Goal: Complete application form

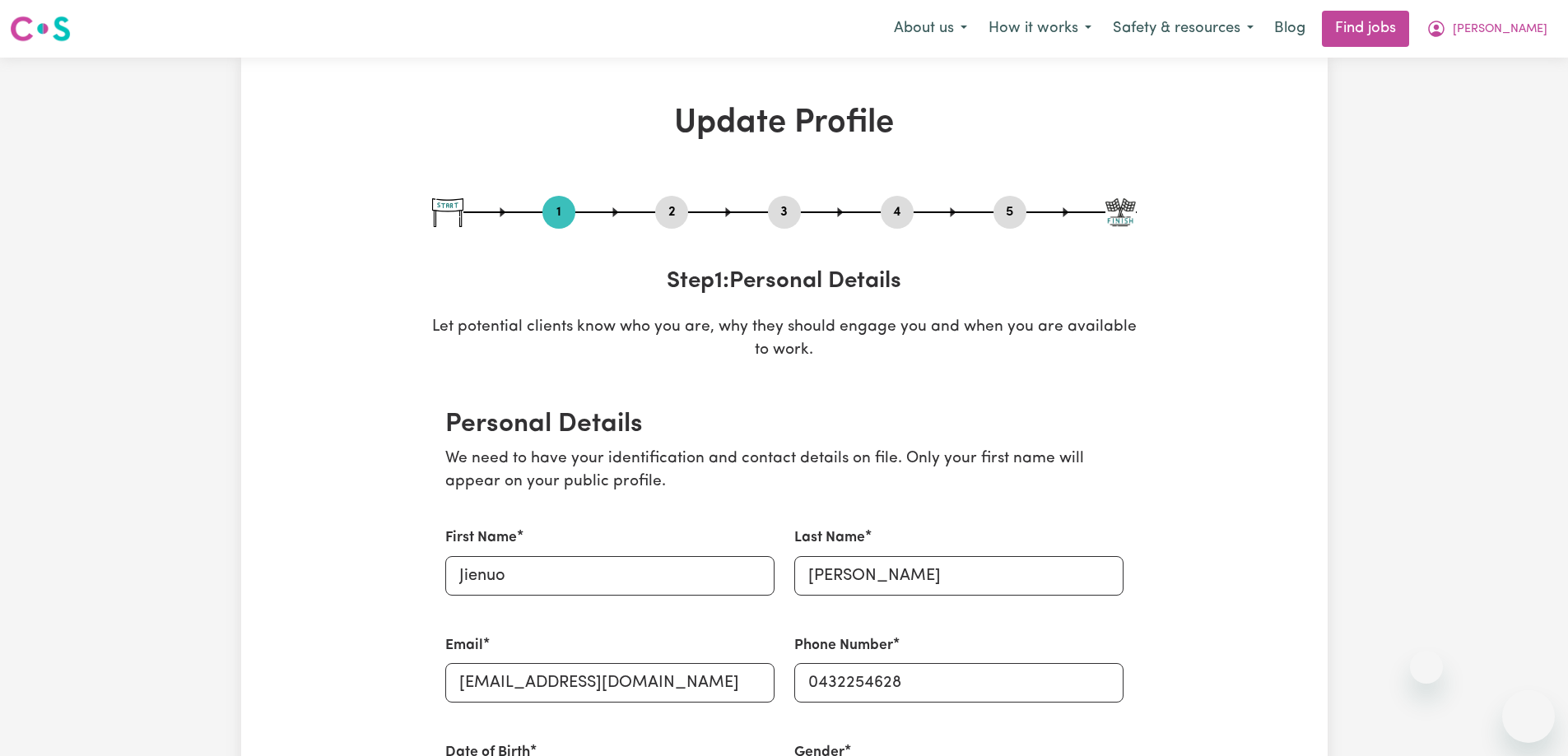
select select "[DEMOGRAPHIC_DATA]"
select select "[DEMOGRAPHIC_DATA] Citizen"
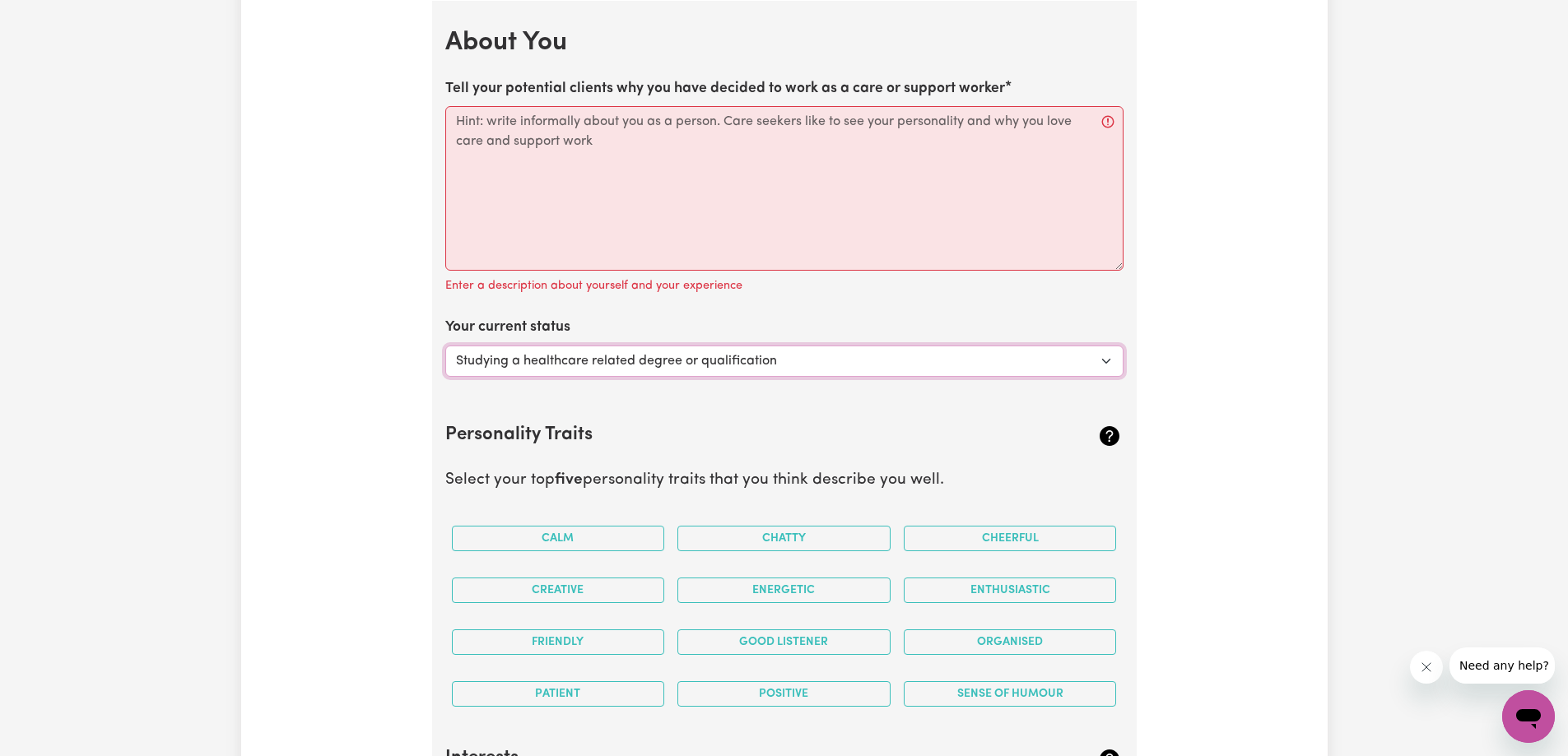
click at [640, 362] on select "Select... Studying a healthcare related degree or qualification Studying a non-…" at bounding box center [784, 361] width 678 height 31
select select "Looking for extra work to fill my week and/or weekends"
click at [445, 345] on select "Select... Studying a healthcare related degree or qualification Studying a non-…" at bounding box center [784, 361] width 678 height 31
paste textarea "Hi, I am [PERSON_NAME]. I am a support worker, I work for the ageing. I can do …"
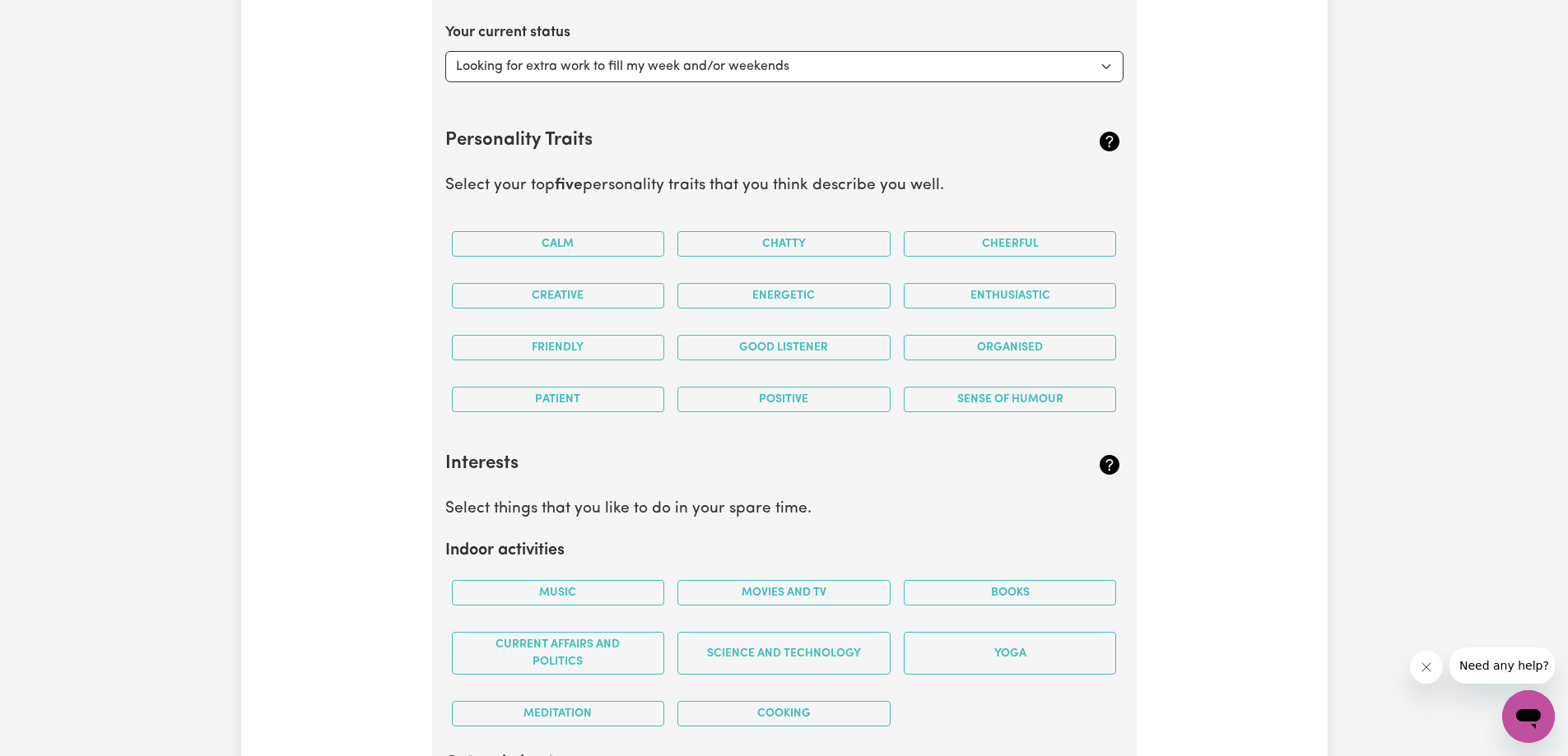
scroll to position [2233, 0]
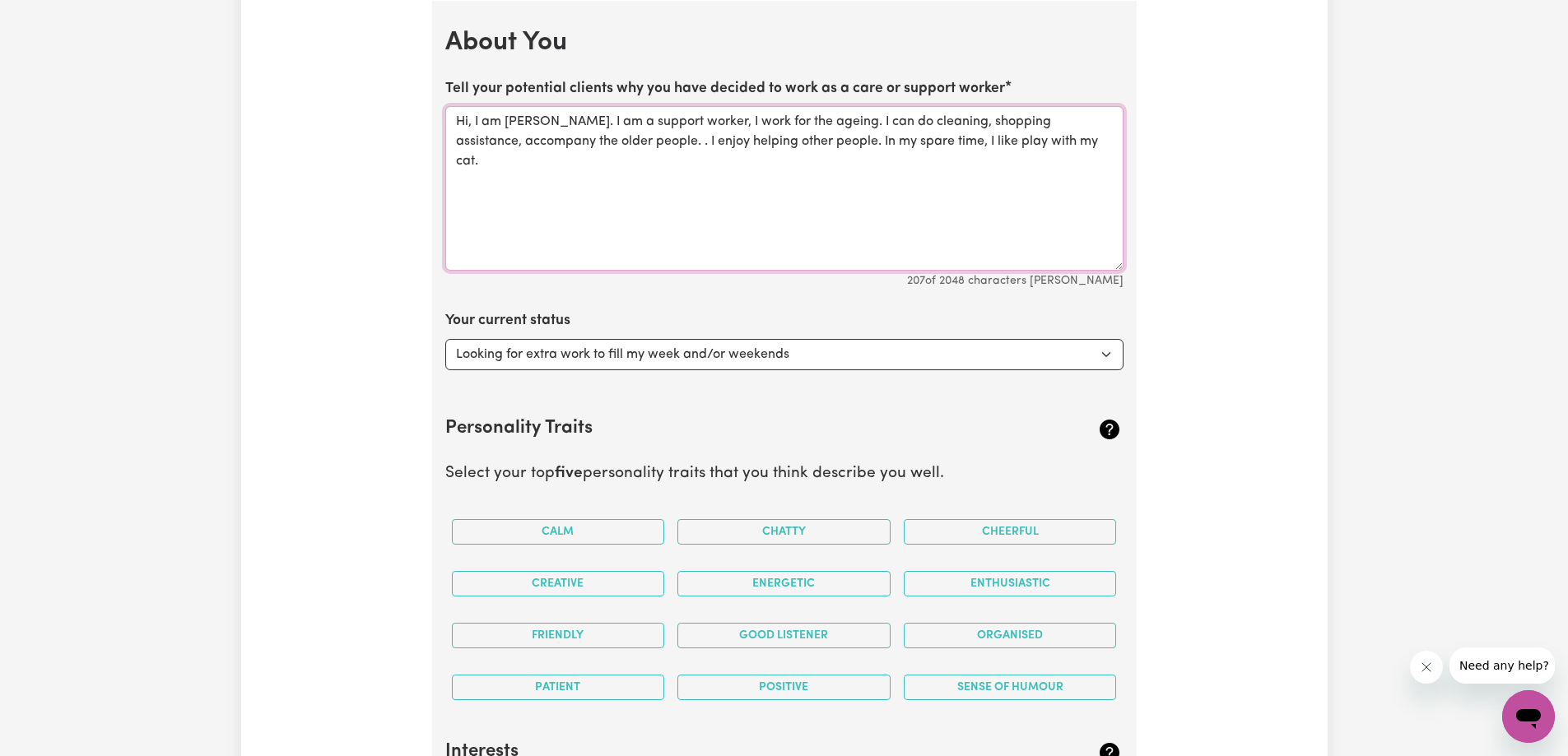
click at [826, 123] on textarea "Hi, I am [PERSON_NAME]. I am a support worker, I work for the ageing. I can do …" at bounding box center [784, 188] width 678 height 165
drag, startPoint x: 781, startPoint y: 124, endPoint x: 818, endPoint y: 126, distance: 37.1
click at [818, 126] on textarea "Hi, I am [PERSON_NAME]. I am a support worker, I work for the ageing. I can do …" at bounding box center [784, 188] width 678 height 165
click at [810, 124] on textarea "Hi, I am [PERSON_NAME]. I am a support worker, I work for the NDIS . I can do c…" at bounding box center [784, 188] width 678 height 165
click at [811, 124] on textarea "Hi, I am [PERSON_NAME]. I am a support worker, I work for the NDIS . I can do c…" at bounding box center [784, 188] width 678 height 165
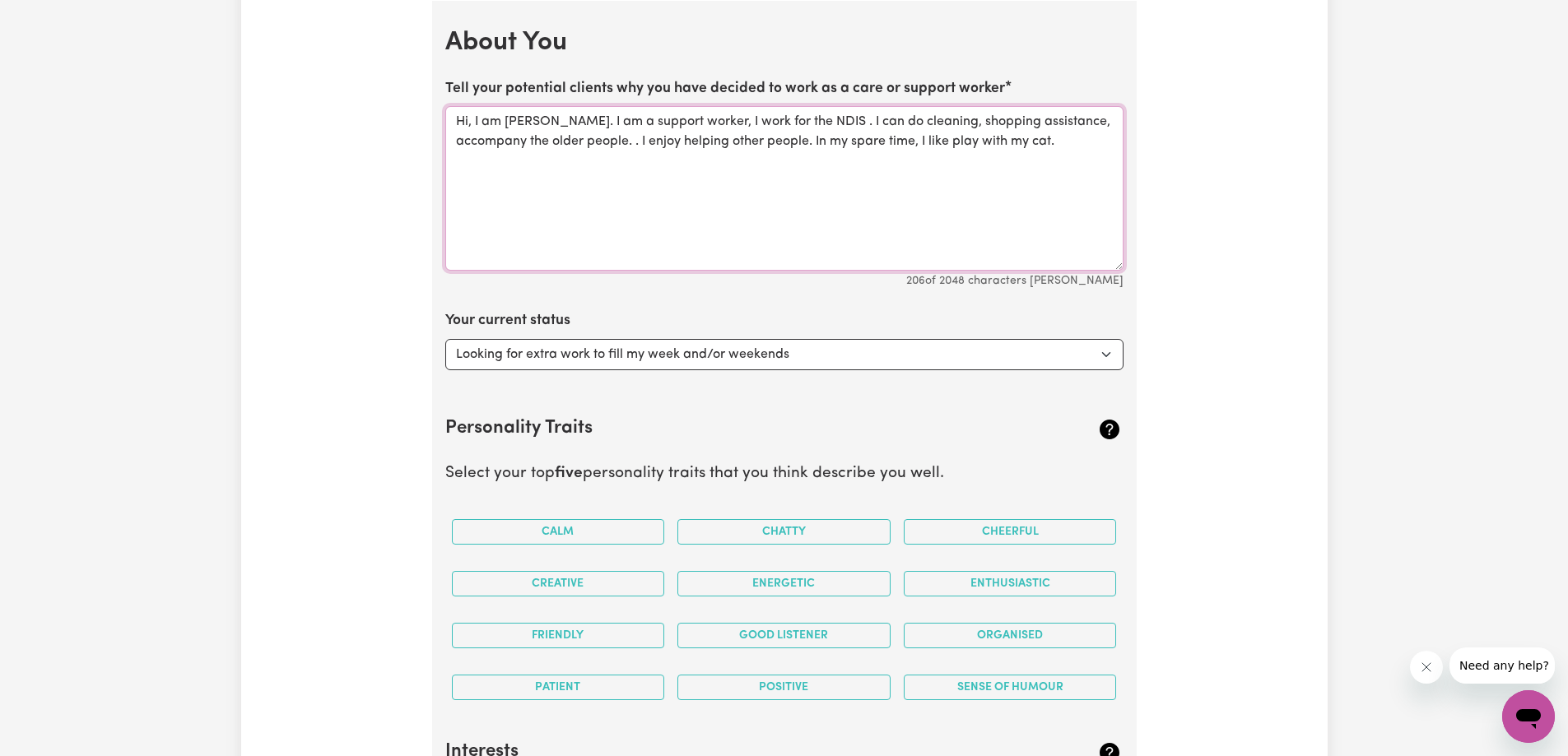
click at [812, 123] on textarea "Hi, I am [PERSON_NAME]. I am a support worker, I work for the NDIS . I can do c…" at bounding box center [784, 188] width 678 height 165
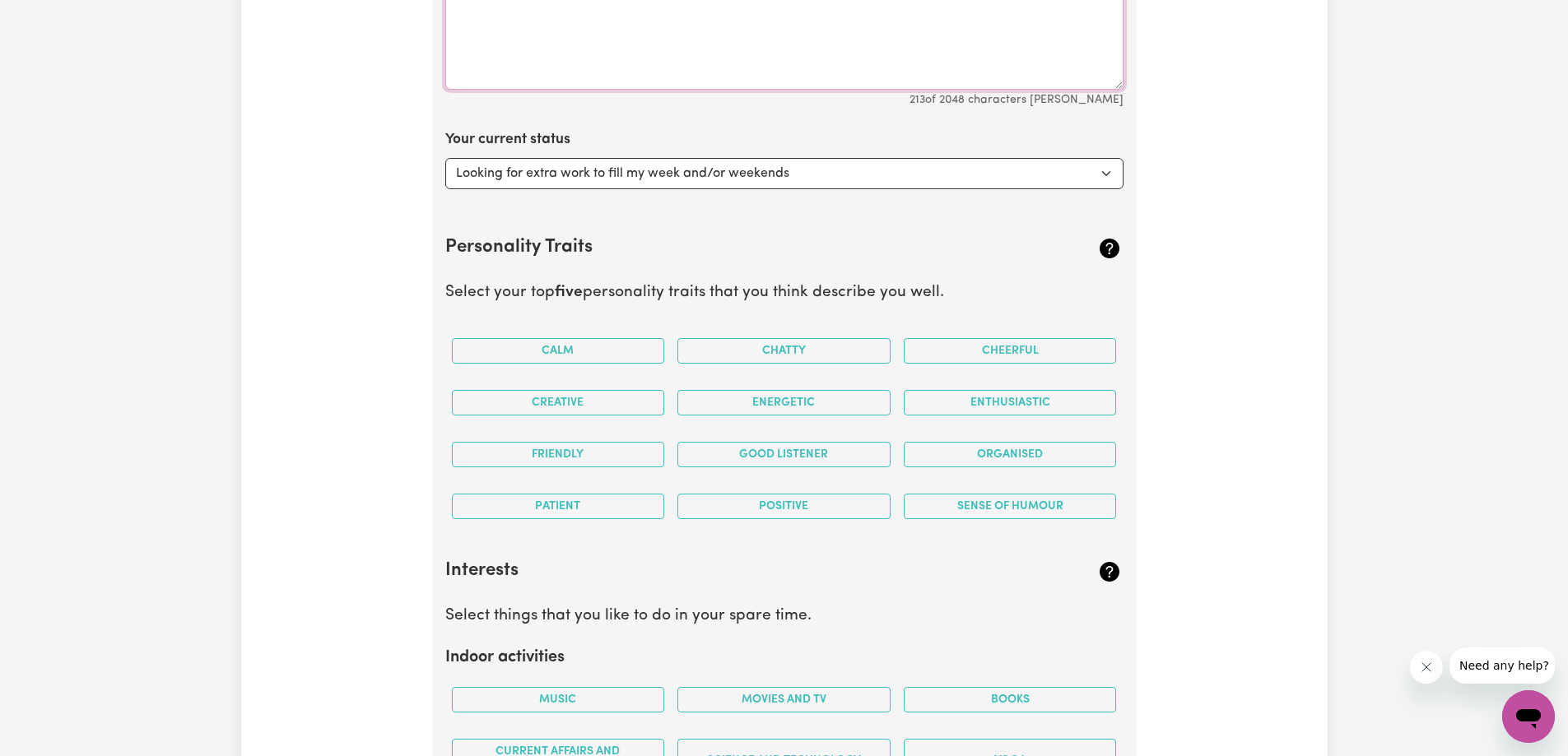
scroll to position [2480, 0]
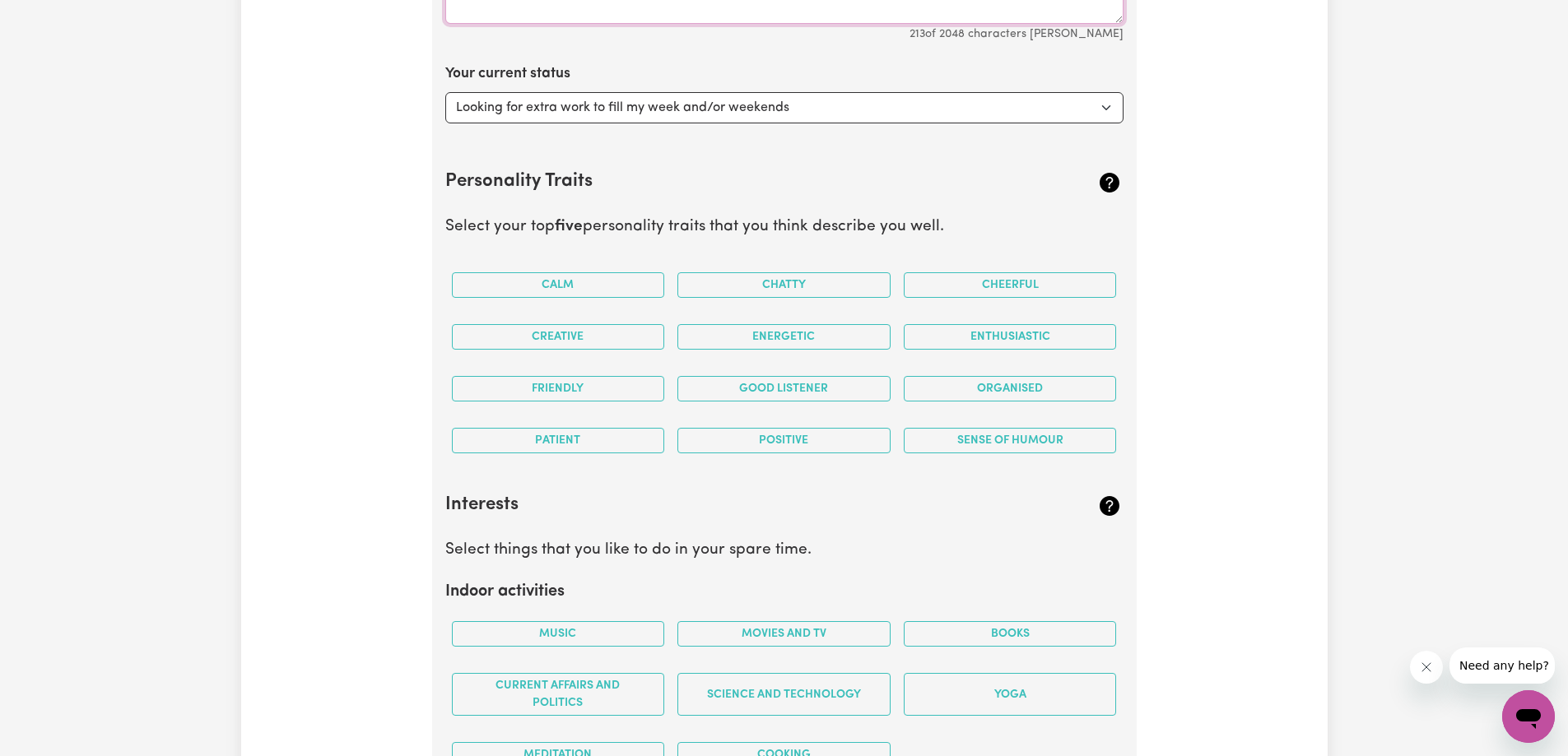
type textarea "Hi, I am [PERSON_NAME]. I am a support worker, I work for the NDIS and HCP. I c…"
click at [550, 389] on button "Friendly" at bounding box center [558, 388] width 213 height 25
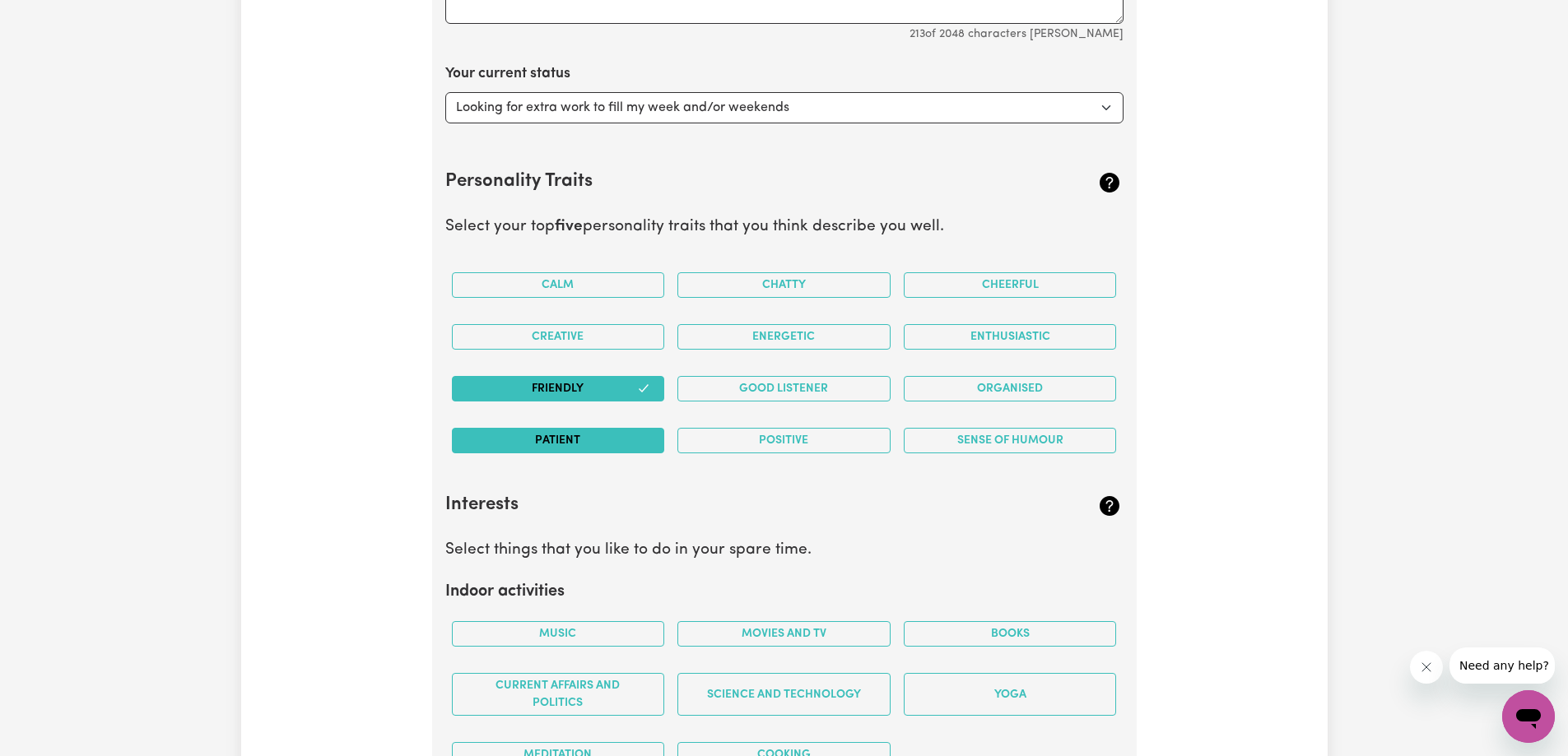
click at [565, 434] on button "Patient" at bounding box center [558, 441] width 213 height 25
click at [761, 384] on button "Good Listener" at bounding box center [784, 388] width 213 height 25
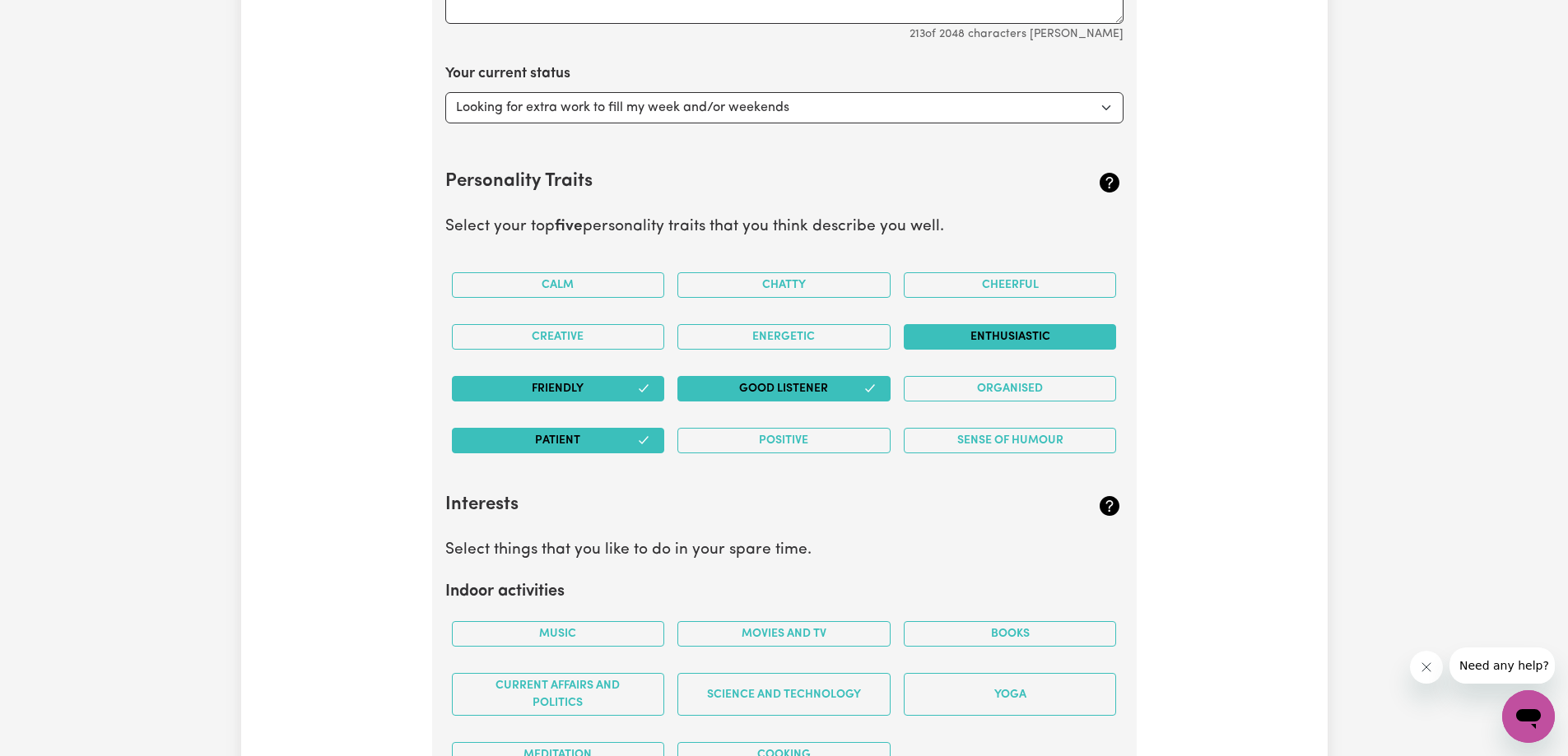
click at [1039, 340] on button "Enthusiastic" at bounding box center [1010, 337] width 213 height 25
click at [760, 337] on button "Energetic" at bounding box center [784, 337] width 213 height 25
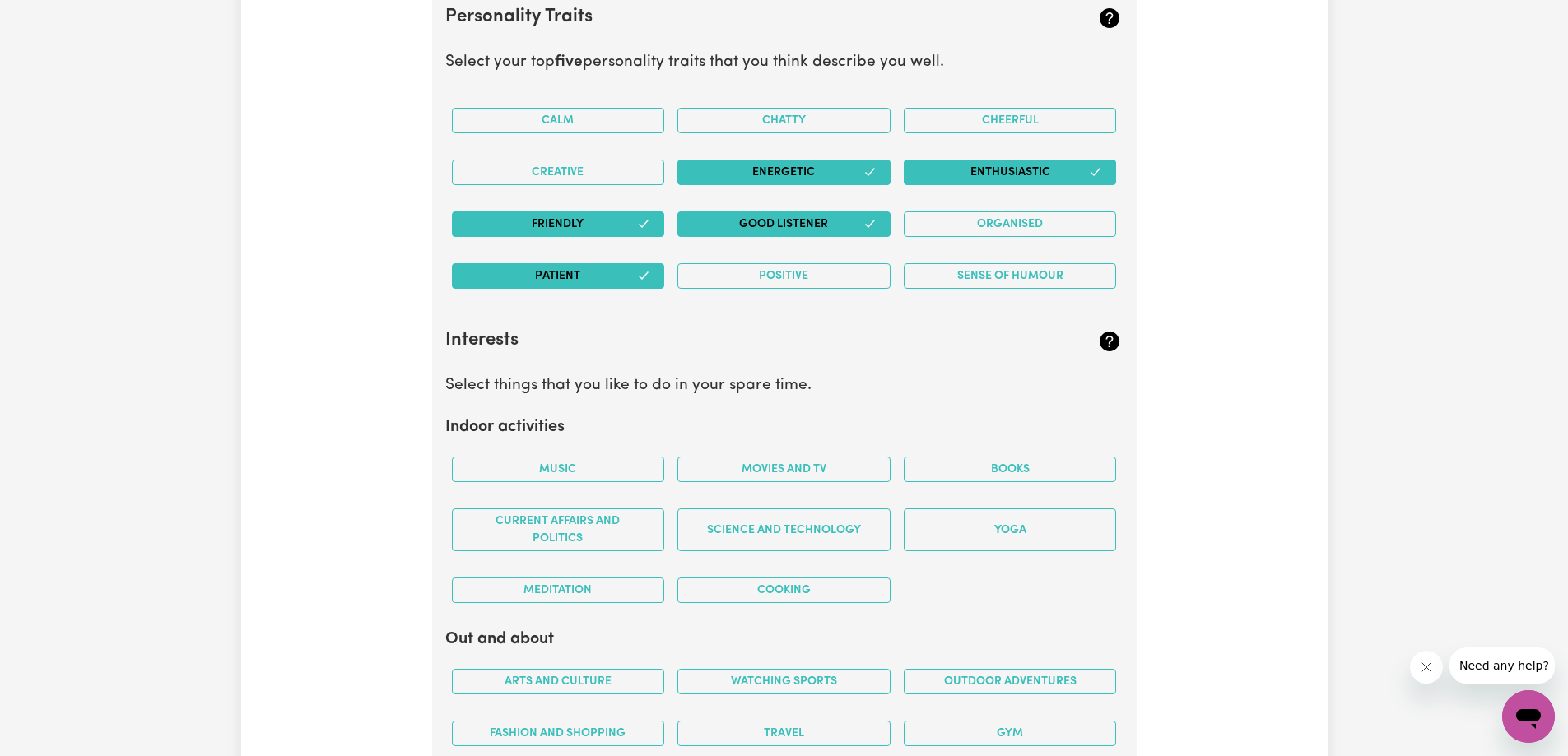
scroll to position [2726, 0]
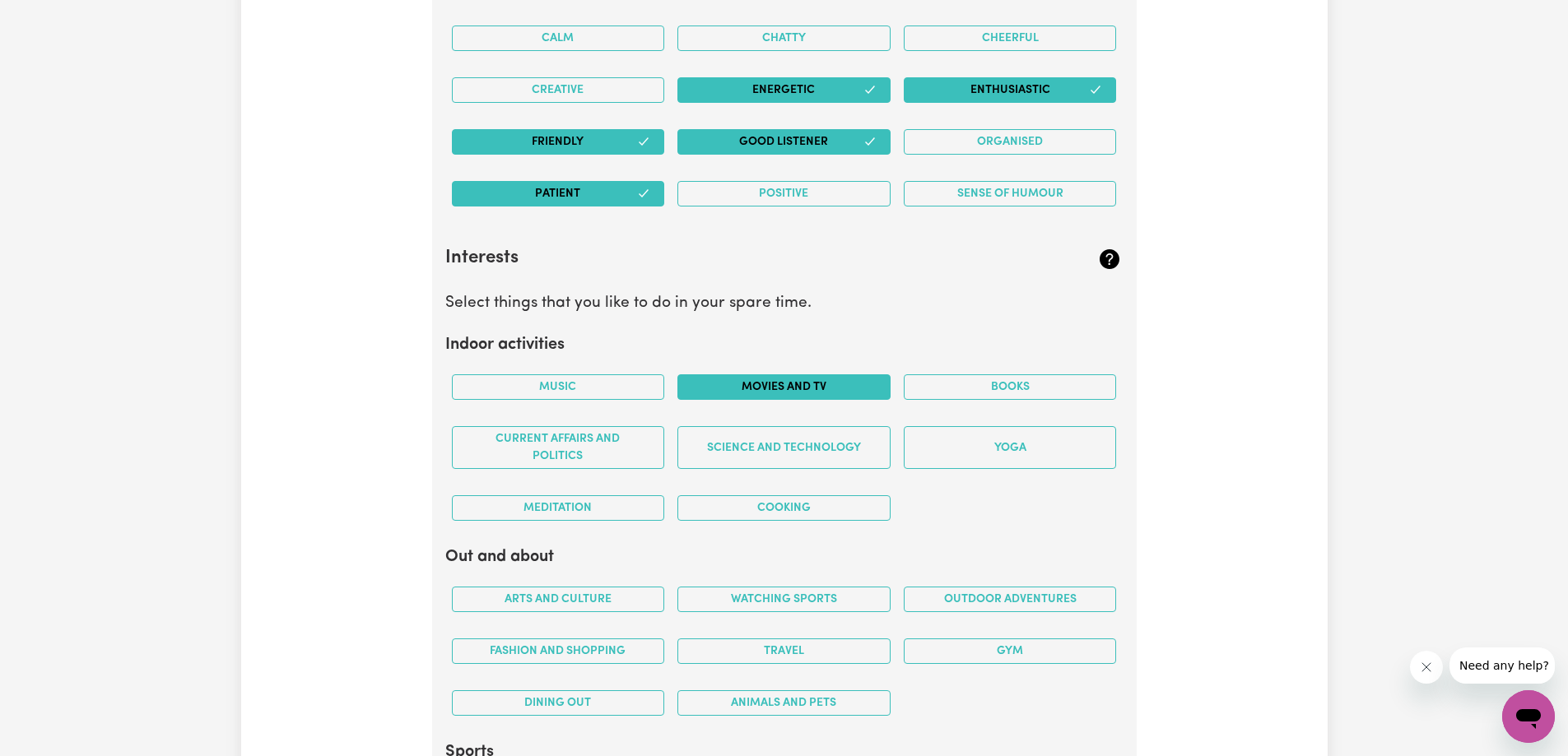
click at [836, 389] on button "Movies and TV" at bounding box center [784, 387] width 213 height 25
click at [549, 391] on button "Music" at bounding box center [558, 387] width 213 height 25
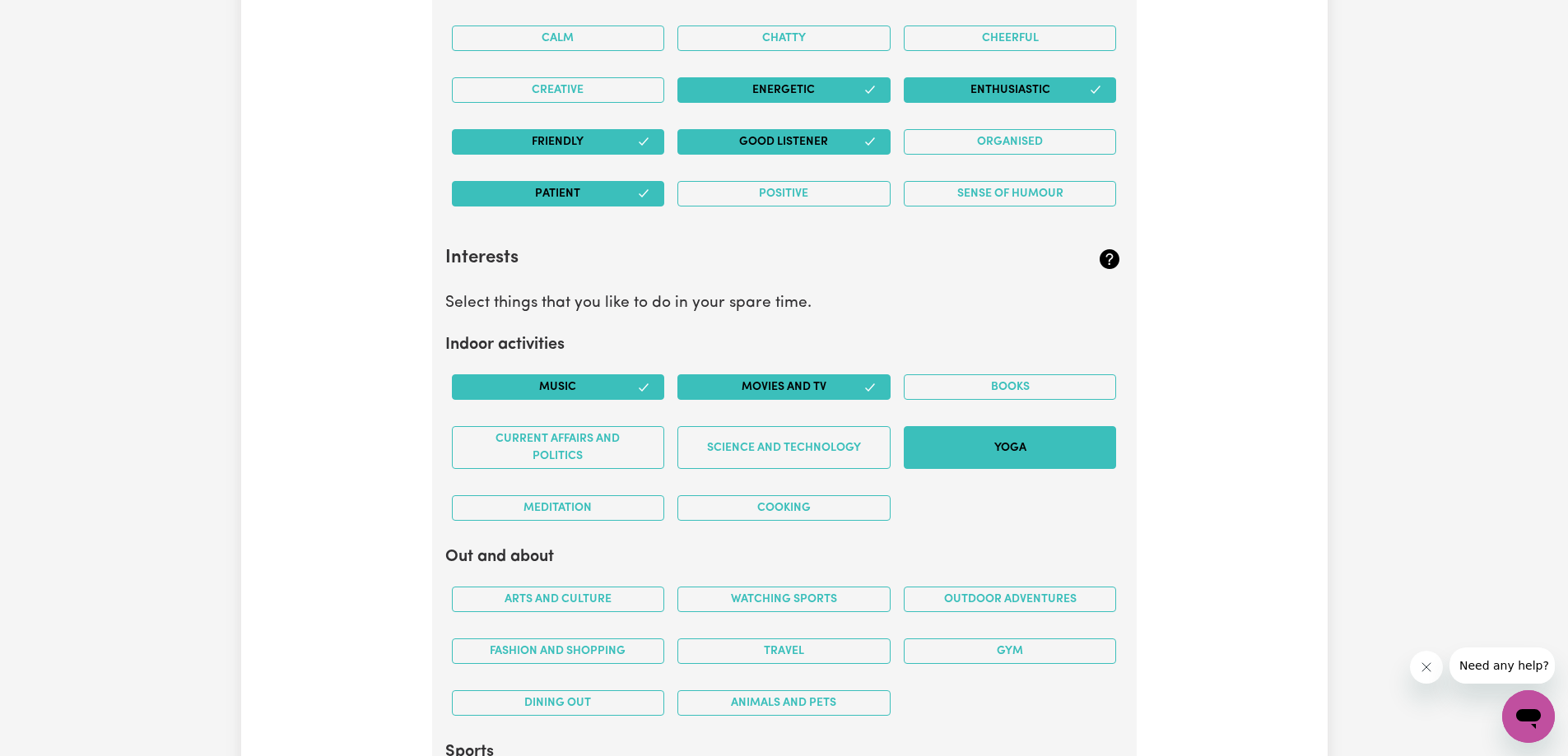
click at [992, 458] on button "Yoga" at bounding box center [1010, 448] width 213 height 43
click at [762, 509] on button "Cooking" at bounding box center [784, 508] width 213 height 25
click at [571, 512] on button "Meditation" at bounding box center [558, 508] width 213 height 25
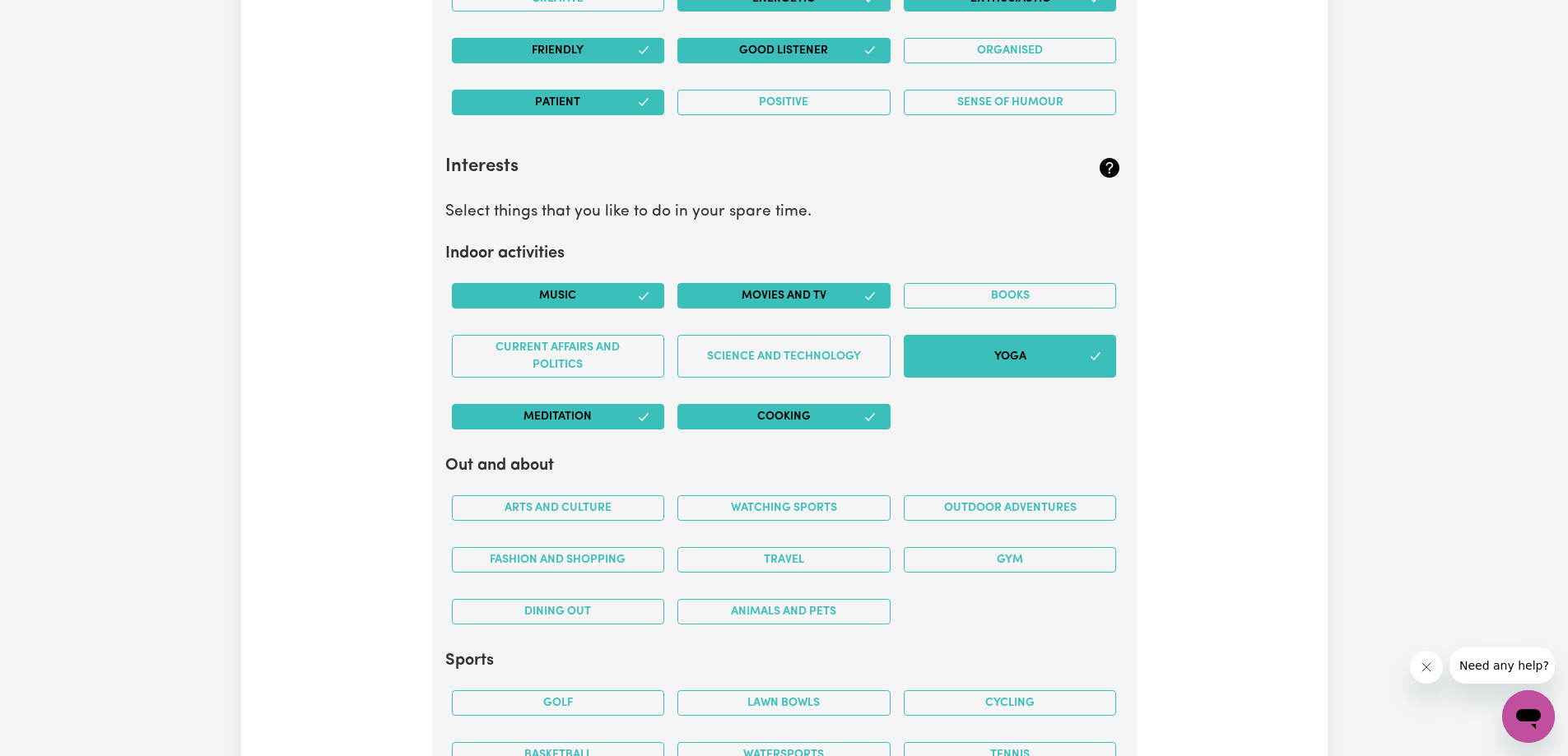
scroll to position [2891, 0]
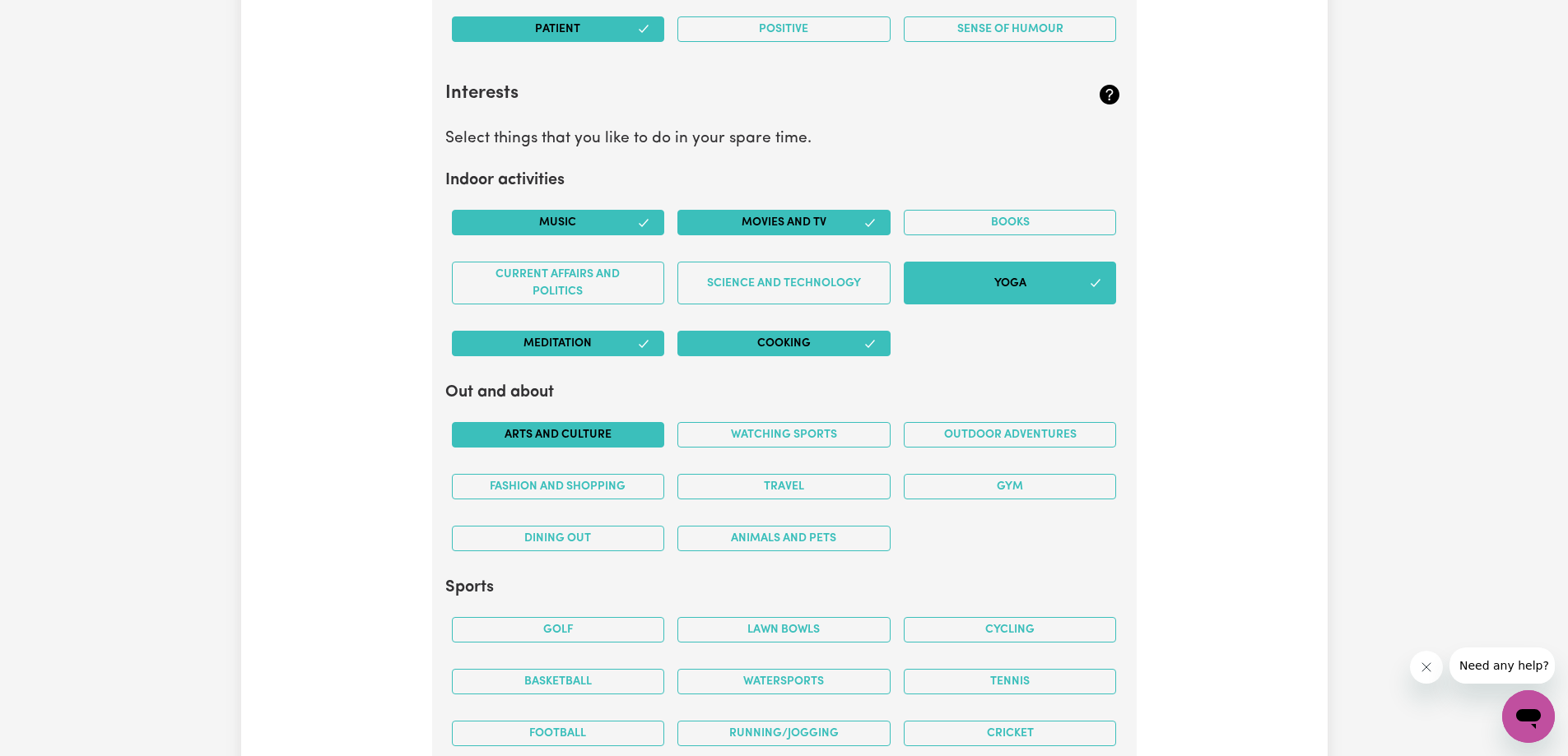
click at [576, 436] on button "Arts and Culture" at bounding box center [558, 435] width 213 height 25
click at [593, 484] on button "Fashion and shopping" at bounding box center [558, 487] width 213 height 25
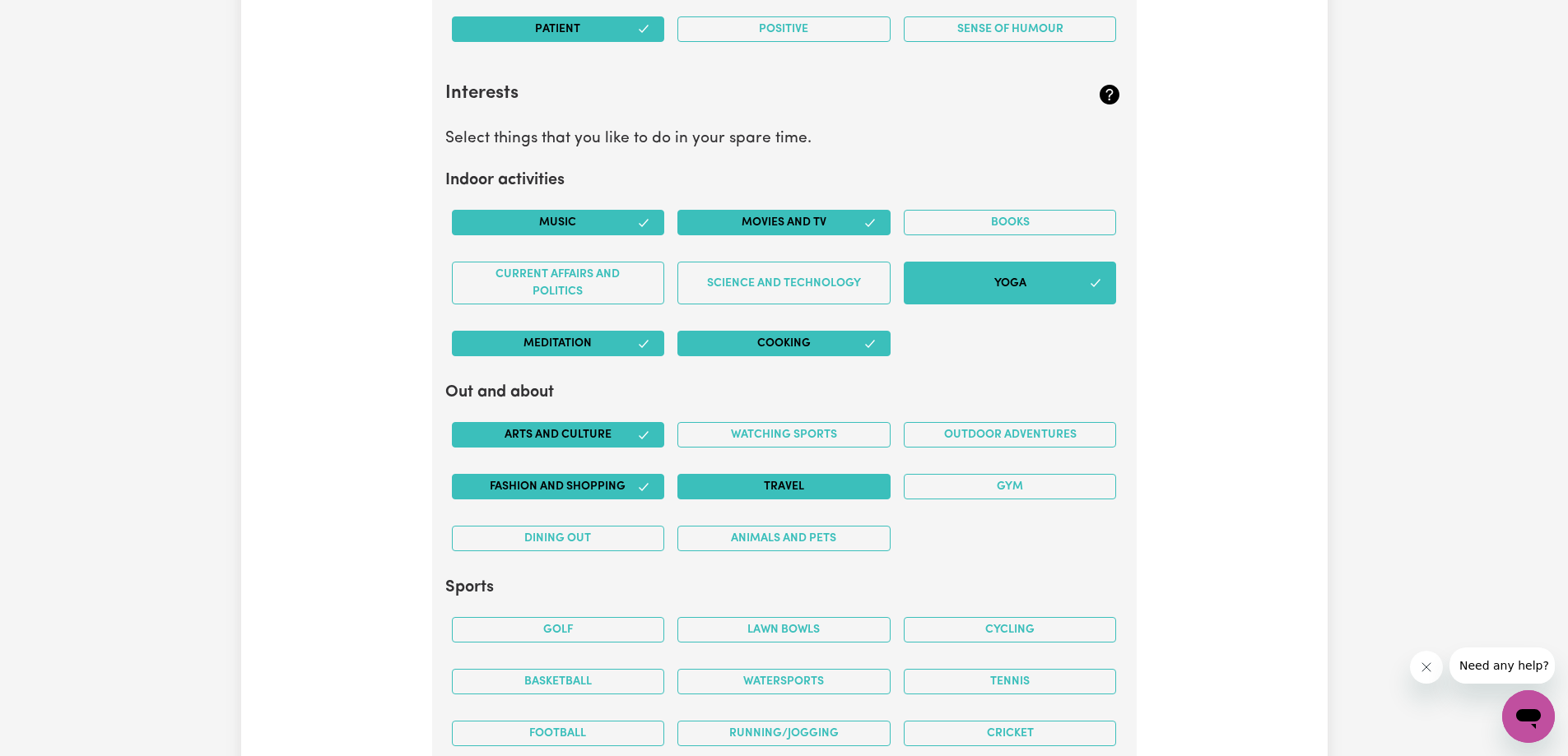
click at [742, 492] on button "Travel" at bounding box center [784, 487] width 213 height 25
click at [609, 543] on button "Dining out" at bounding box center [558, 538] width 213 height 25
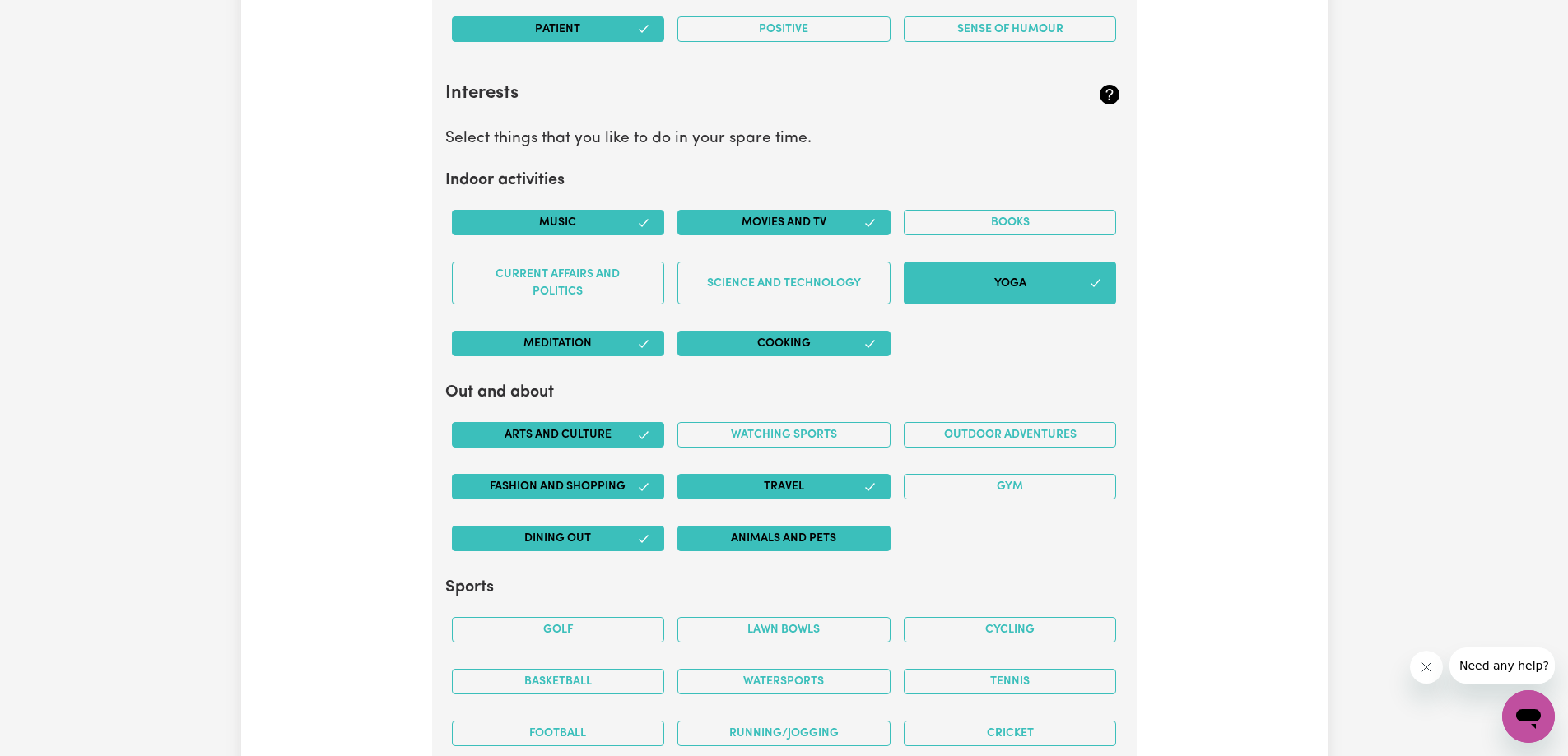
click at [794, 544] on button "Animals and pets" at bounding box center [784, 538] width 213 height 25
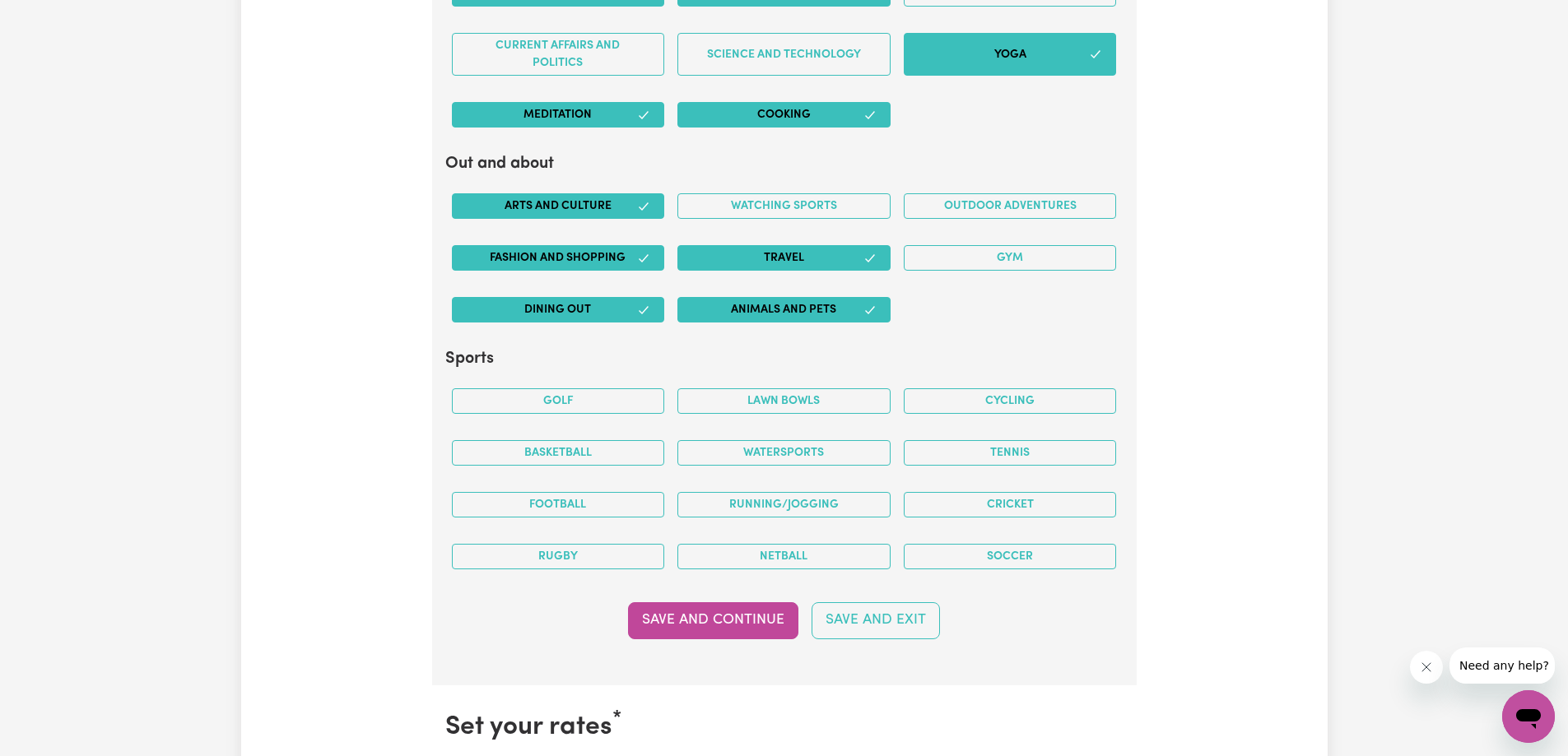
scroll to position [3138, 0]
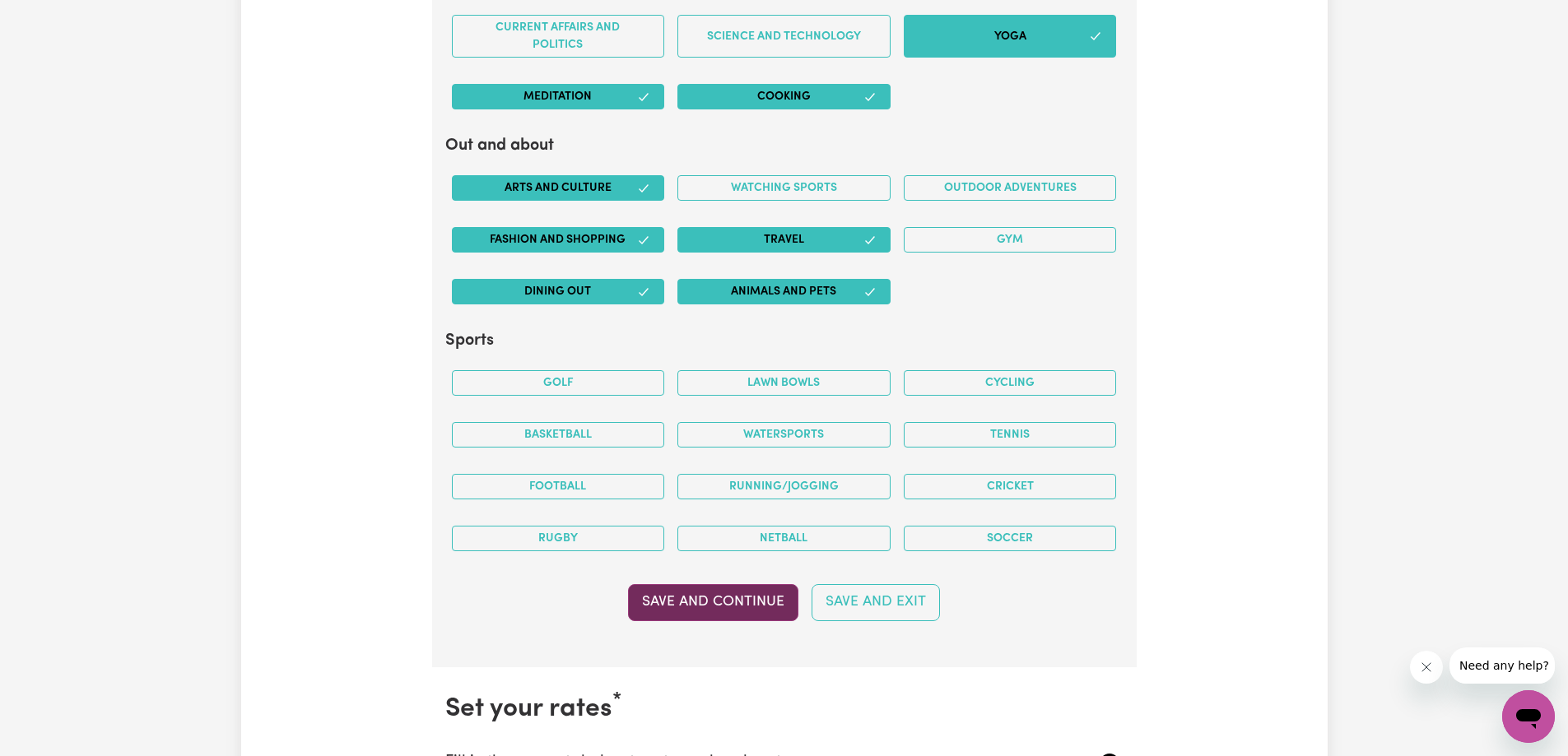
click at [744, 609] on button "Save and Continue" at bounding box center [713, 602] width 171 height 36
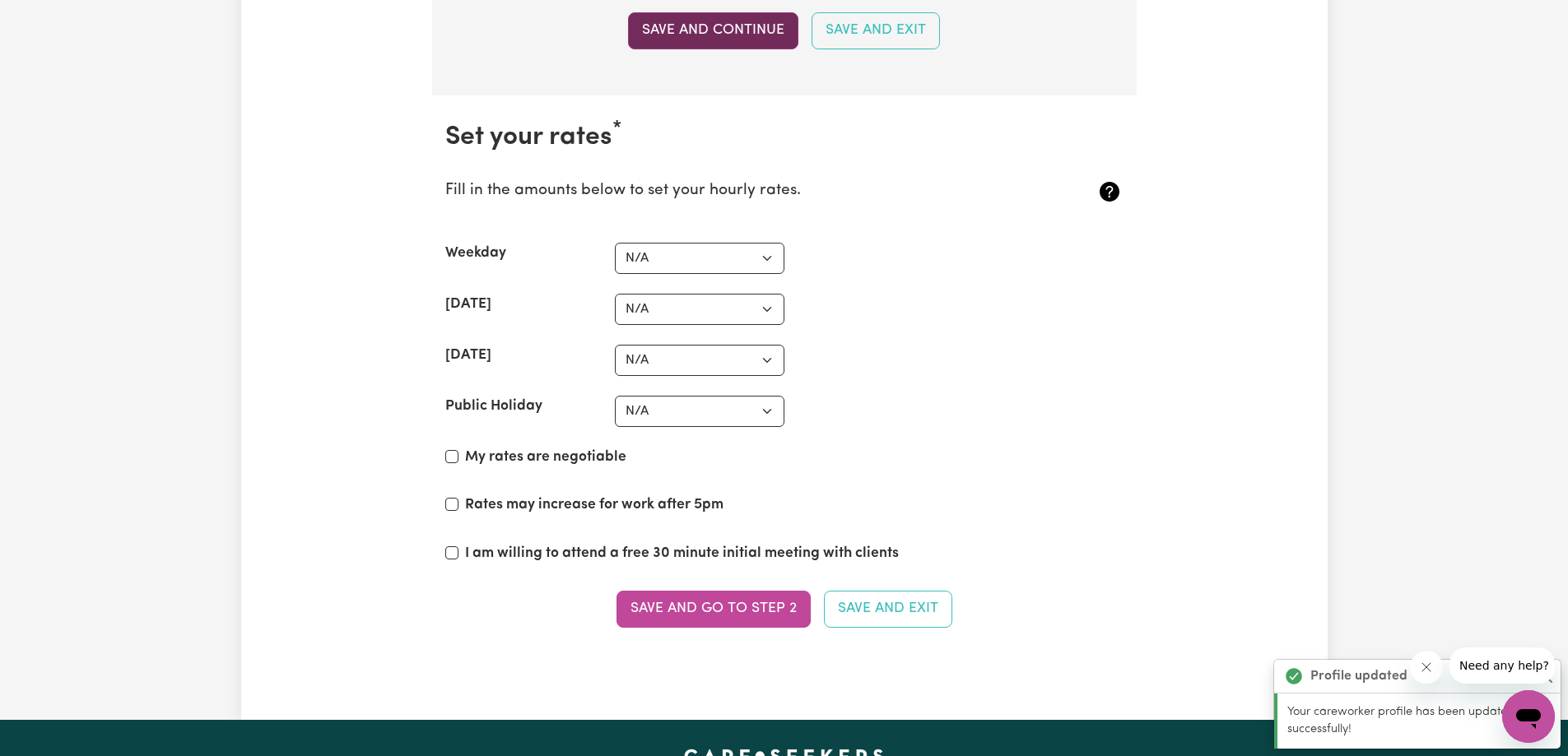
scroll to position [3804, 0]
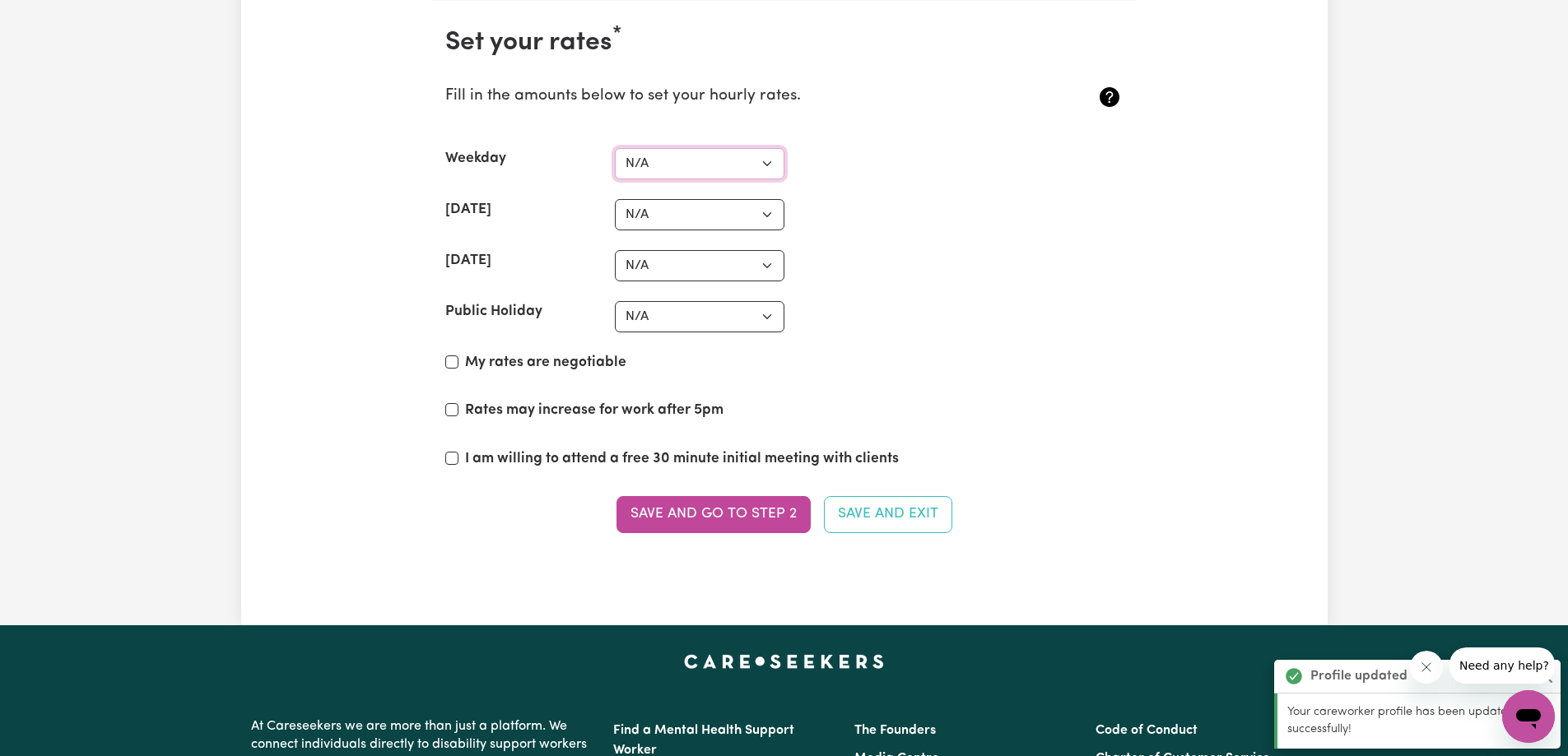
click at [717, 175] on select "N/A $37 $38 $39 $40 $41 $42 $43 $44 $45 $46 $47 $48 $49 $50 $51 $52 $53 $54 $55…" at bounding box center [700, 164] width 170 height 31
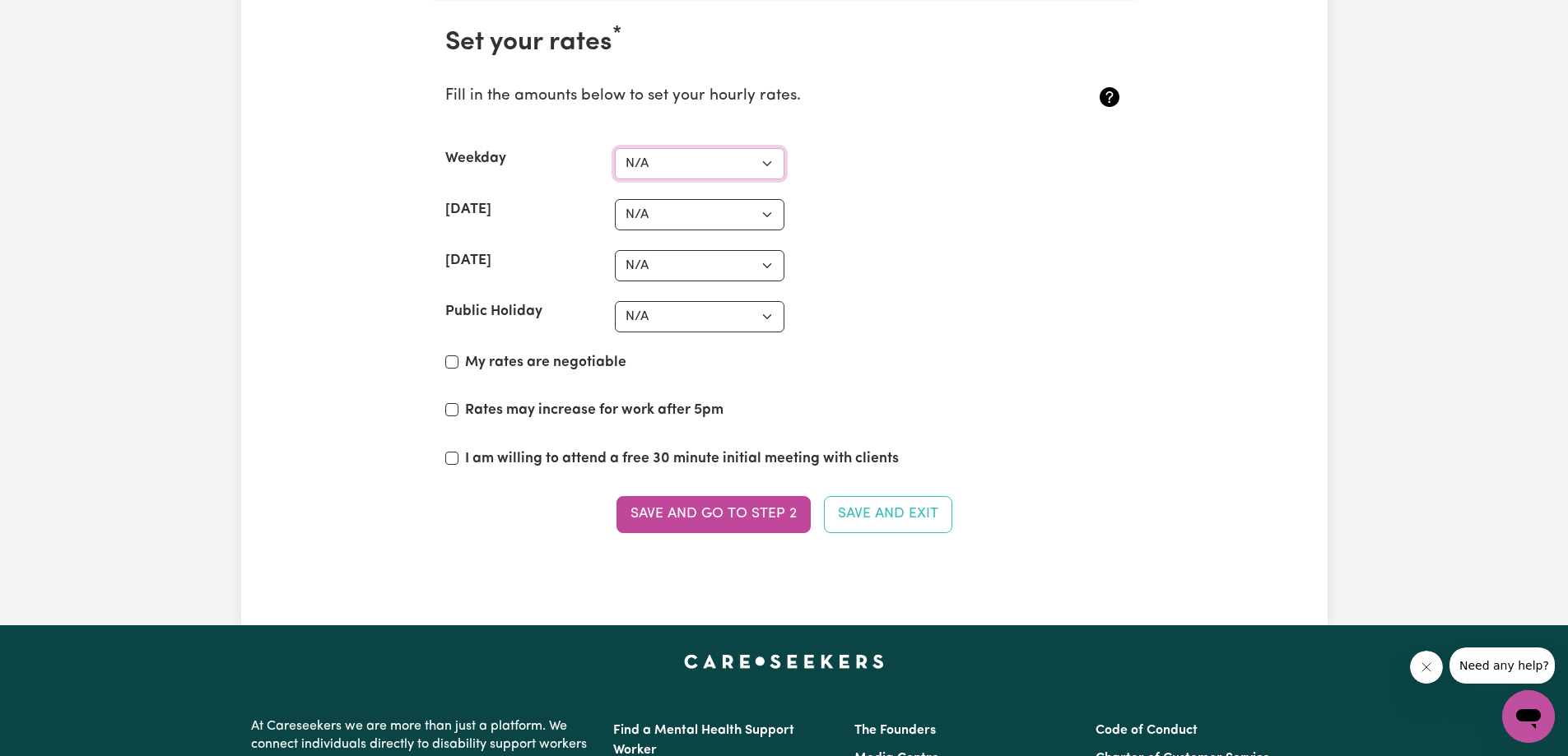
click at [717, 175] on select "N/A $37 $38 $39 $40 $41 $42 $43 $44 $45 $46 $47 $48 $49 $50 $51 $52 $53 $54 $55…" at bounding box center [700, 164] width 170 height 31
select select "55"
click at [615, 148] on select "N/A $37 $38 $39 $40 $41 $42 $43 $44 $45 $46 $47 $48 $49 $50 $51 $52 $53 $54 $55…" at bounding box center [700, 164] width 170 height 31
click at [977, 292] on section "Set your rates * Fill in the amounts below to set your hourly rates. Weekday N/…" at bounding box center [784, 290] width 704 height 578
click at [659, 220] on select "N/A $37 $38 $39 $40 $41 $42 $43 $44 $45 $46 $47 $48 $49 $50 $51 $52 $53 $54 $55…" at bounding box center [700, 215] width 170 height 31
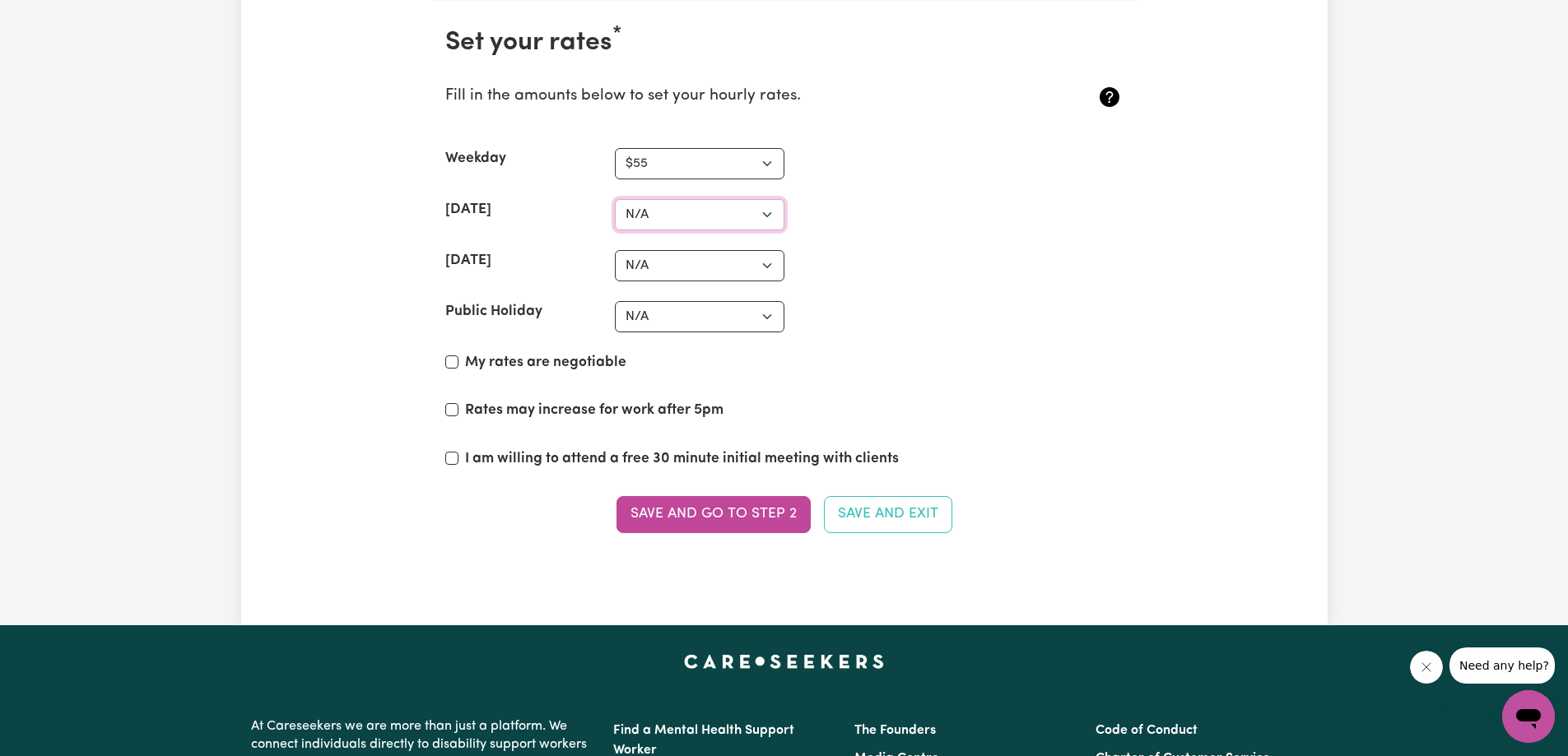
select select "63"
click at [615, 199] on select "N/A $37 $38 $39 $40 $41 $42 $43 $44 $45 $46 $47 $48 $49 $50 $51 $52 $53 $54 $55…" at bounding box center [700, 215] width 170 height 31
click at [497, 417] on label "Rates may increase for work after 5pm" at bounding box center [594, 411] width 259 height 21
click at [459, 417] on input "Rates may increase for work after 5pm" at bounding box center [451, 409] width 13 height 13
click at [451, 410] on input "Rates may increase for work after 5pm" at bounding box center [451, 409] width 13 height 13
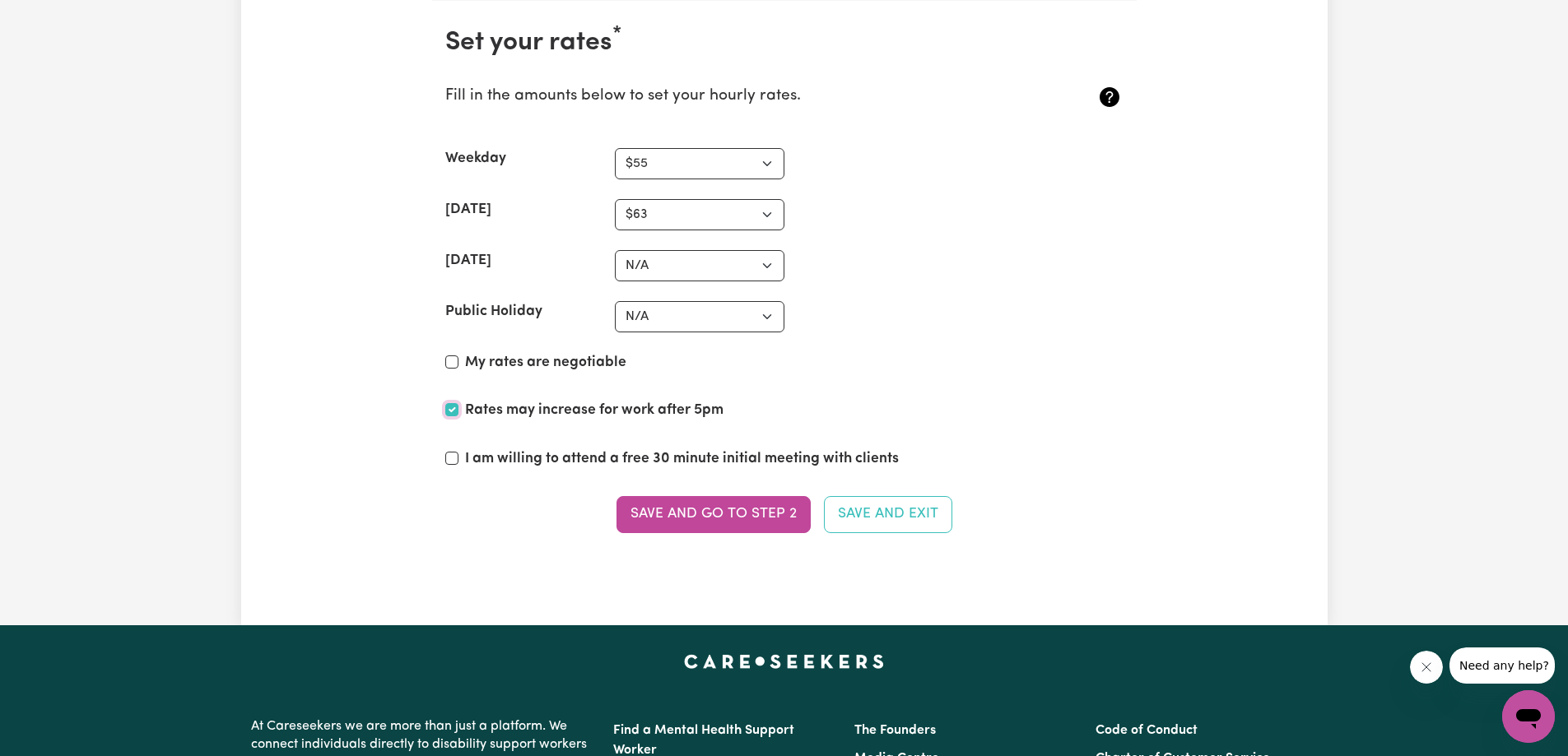
checkbox input "false"
click at [654, 209] on select "N/A $37 $38 $39 $40 $41 $42 $43 $44 $45 $46 $47 $48 $49 $50 $51 $52 $53 $54 $55…" at bounding box center [700, 215] width 170 height 31
select select "68"
click at [615, 199] on select "N/A $37 $38 $39 $40 $41 $42 $43 $44 $45 $46 $47 $48 $49 $50 $51 $52 $53 $54 $55…" at bounding box center [700, 215] width 170 height 31
click at [683, 269] on select "N/A $37 $38 $39 $40 $41 $42 $43 $44 $45 $46 $47 $48 $49 $50 $51 $52 $53 $54 $55…" at bounding box center [700, 265] width 170 height 31
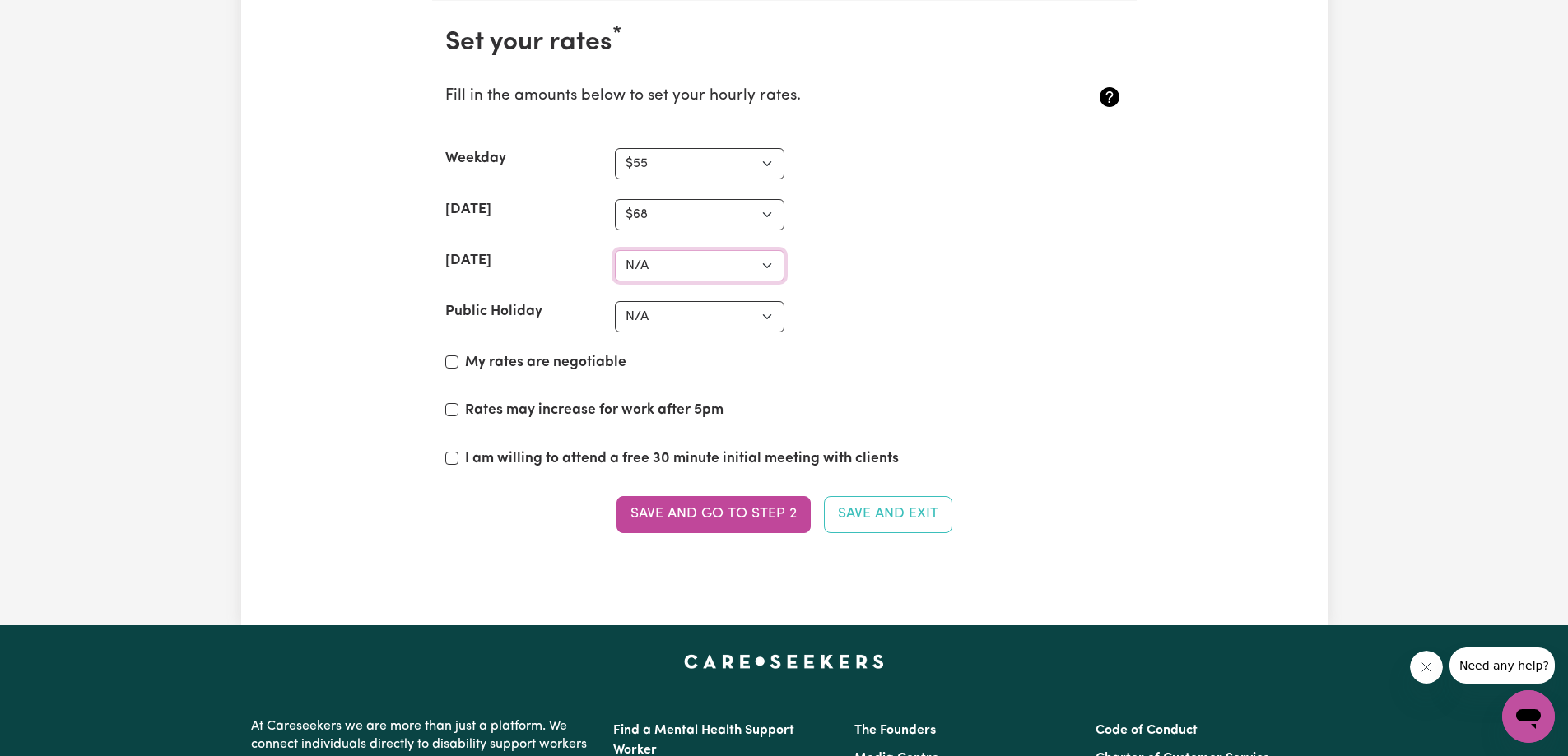
select select "82"
click at [615, 250] on select "N/A $37 $38 $39 $40 $41 $42 $43 $44 $45 $46 $47 $48 $49 $50 $51 $52 $53 $54 $55…" at bounding box center [700, 265] width 170 height 31
click at [1093, 339] on section "Set your rates * Fill in the amounts below to set your hourly rates. Weekday N/…" at bounding box center [784, 290] width 704 height 578
click at [692, 318] on select "N/A $37 $38 $39 $40 $41 $42 $43 $44 $45 $46 $47 $48 $49 $50 $51 $52 $53 $54 $55…" at bounding box center [700, 317] width 170 height 31
select select "110"
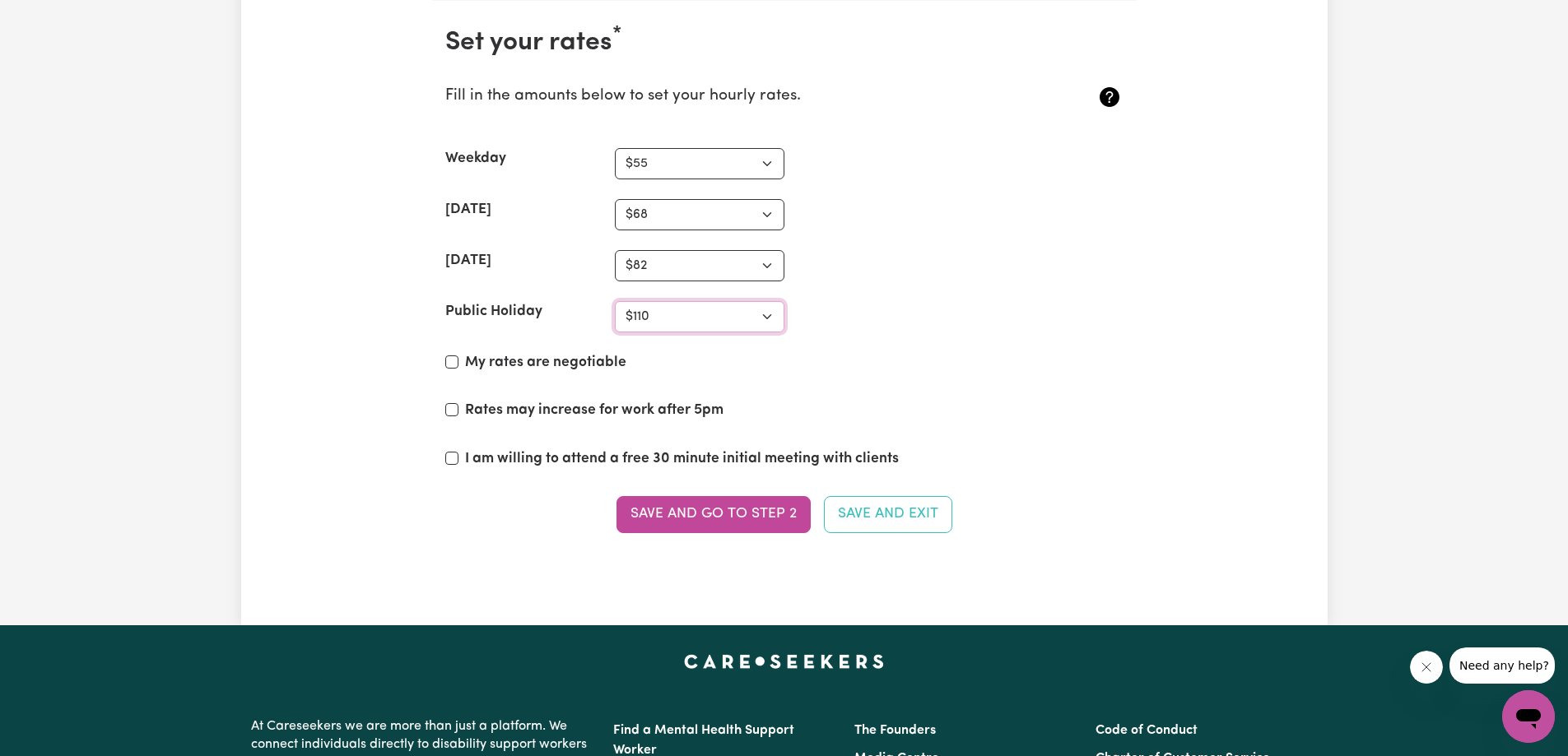
click at [615, 301] on select "N/A $37 $38 $39 $40 $41 $42 $43 $44 $45 $46 $47 $48 $49 $50 $51 $52 $53 $54 $55…" at bounding box center [700, 317] width 170 height 31
drag, startPoint x: 633, startPoint y: 361, endPoint x: 462, endPoint y: 366, distance: 171.1
click at [462, 366] on div "My rates are negotiable" at bounding box center [784, 366] width 678 height 28
click at [455, 367] on input "My rates are negotiable" at bounding box center [451, 361] width 13 height 13
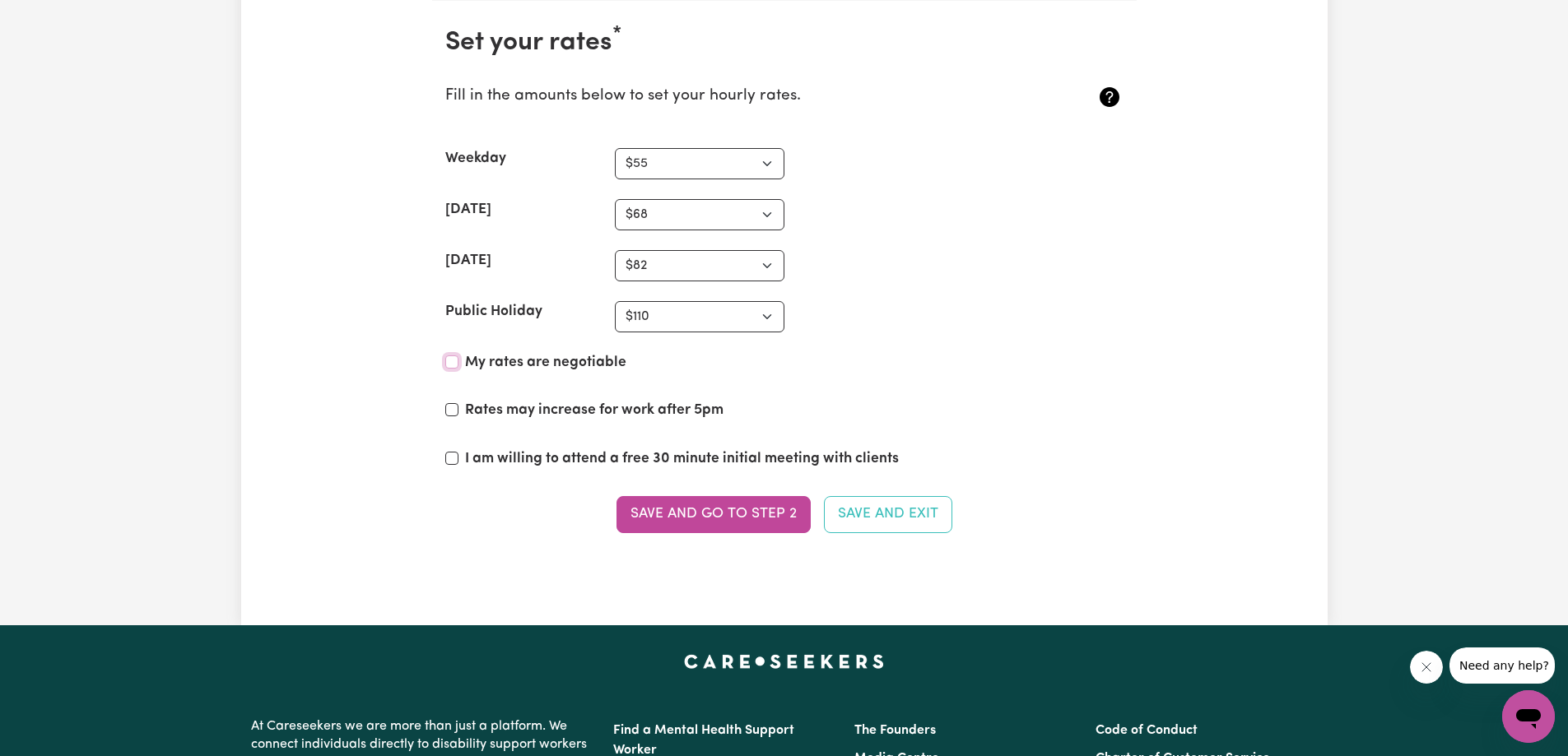
checkbox input "true"
drag, startPoint x: 726, startPoint y: 411, endPoint x: 466, endPoint y: 416, distance: 260.0
click at [466, 416] on div "Rates may increase for work after 5pm" at bounding box center [784, 414] width 678 height 28
click at [454, 412] on input "Rates may increase for work after 5pm" at bounding box center [451, 409] width 13 height 13
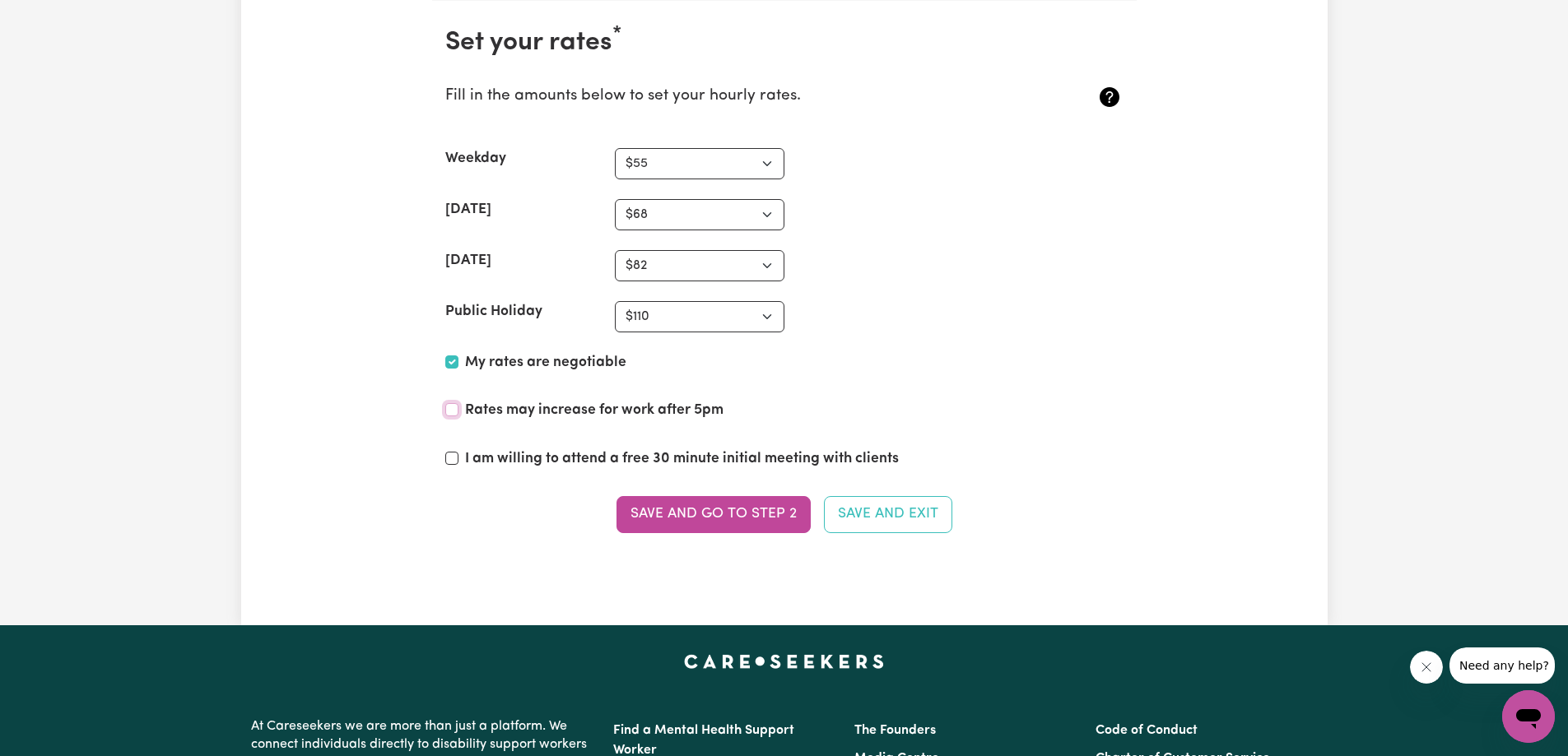
checkbox input "true"
drag, startPoint x: 903, startPoint y: 459, endPoint x: 459, endPoint y: 465, distance: 444.0
click at [459, 465] on div "I am willing to attend a free 30 minute initial meeting with clients" at bounding box center [784, 462] width 678 height 28
click at [481, 553] on section "Set your rates * Fill in the amounts below to set your hourly rates. Weekday N/…" at bounding box center [784, 290] width 704 height 578
click at [445, 459] on input "I am willing to attend a free 30 minute initial meeting with clients" at bounding box center [451, 458] width 13 height 13
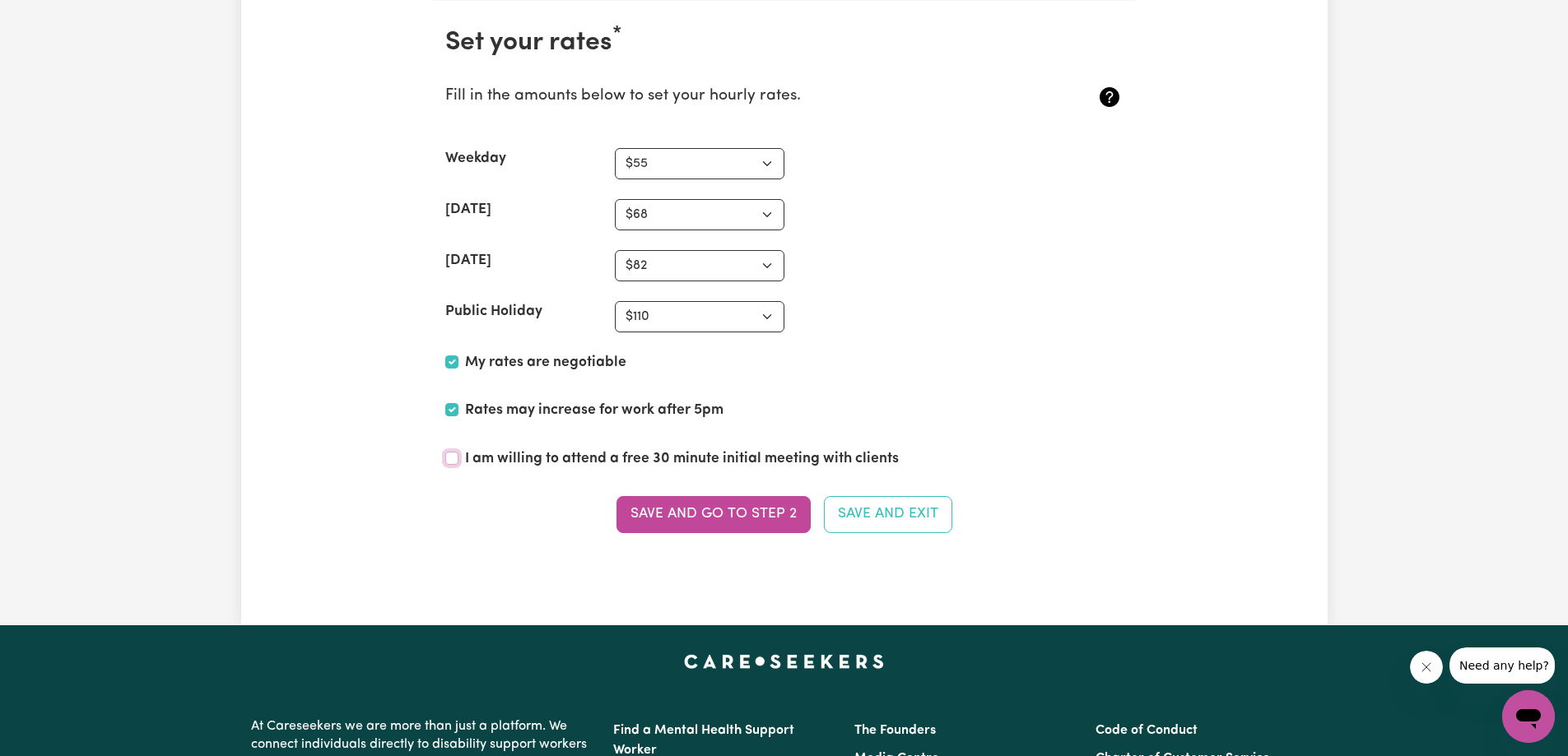
checkbox input "true"
click at [718, 515] on button "Save and go to Step 2" at bounding box center [713, 514] width 194 height 36
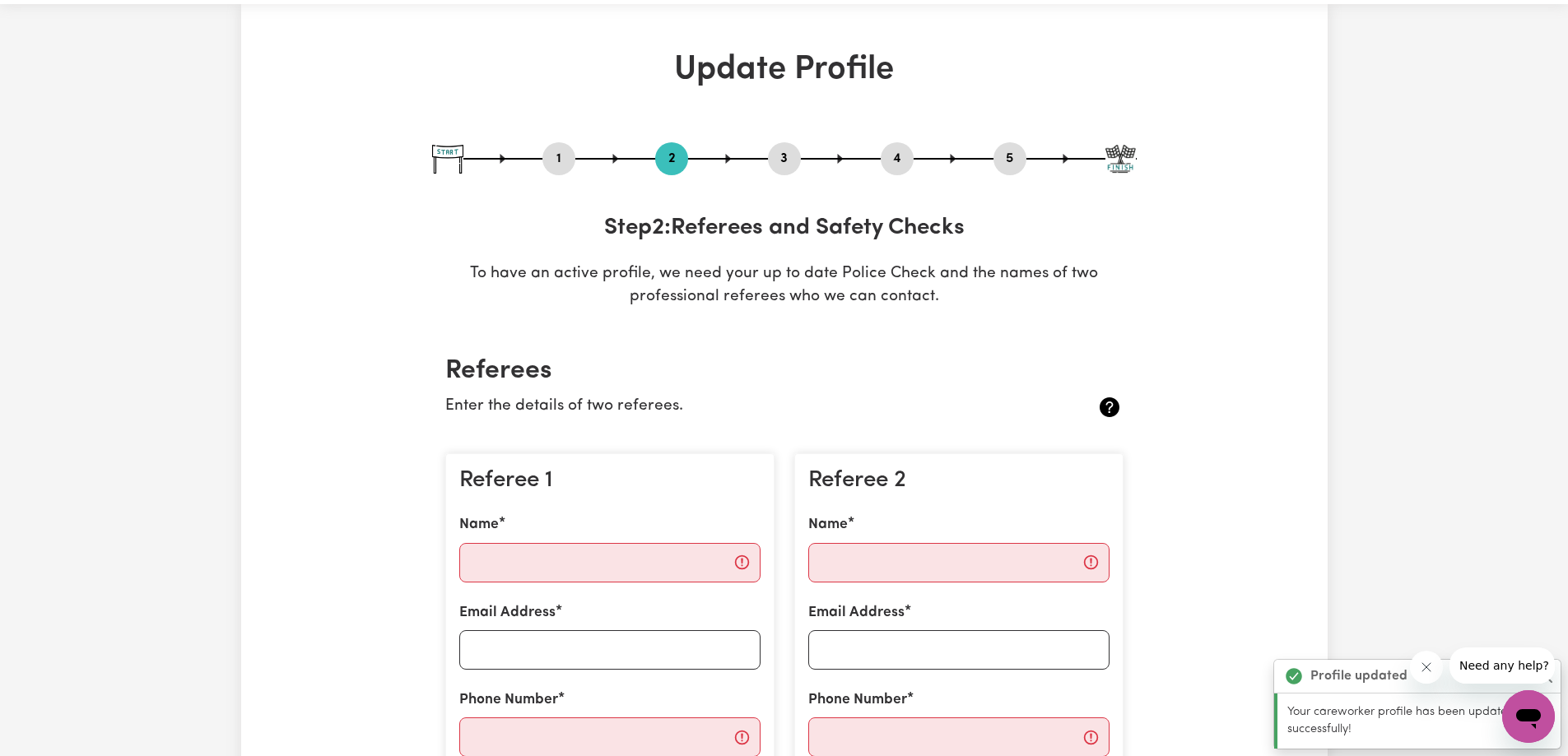
scroll to position [82, 0]
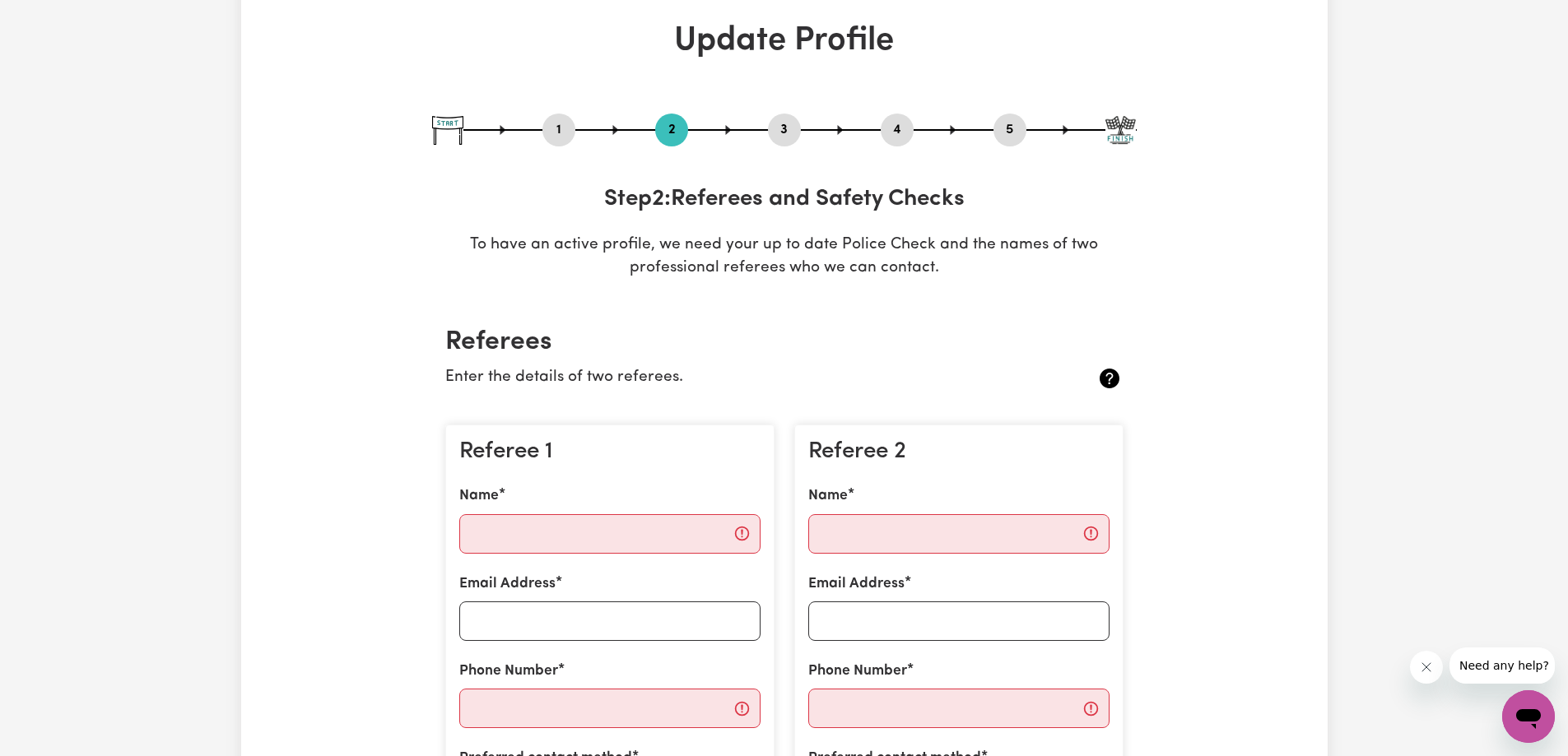
click at [1426, 671] on icon "关闭来自公司的消息" at bounding box center [1425, 666] width 13 height 13
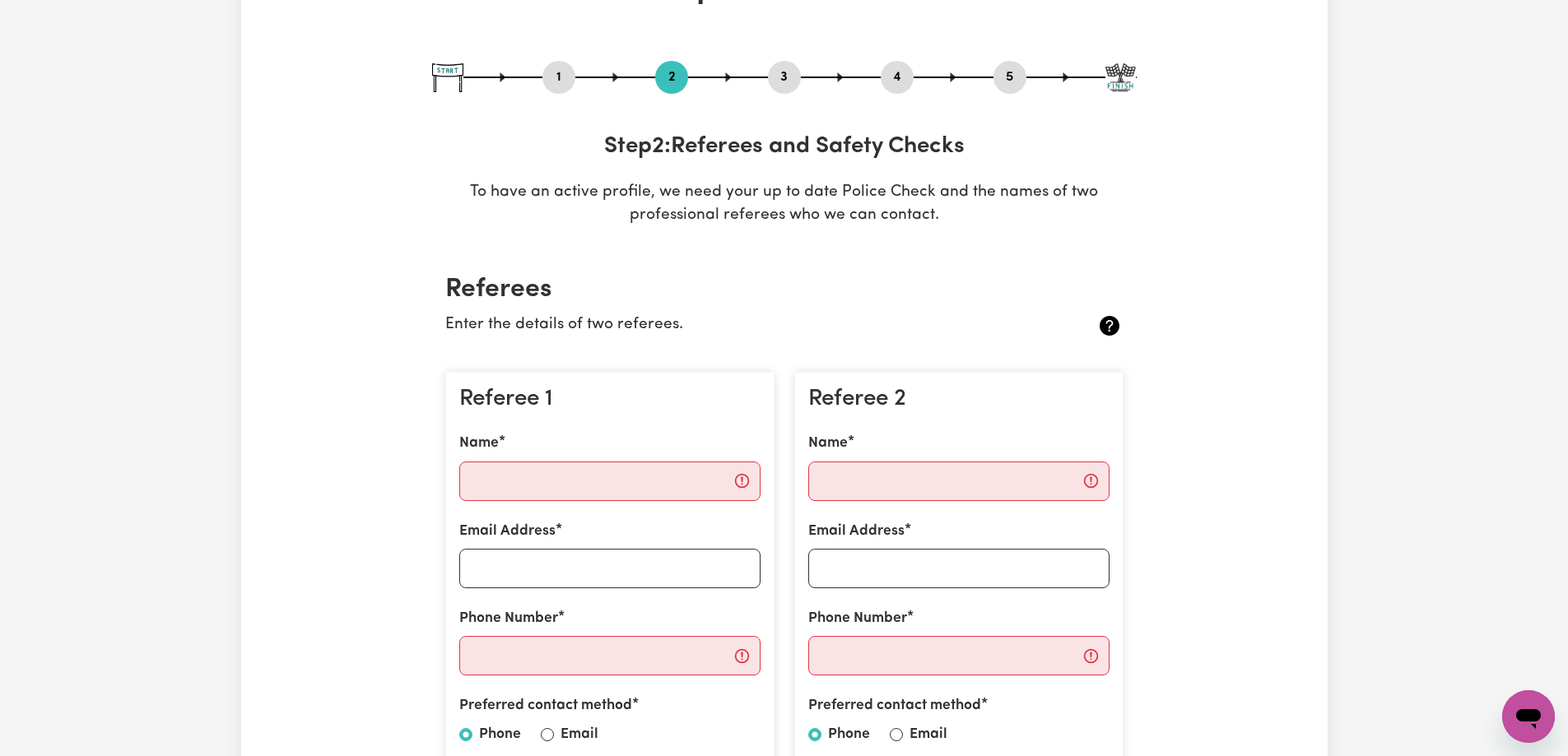
scroll to position [165, 0]
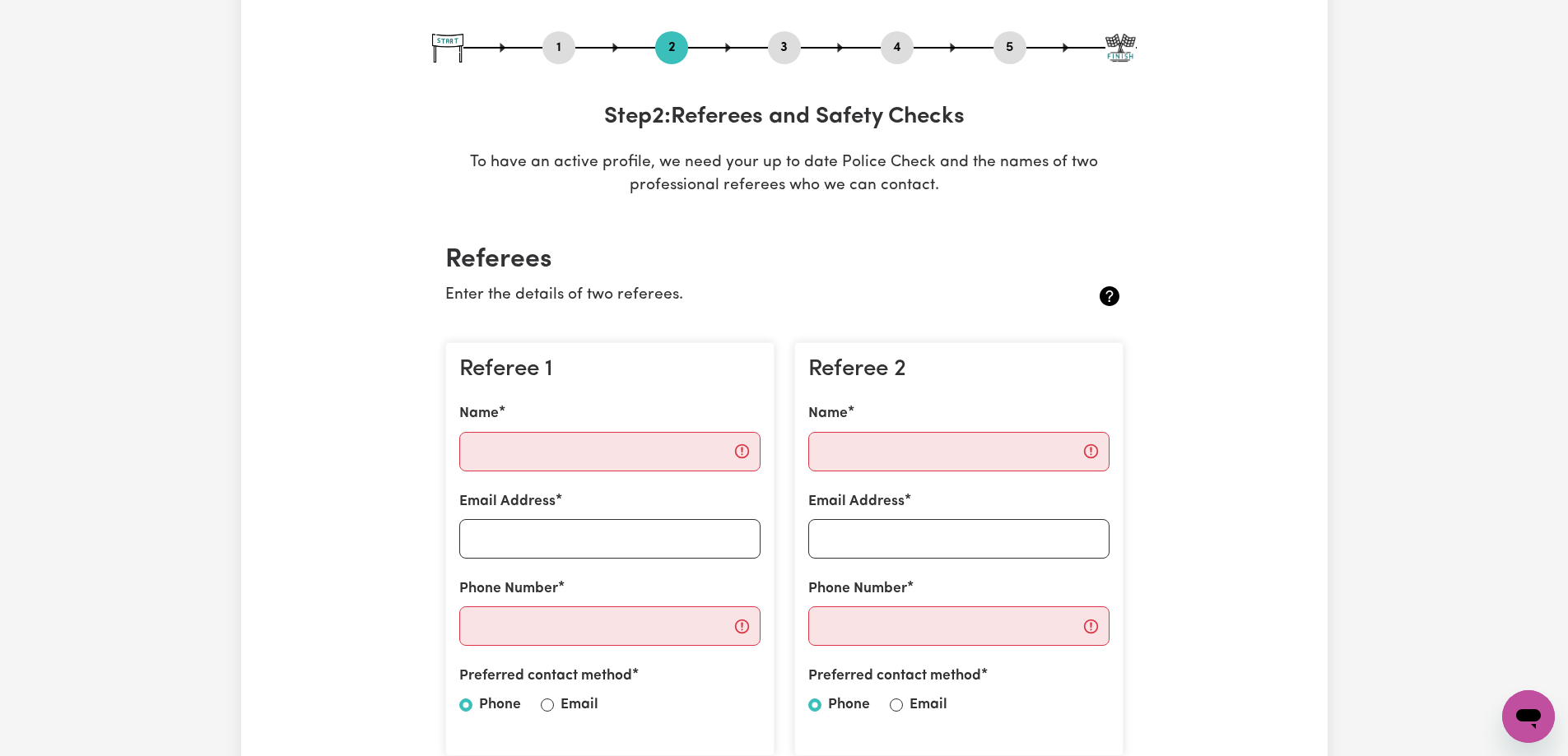
click at [591, 444] on input "Name" at bounding box center [610, 452] width 302 height 39
type input "[PERSON_NAME]"
click at [606, 549] on input "Email Address" at bounding box center [610, 538] width 302 height 39
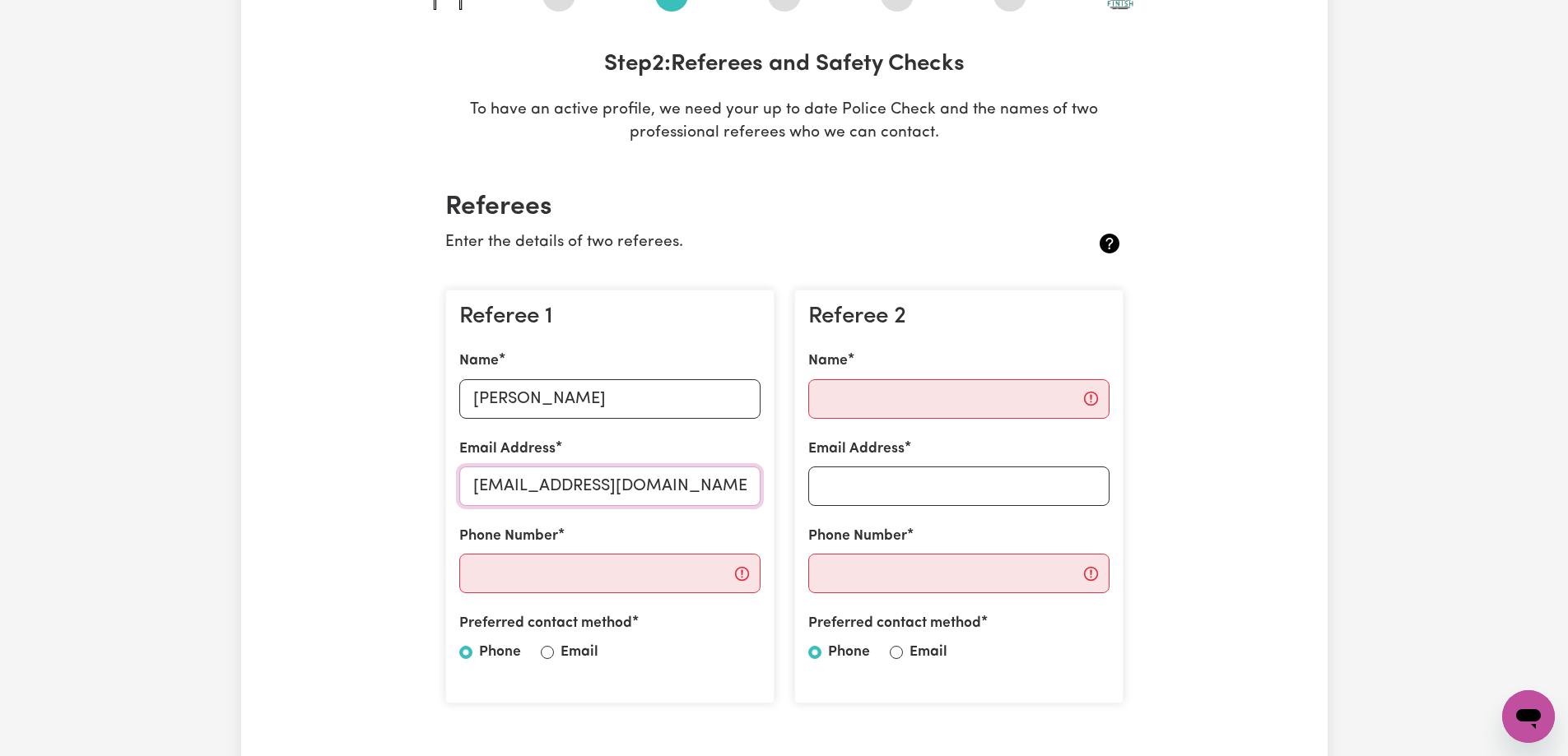
scroll to position [247, 0]
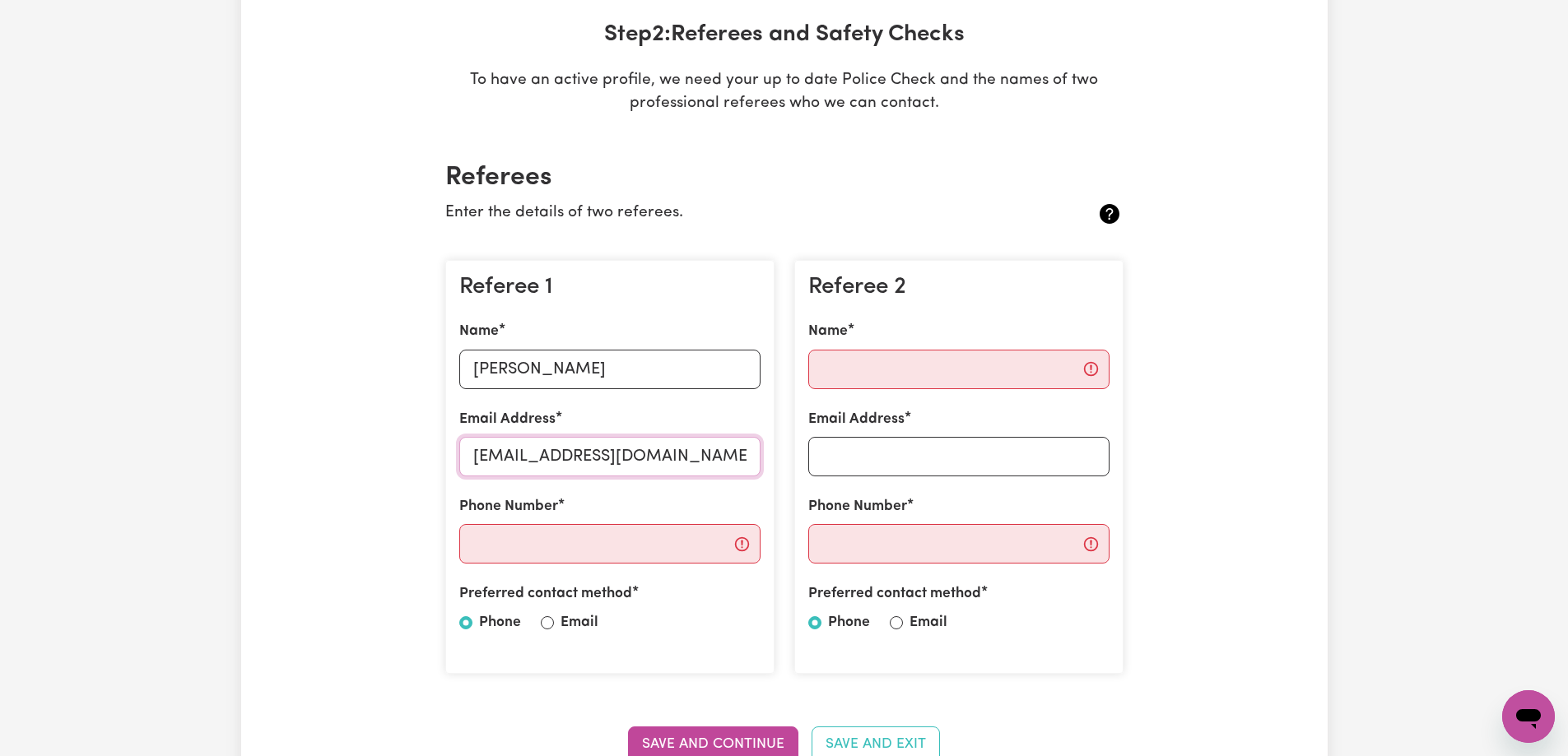
type input "[EMAIL_ADDRESS][DOMAIN_NAME]"
click at [543, 623] on input "Email" at bounding box center [546, 622] width 13 height 13
radio input "true"
click at [554, 553] on input "Phone Number" at bounding box center [610, 543] width 302 height 39
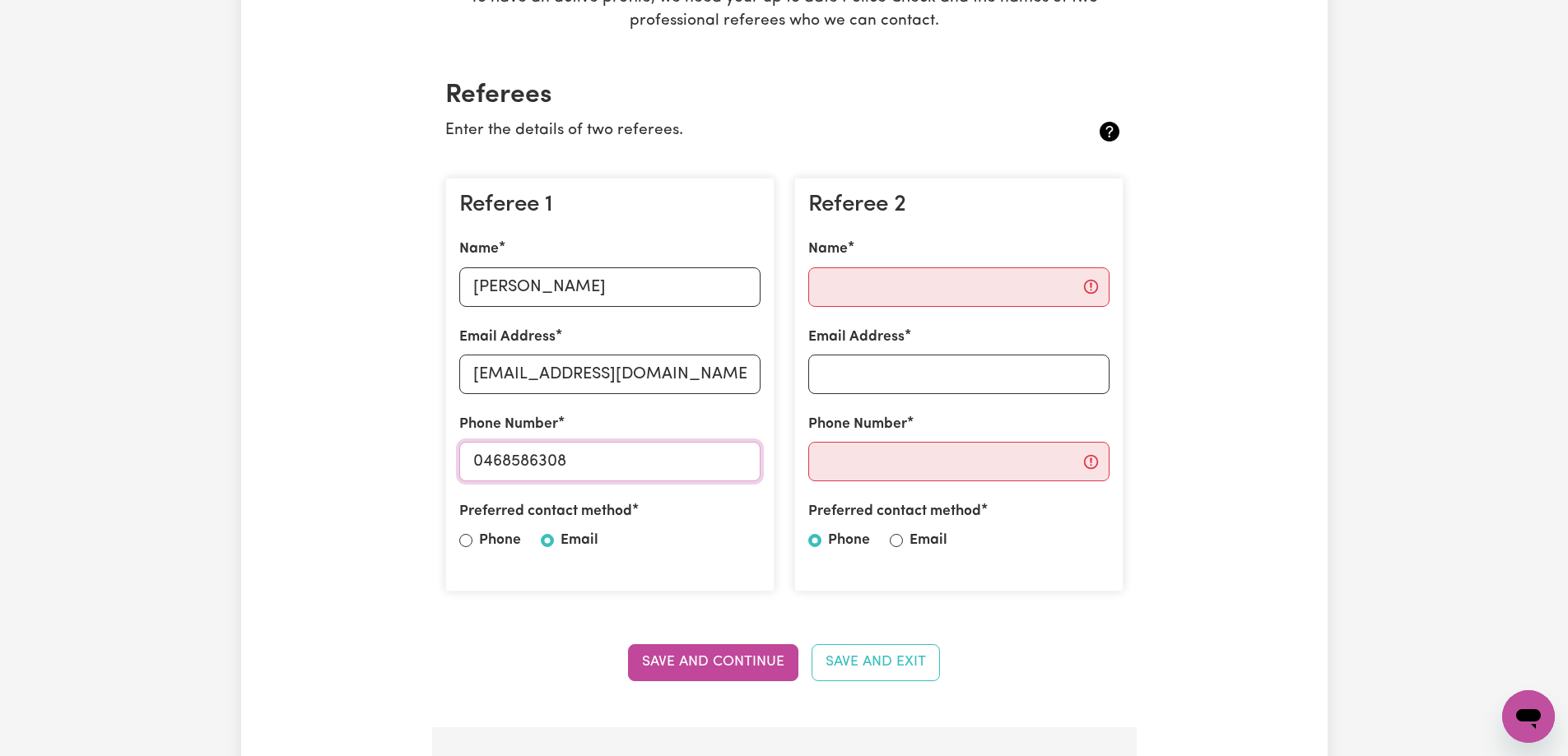
type input "0468586308"
click at [916, 280] on input "Name" at bounding box center [958, 287] width 302 height 39
drag, startPoint x: 587, startPoint y: 293, endPoint x: 326, endPoint y: 287, distance: 261.1
type input "[PERSON_NAME]"
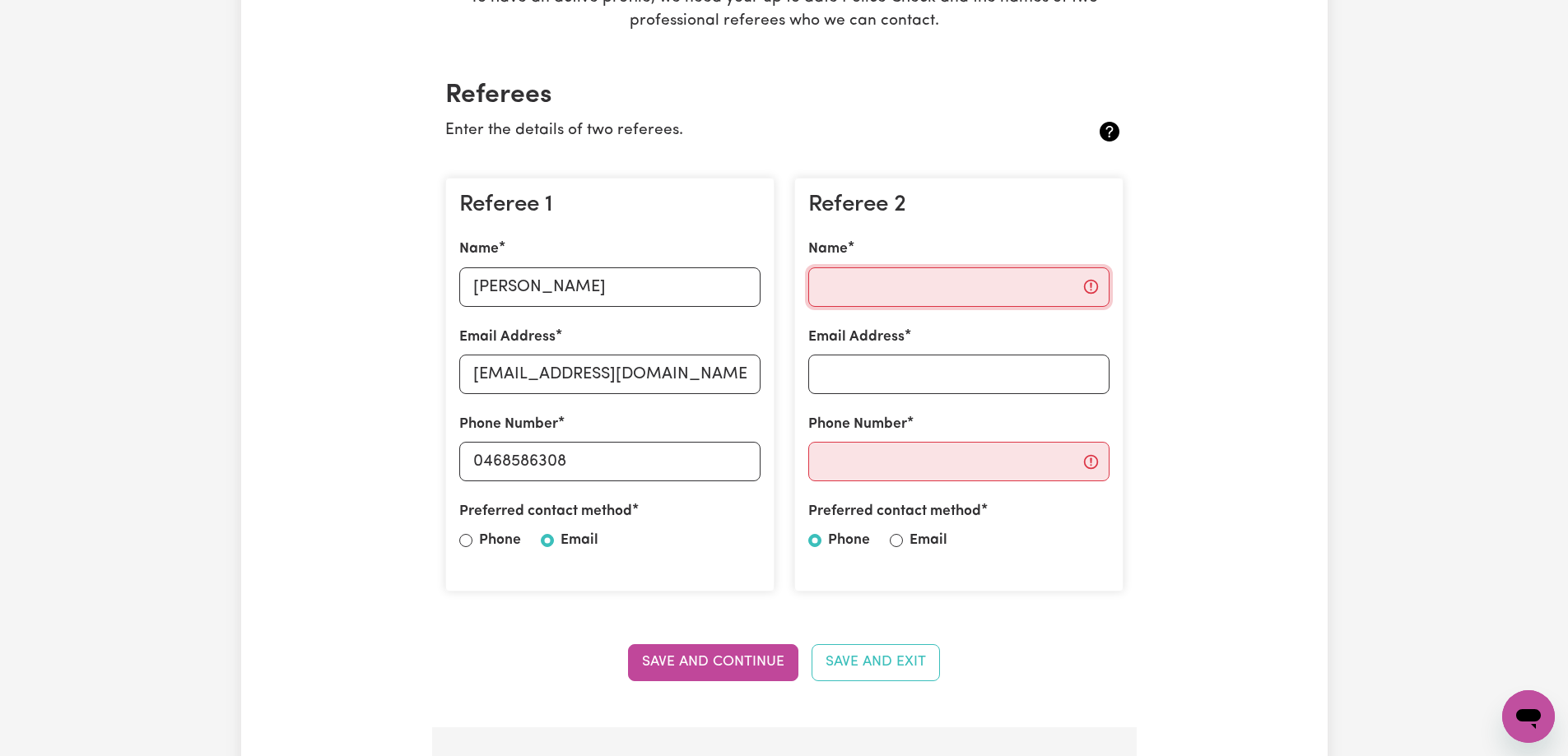
click at [844, 295] on input "Name" at bounding box center [958, 287] width 302 height 39
type input "[PERSON_NAME]"
click at [836, 366] on input "Email Address" at bounding box center [958, 375] width 302 height 39
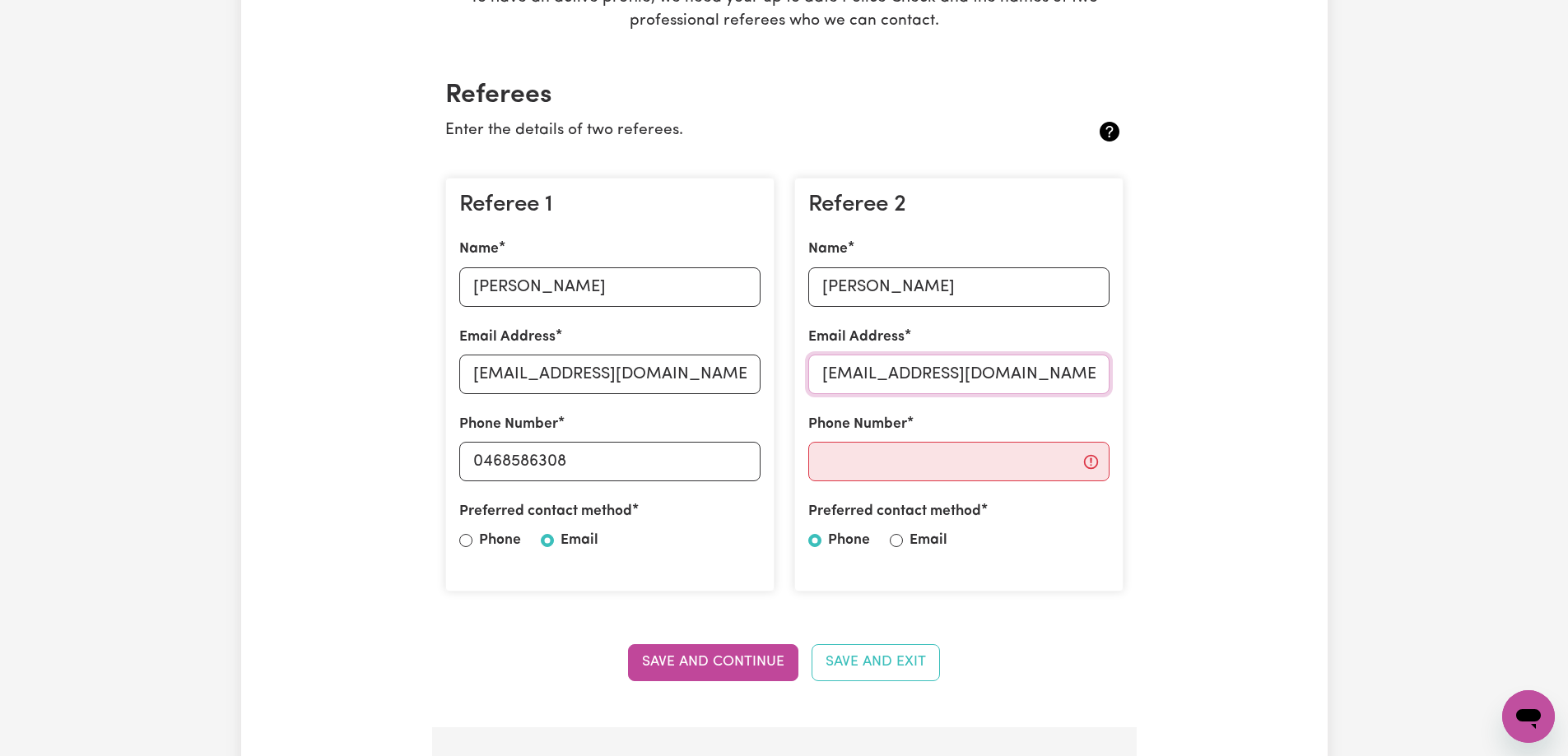
type input "[EMAIL_ADDRESS][DOMAIN_NAME]"
click at [872, 455] on input "Phone Number" at bounding box center [958, 461] width 302 height 39
type input "0434484916"
click at [897, 544] on input "Email" at bounding box center [896, 539] width 13 height 13
radio input "true"
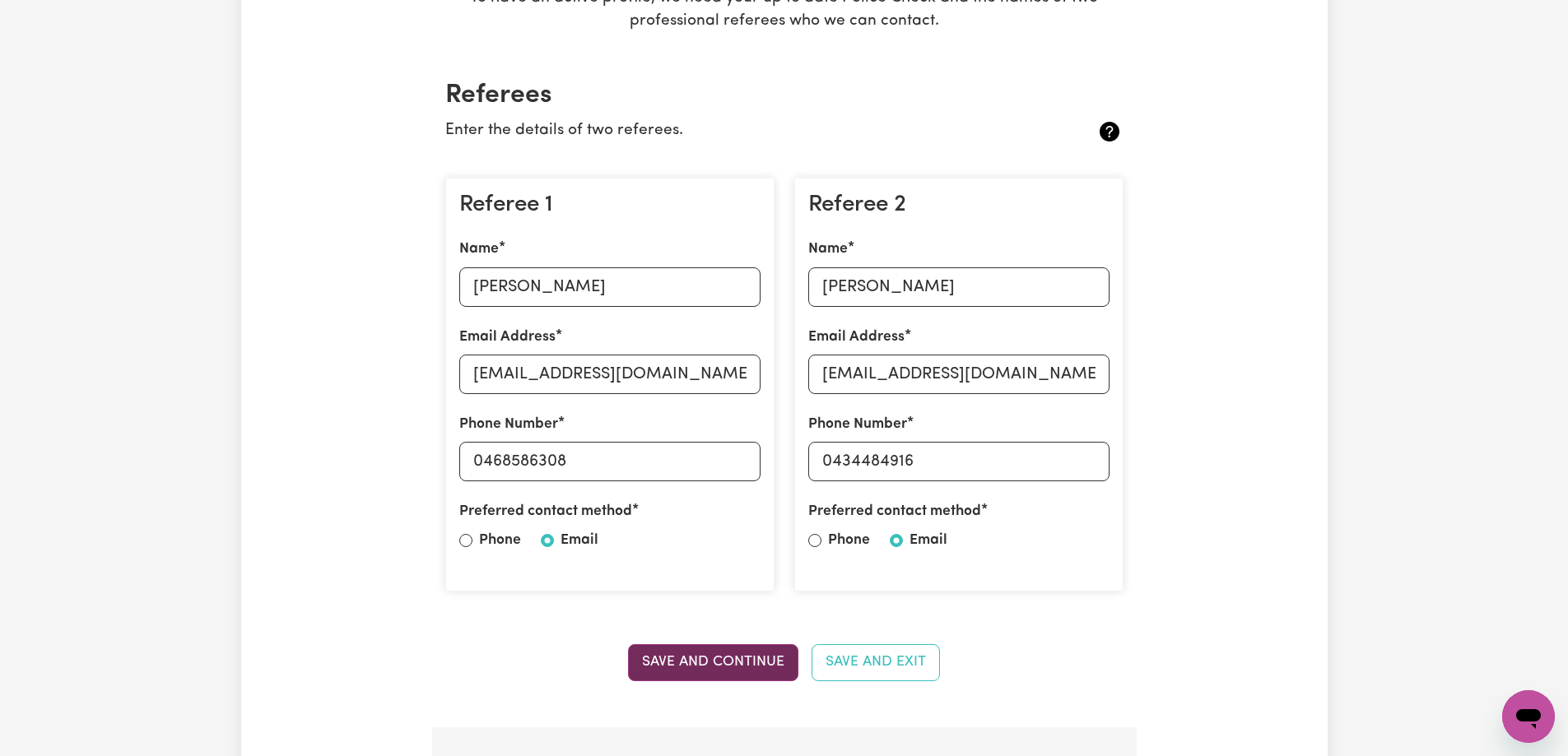
click at [750, 663] on button "Save and Continue" at bounding box center [713, 661] width 171 height 36
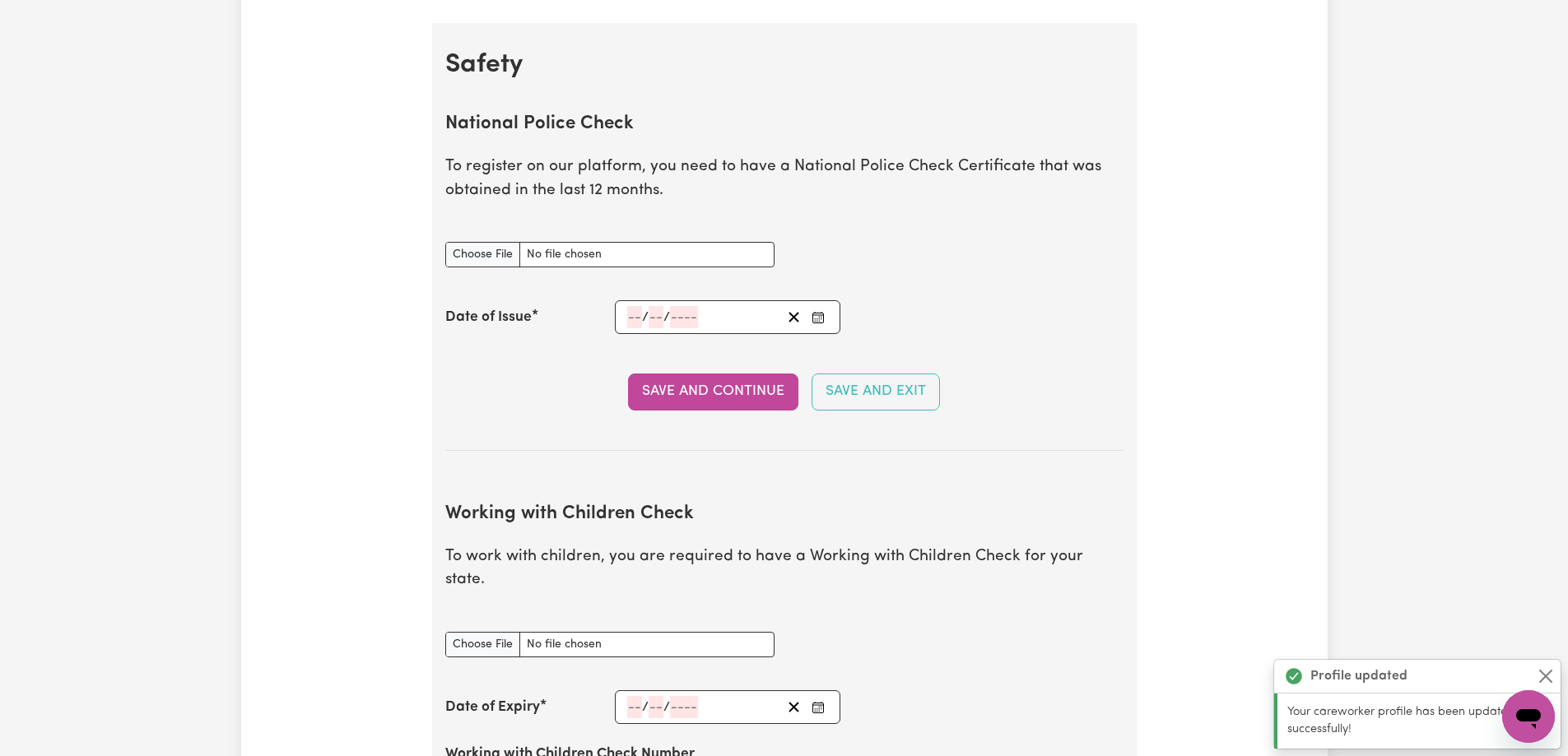
scroll to position [1056, 0]
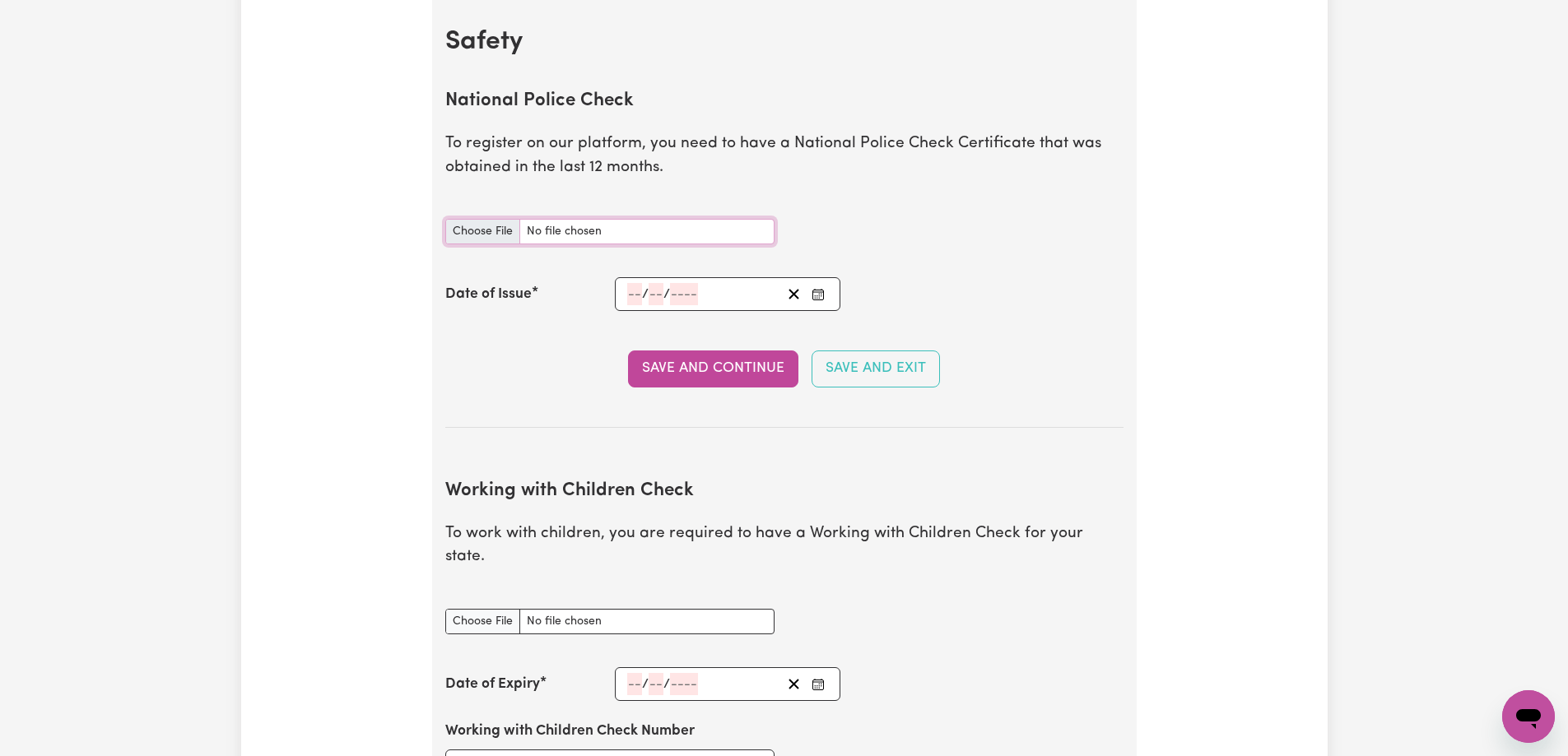
click at [470, 232] on input "National Police Check document" at bounding box center [609, 231] width 329 height 25
click at [474, 225] on input "National Police Check document" at bounding box center [609, 231] width 329 height 25
type input "C:\fakepath\report_zhang_10623128-5527481.pdf"
click at [629, 297] on input "number" at bounding box center [634, 294] width 15 height 22
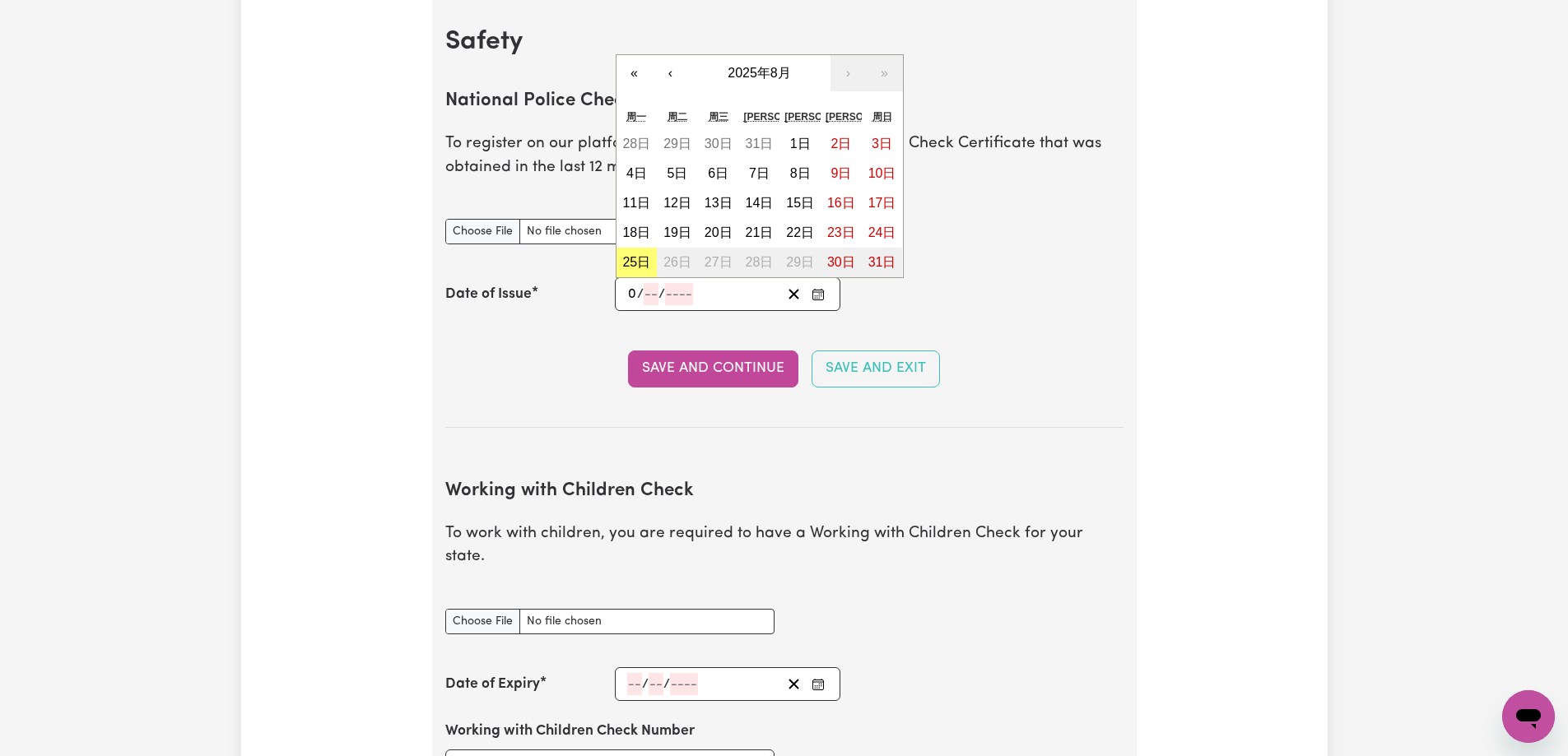
type input "04"
type input "02"
type input "0002-02-04"
type input "4"
type input "2"
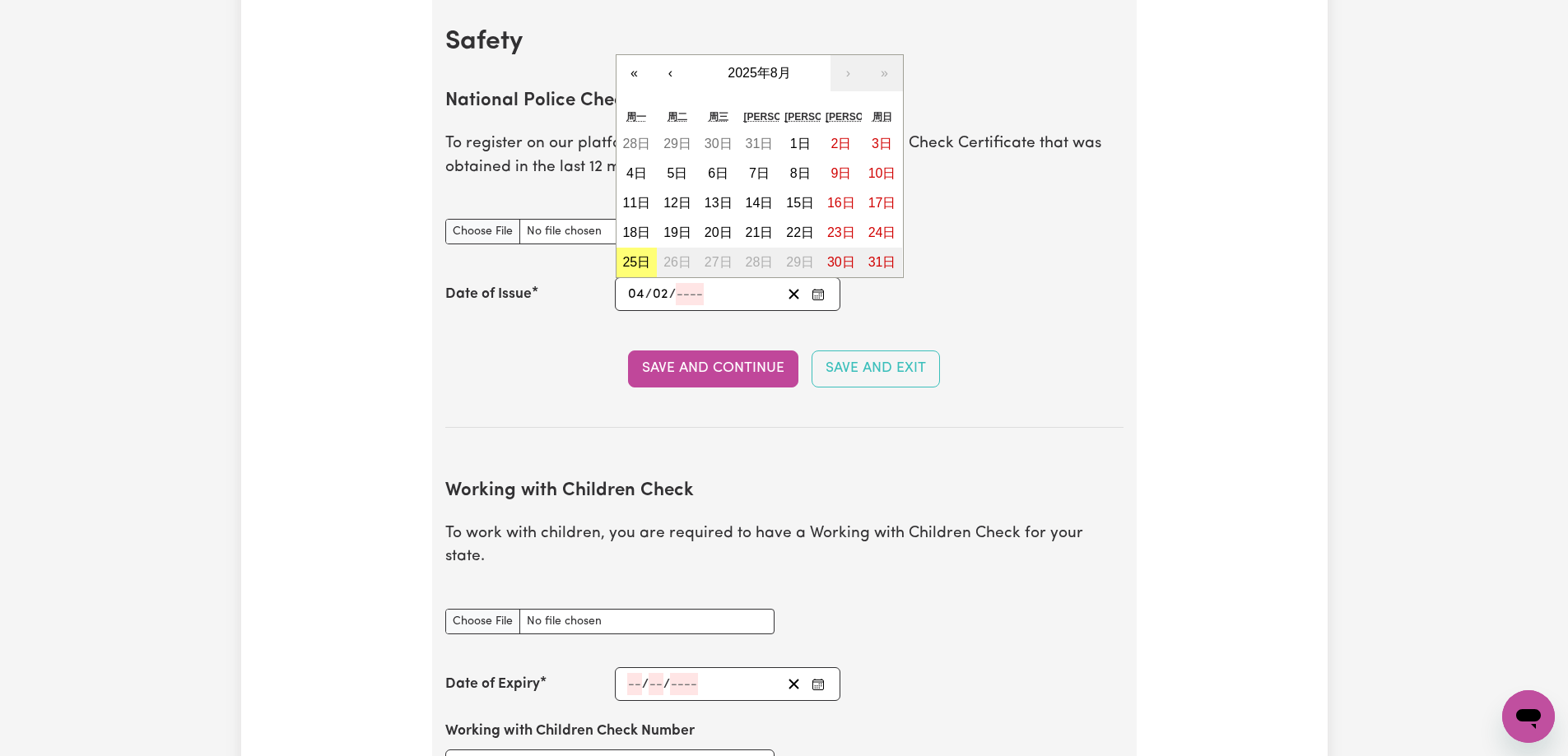
type input "2"
type input "0020-02-04"
type input "20"
type input "0202-02-04"
type input "202"
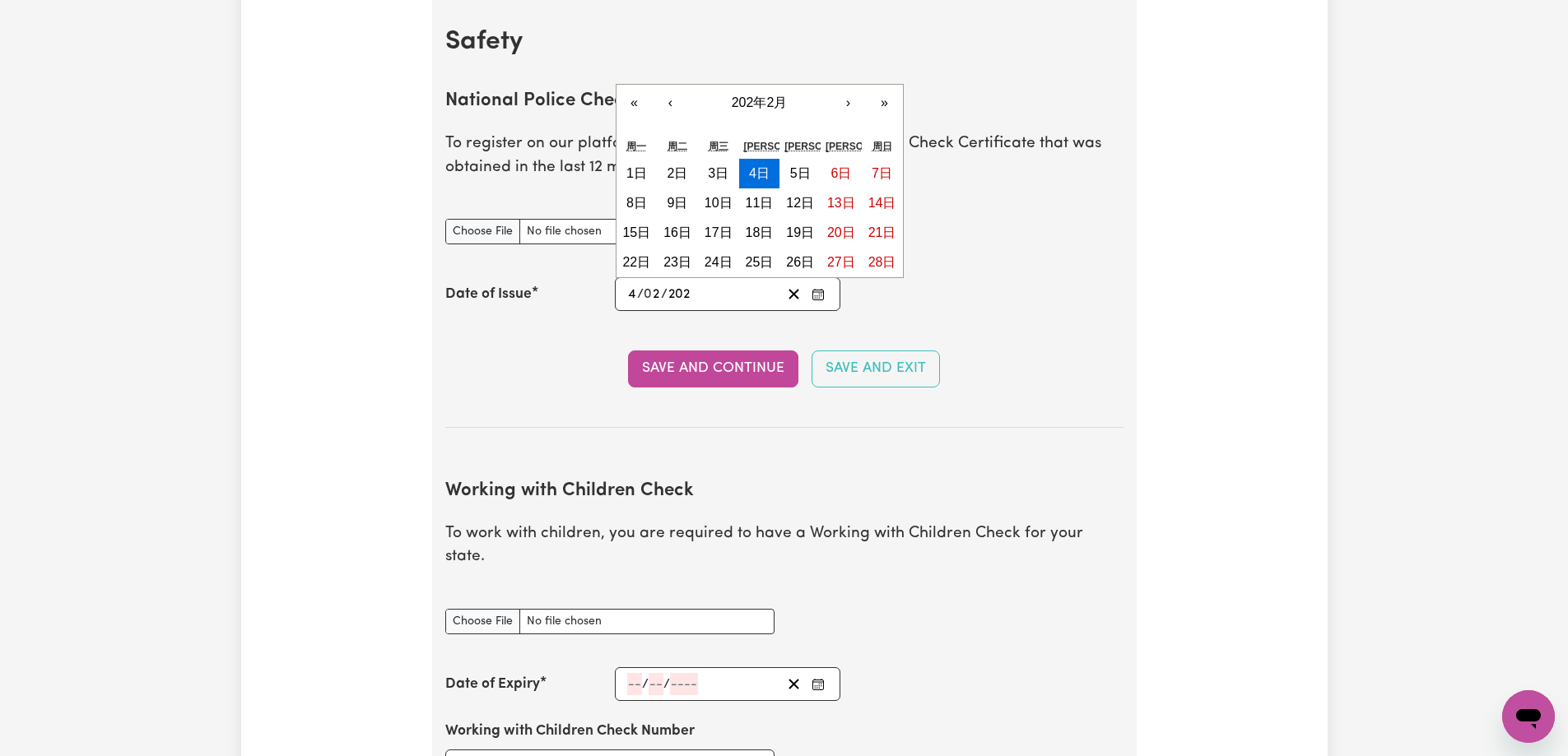
type input "[DATE]"
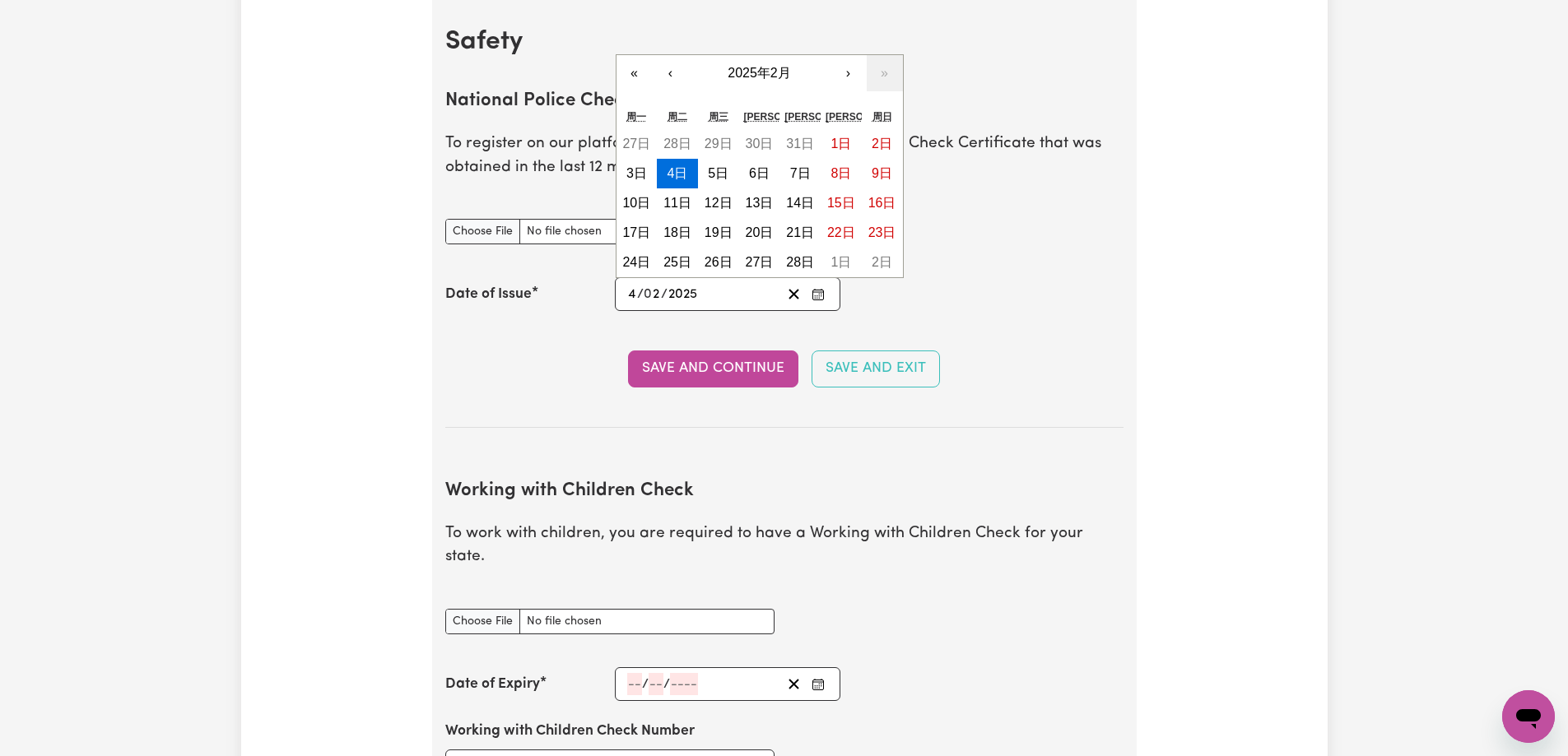
type input "2025"
click at [567, 360] on div "Save and Continue Save and Exit" at bounding box center [784, 368] width 678 height 36
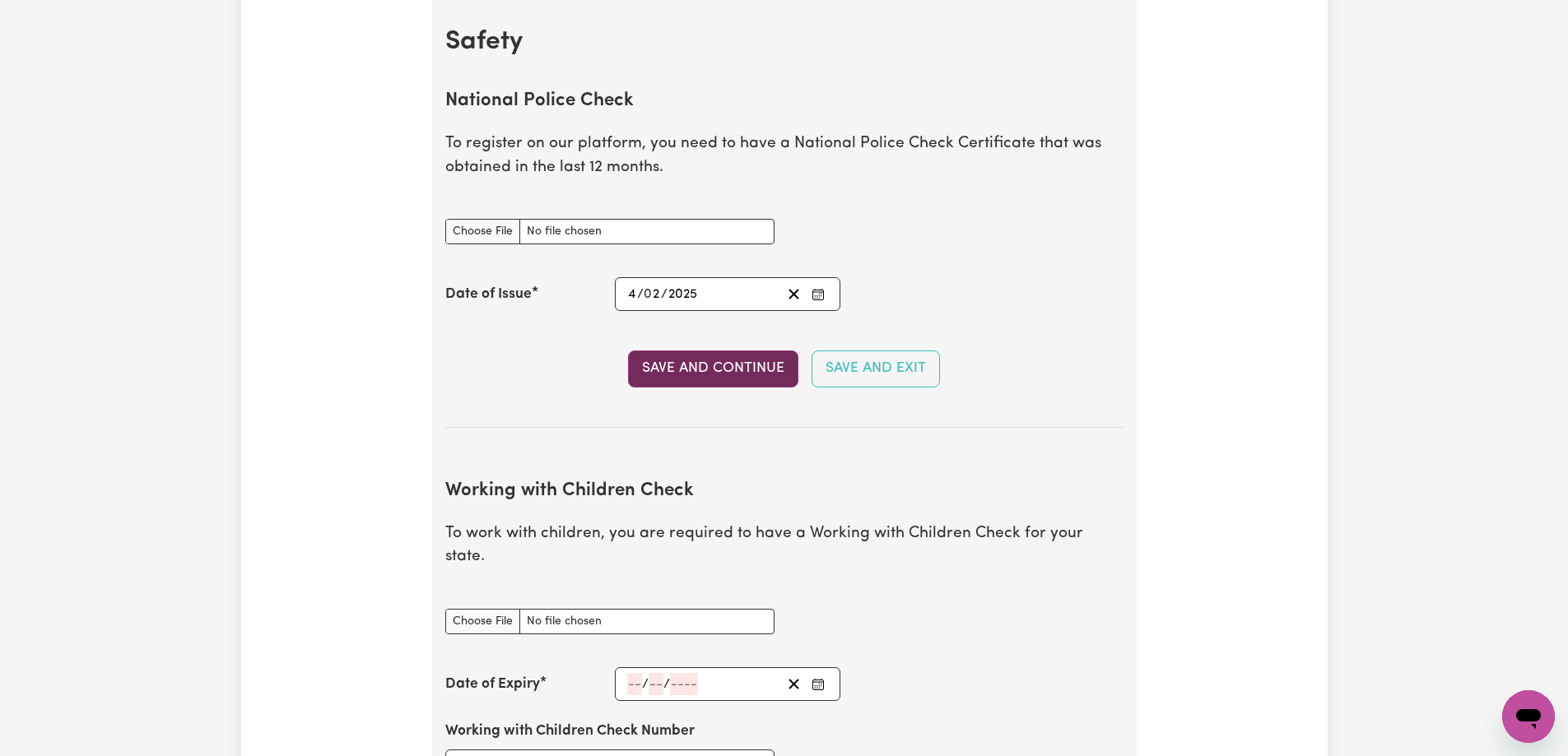
click at [662, 365] on button "Save and Continue" at bounding box center [713, 368] width 171 height 36
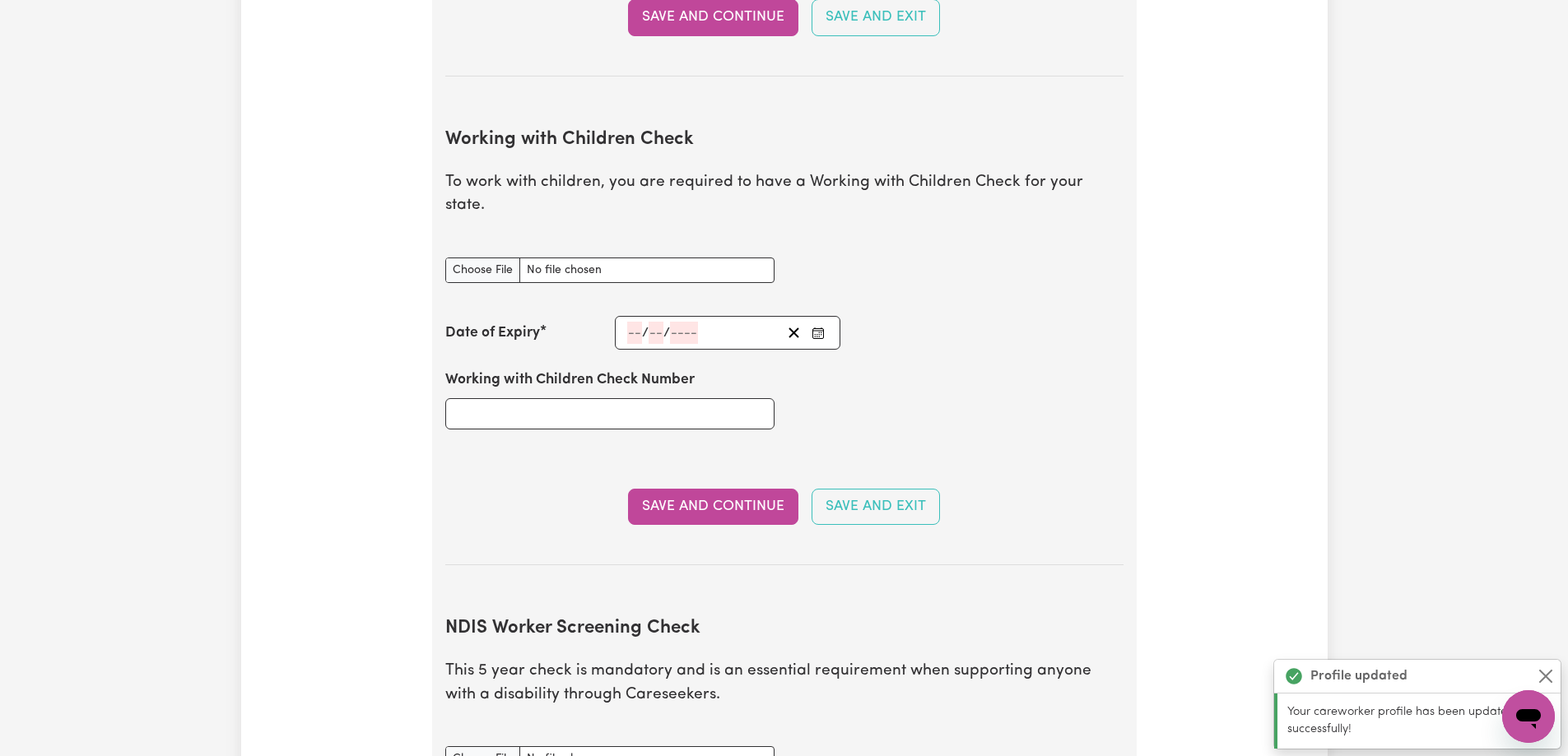
scroll to position [1511, 0]
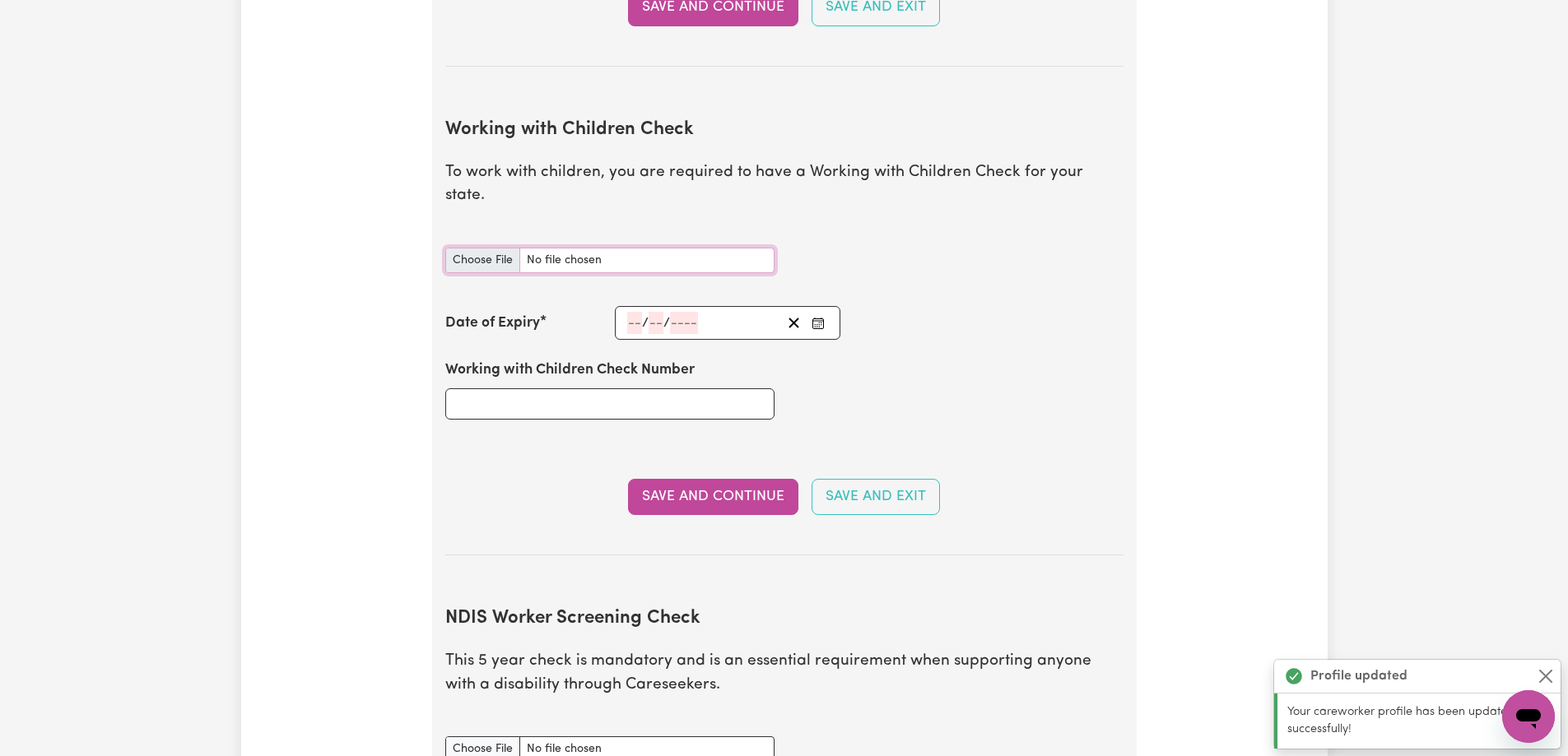
click at [460, 248] on input "Working with Children Check document" at bounding box center [609, 260] width 329 height 25
type input "C:\fakepath\Working with children check.jpg"
click at [639, 312] on input "number" at bounding box center [634, 323] width 15 height 22
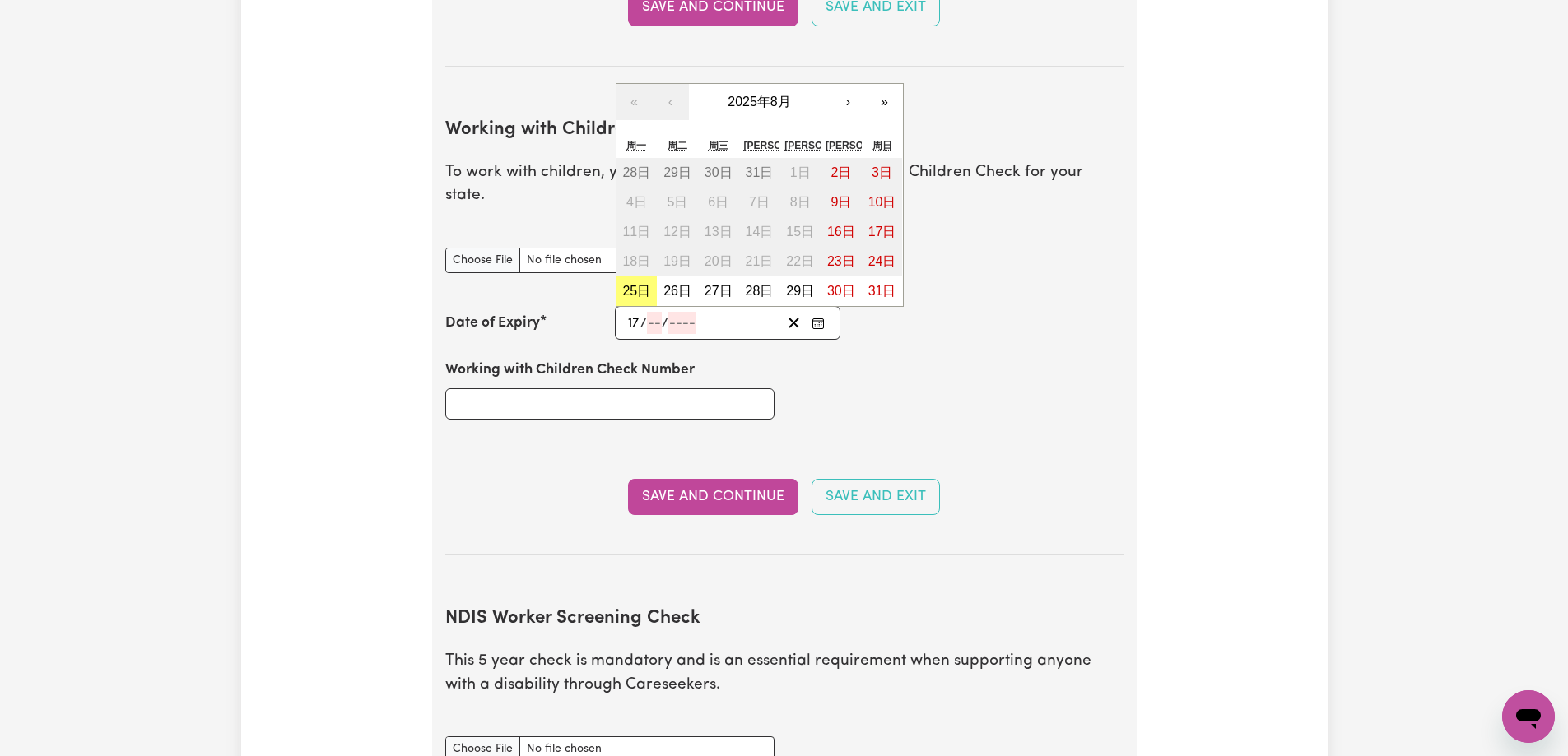
type input "17"
type input "02"
type input "202"
type input "[DATE]"
type input "2"
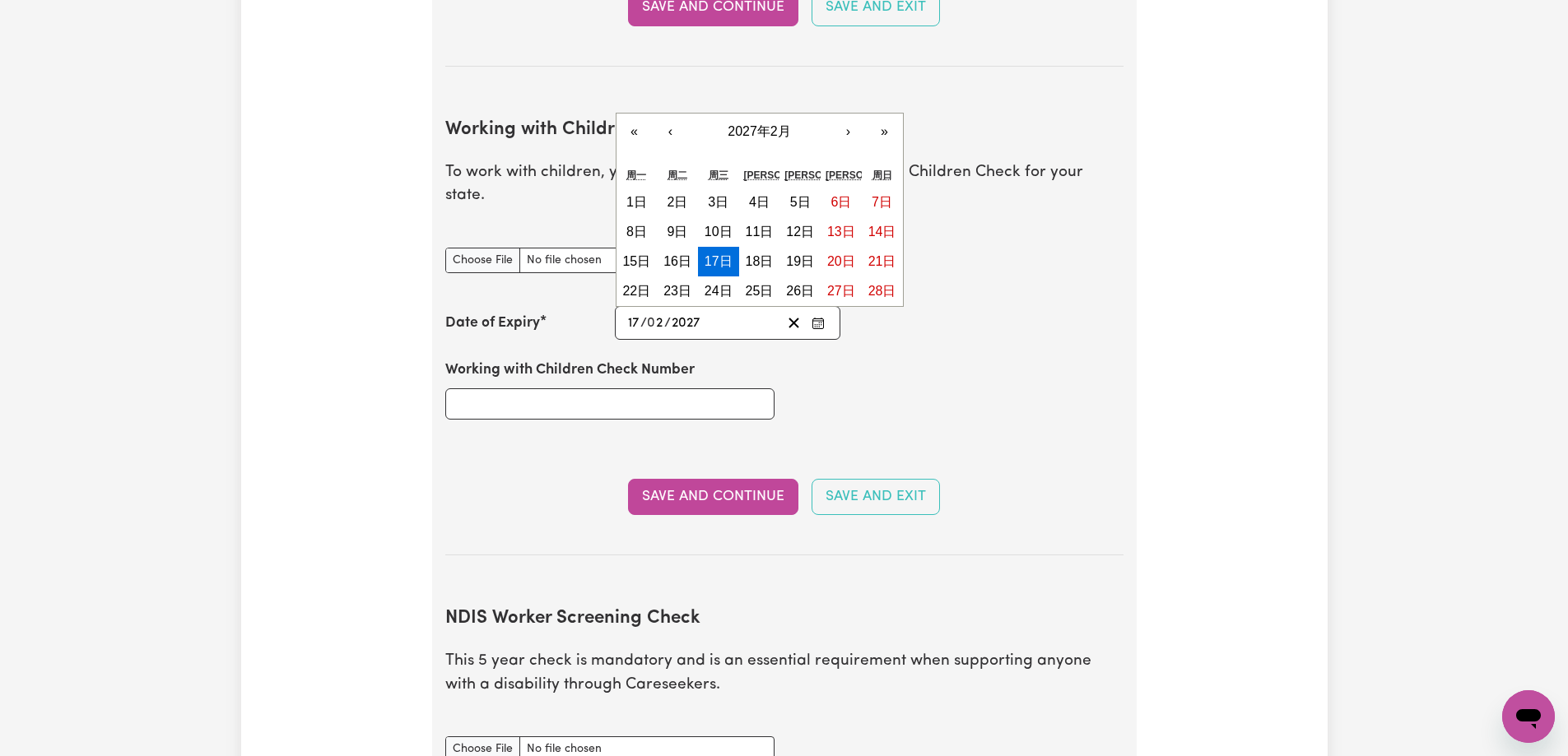
type input "2027"
click at [447, 444] on section "Working with Children Check To work with children, you are required to have a W…" at bounding box center [784, 324] width 678 height 462
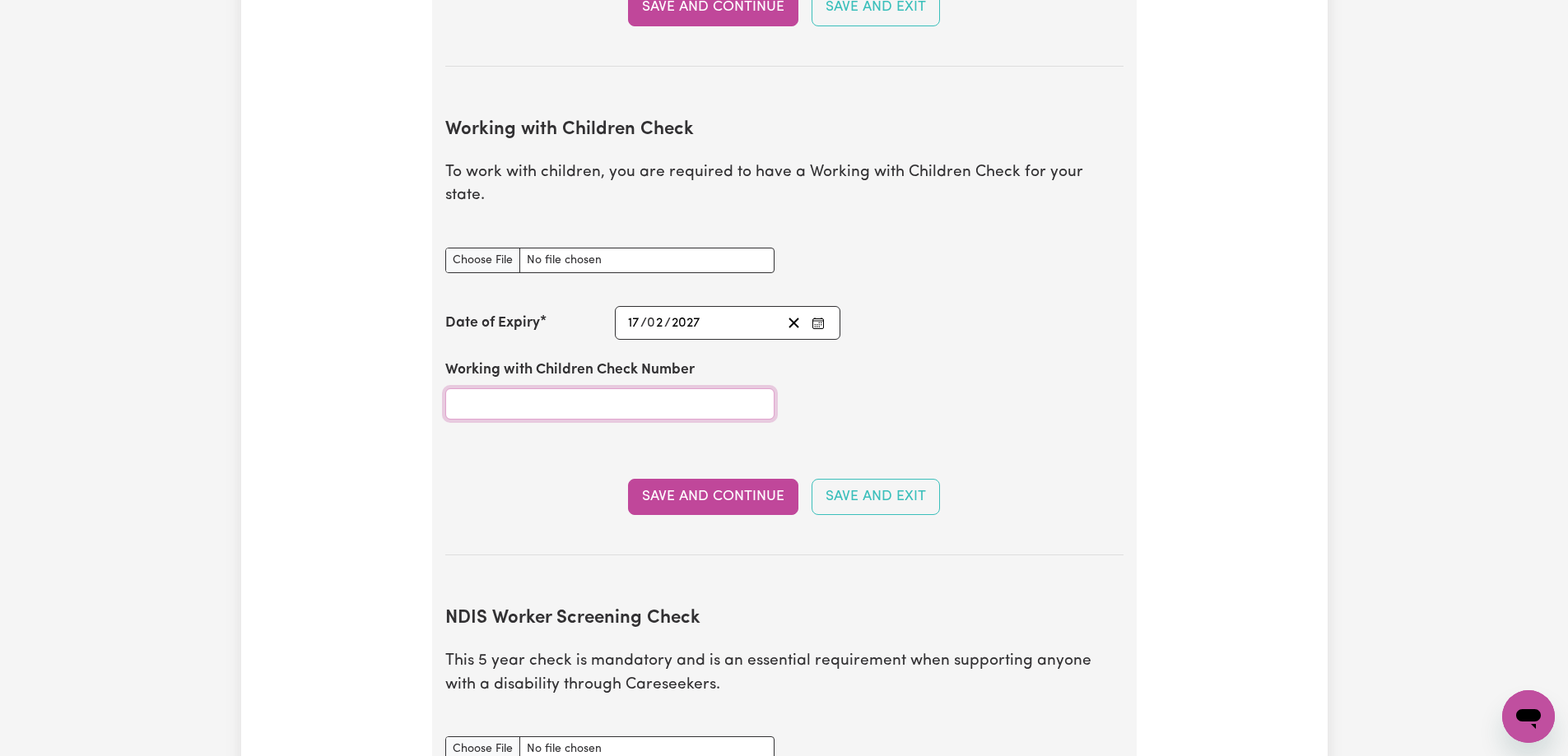
click at [549, 388] on input "Working with Children Check Number" at bounding box center [609, 404] width 329 height 31
type input "2380240A-01"
click at [723, 480] on button "Save and Continue" at bounding box center [713, 497] width 171 height 36
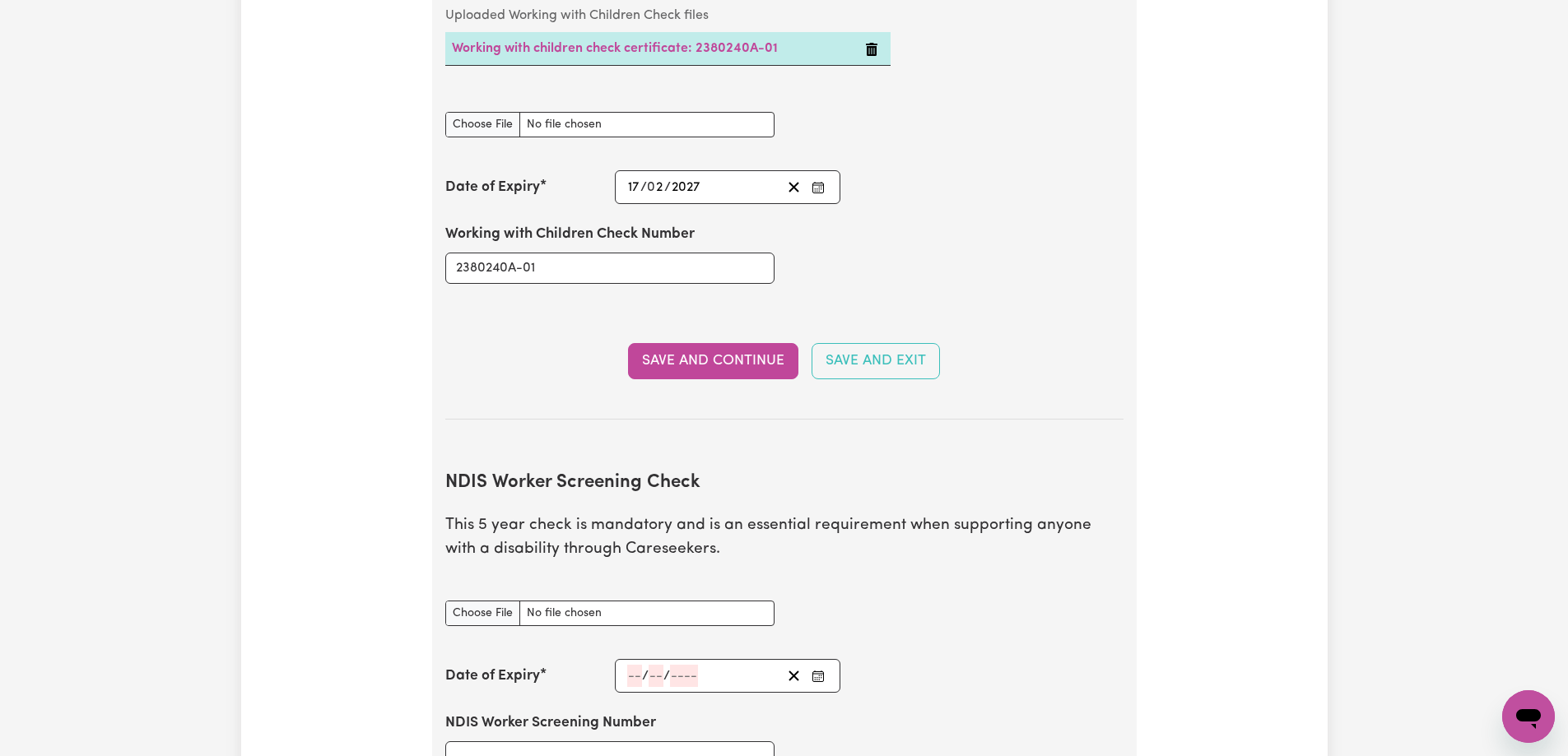
scroll to position [1986, 0]
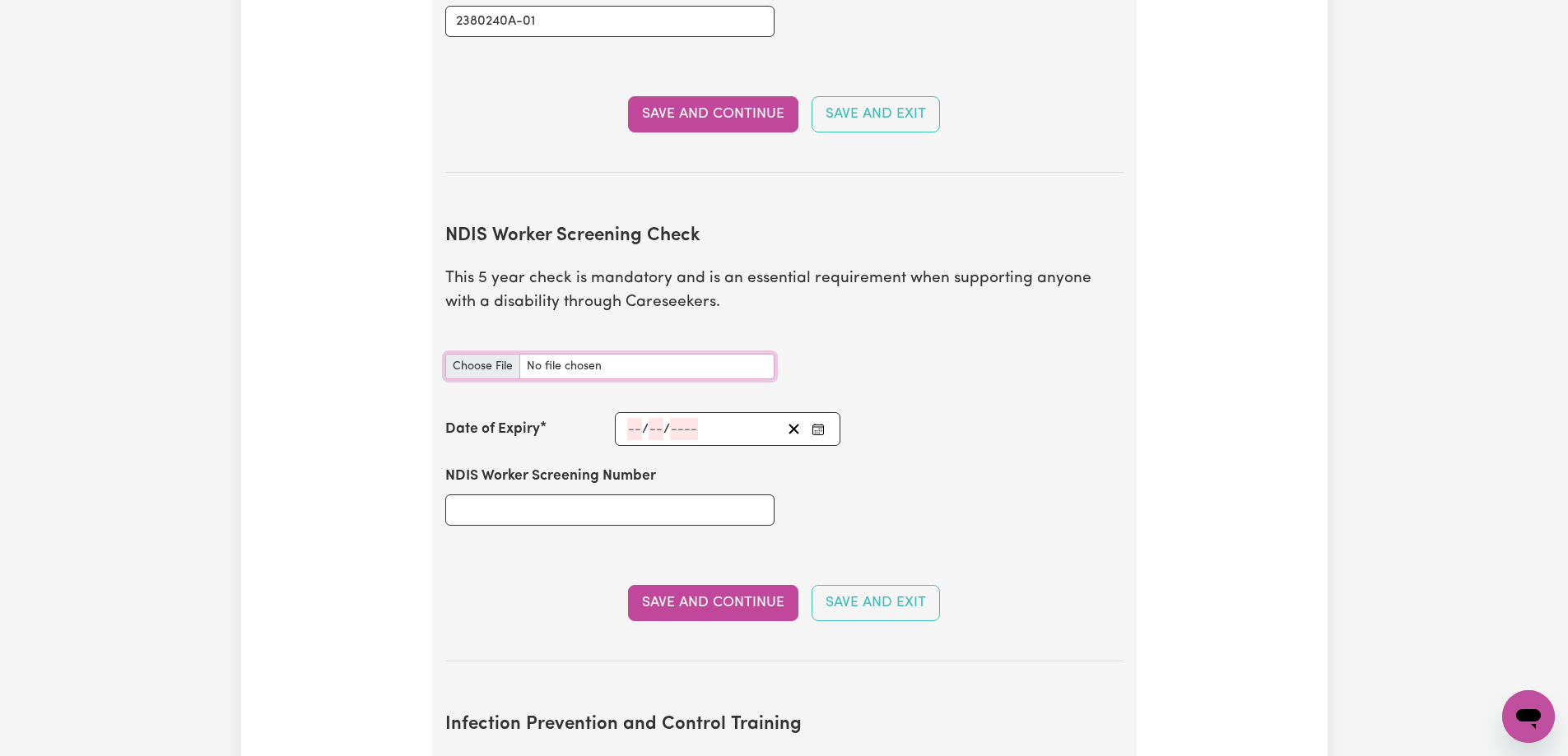
click at [486, 354] on input "NDIS Worker Screening Check document" at bounding box center [609, 367] width 329 height 25
click at [488, 354] on input "NDIS Worker Screening Check document" at bounding box center [609, 367] width 329 height 25
type input "C:\fakepath\NDIS Worker Screening Check.png"
click at [562, 495] on input "NDIS Worker Screening Number" at bounding box center [609, 510] width 329 height 31
type input "73219875"
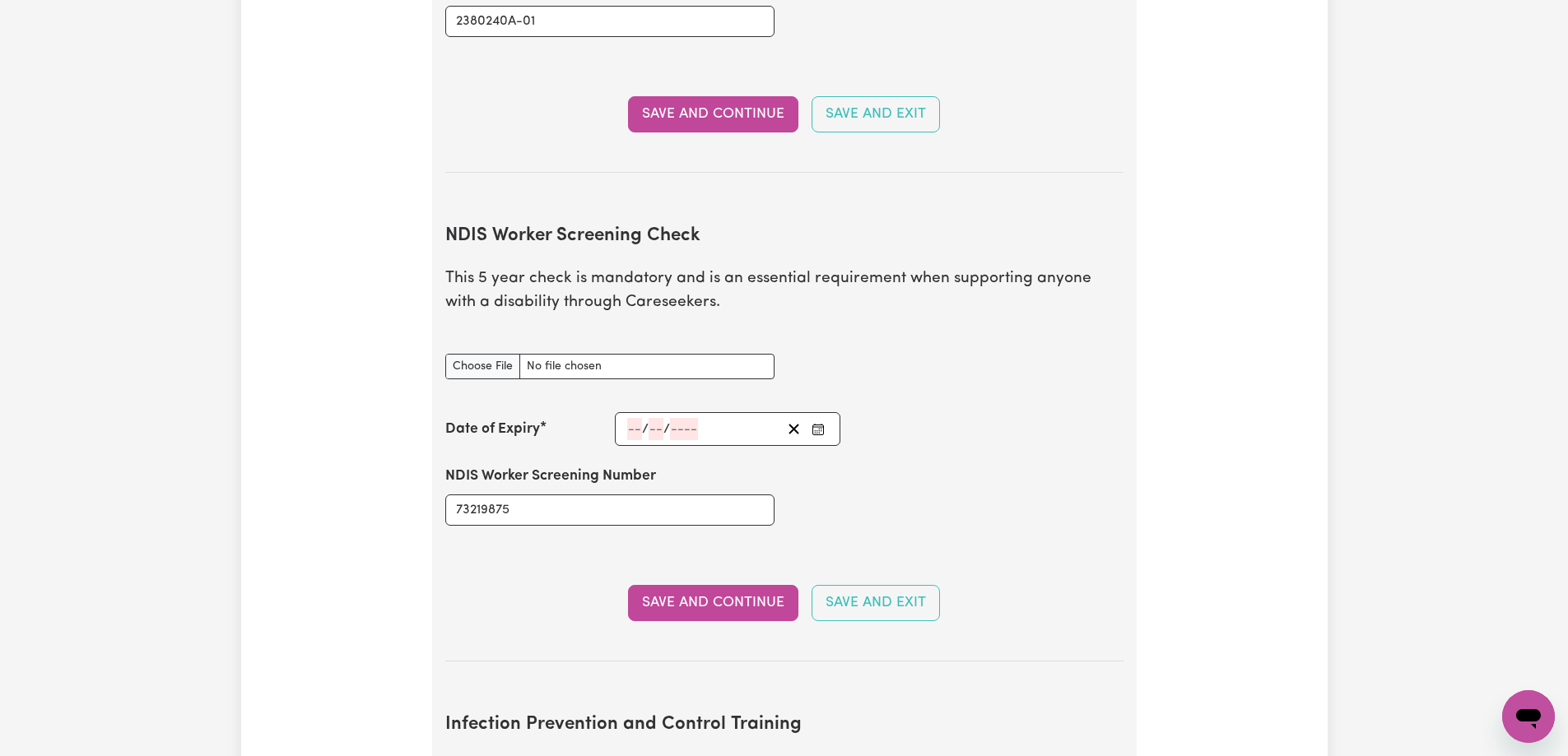
click at [636, 418] on input "number" at bounding box center [634, 428] width 15 height 22
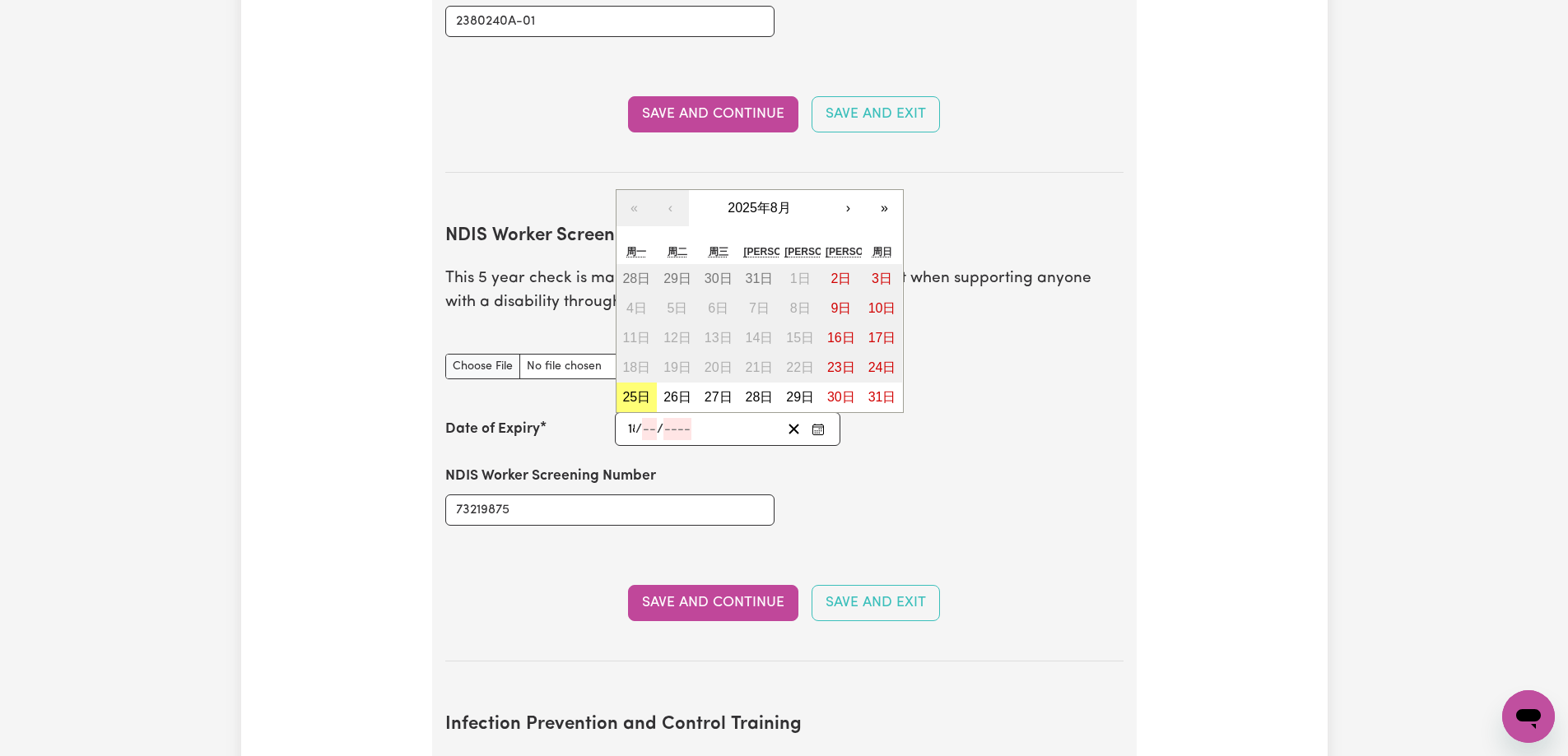
type input "18"
type input "02"
type input "202"
type input "[DATE]"
type input "2"
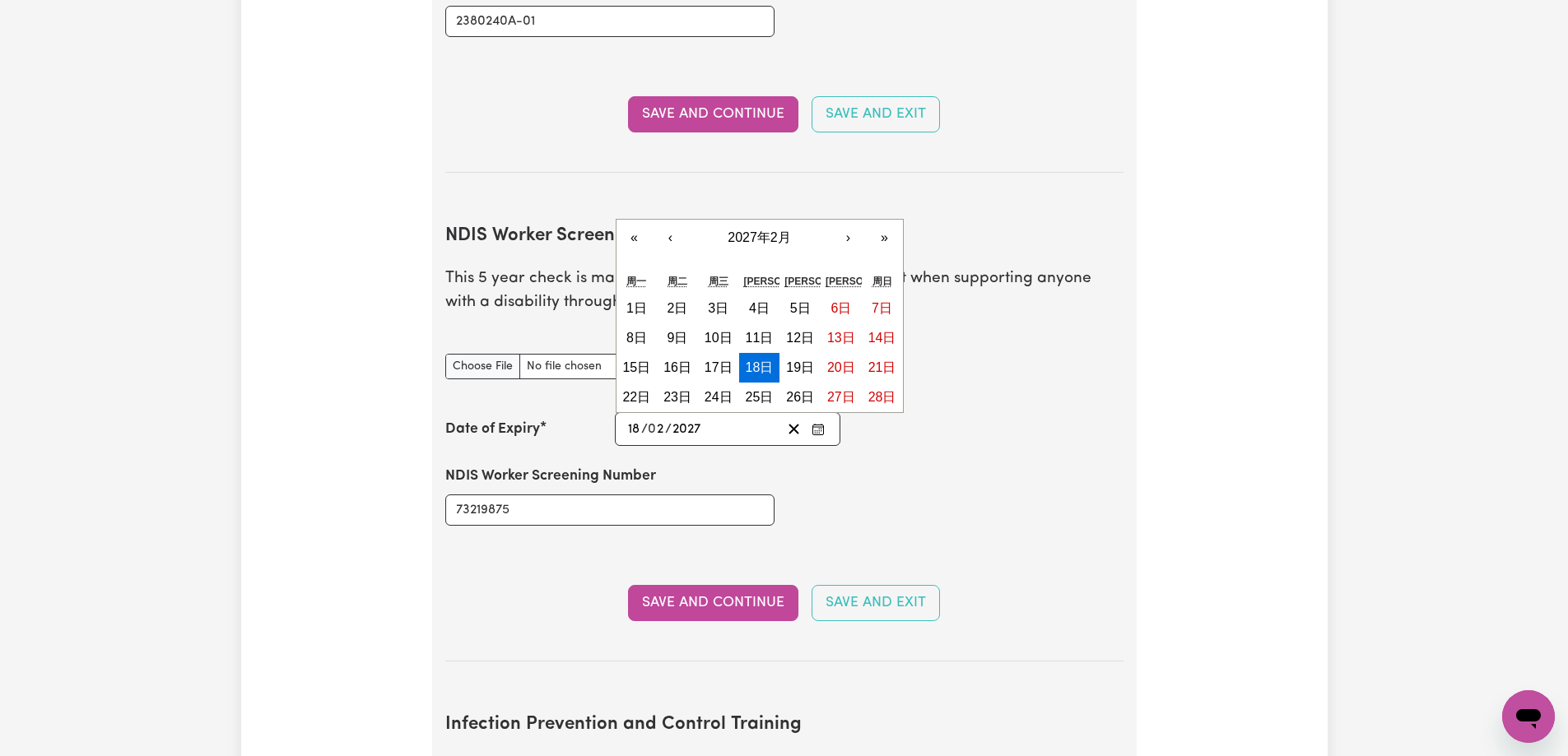
type input "2027"
click at [541, 585] on div "Save and Continue Save and Exit" at bounding box center [784, 603] width 678 height 36
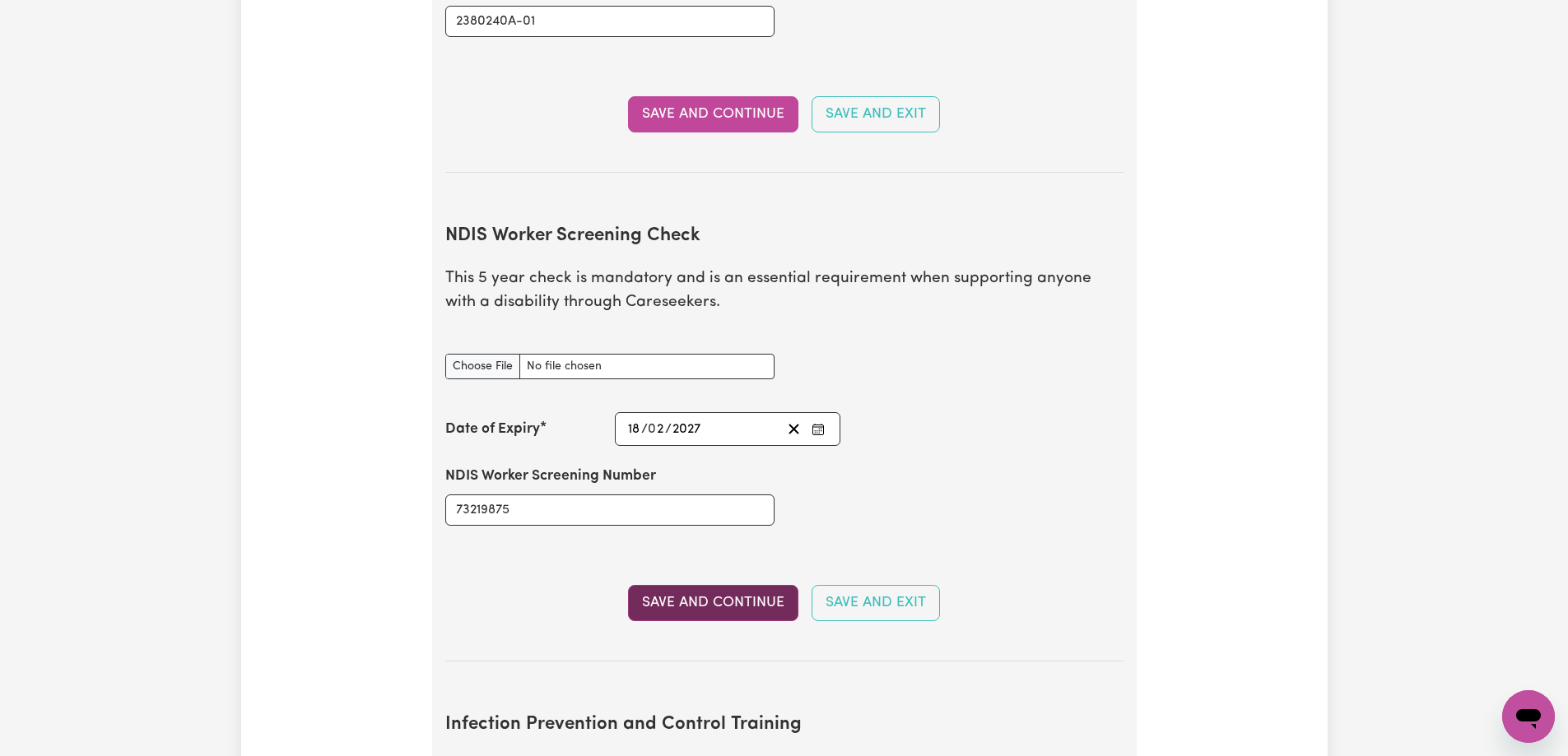
click at [725, 585] on button "Save and Continue" at bounding box center [713, 603] width 171 height 36
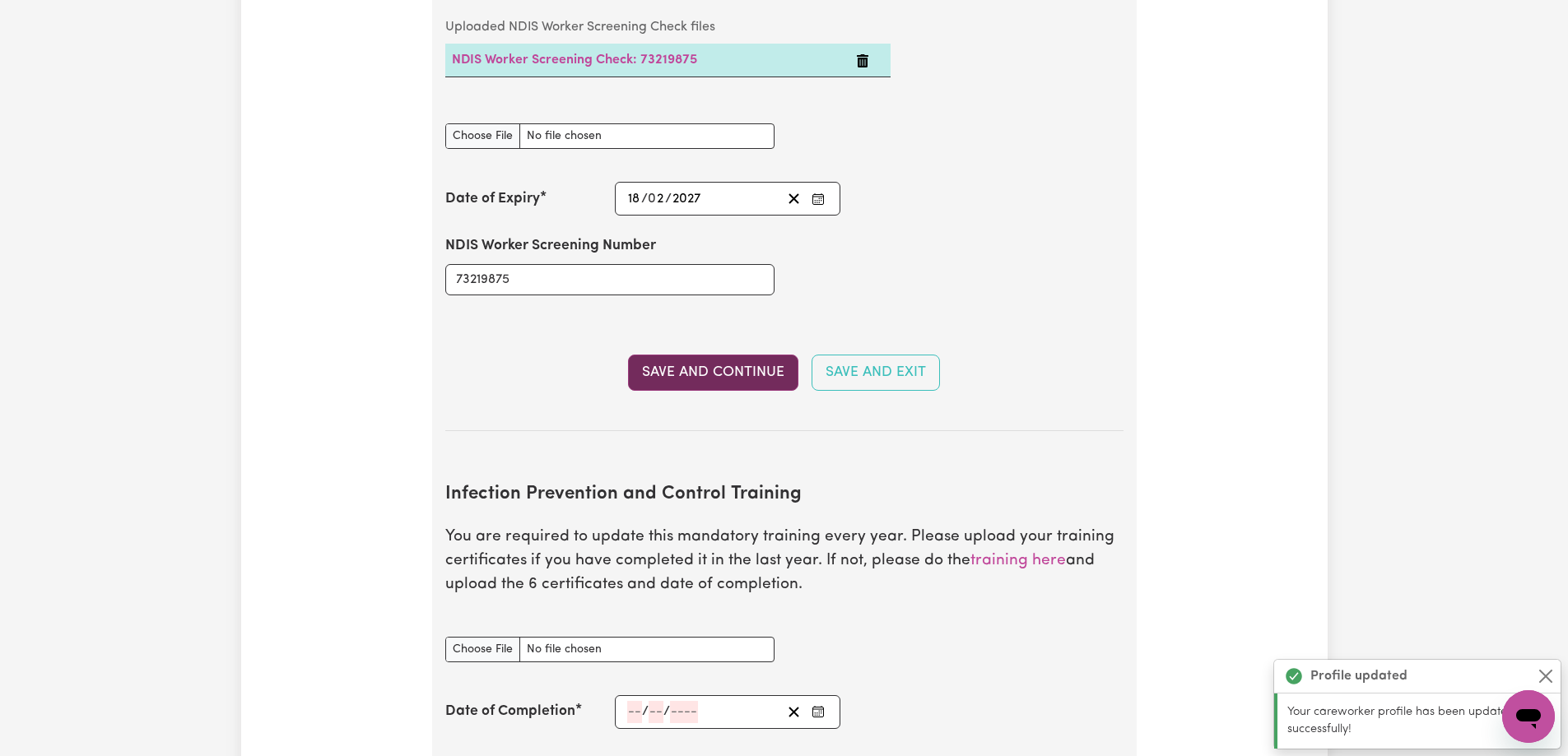
scroll to position [2650, 0]
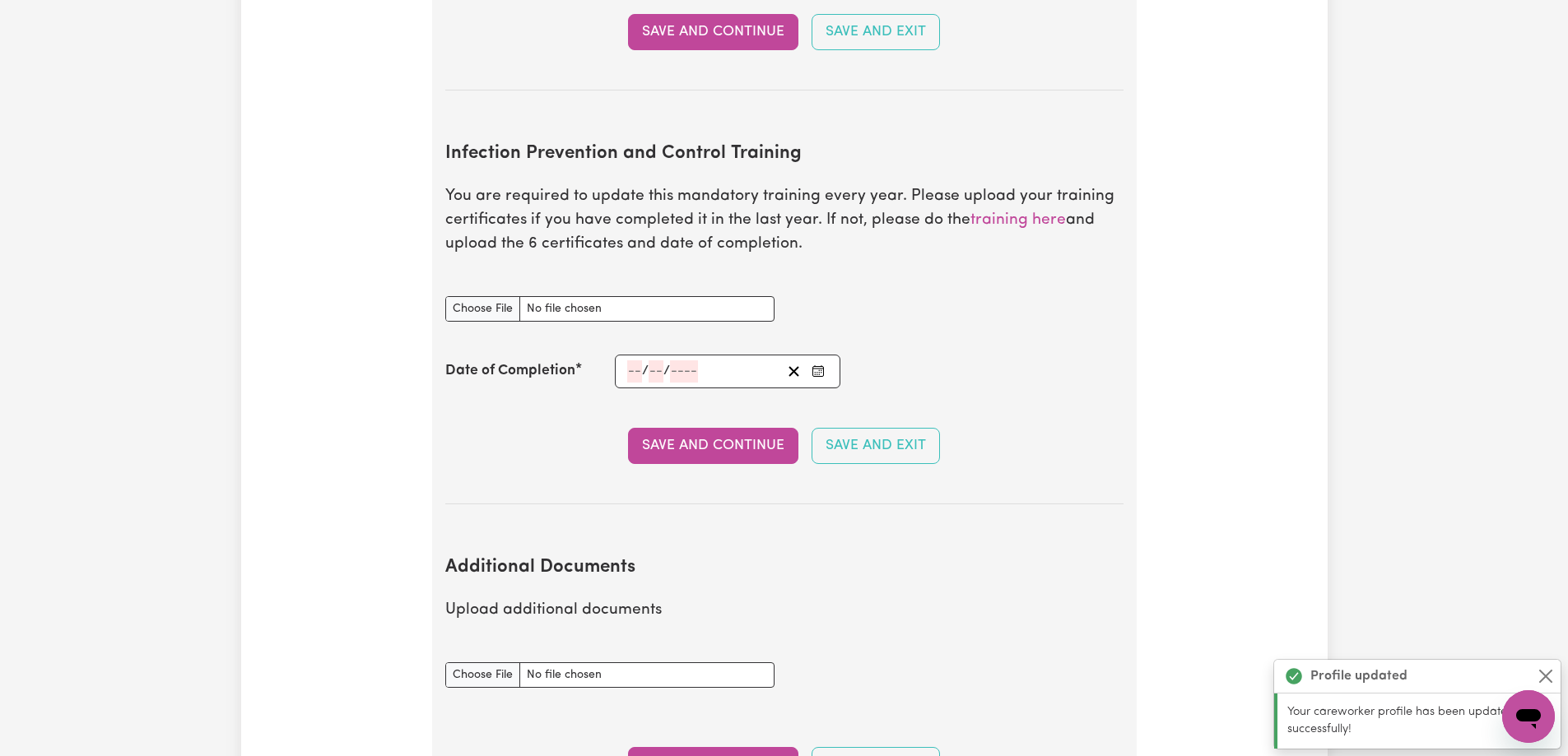
click at [500, 185] on p "You are required to update this mandatory training every year. Please upload yo…" at bounding box center [784, 220] width 678 height 71
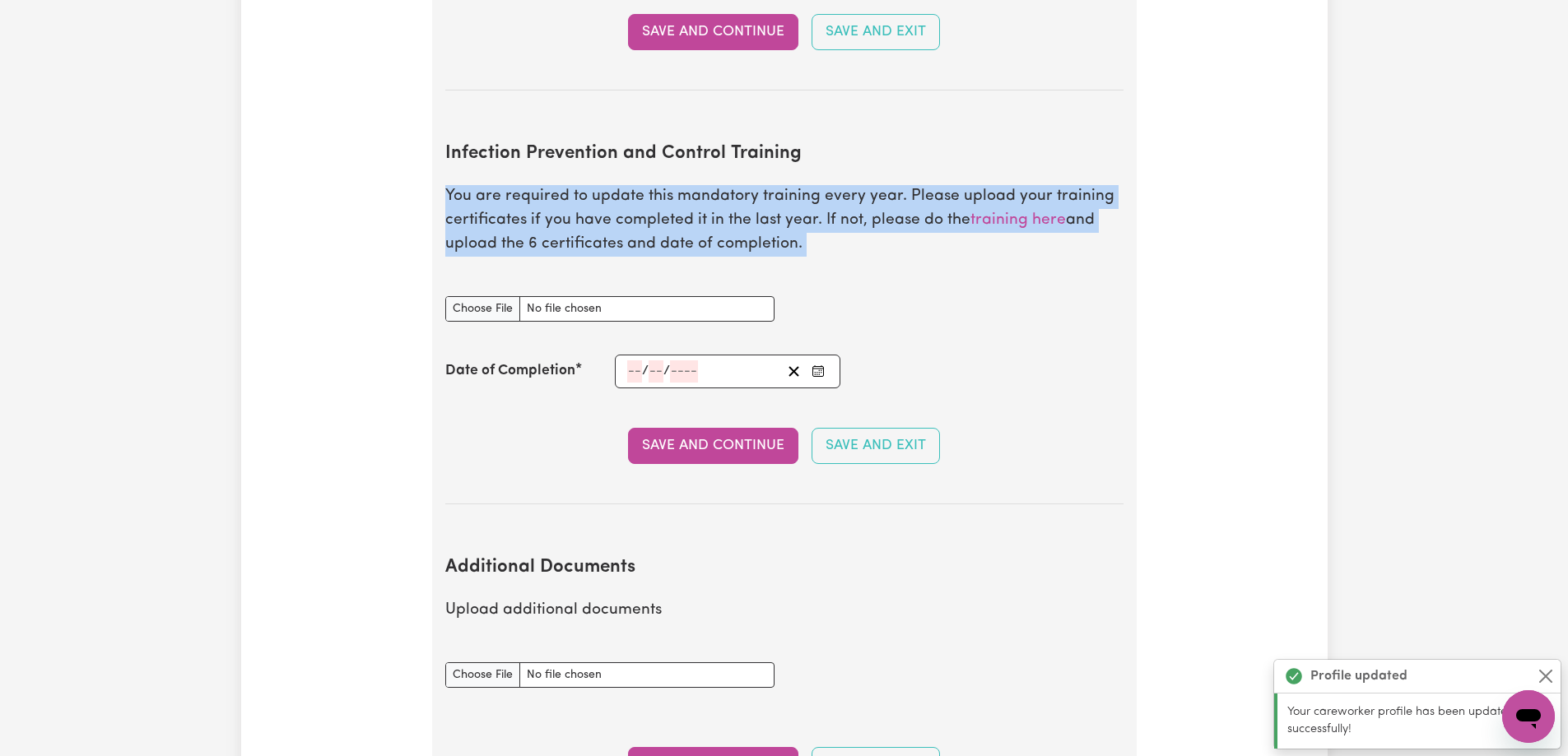
click at [500, 185] on p "You are required to update this mandatory training every year. Please upload yo…" at bounding box center [784, 220] width 678 height 71
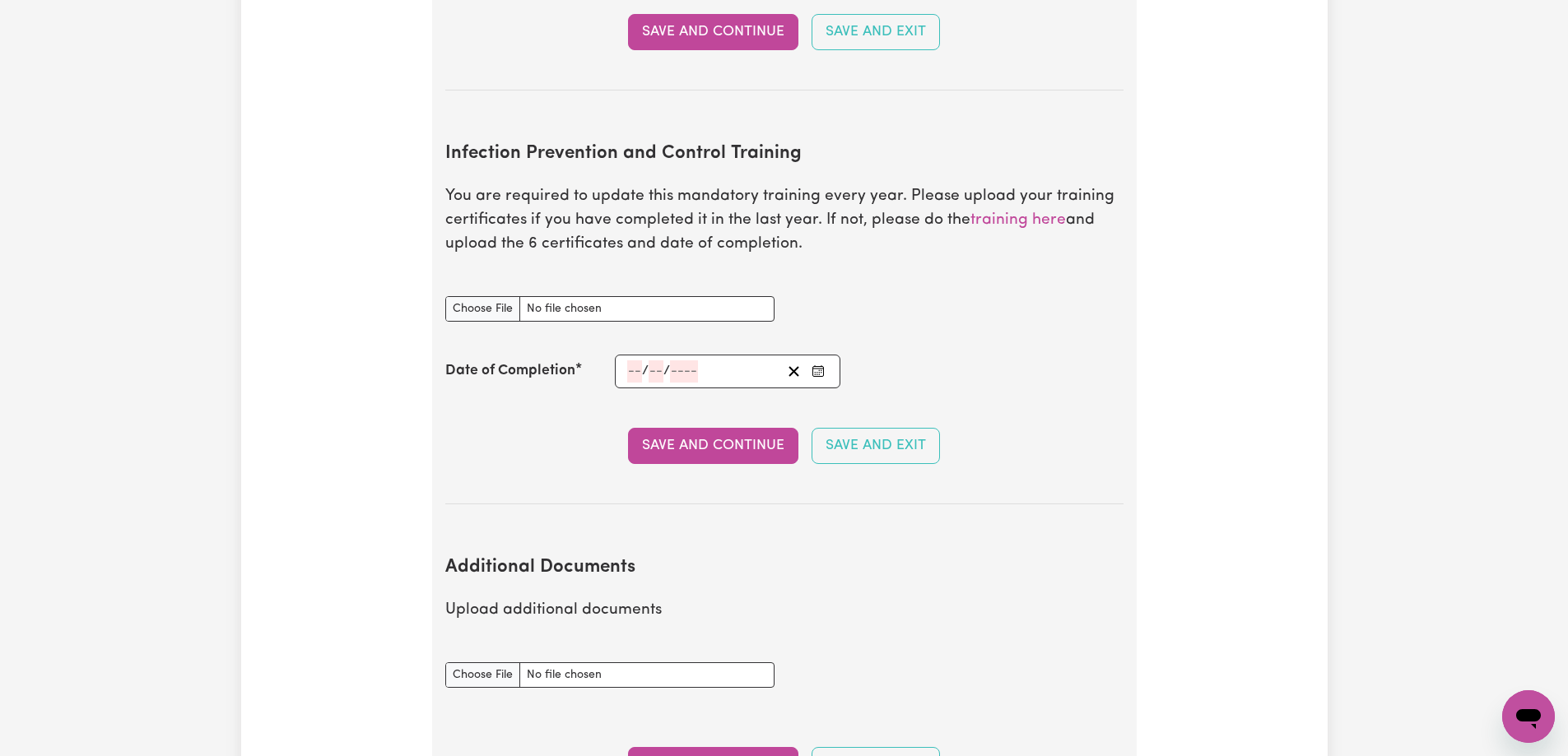
click at [554, 143] on h2 "Infection Prevention and Control Training" at bounding box center [784, 154] width 678 height 22
click at [491, 219] on p "You are required to update this mandatory training every year. Please upload yo…" at bounding box center [784, 220] width 678 height 71
click at [475, 297] on input "Infection Prevention and Control Training document" at bounding box center [609, 309] width 329 height 25
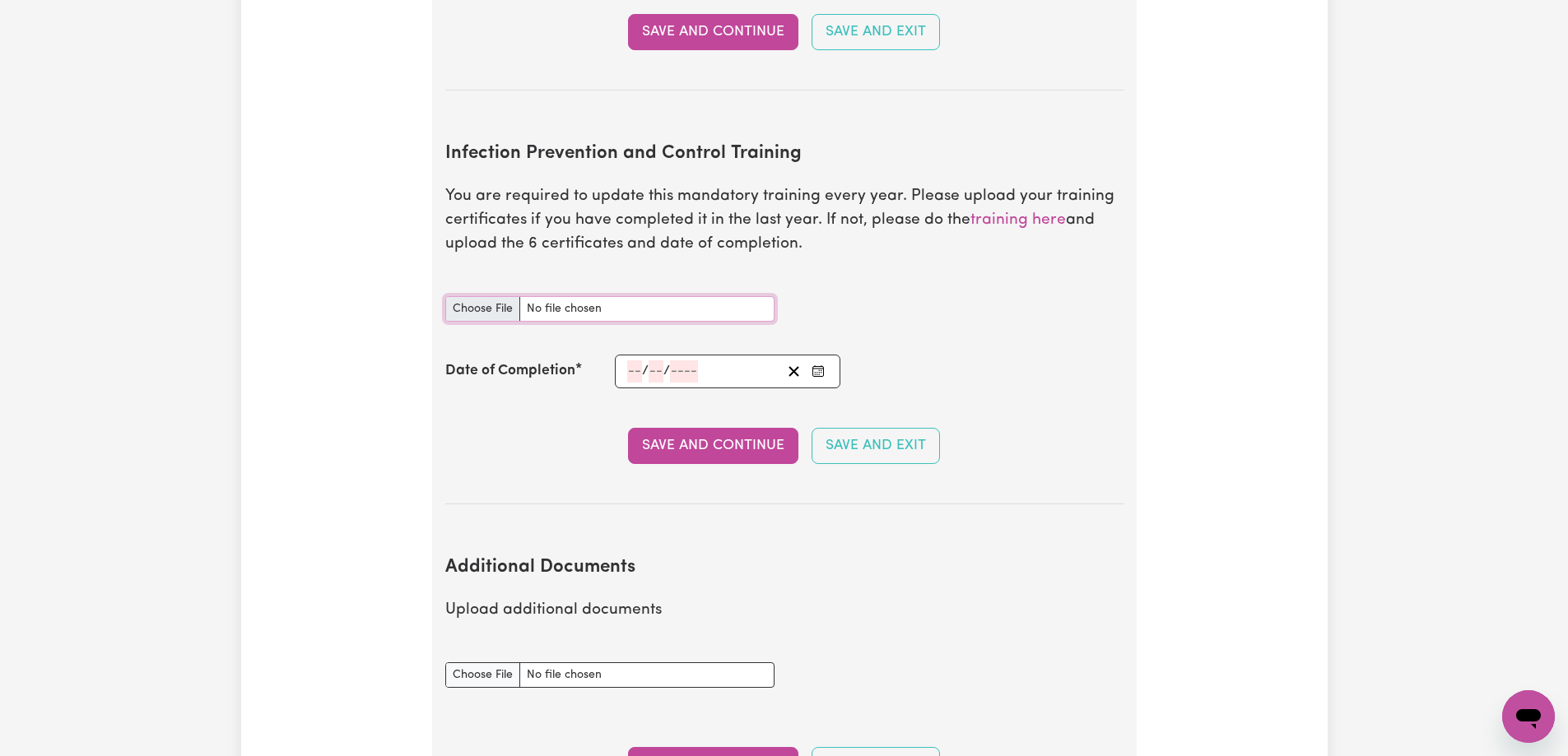
type input "C:\fakepath\generate-pdf.pdf"
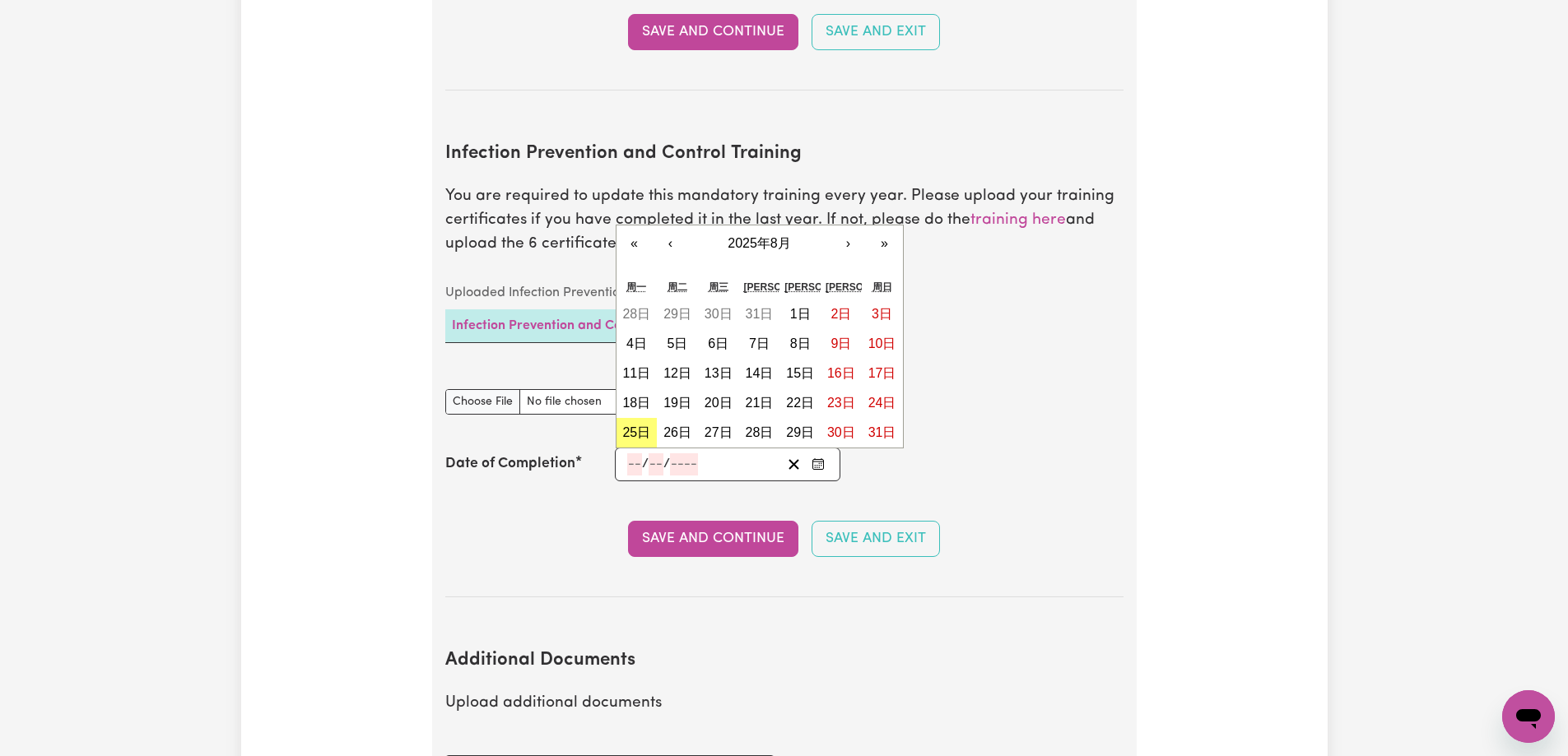
click at [633, 454] on input "number" at bounding box center [634, 464] width 15 height 22
type input "20"
type input "06"
type input "0002-06-20"
type input "6"
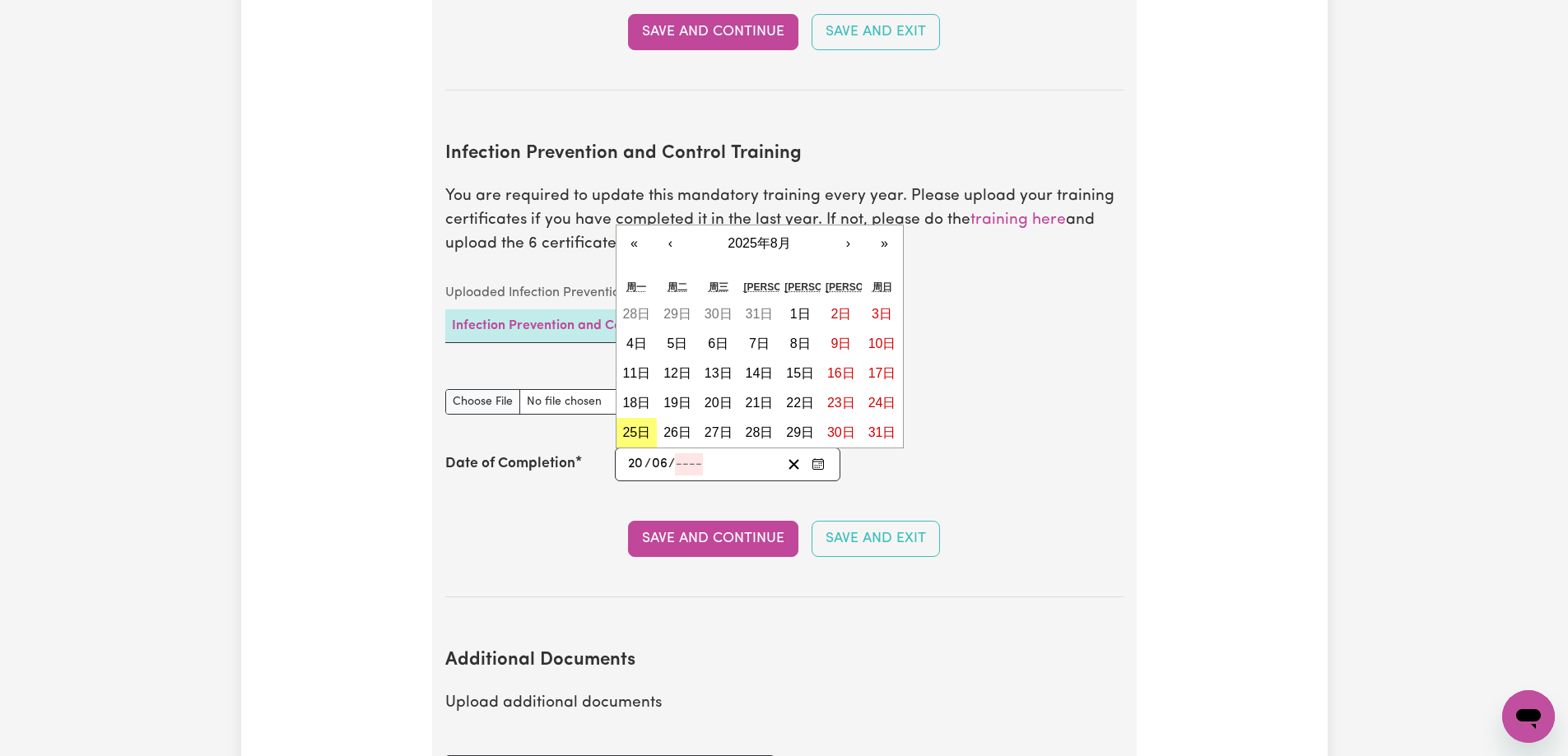
type input "2"
type input "0020-06-20"
type input "20"
type input "0202-06-20"
type input "202"
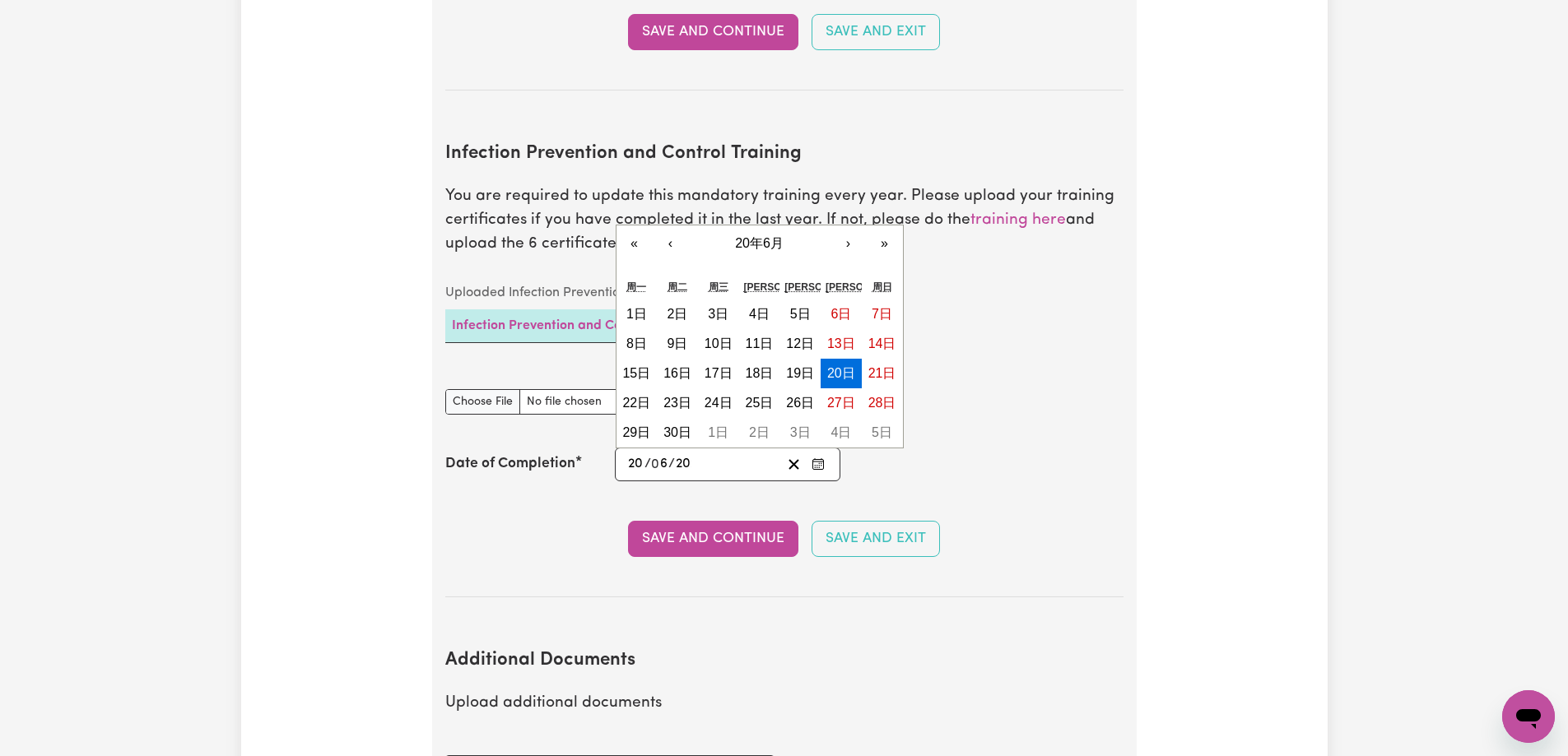
type input "[DATE]"
type input "2024"
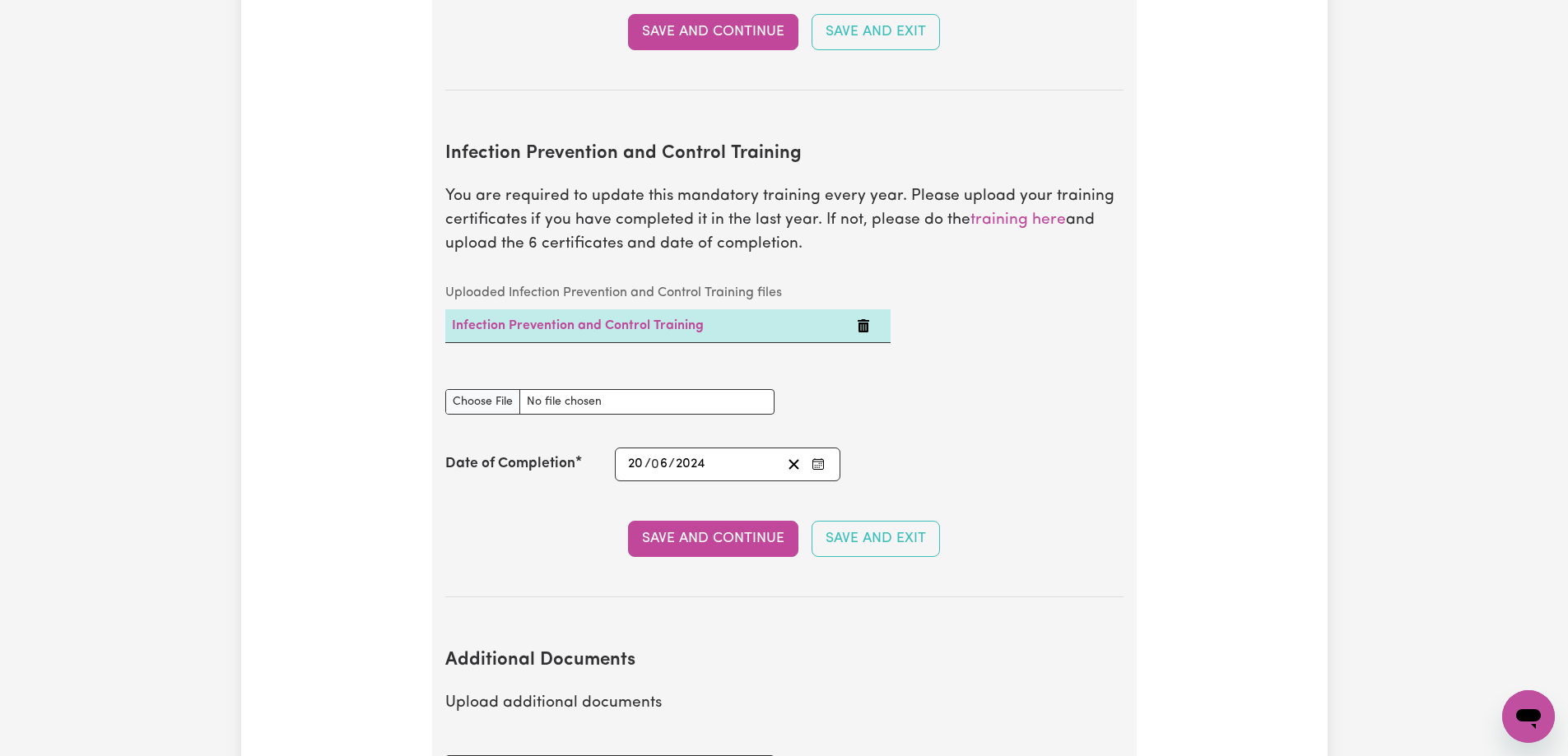
click at [587, 521] on div "Save and Continue Save and Exit" at bounding box center [784, 538] width 678 height 36
click at [707, 185] on p "You are required to update this mandatory training every year. Please upload yo…" at bounding box center [784, 220] width 678 height 71
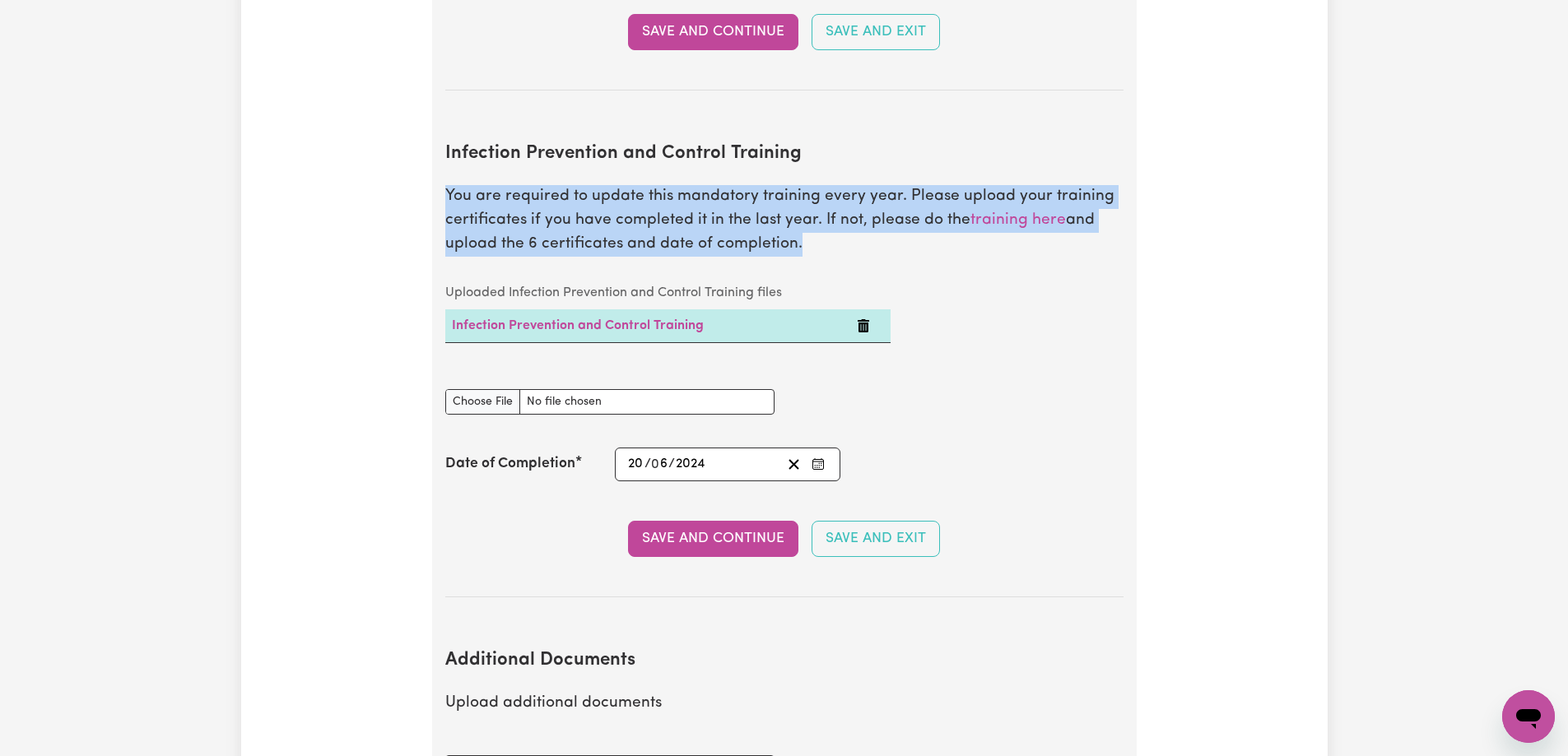
click at [707, 185] on p "You are required to update this mandatory training every year. Please upload yo…" at bounding box center [784, 220] width 678 height 71
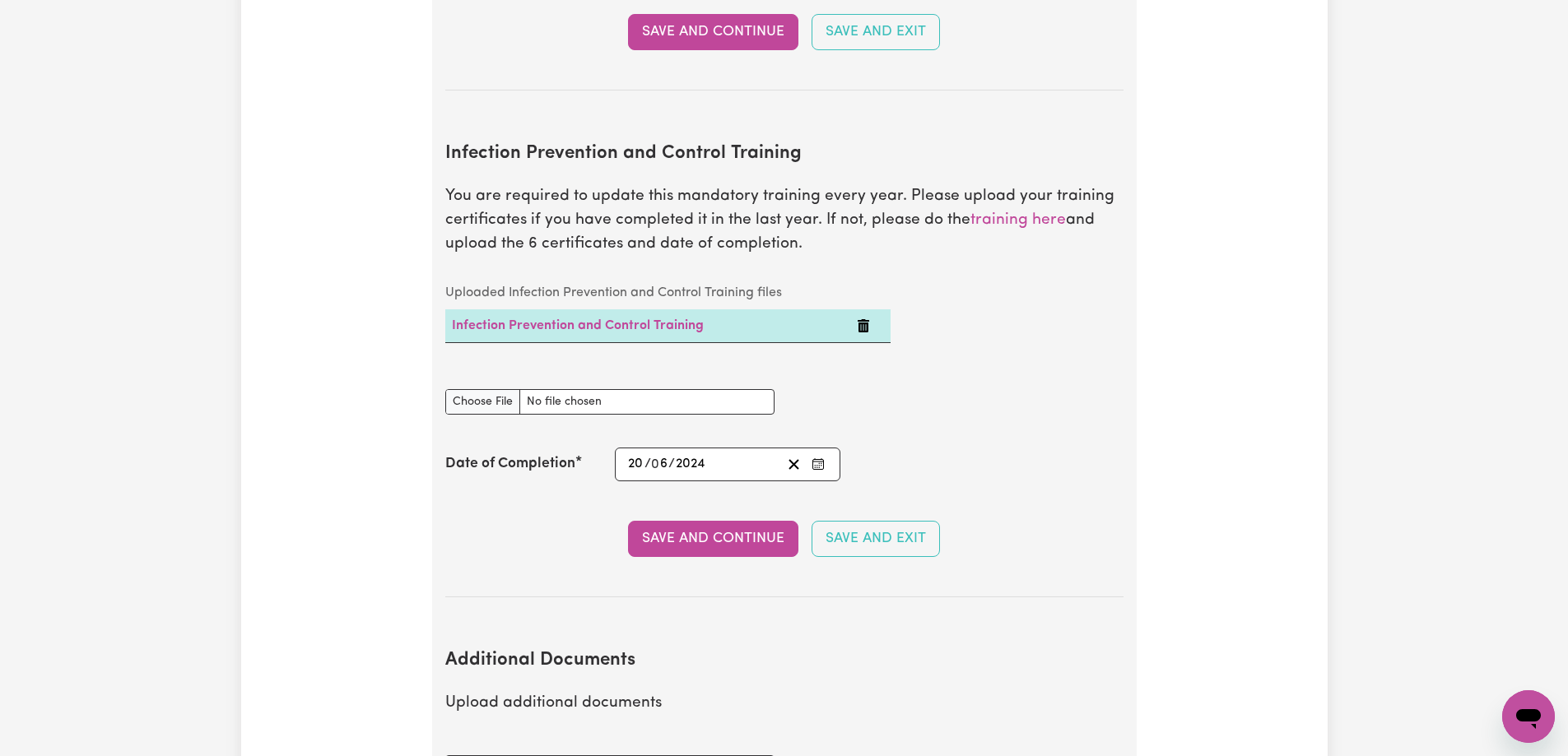
click at [1055, 279] on div "Uploaded Infection Prevention and Control Training files Infection Prevention a…" at bounding box center [784, 322] width 698 height 93
click at [736, 525] on button "Save and Continue" at bounding box center [713, 538] width 171 height 36
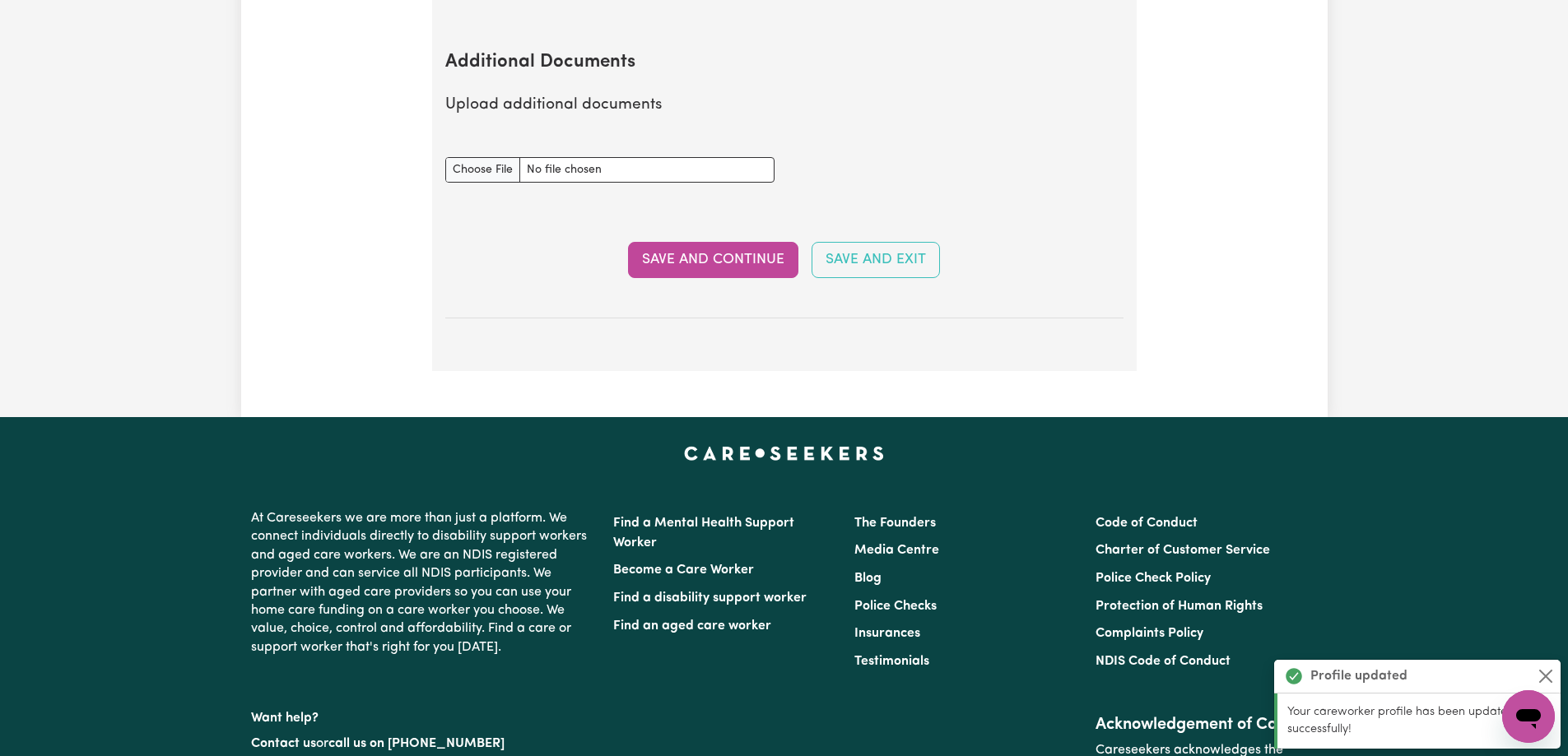
scroll to position [3250, 0]
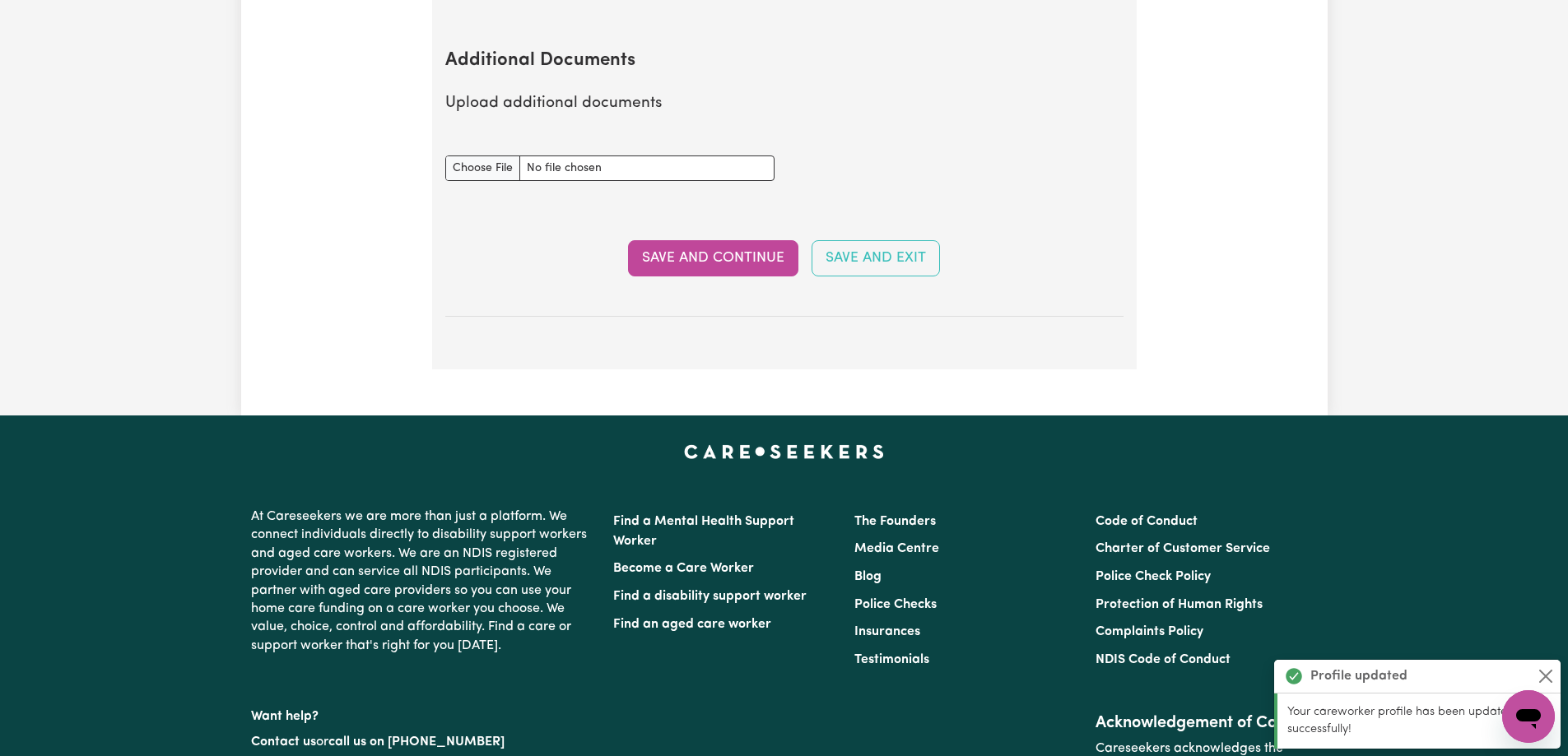
click at [549, 92] on p "Upload additional documents" at bounding box center [784, 103] width 678 height 23
click at [550, 92] on p "Upload additional documents" at bounding box center [784, 103] width 678 height 23
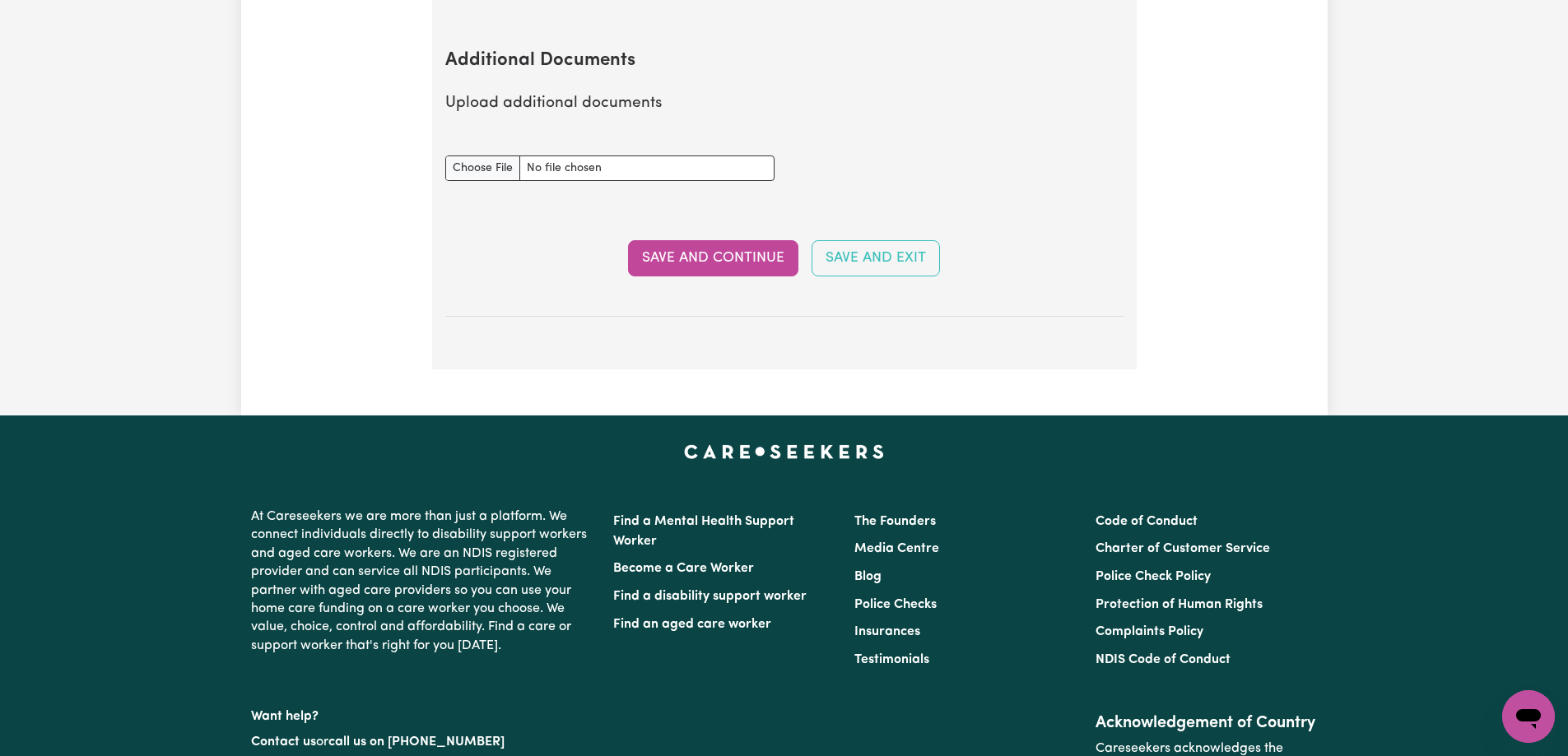
click at [707, 92] on section "Additional Documents Upload additional documents Additional Documents document …" at bounding box center [784, 170] width 678 height 293
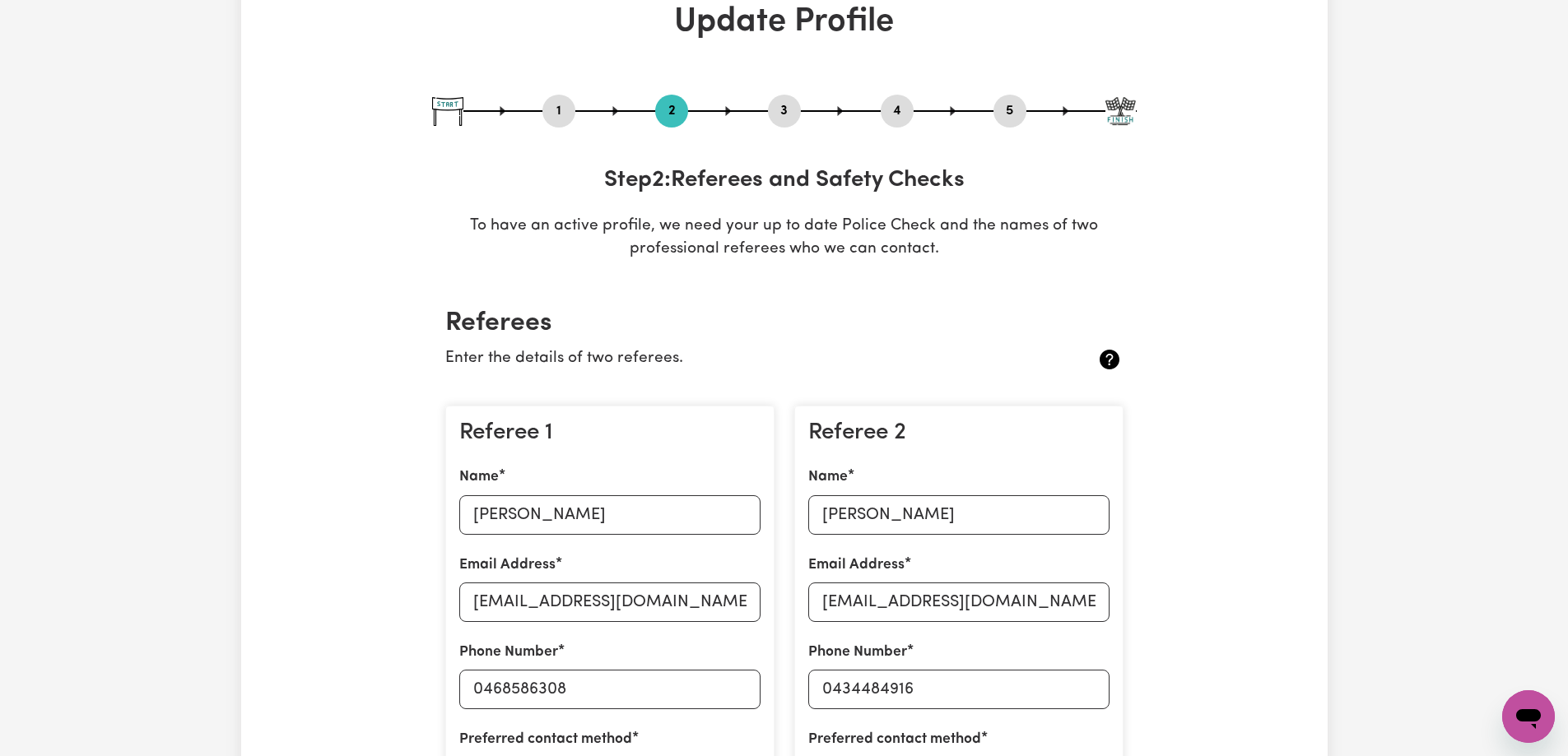
scroll to position [0, 0]
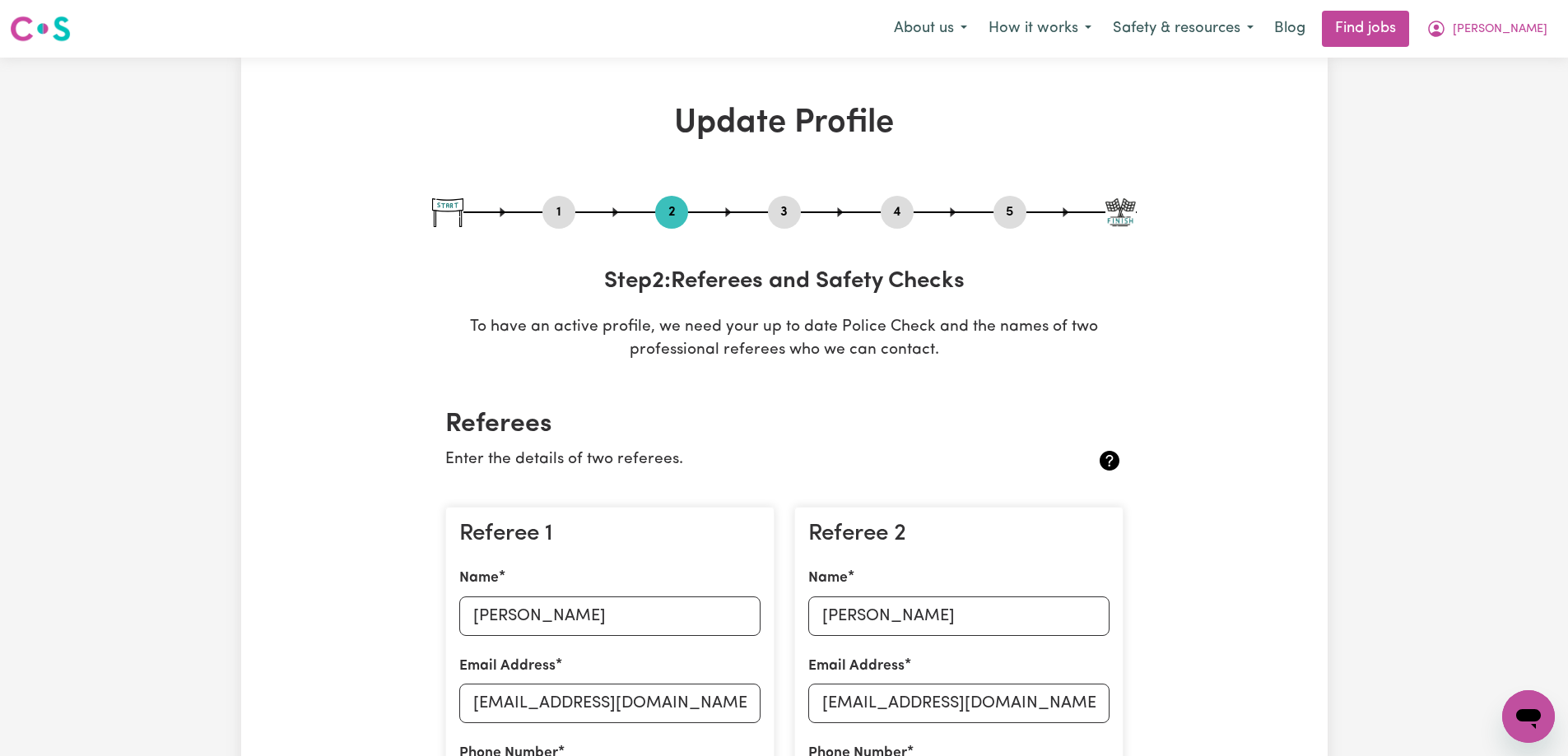
click at [781, 213] on button "3" at bounding box center [784, 213] width 33 height 21
select select "Certificate III (Individual Support)"
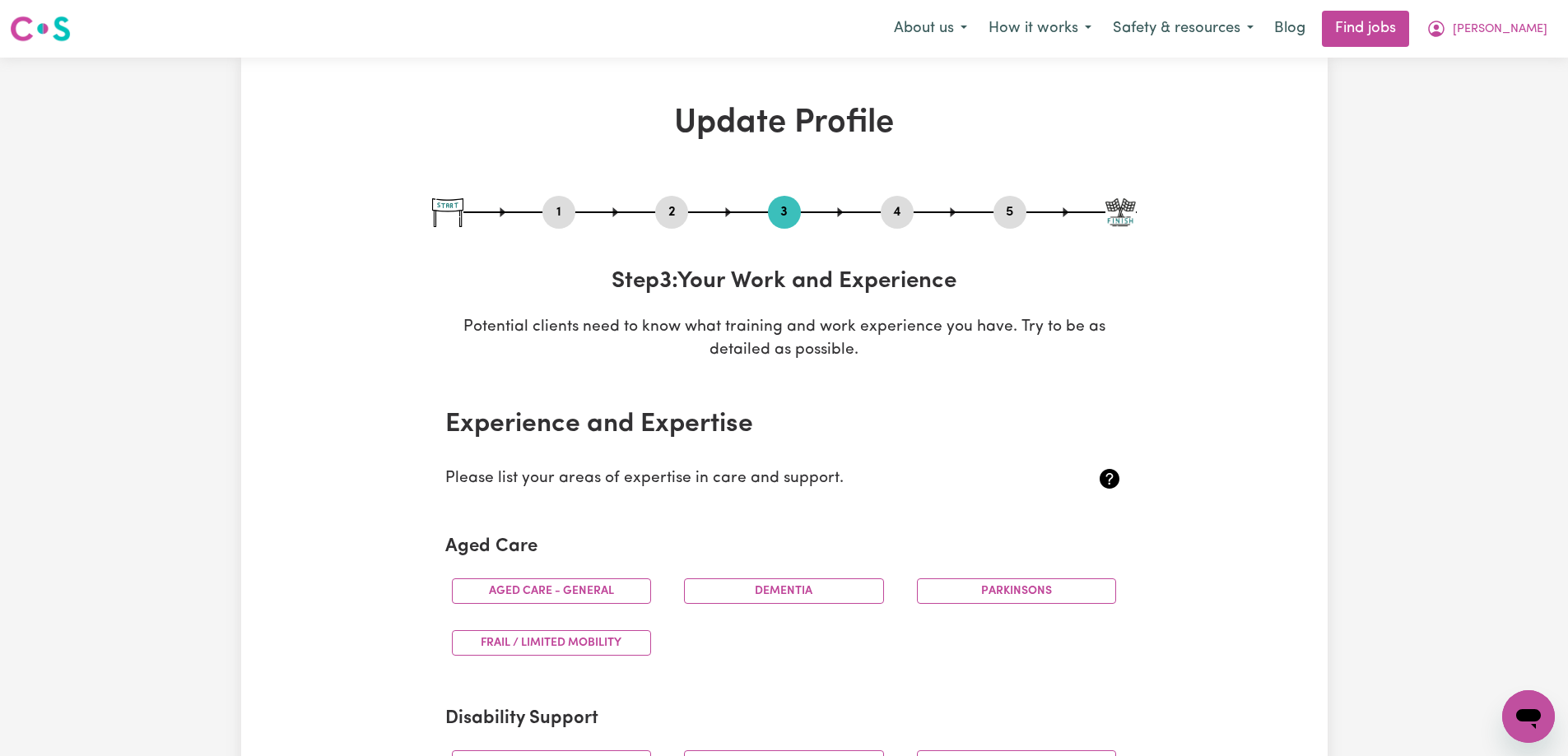
drag, startPoint x: 912, startPoint y: 211, endPoint x: 895, endPoint y: 213, distance: 17.1
click at [912, 211] on button "4" at bounding box center [898, 213] width 33 height 21
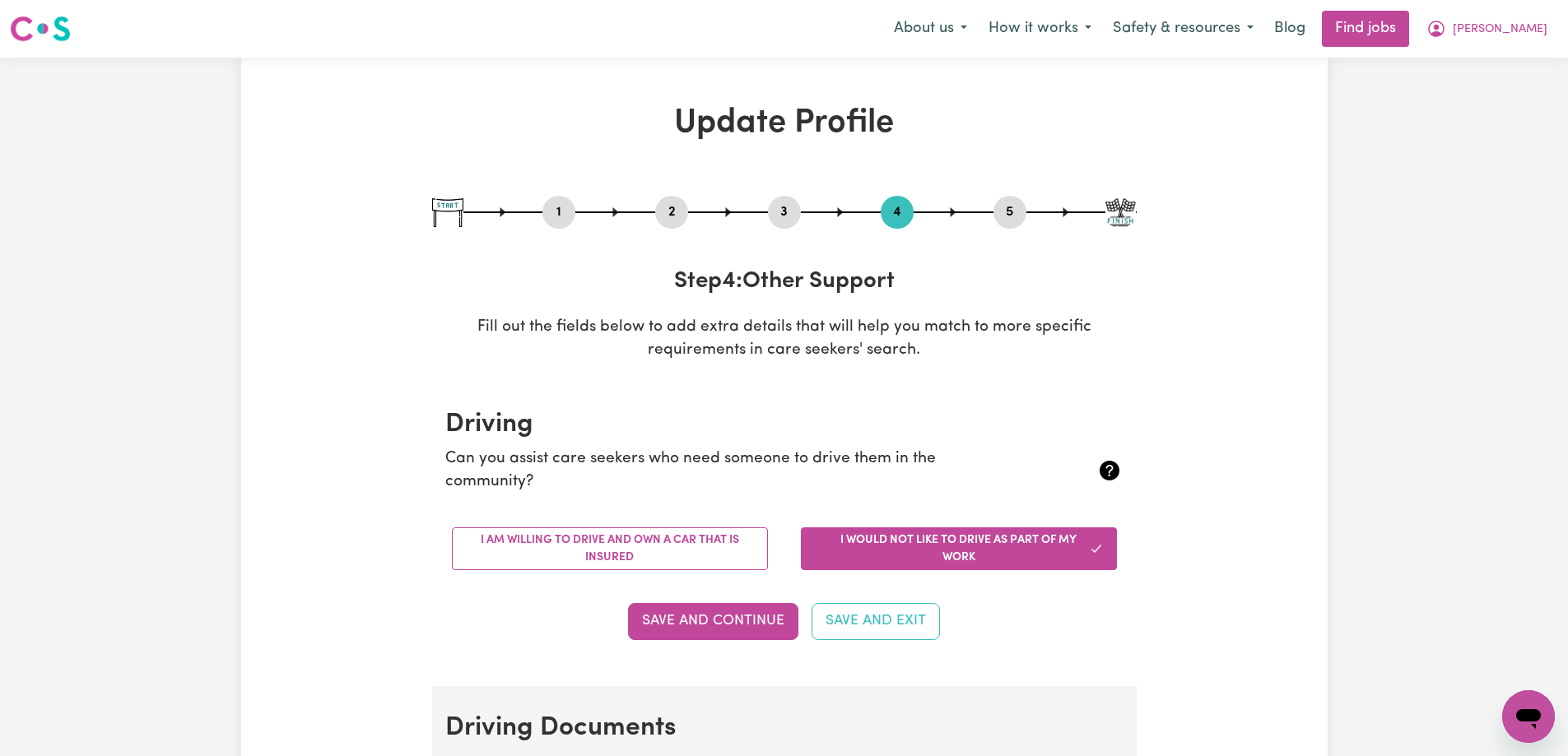
click at [895, 213] on button "4" at bounding box center [898, 213] width 33 height 21
click at [1006, 213] on button "5" at bounding box center [1010, 213] width 33 height 21
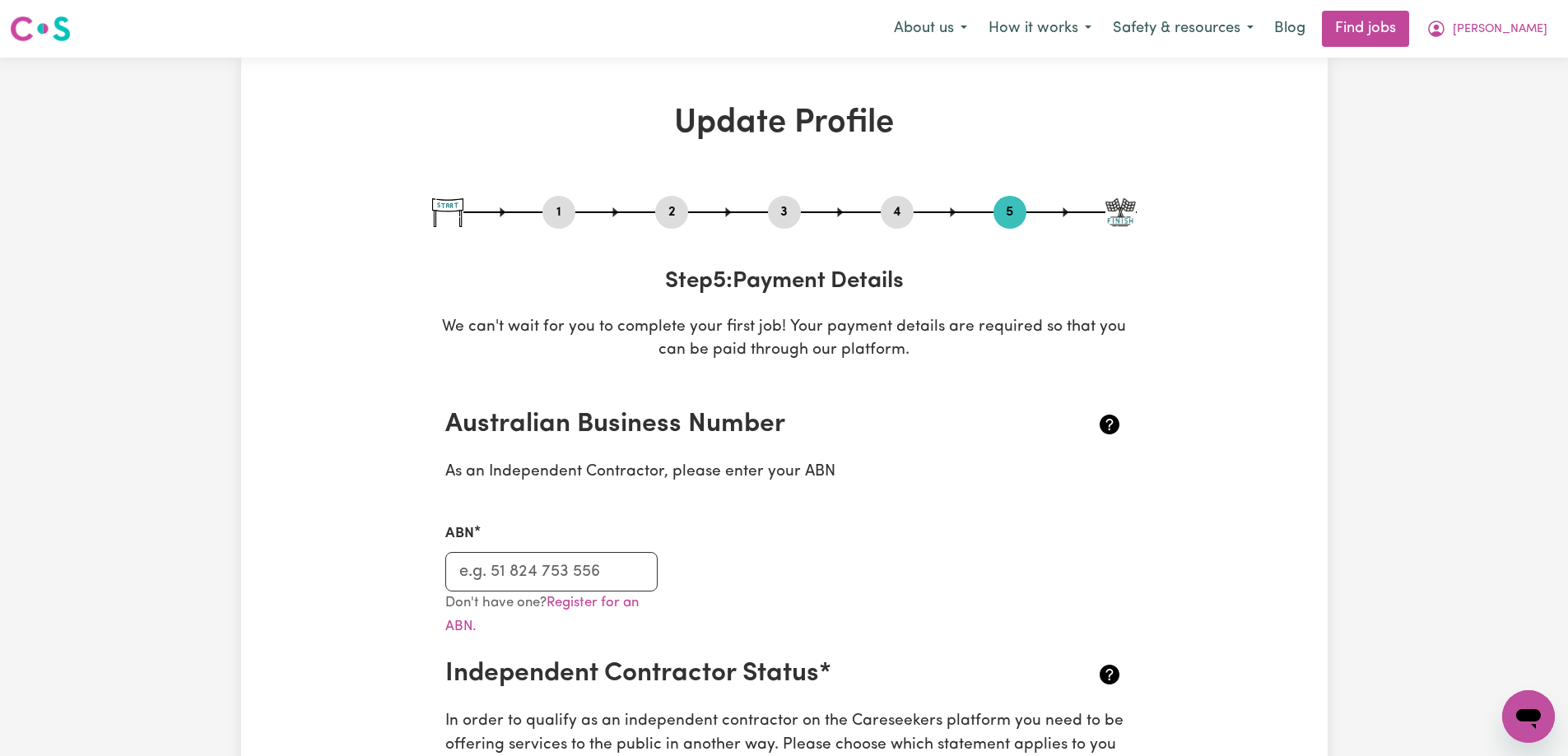
click at [668, 215] on button "2" at bounding box center [671, 213] width 33 height 21
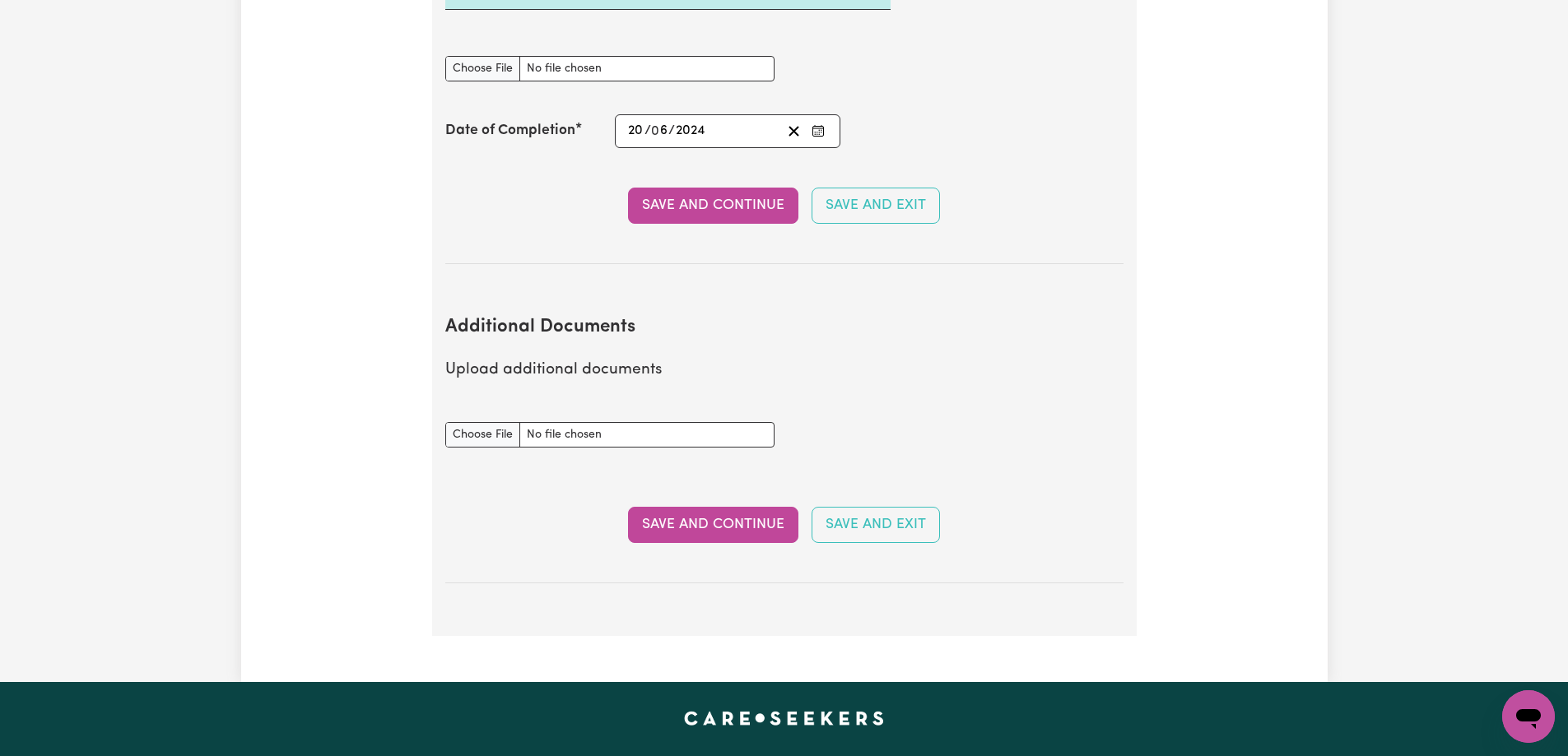
scroll to position [3126, 0]
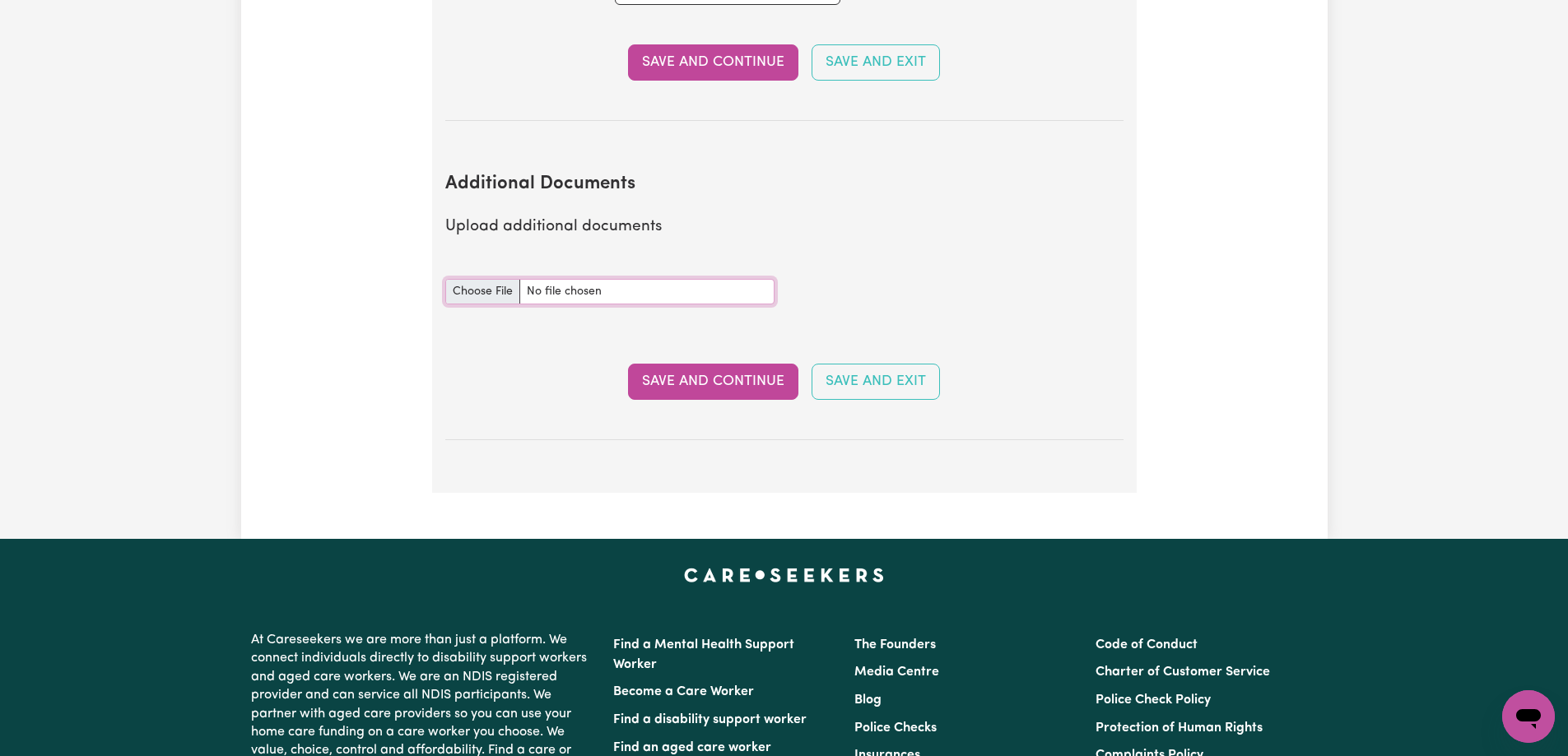
click at [482, 279] on input "Additional Documents document" at bounding box center [609, 292] width 329 height 25
type input "C:\fakepath\[PERSON_NAME],Jienuo_Certificate_CHC52021.pdf"
click at [712, 365] on button "Save and Continue" at bounding box center [713, 381] width 171 height 36
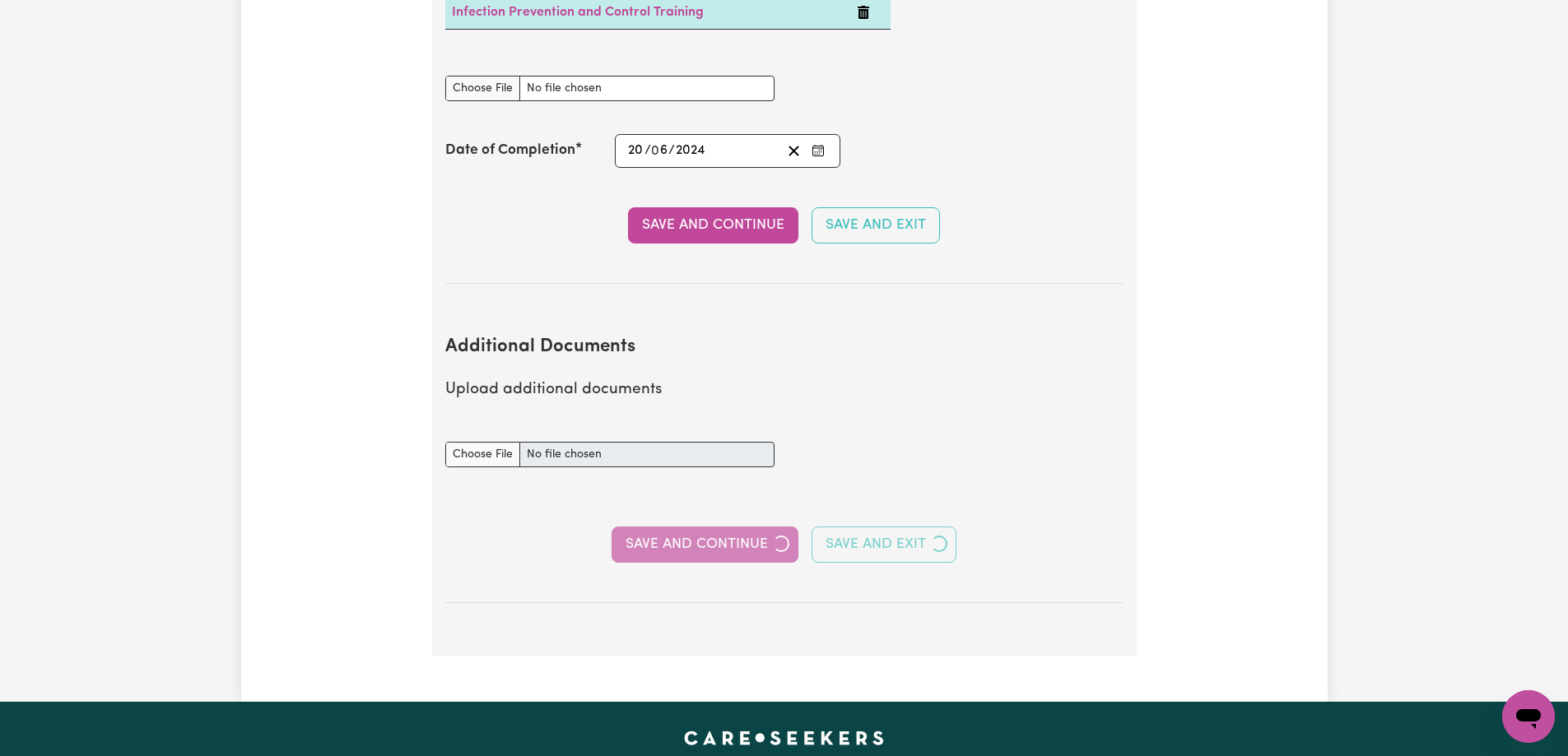
scroll to position [2880, 0]
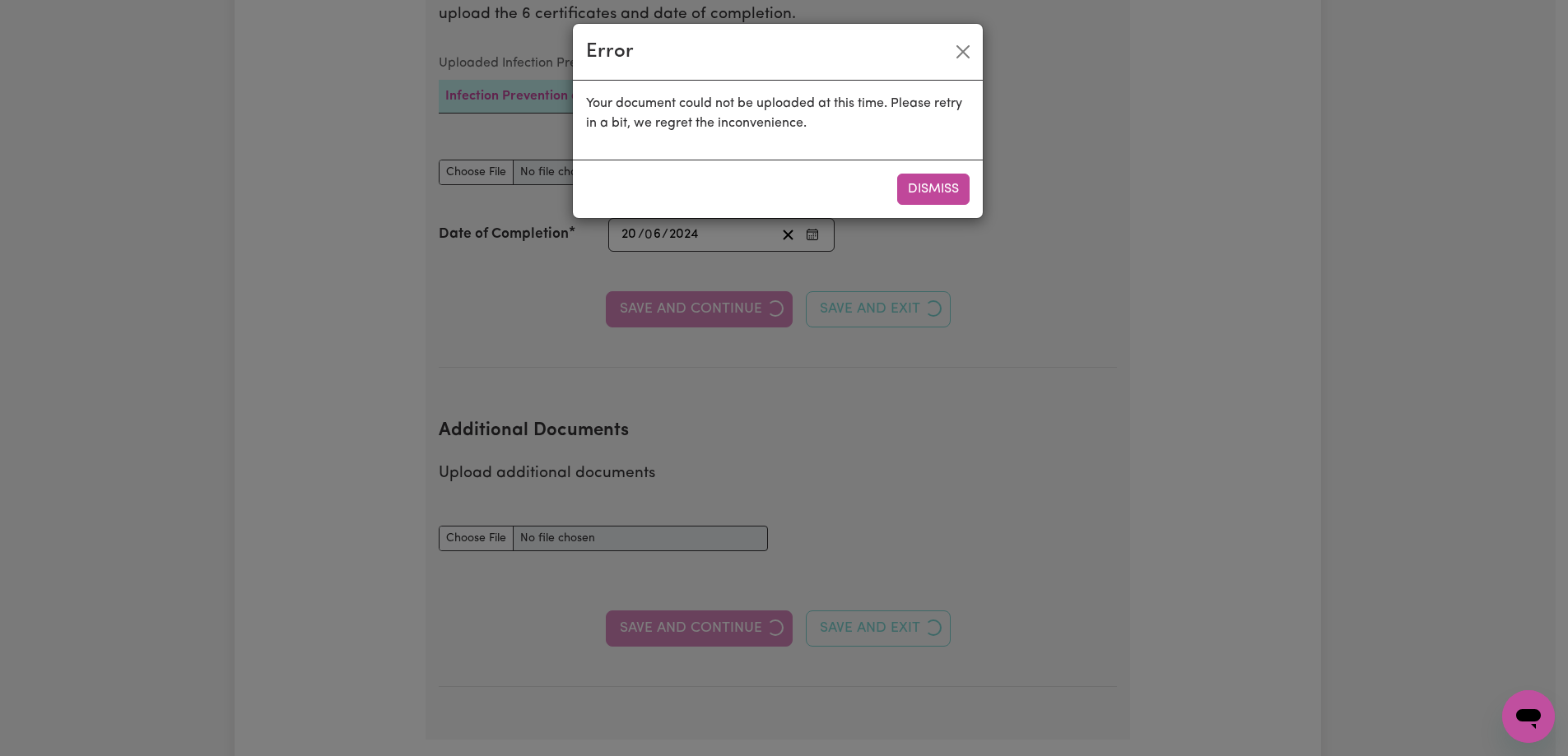
select select "Certificate III (Individual Support)"
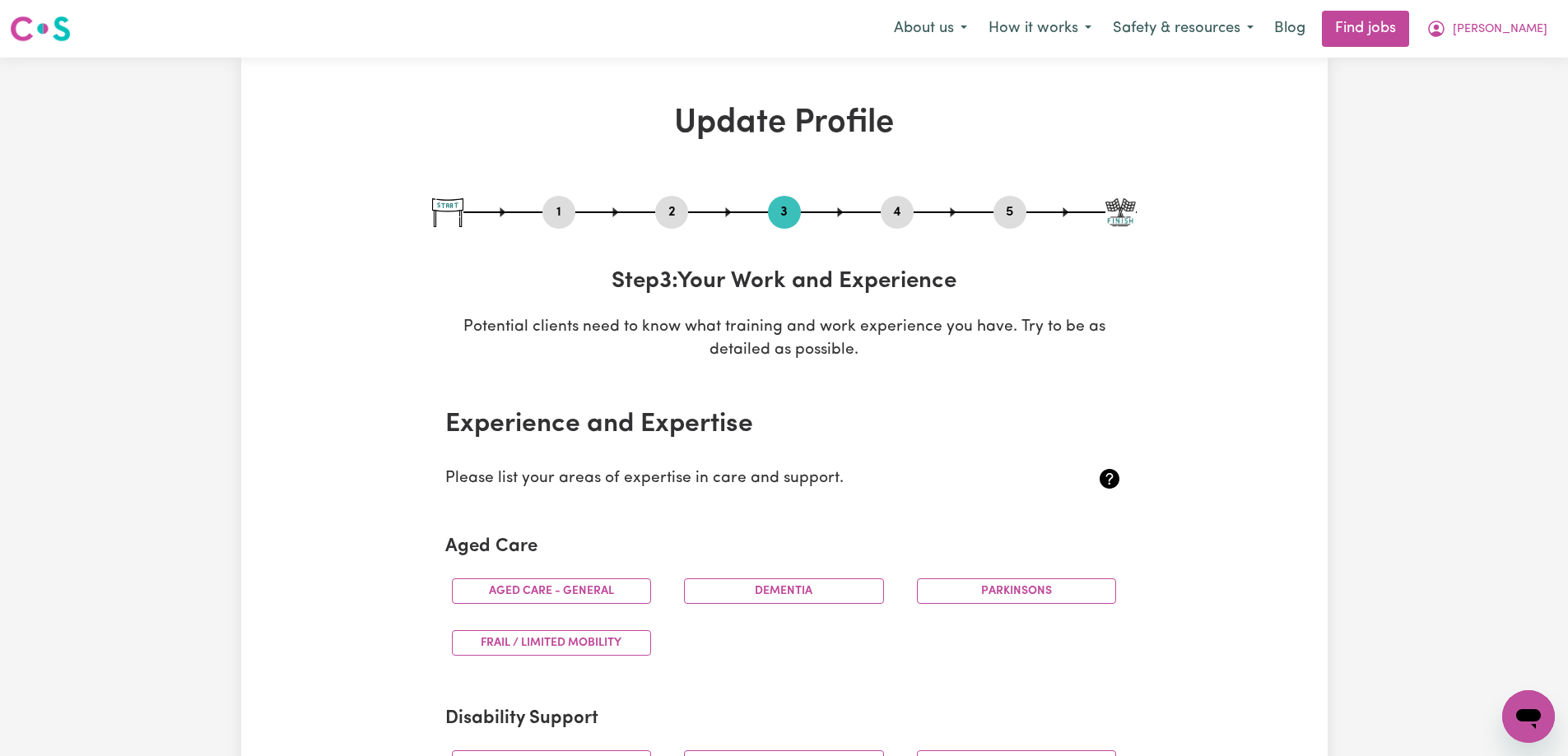
scroll to position [82, 0]
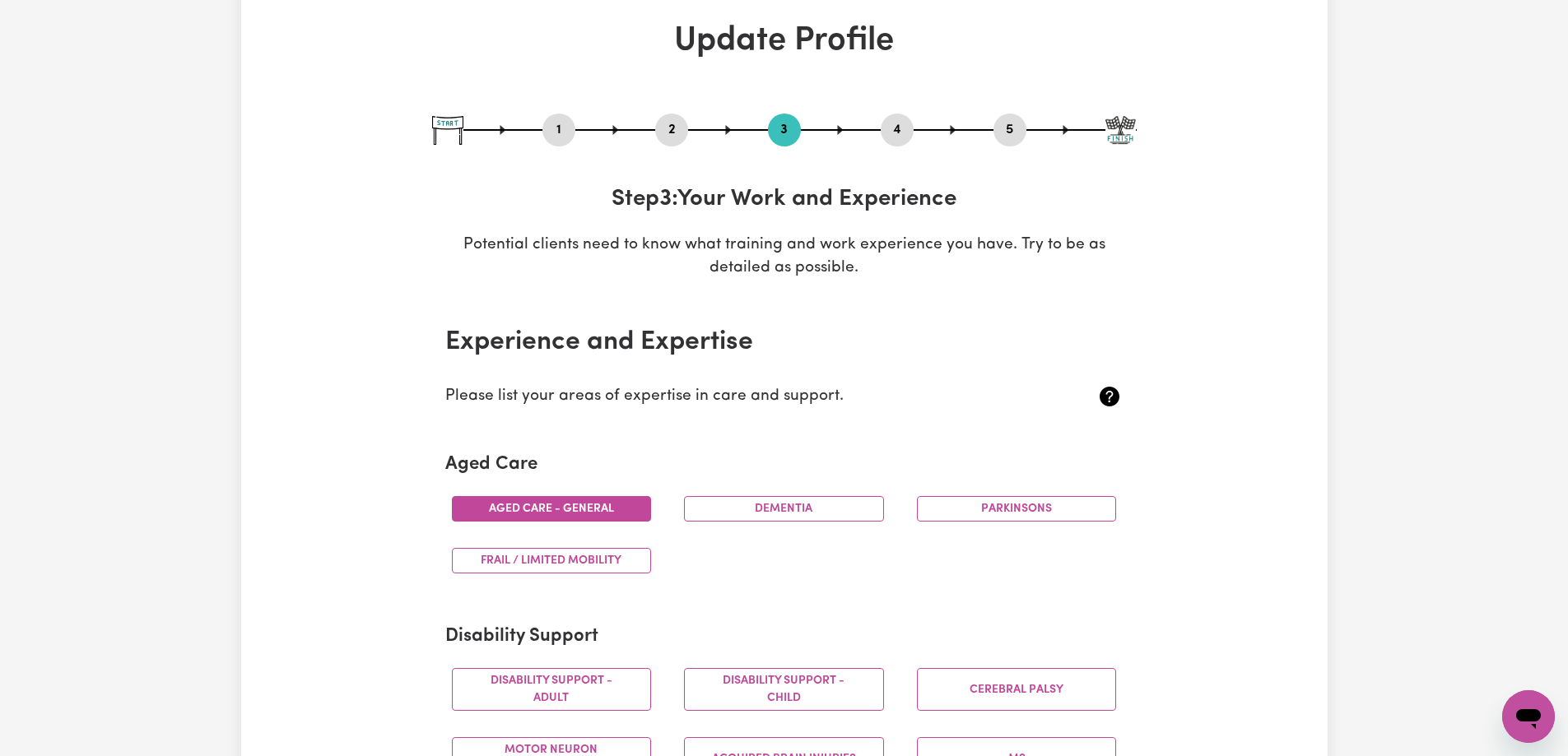
click at [597, 516] on button "Aged care - General" at bounding box center [551, 509] width 200 height 25
click at [800, 510] on button "Dementia" at bounding box center [784, 509] width 200 height 25
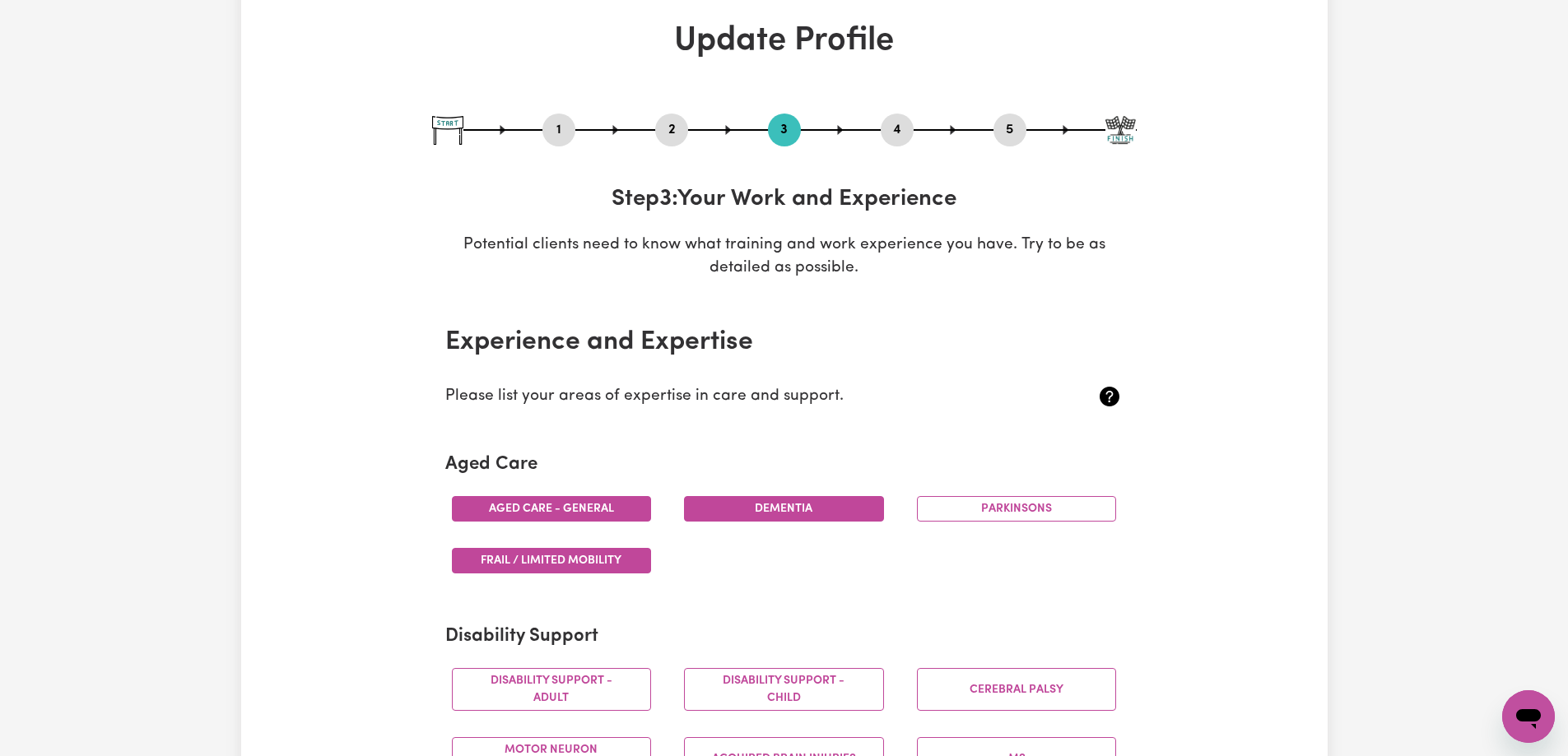
click at [608, 565] on button "Frail / limited mobility" at bounding box center [551, 561] width 200 height 25
click at [981, 516] on button "Parkinsons" at bounding box center [1017, 509] width 200 height 25
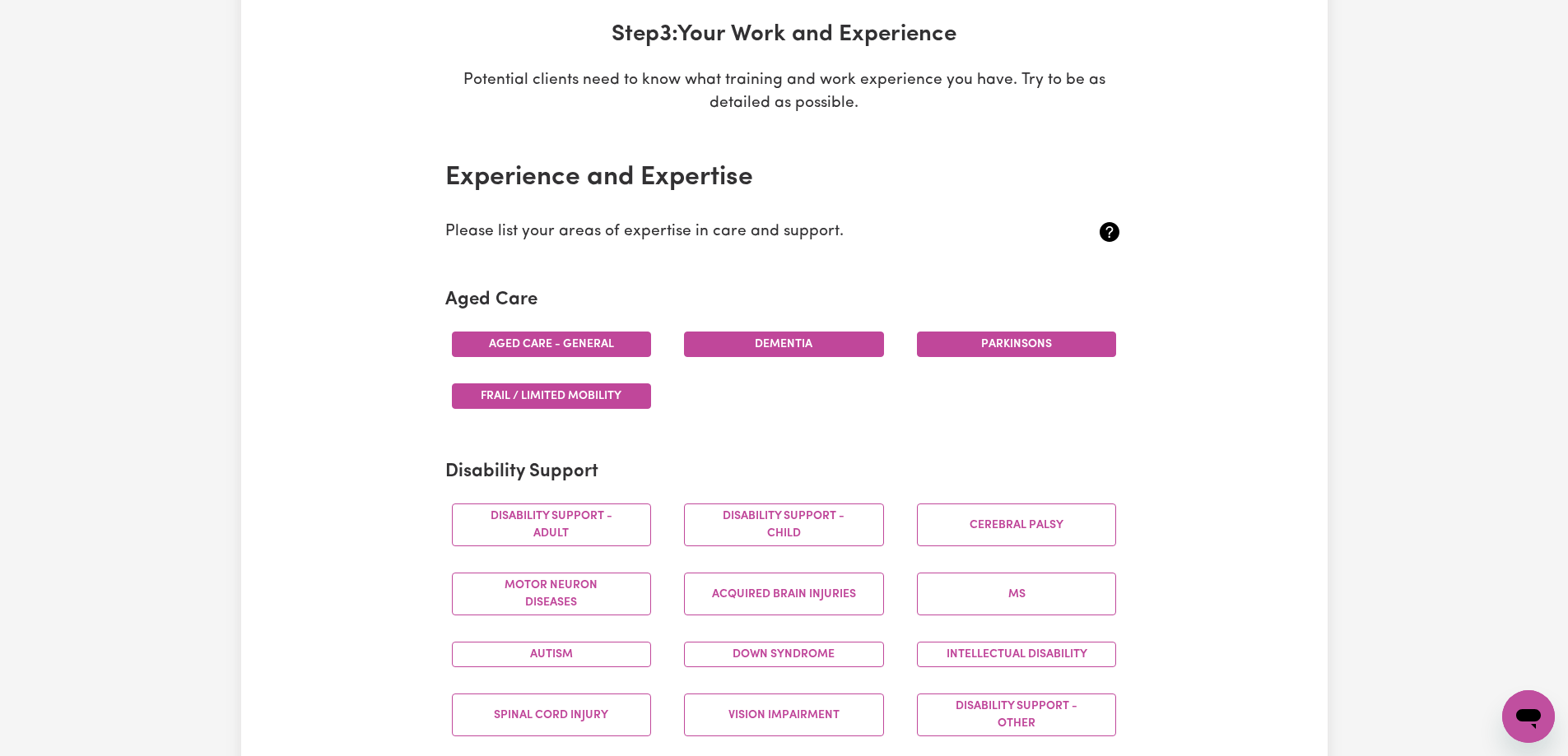
click at [1008, 350] on button "Parkinsons" at bounding box center [1017, 344] width 200 height 25
click at [1016, 344] on button "Parkinsons" at bounding box center [1017, 344] width 200 height 25
click at [1066, 343] on button "Parkinsons" at bounding box center [1017, 344] width 200 height 25
click at [840, 346] on button "Dementia" at bounding box center [784, 344] width 200 height 25
click at [753, 345] on button "Dementia" at bounding box center [784, 344] width 200 height 25
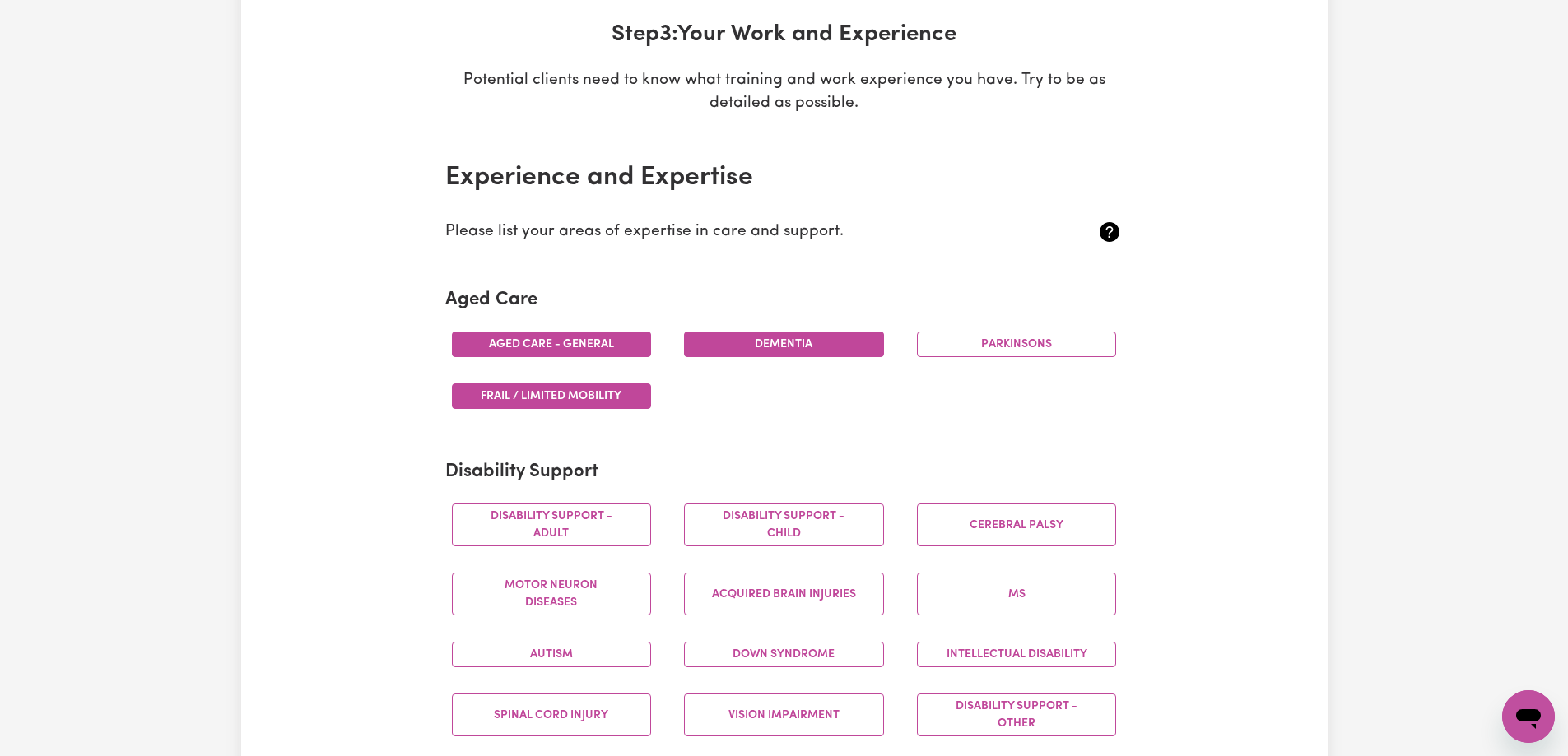
scroll to position [329, 0]
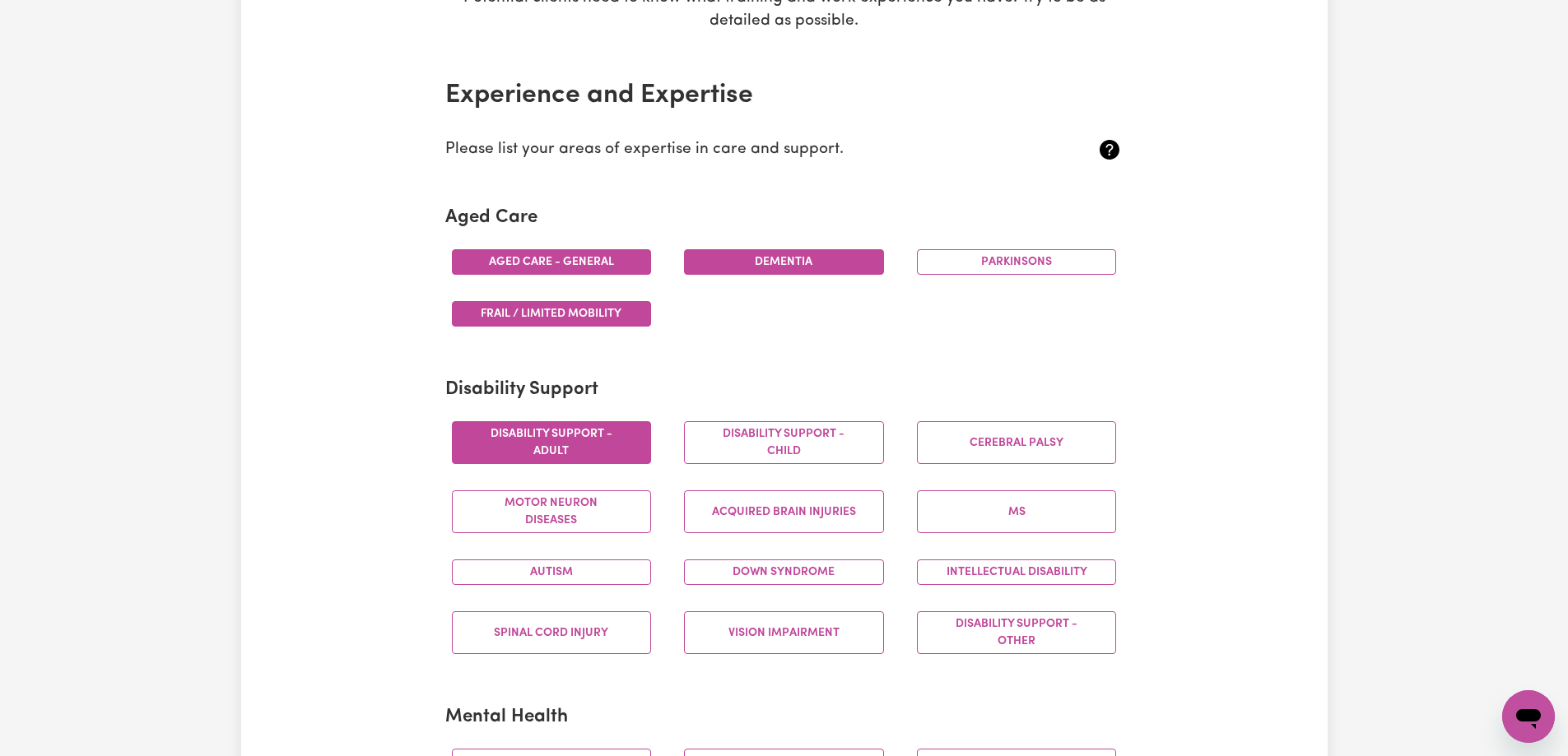
click at [631, 449] on button "Disability support - Adult" at bounding box center [551, 443] width 200 height 43
click at [755, 450] on button "Disability support - Child" at bounding box center [784, 443] width 200 height 43
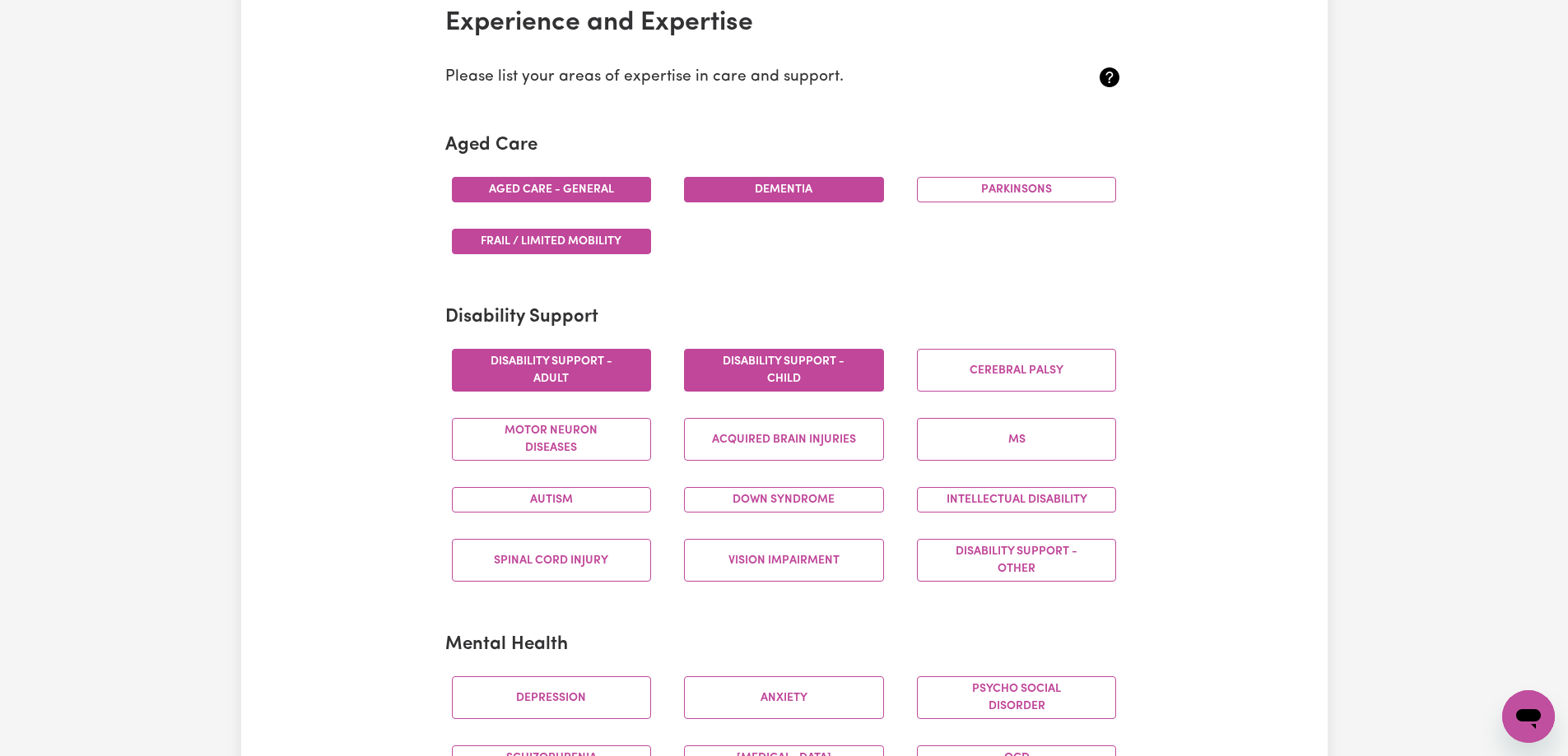
scroll to position [412, 0]
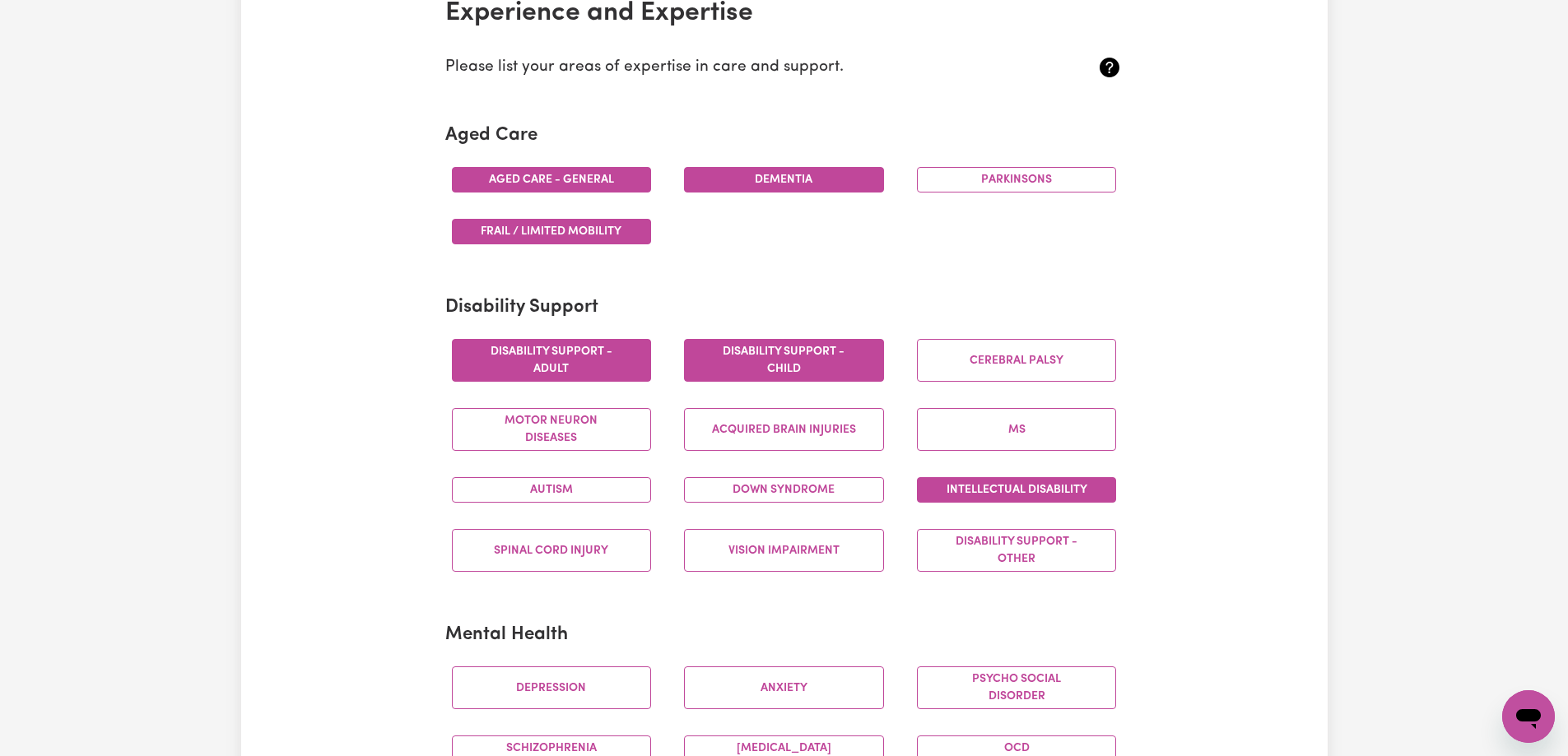
click at [1063, 493] on button "Intellectual Disability" at bounding box center [1017, 490] width 200 height 25
click at [588, 494] on button "Autism" at bounding box center [551, 490] width 200 height 25
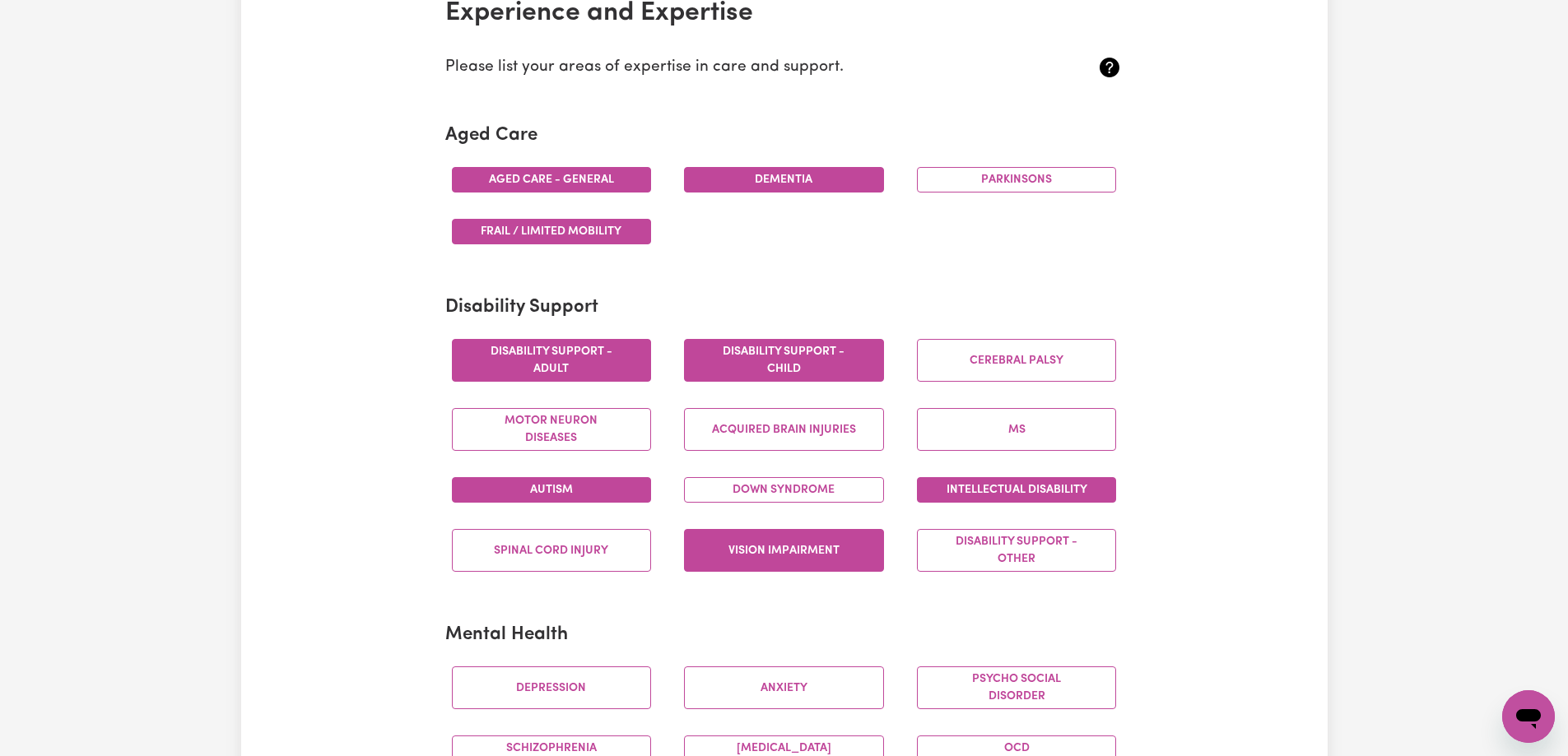
click at [740, 545] on button "Vision impairment" at bounding box center [784, 550] width 200 height 43
click at [954, 548] on button "Disability support - Other" at bounding box center [1017, 550] width 200 height 43
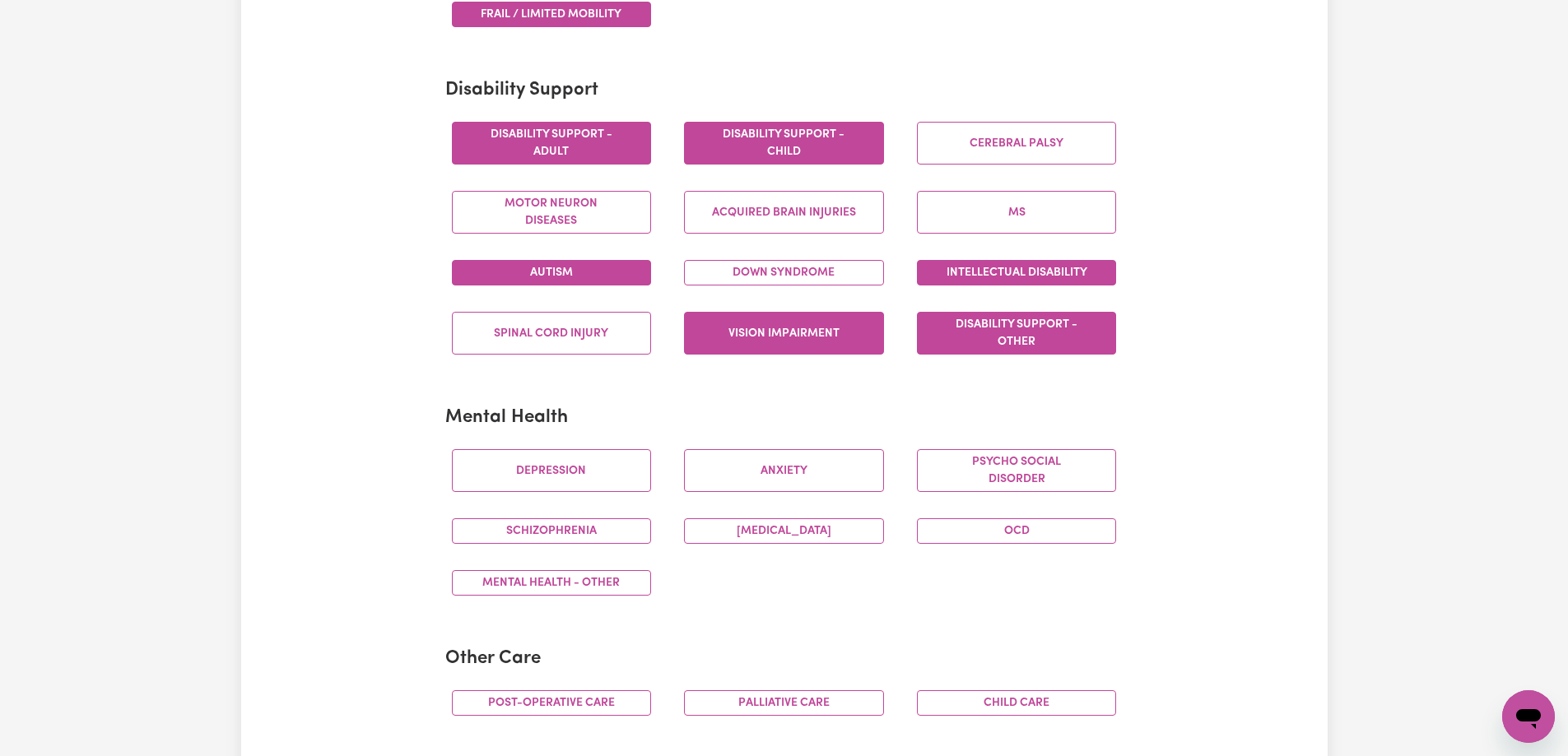
scroll to position [658, 0]
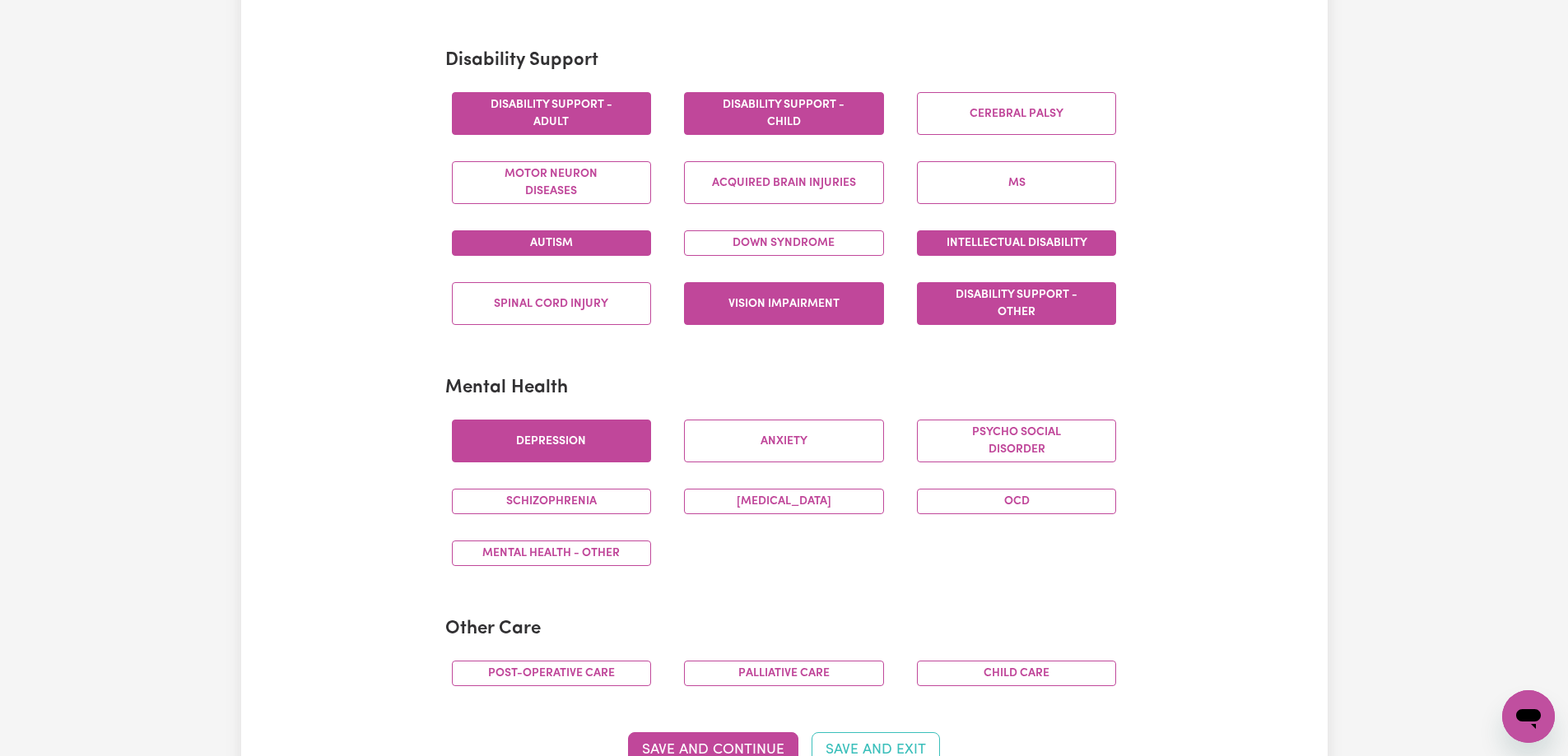
click at [540, 450] on button "Depression" at bounding box center [551, 441] width 200 height 43
click at [750, 441] on button "Anxiety" at bounding box center [784, 441] width 200 height 43
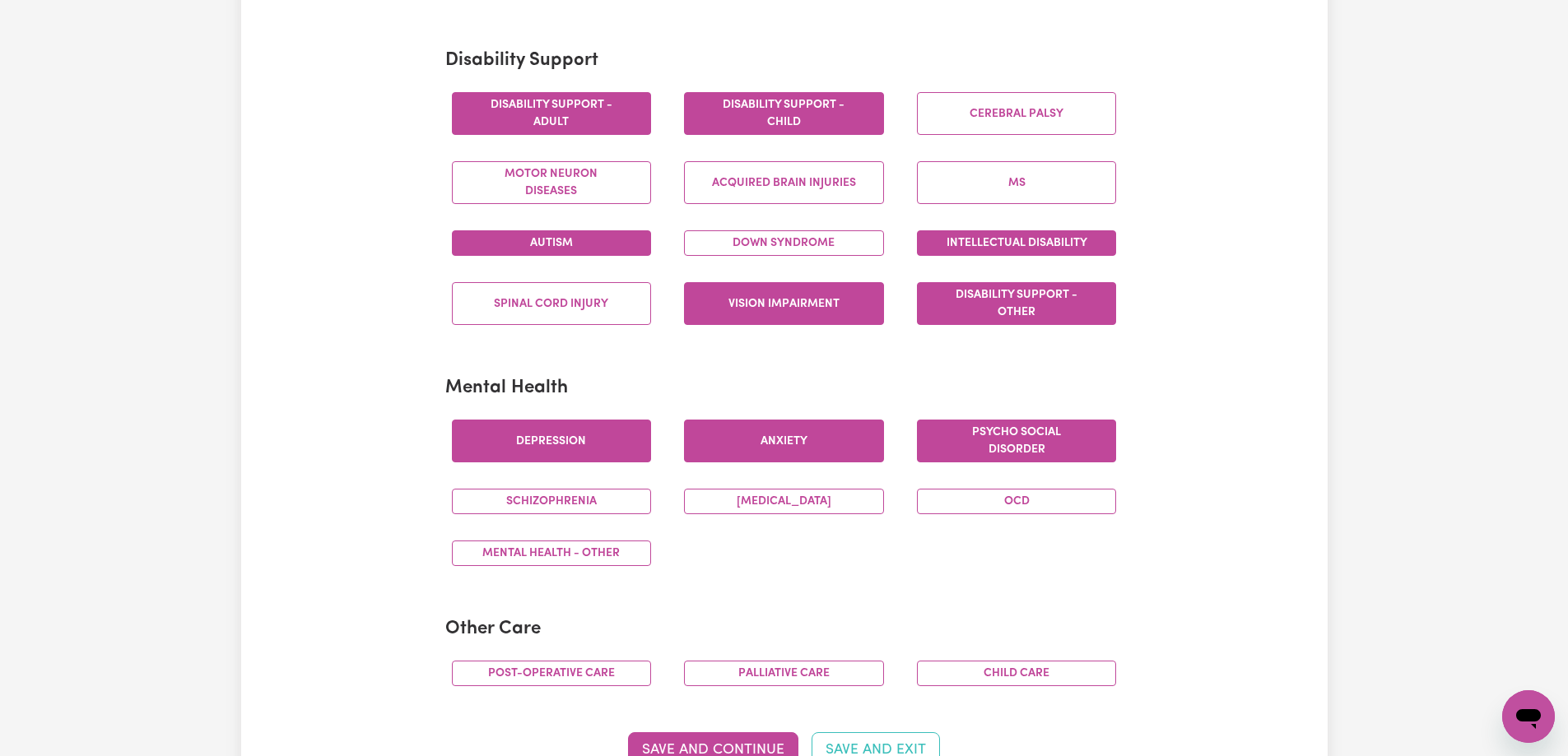
click at [933, 437] on button "Psycho social disorder" at bounding box center [1017, 441] width 200 height 43
click at [525, 505] on button "Schizophrenia" at bounding box center [551, 501] width 200 height 25
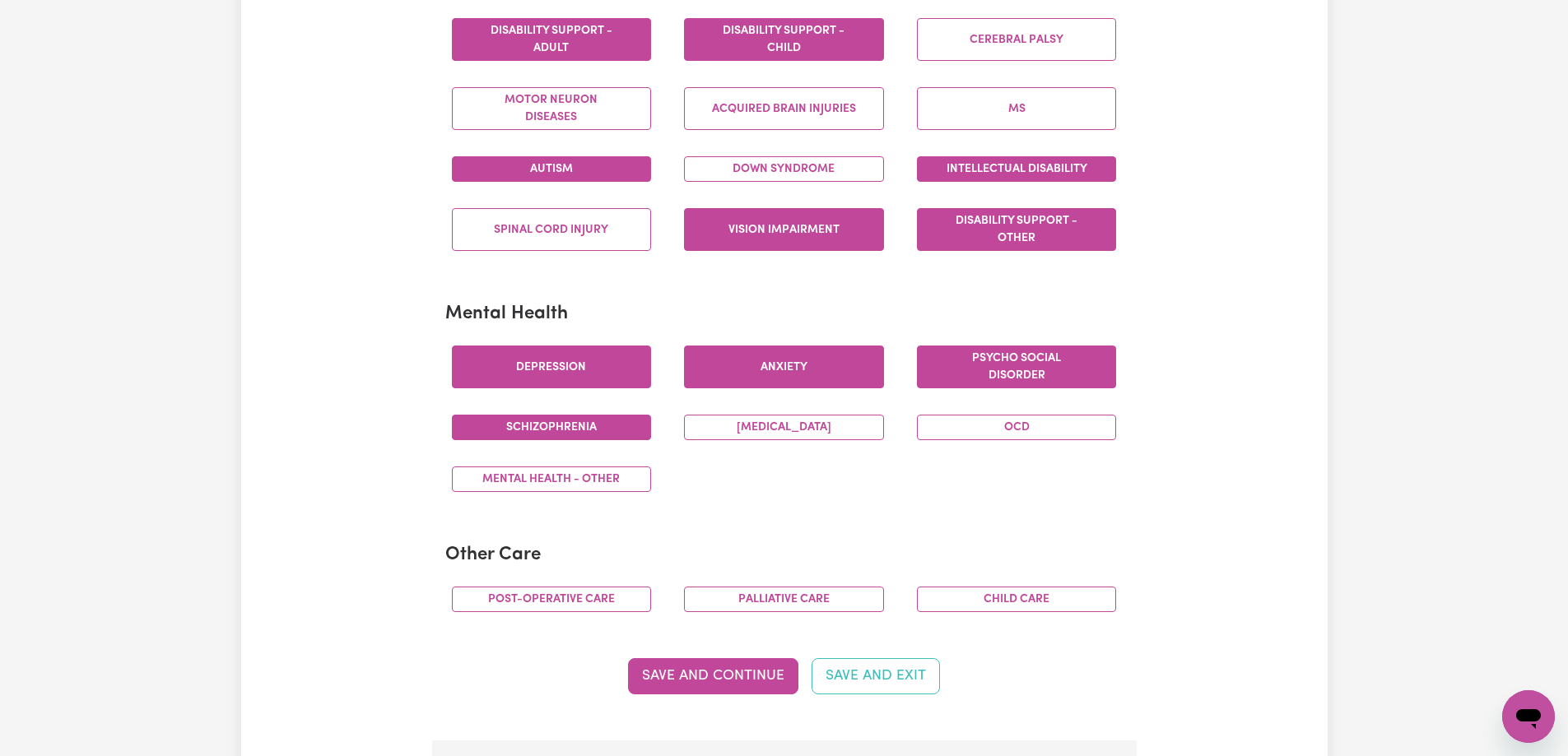
scroll to position [822, 0]
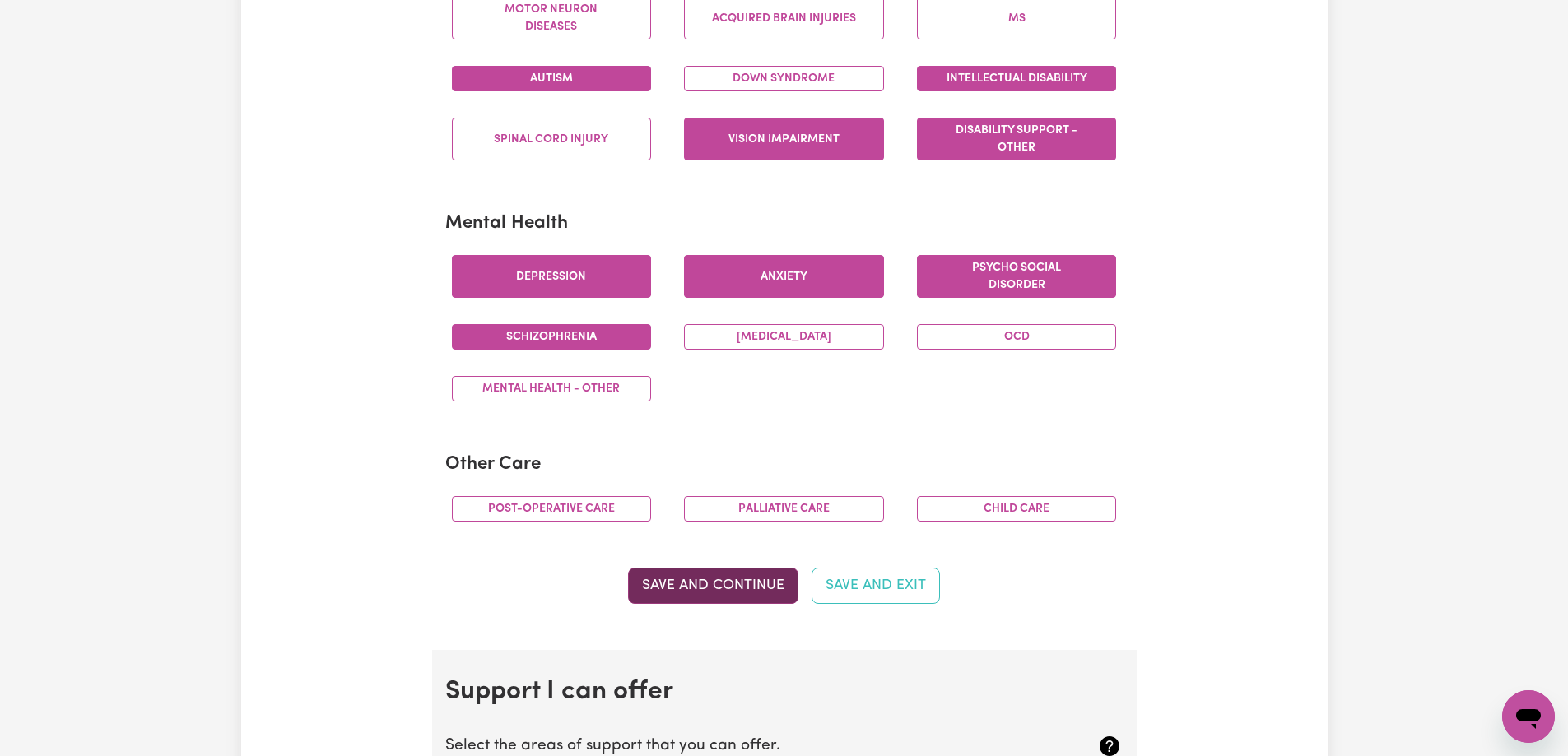
click at [728, 591] on button "Save and Continue" at bounding box center [713, 585] width 171 height 36
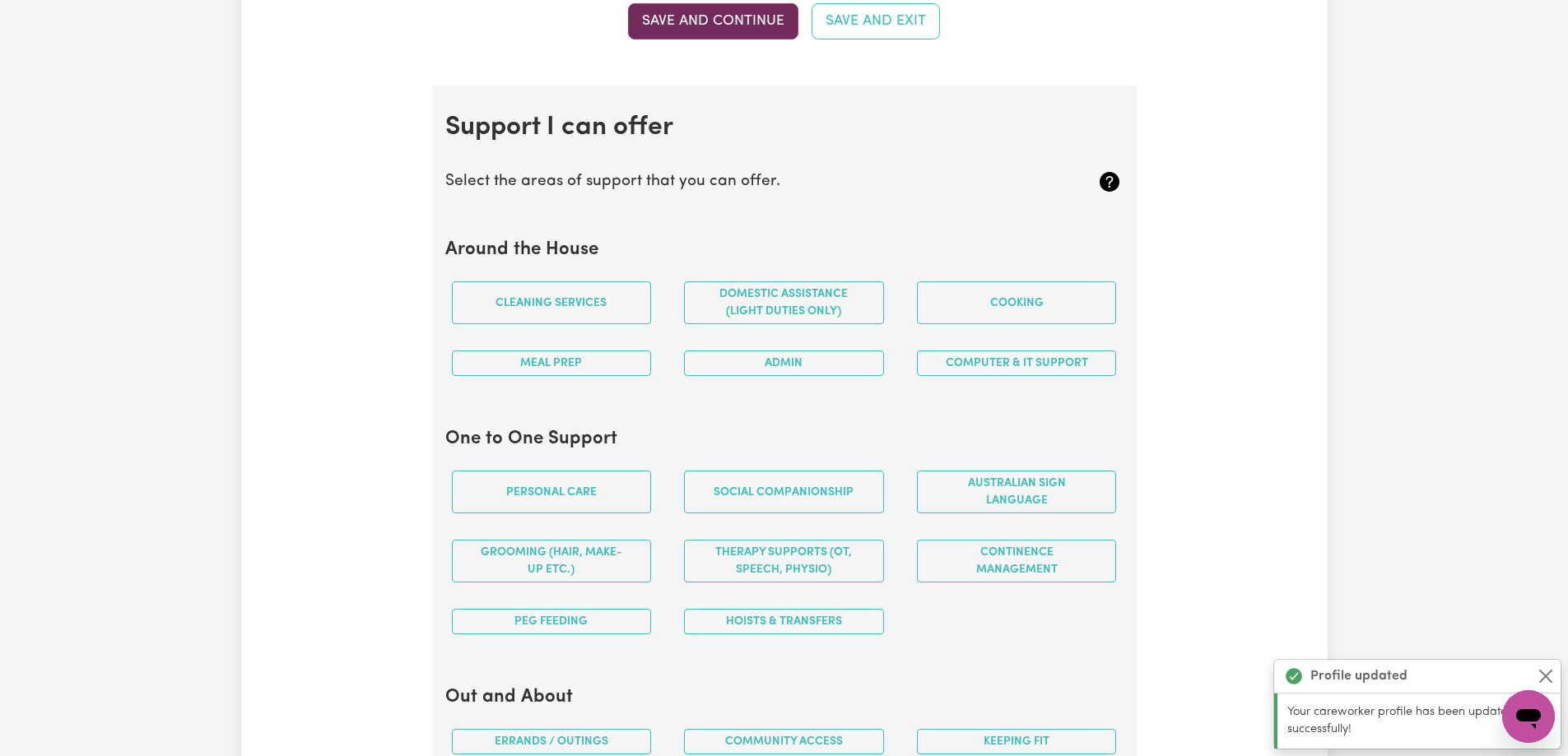
scroll to position [1473, 0]
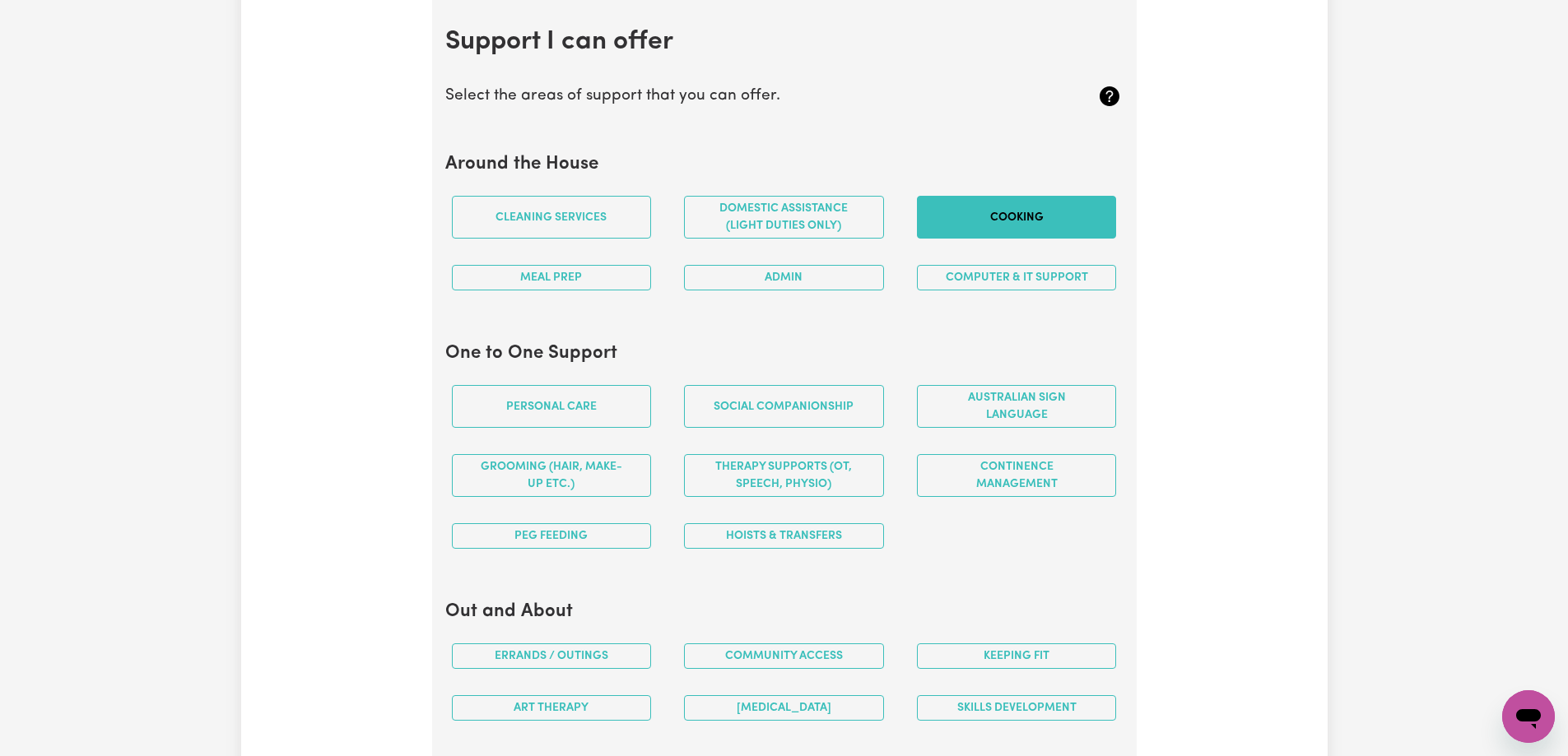
click at [1018, 223] on button "Cooking" at bounding box center [1017, 218] width 200 height 43
click at [588, 287] on button "Meal prep" at bounding box center [551, 278] width 200 height 25
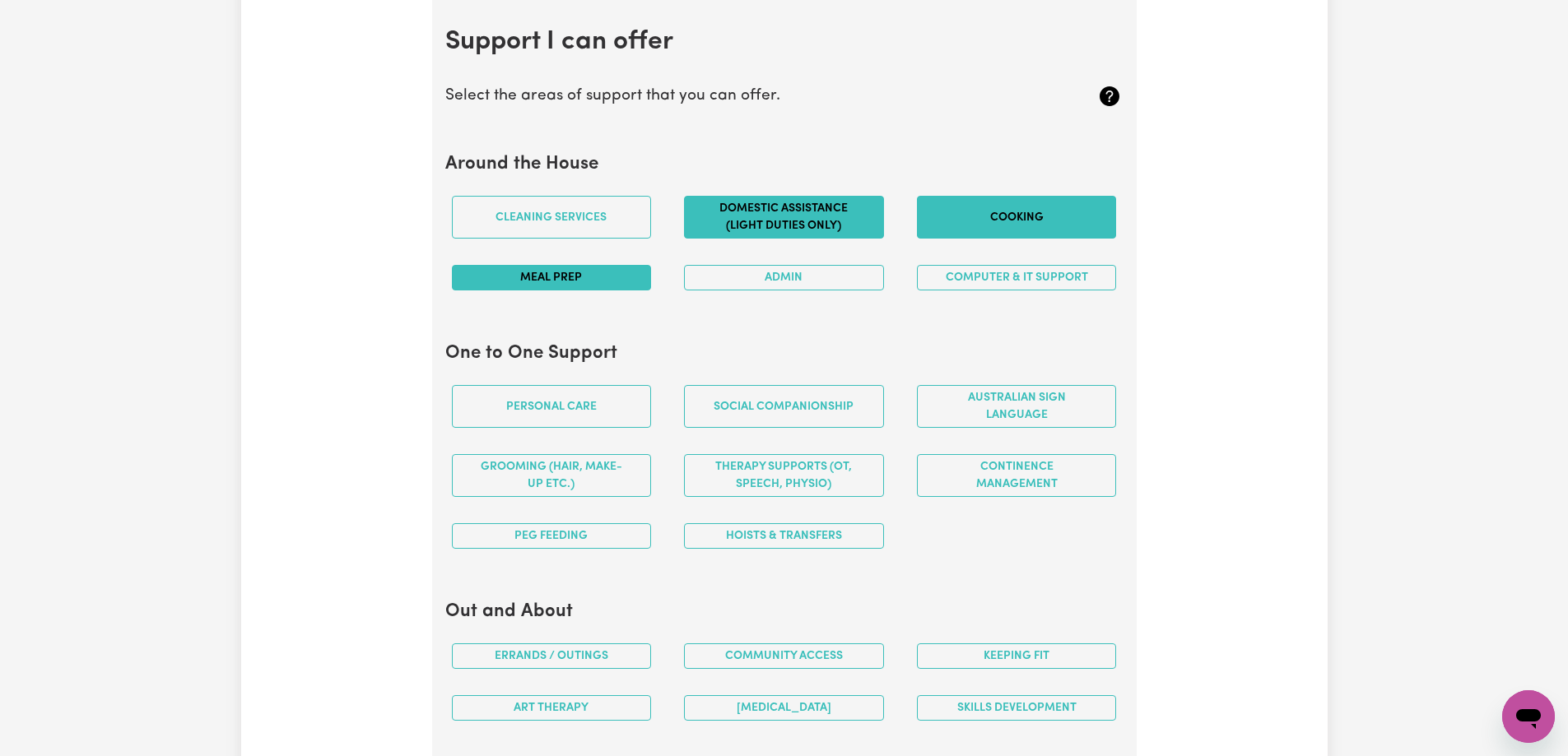
click at [753, 215] on button "Domestic assistance (light duties only)" at bounding box center [784, 218] width 200 height 43
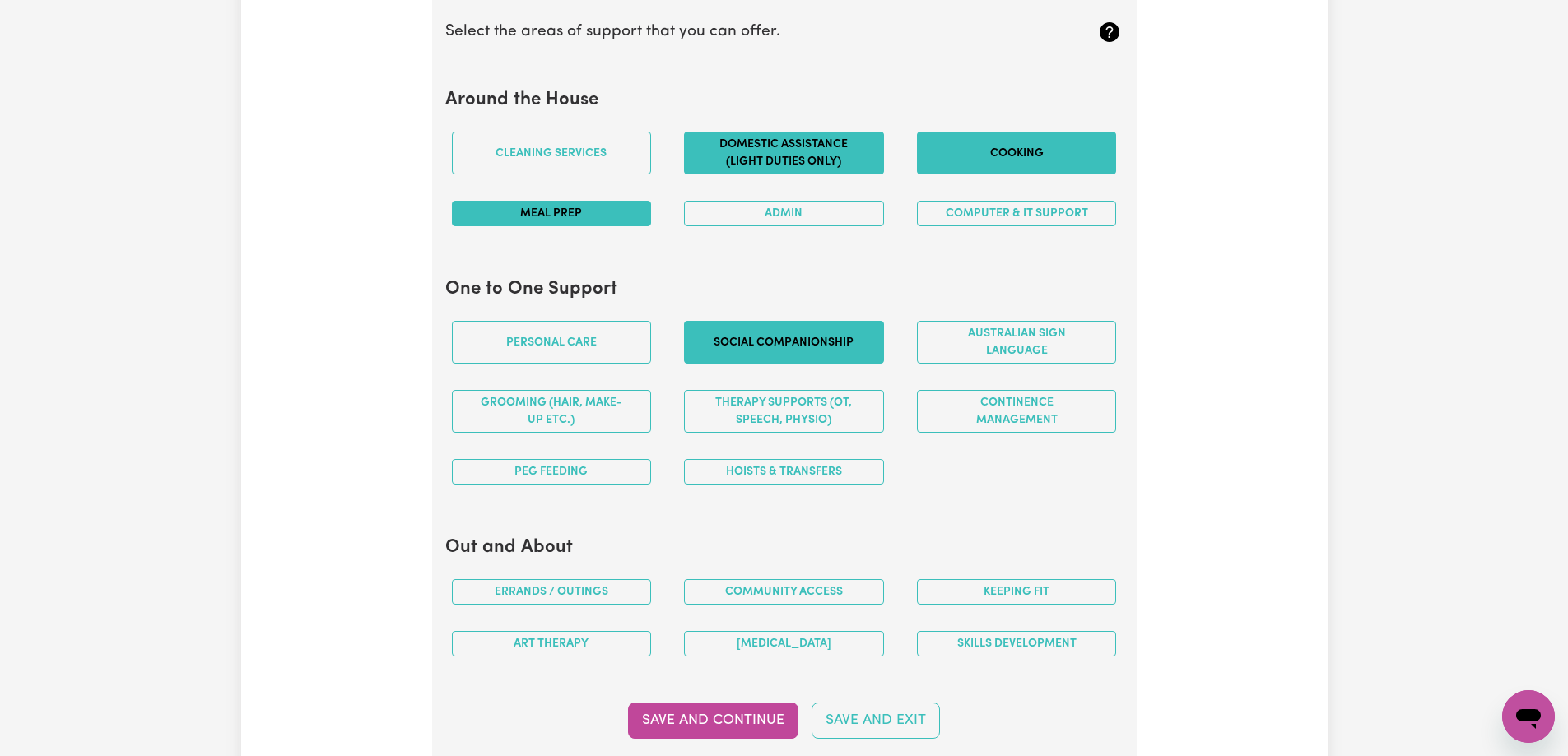
scroll to position [1555, 0]
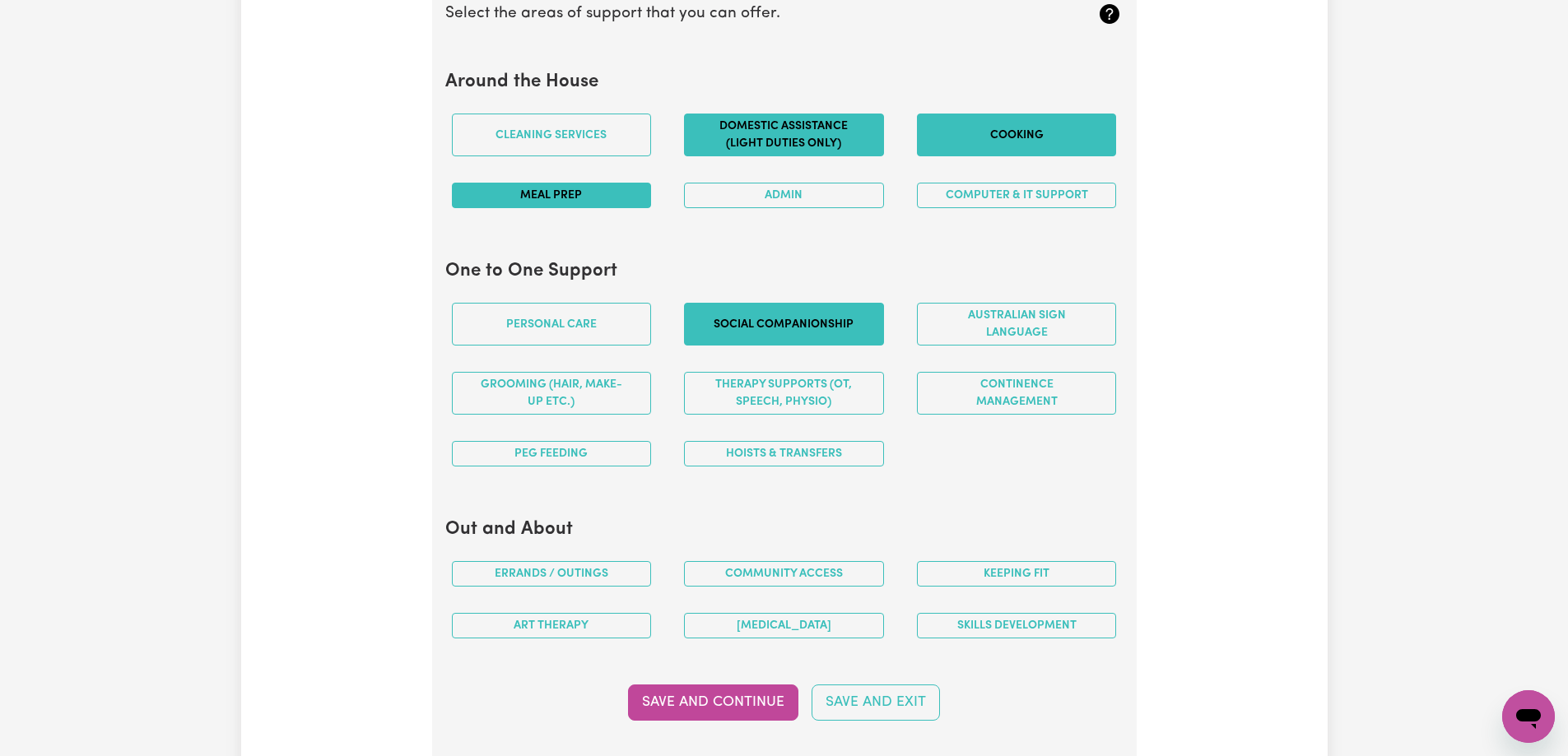
click at [752, 336] on button "Social companionship" at bounding box center [784, 324] width 200 height 43
click at [574, 336] on button "Personal care" at bounding box center [551, 324] width 200 height 43
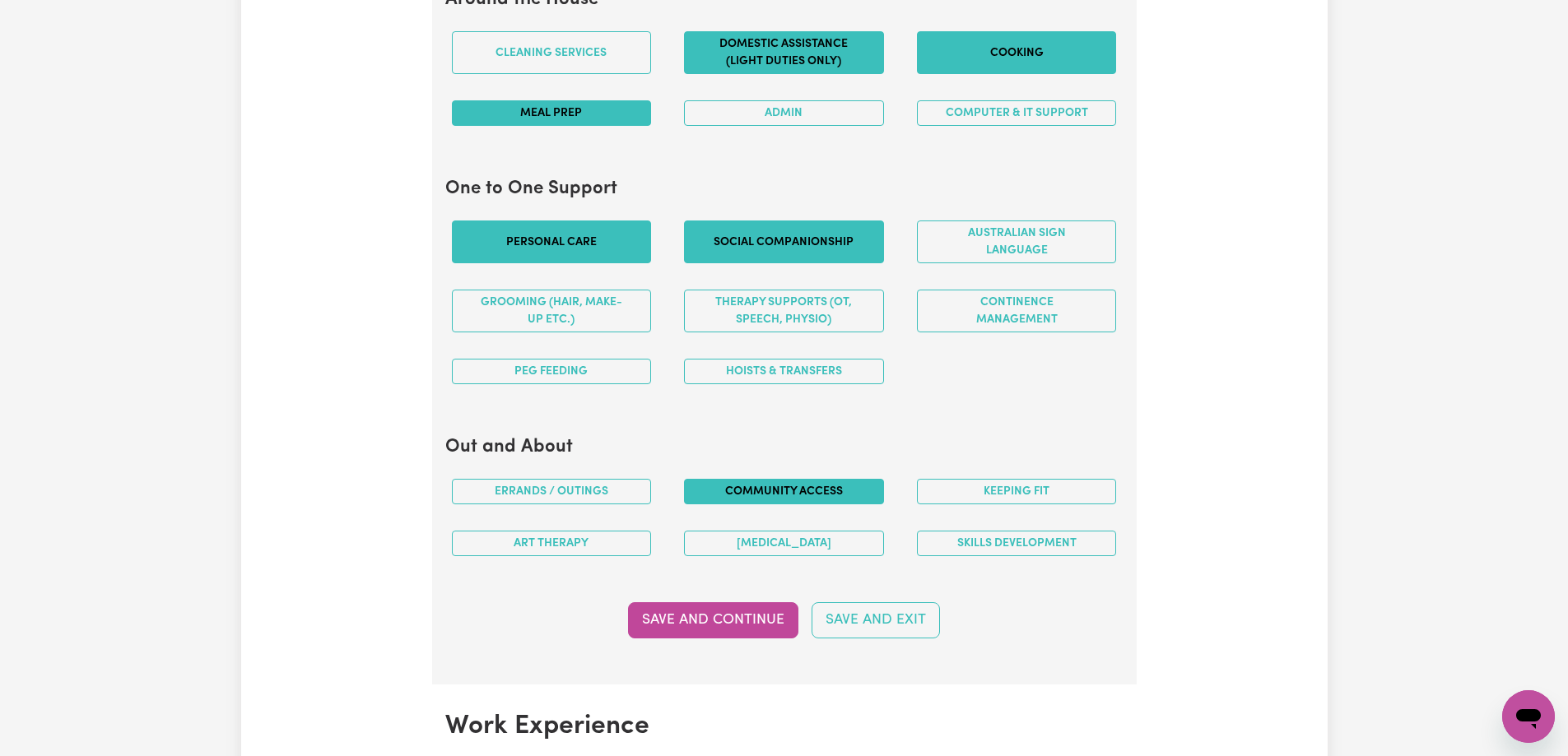
click at [756, 497] on button "Community access" at bounding box center [784, 492] width 200 height 25
click at [996, 503] on button "Keeping fit" at bounding box center [1017, 492] width 200 height 25
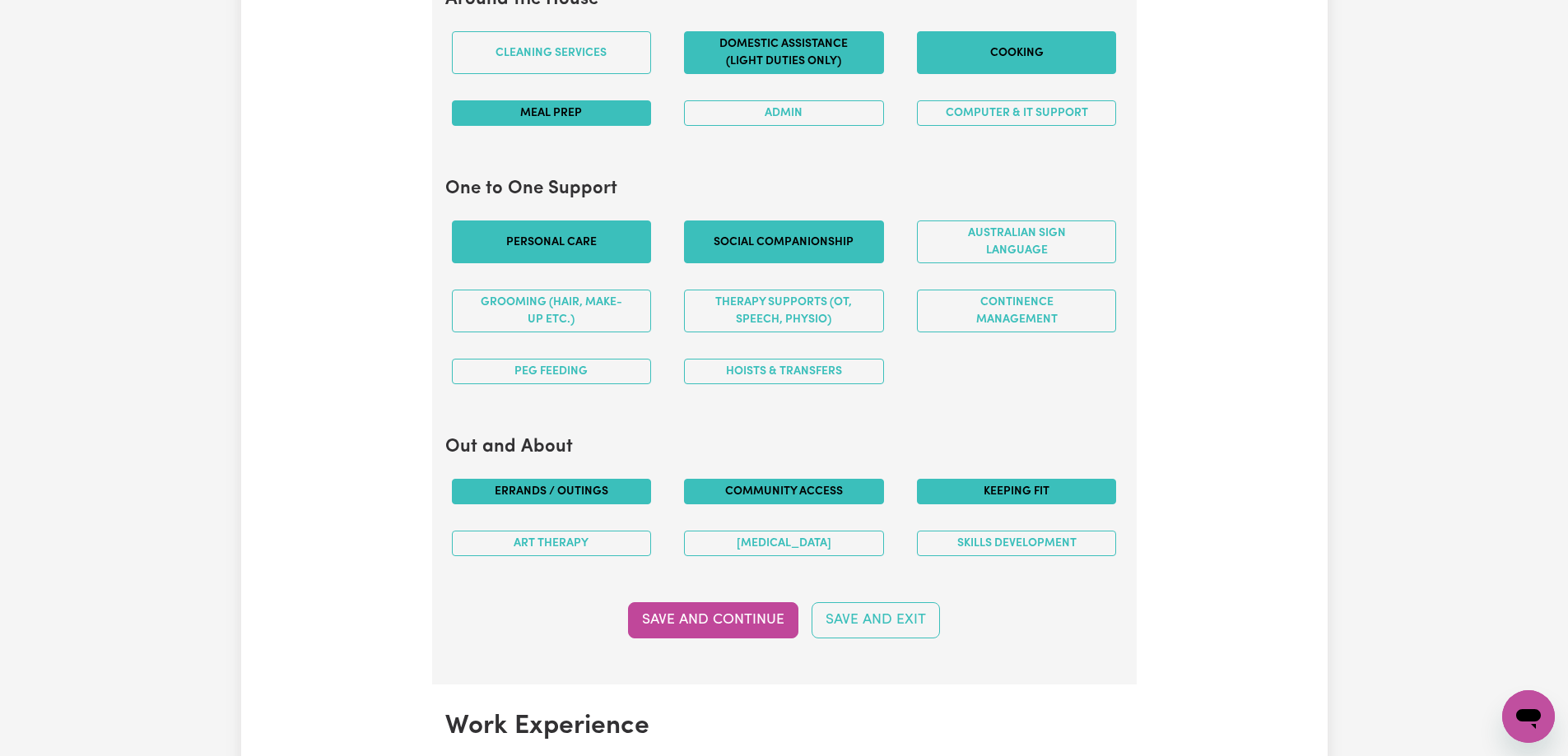
click at [584, 497] on button "Errands / Outings" at bounding box center [551, 492] width 200 height 25
click at [997, 542] on button "Skills Development" at bounding box center [1017, 543] width 200 height 25
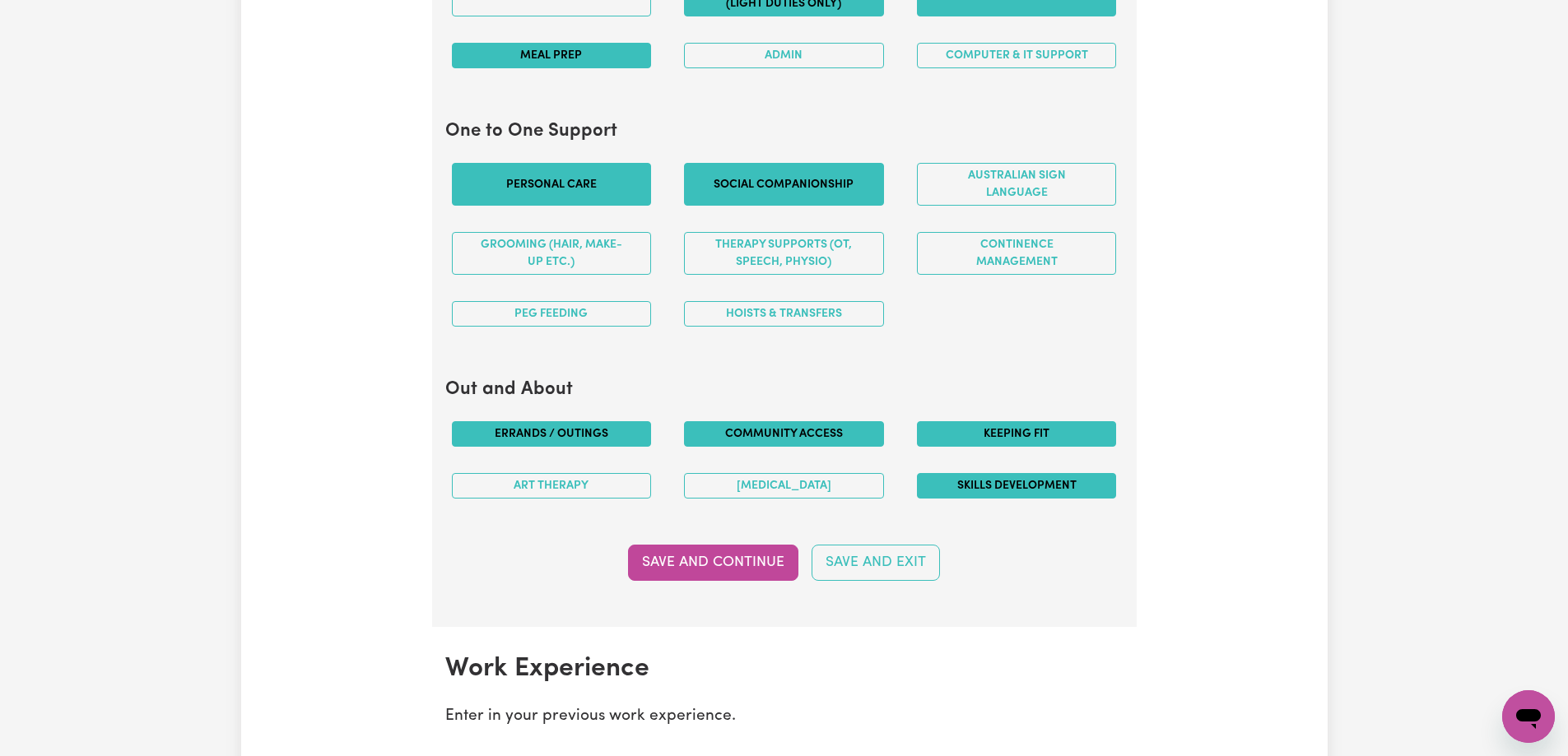
scroll to position [1802, 0]
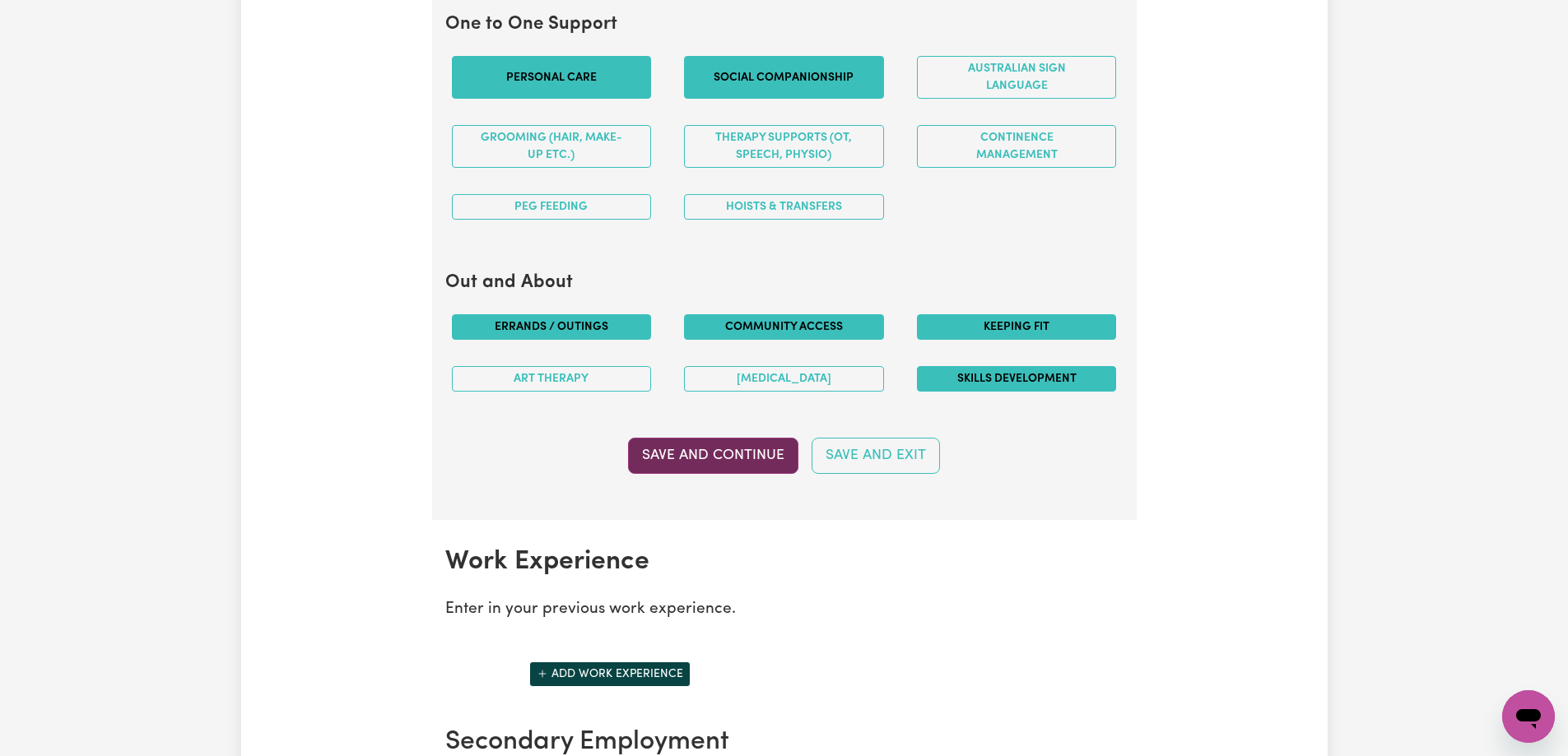
click at [708, 467] on button "Save and Continue" at bounding box center [713, 456] width 171 height 36
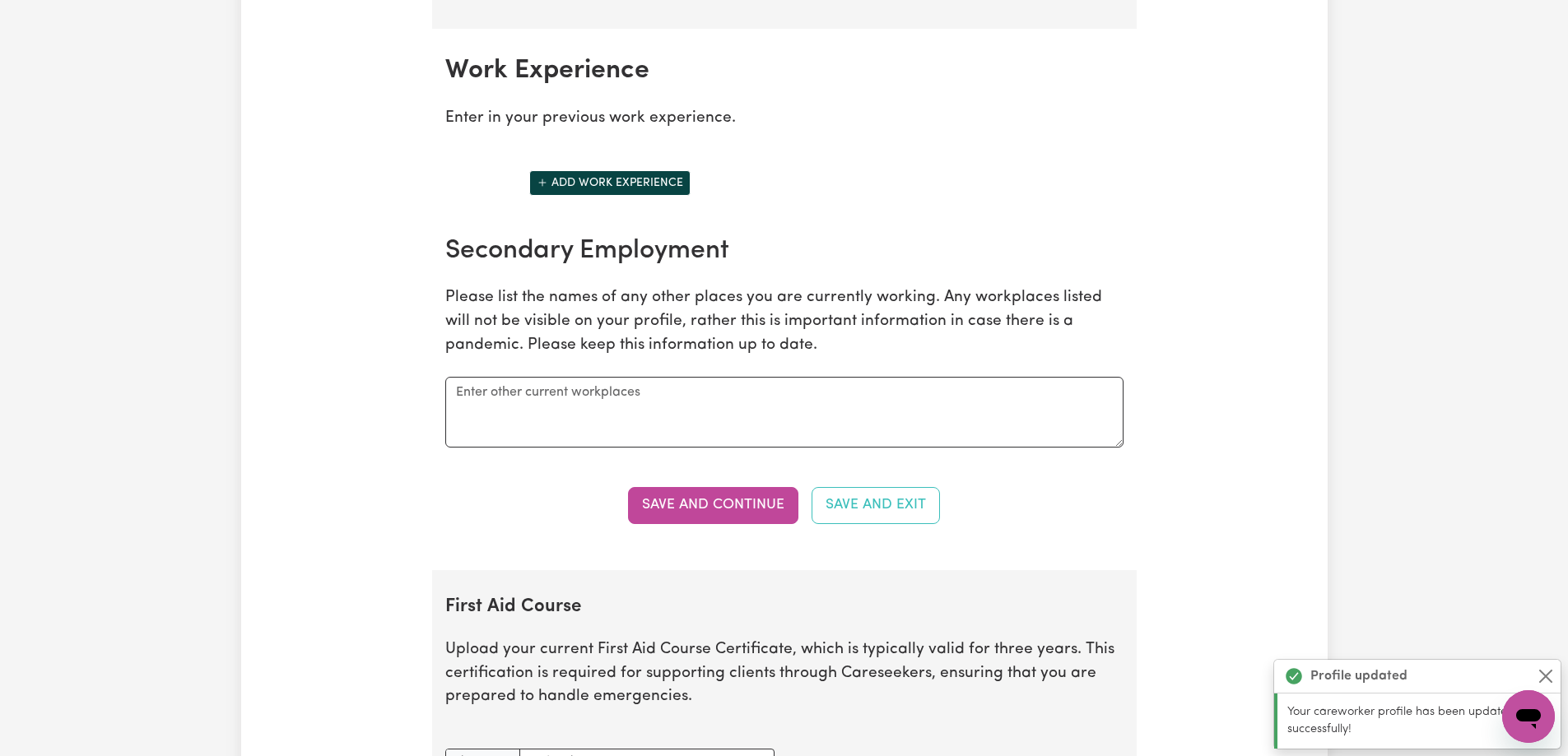
scroll to position [2322, 0]
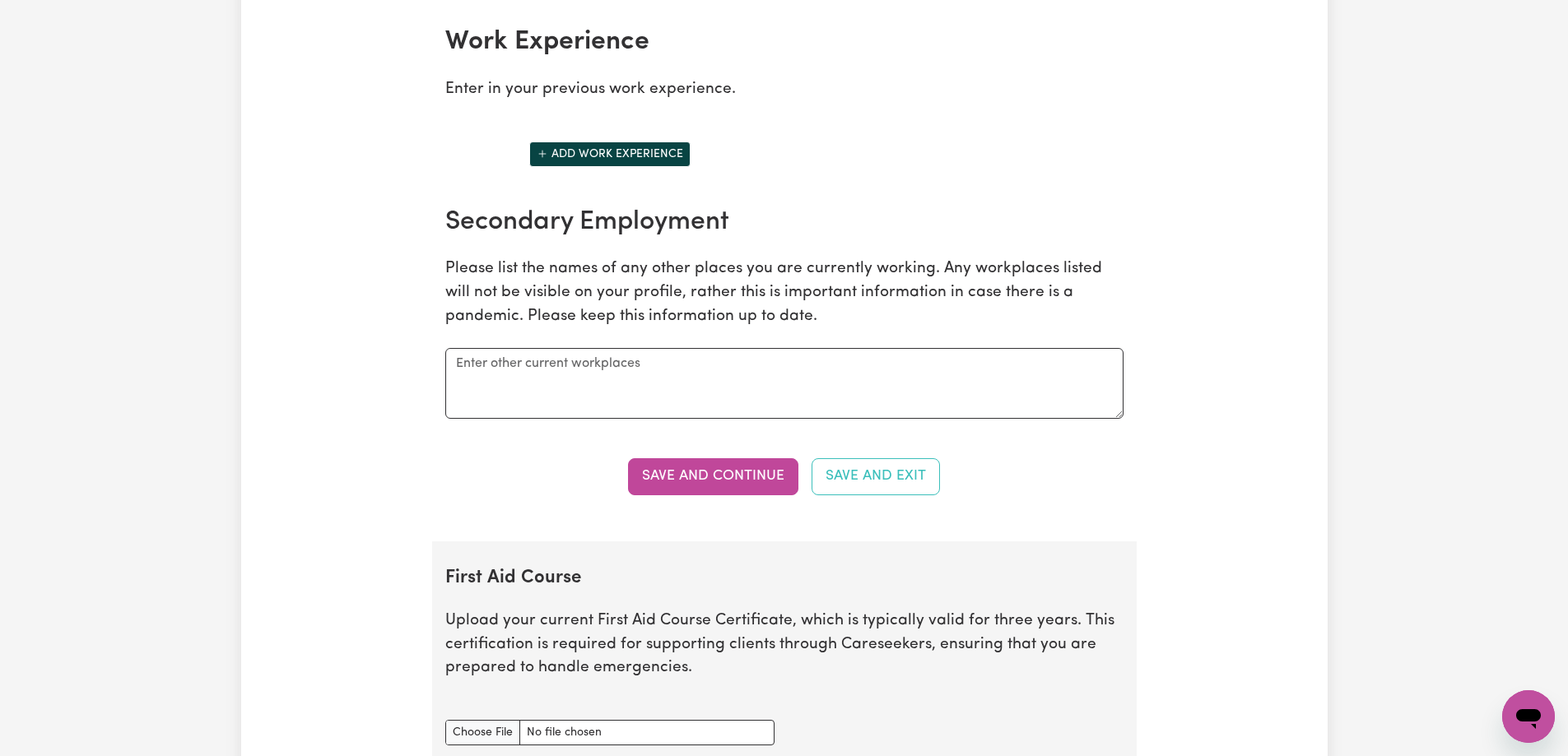
click at [500, 271] on p "Please list the names of any other places you are currently working. Any workpl…" at bounding box center [784, 293] width 678 height 71
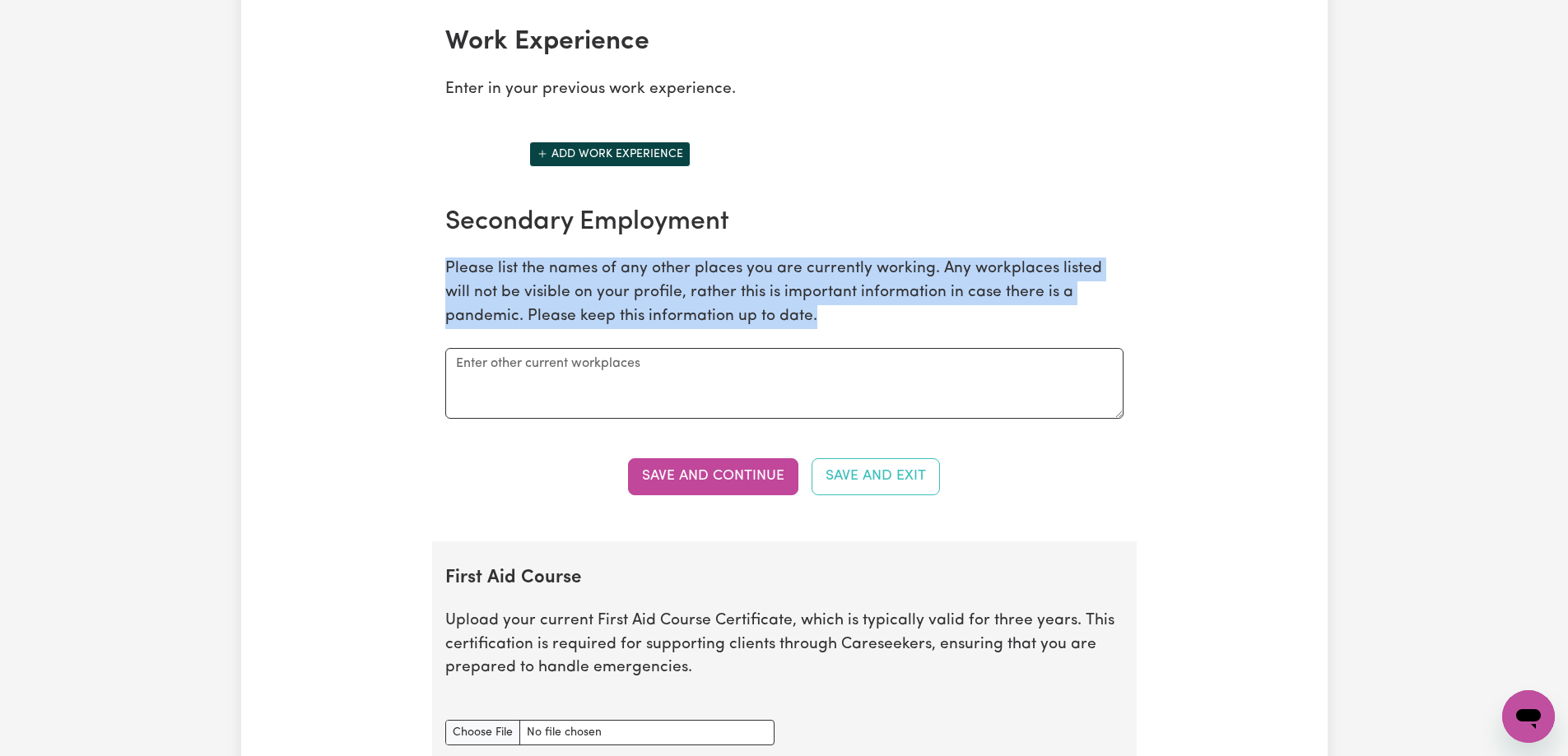
click at [500, 271] on p "Please list the names of any other places you are currently working. Any workpl…" at bounding box center [784, 293] width 678 height 71
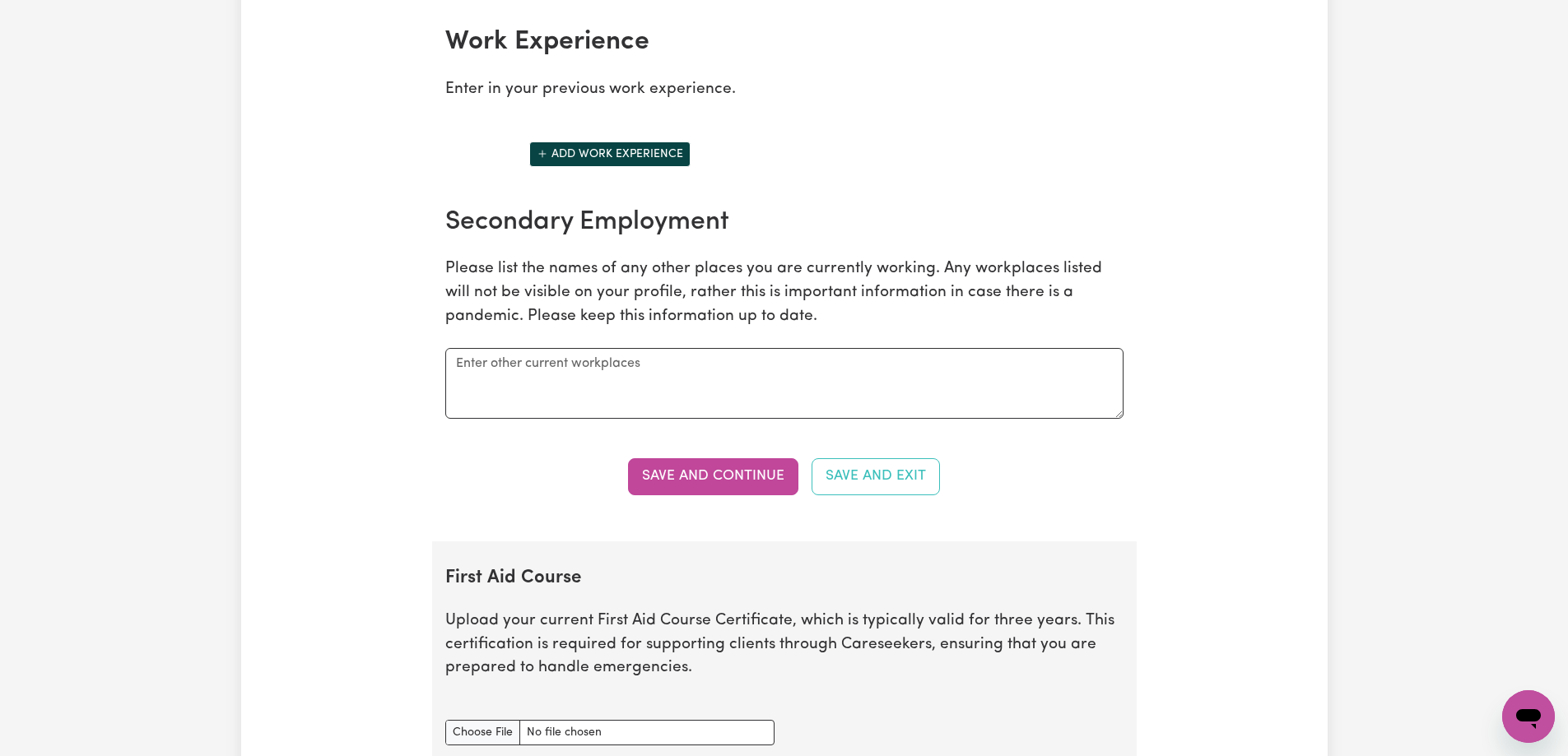
drag, startPoint x: 807, startPoint y: 223, endPoint x: 796, endPoint y: 223, distance: 11.0
click at [807, 223] on h2 "Secondary Employment" at bounding box center [784, 222] width 678 height 31
click at [649, 158] on button "Add work experience" at bounding box center [609, 154] width 161 height 25
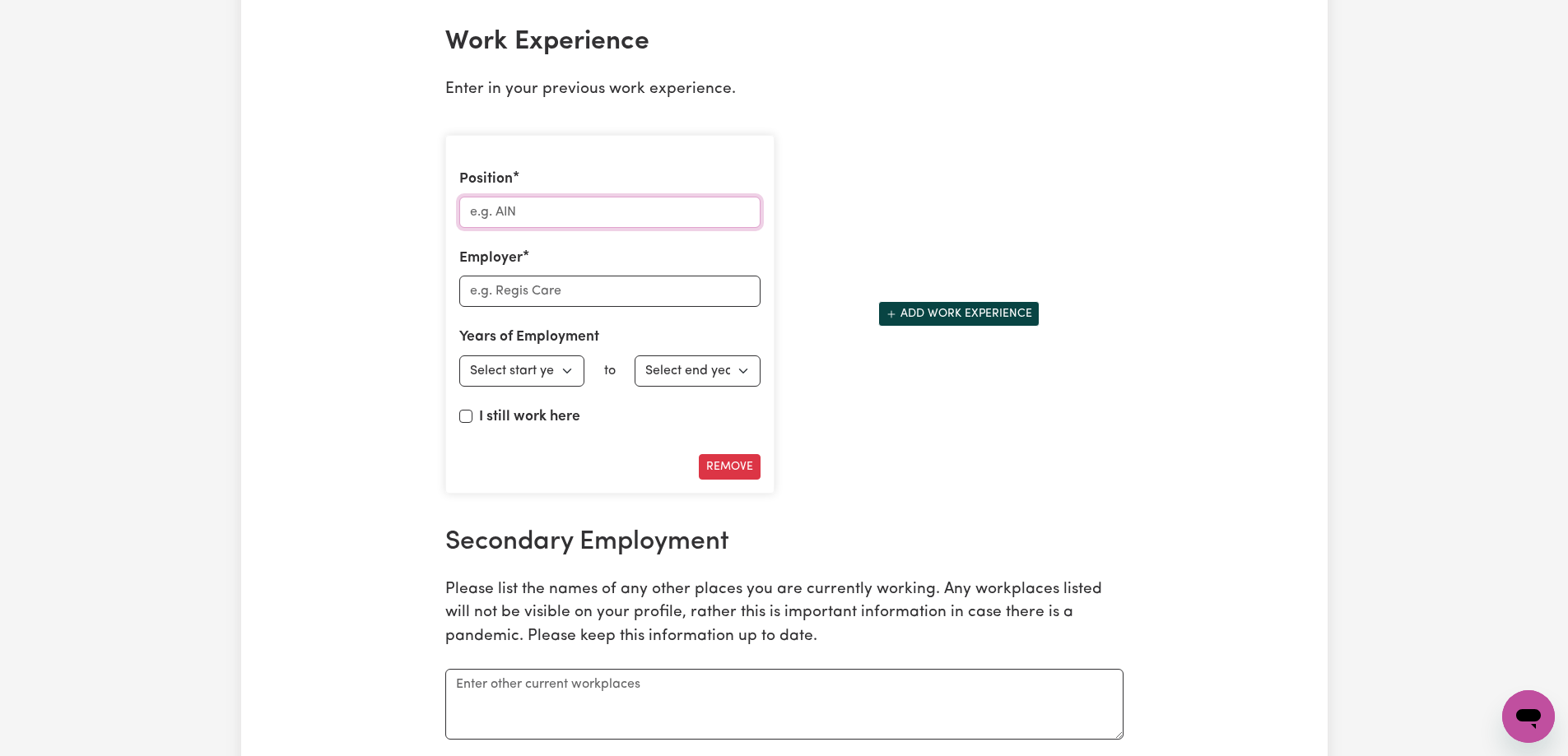
click at [540, 210] on input "Position" at bounding box center [610, 213] width 302 height 31
type input "NDIS Support W"
type input "or"
click at [591, 222] on input "NDIS Support W" at bounding box center [610, 213] width 302 height 31
type input "NDIS Support Worker"
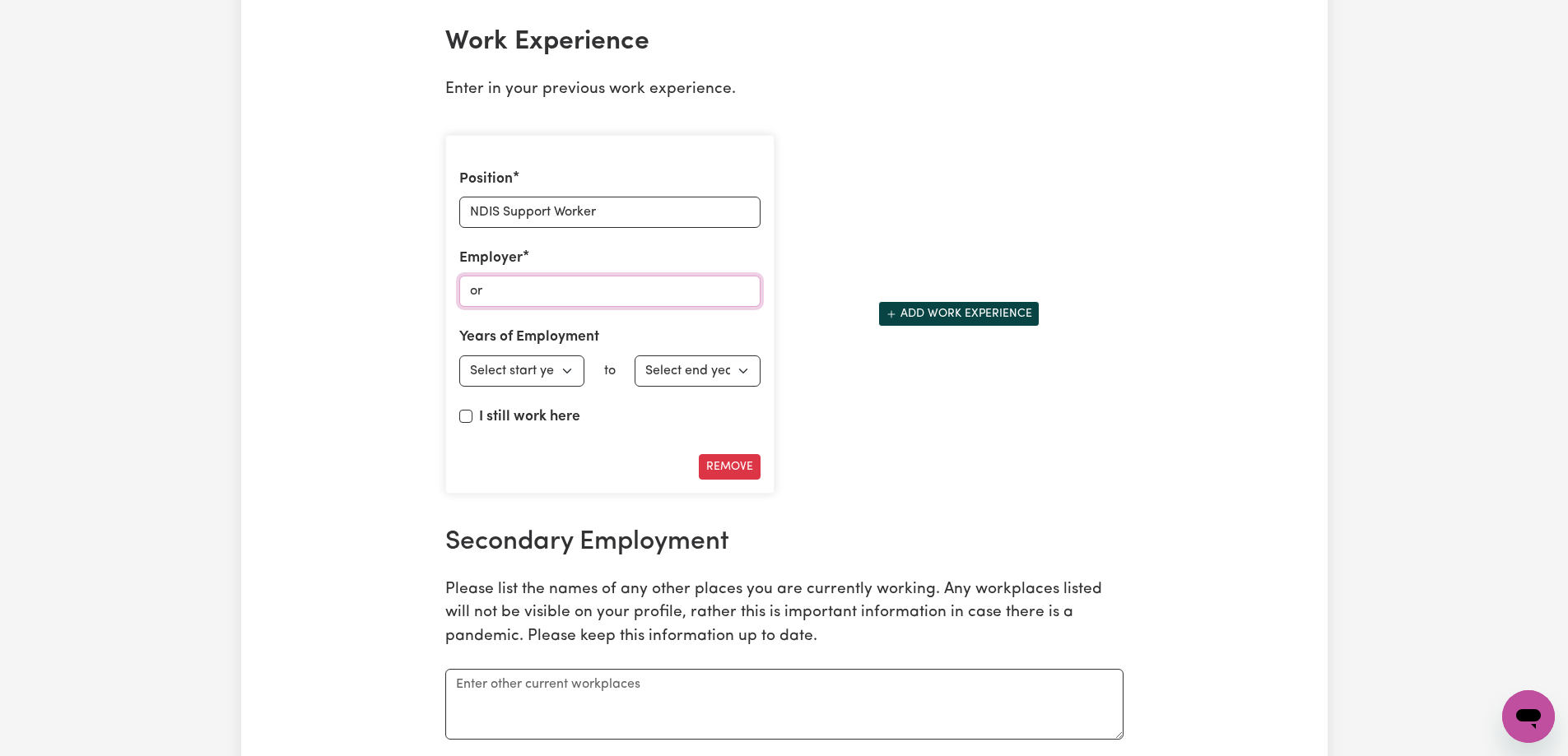
click at [443, 291] on div "Position NDIS Support Worker Employer or Years of Employment Employed from Sele…" at bounding box center [610, 315] width 349 height 386
type input "Core Care"
click at [509, 379] on select "Select start year [DATE] 1952 1953 1954 1955 1956 1957 1958 1959 1960 1961 1962…" at bounding box center [522, 371] width 126 height 31
click at [551, 362] on select "Select start year [DATE] 1952 1953 1954 1955 1956 1957 1958 1959 1960 1961 1962…" at bounding box center [522, 371] width 126 height 31
click at [680, 378] on select "Select end year [DATE] 1952 1953 1954 1955 1956 1957 1958 1959 1960 1961 1962 1…" at bounding box center [697, 371] width 126 height 31
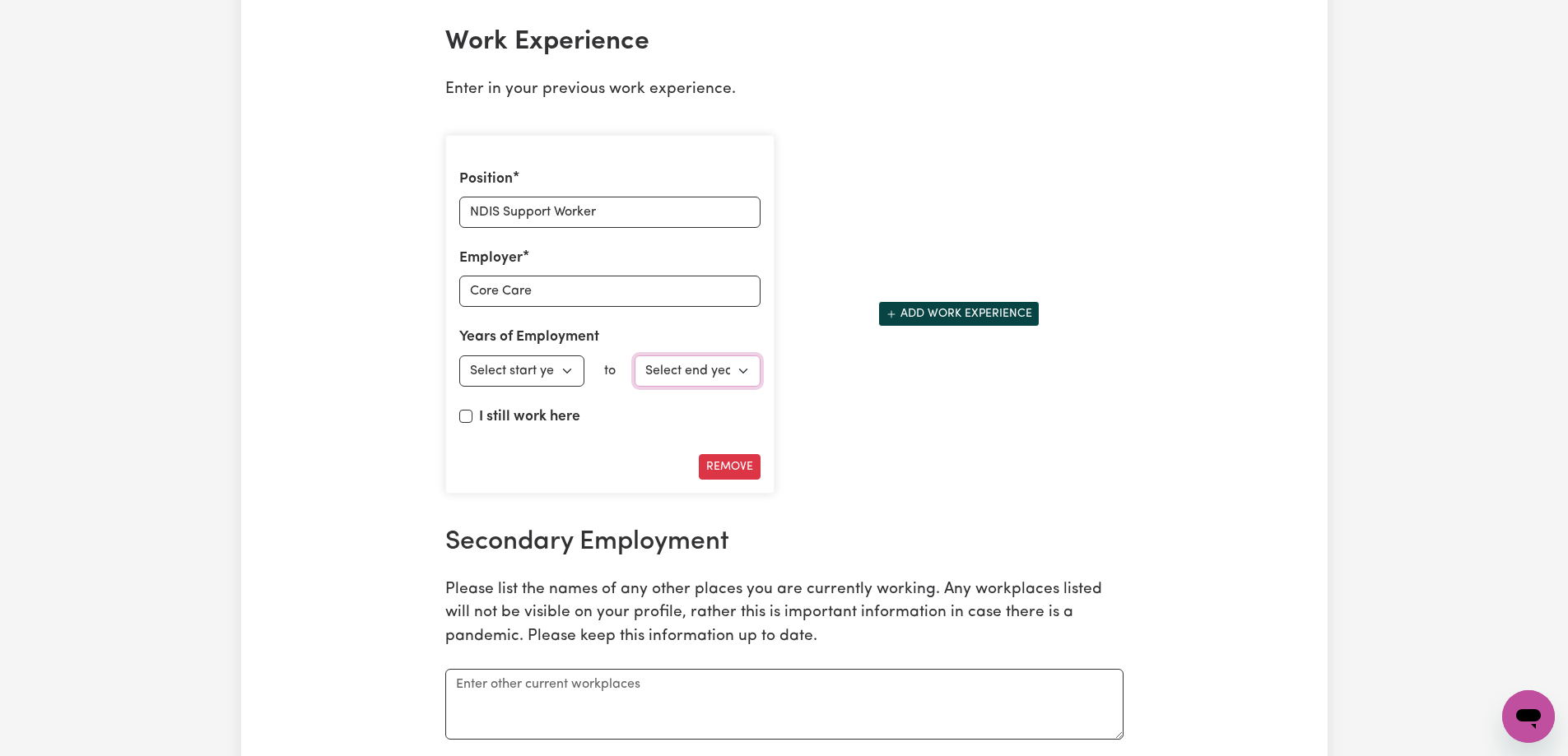
click at [680, 378] on select "Select end year [DATE] 1952 1953 1954 1955 1956 1957 1958 1959 1960 1961 1962 1…" at bounding box center [697, 371] width 126 height 31
select select "2025"
click at [634, 355] on select "Select end year [DATE] 1952 1953 1954 1955 1956 1957 1958 1959 1960 1961 1962 1…" at bounding box center [697, 371] width 126 height 31
click at [501, 371] on select "Select start year [DATE] 1952 1953 1954 1955 1956 1957 1958 1959 1960 1961 1962…" at bounding box center [522, 371] width 126 height 31
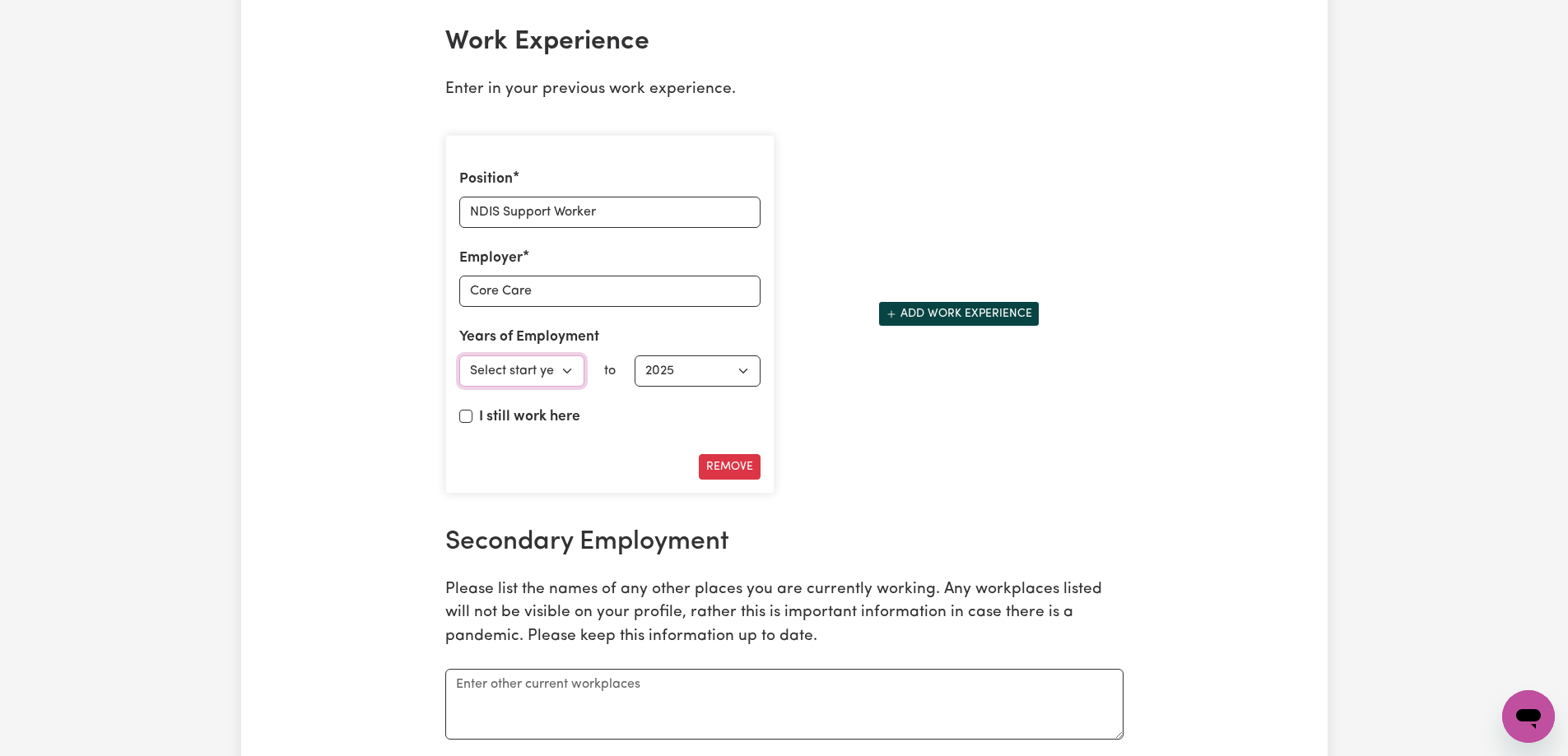
select select "2023"
click at [460, 355] on select "Select start year [DATE] 1952 1953 1954 1955 1956 1957 1958 1959 1960 1961 1962…" at bounding box center [522, 371] width 126 height 31
click at [462, 418] on input "I still work here" at bounding box center [465, 416] width 13 height 13
checkbox input "true"
click at [985, 314] on button "Add work experience" at bounding box center [958, 314] width 161 height 25
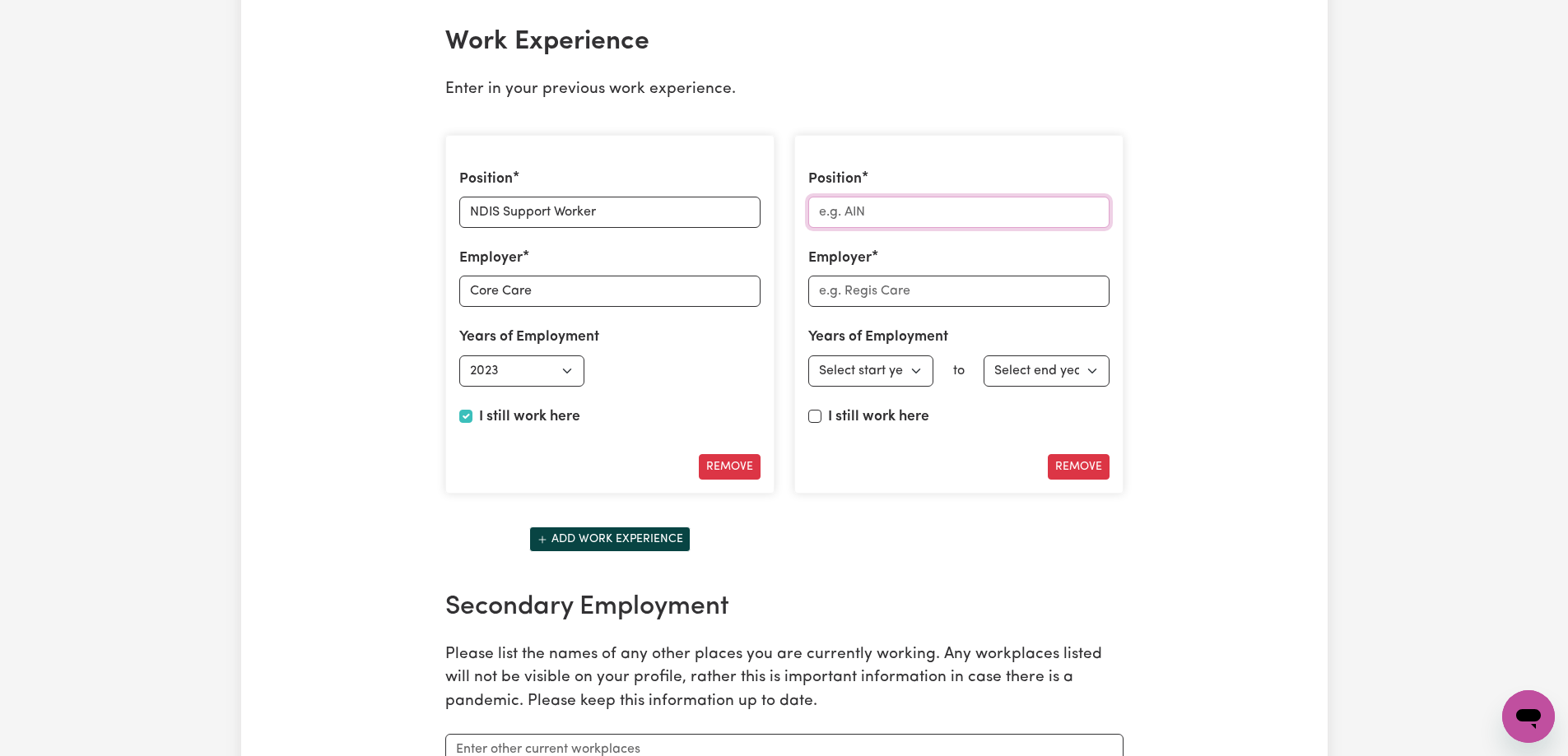
click at [910, 213] on input "Position" at bounding box center [958, 213] width 302 height 31
drag, startPoint x: 913, startPoint y: 219, endPoint x: 698, endPoint y: 214, distance: 215.1
click at [698, 214] on div "Position NDIS Support Worker Employer Core Care Years of Employment Employed fr…" at bounding box center [784, 347] width 698 height 451
type input "Support Worker"
click at [861, 288] on input "Employer" at bounding box center [958, 292] width 302 height 31
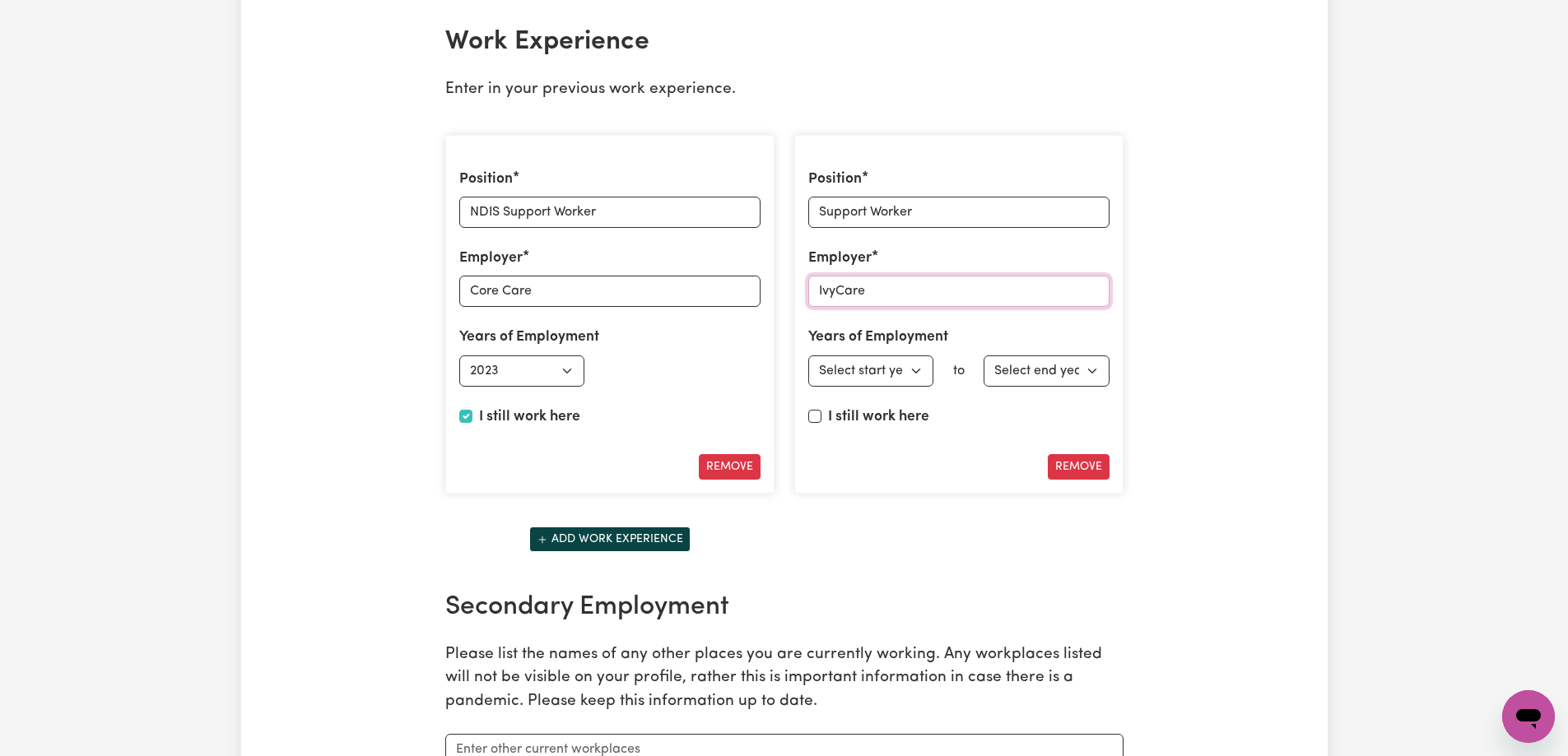
type input "IvyCare"
click at [878, 364] on select "Select start year [DATE] 1952 1953 1954 1955 1956 1957 1958 1959 1960 1961 1962…" at bounding box center [870, 371] width 126 height 31
select select "2022"
click at [808, 355] on select "Select start year [DATE] 1952 1953 1954 1955 1956 1957 1958 1959 1960 1961 1962…" at bounding box center [870, 371] width 126 height 31
click at [814, 418] on input "I still work here" at bounding box center [814, 416] width 13 height 13
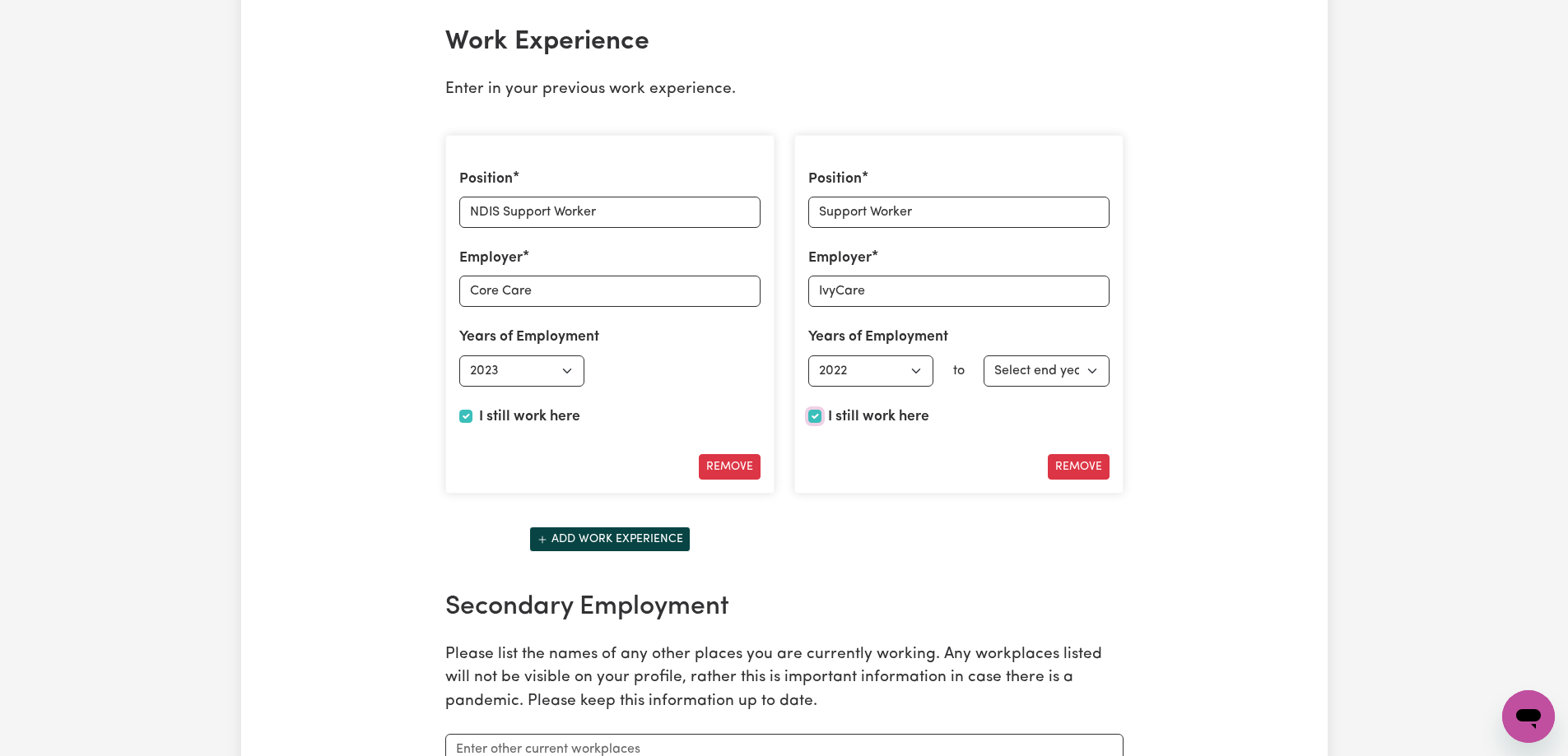
checkbox input "true"
click at [649, 533] on button "Add work experience" at bounding box center [609, 539] width 161 height 25
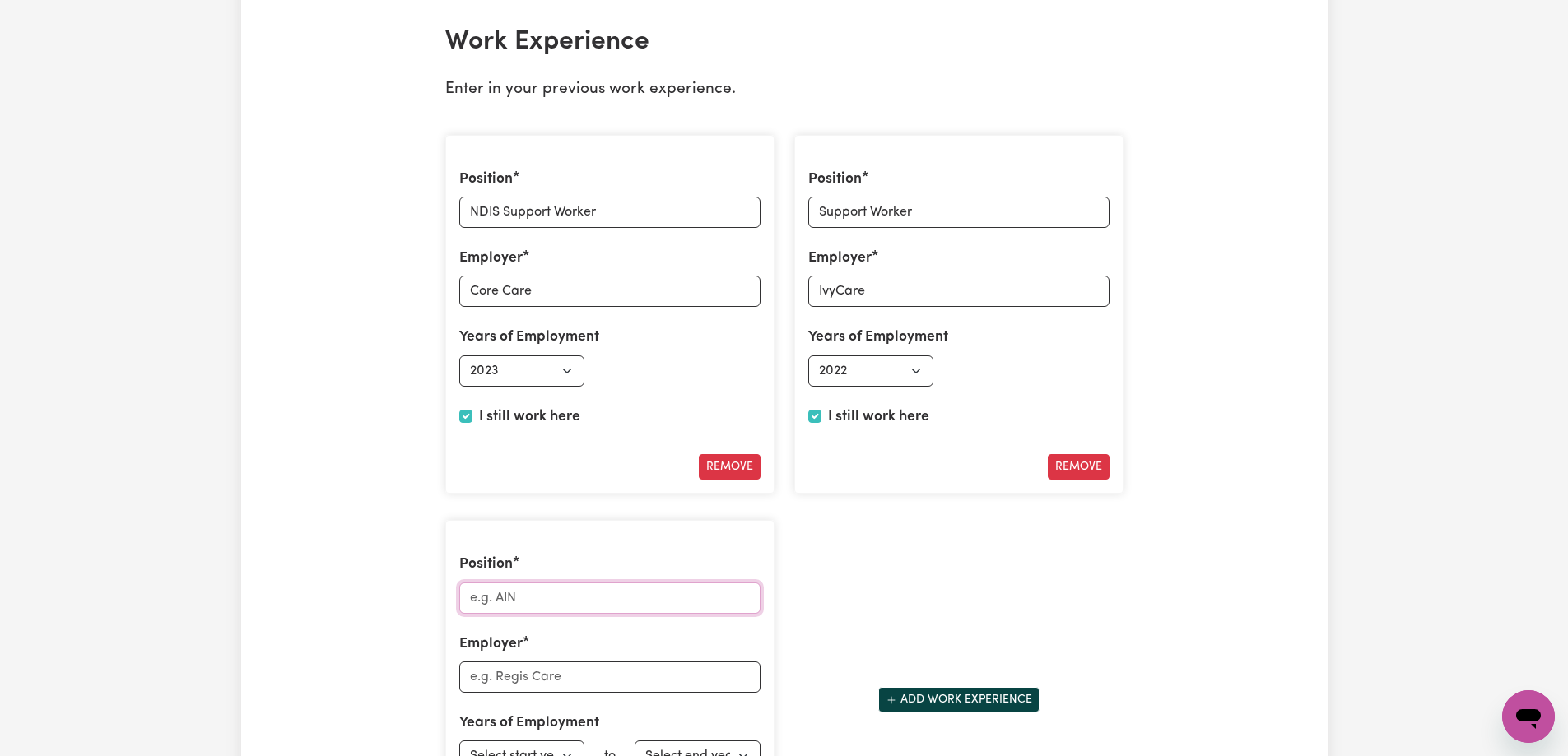
drag, startPoint x: 575, startPoint y: 590, endPoint x: 576, endPoint y: 580, distance: 10.0
click at [575, 589] on input "Position" at bounding box center [610, 598] width 302 height 31
type input "C"
type input "NDIS Support Worker"
click at [550, 676] on input "Employer" at bounding box center [610, 677] width 302 height 31
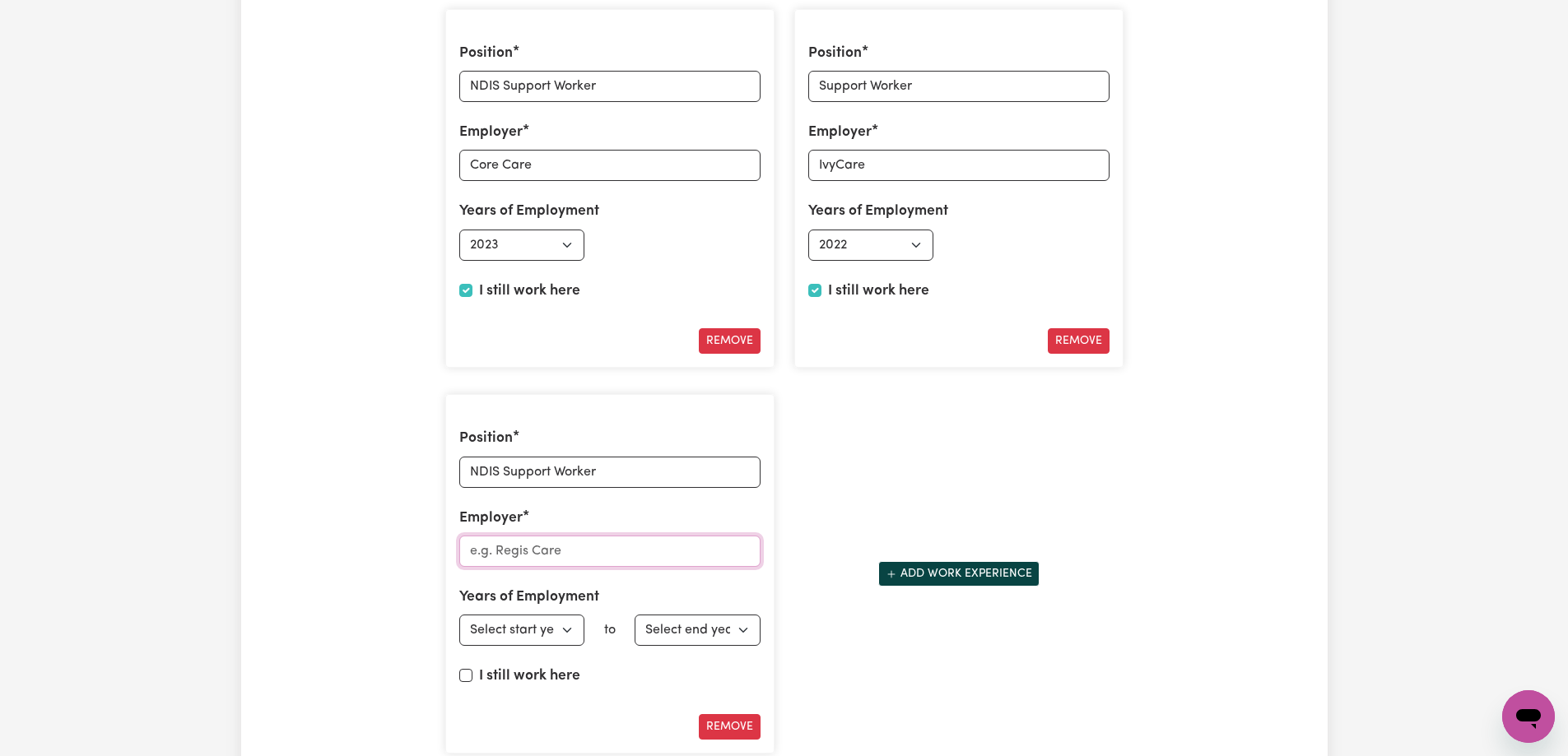
scroll to position [2487, 0]
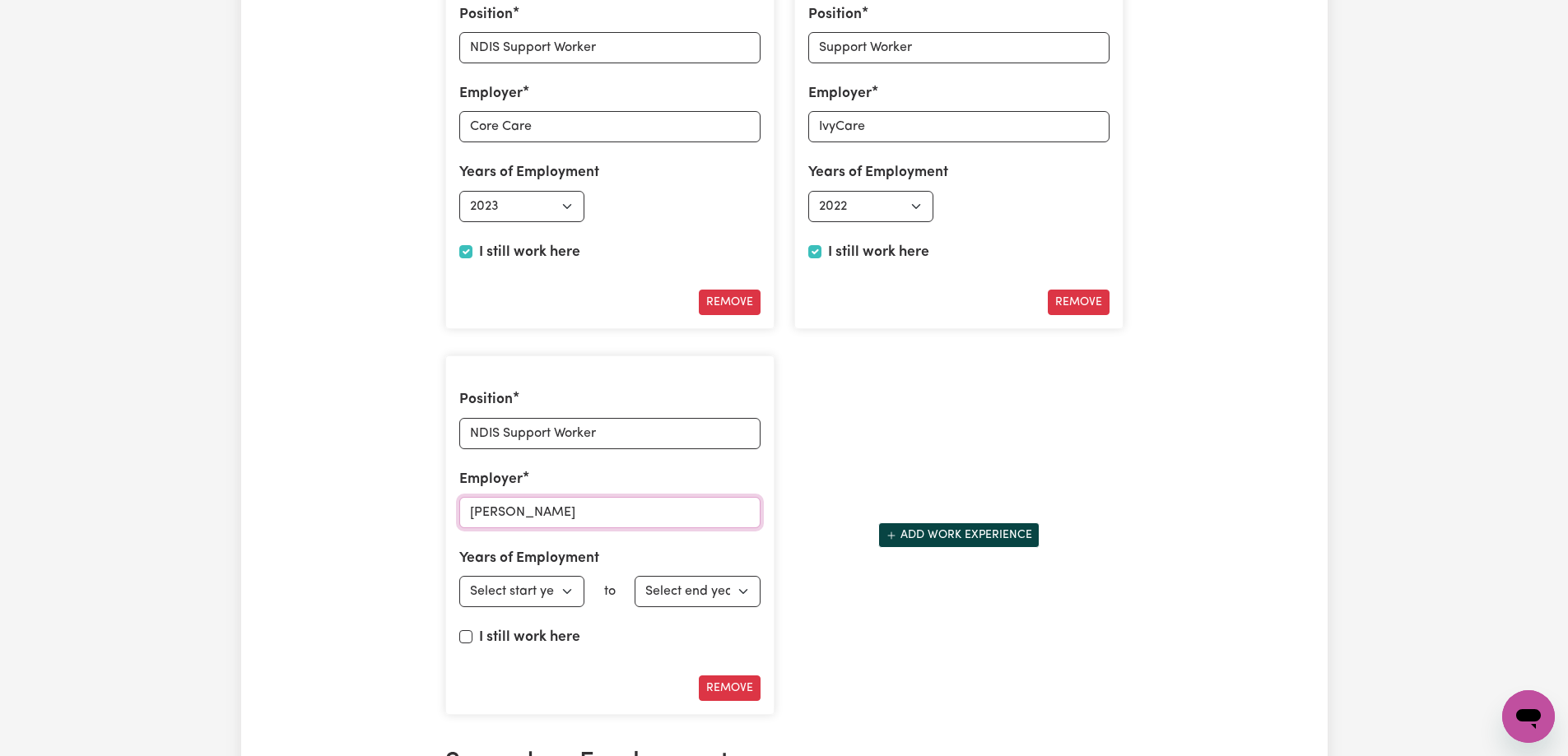
type input "[PERSON_NAME]"
click at [538, 601] on select "Select start year [DATE] 1952 1953 1954 1955 1956 1957 1958 1959 1960 1961 1962…" at bounding box center [522, 591] width 126 height 31
select select "2025"
click at [460, 576] on select "Select start year [DATE] 1952 1953 1954 1955 1956 1957 1958 1959 1960 1961 1962…" at bounding box center [522, 591] width 126 height 31
click at [465, 641] on input "I still work here" at bounding box center [465, 636] width 13 height 13
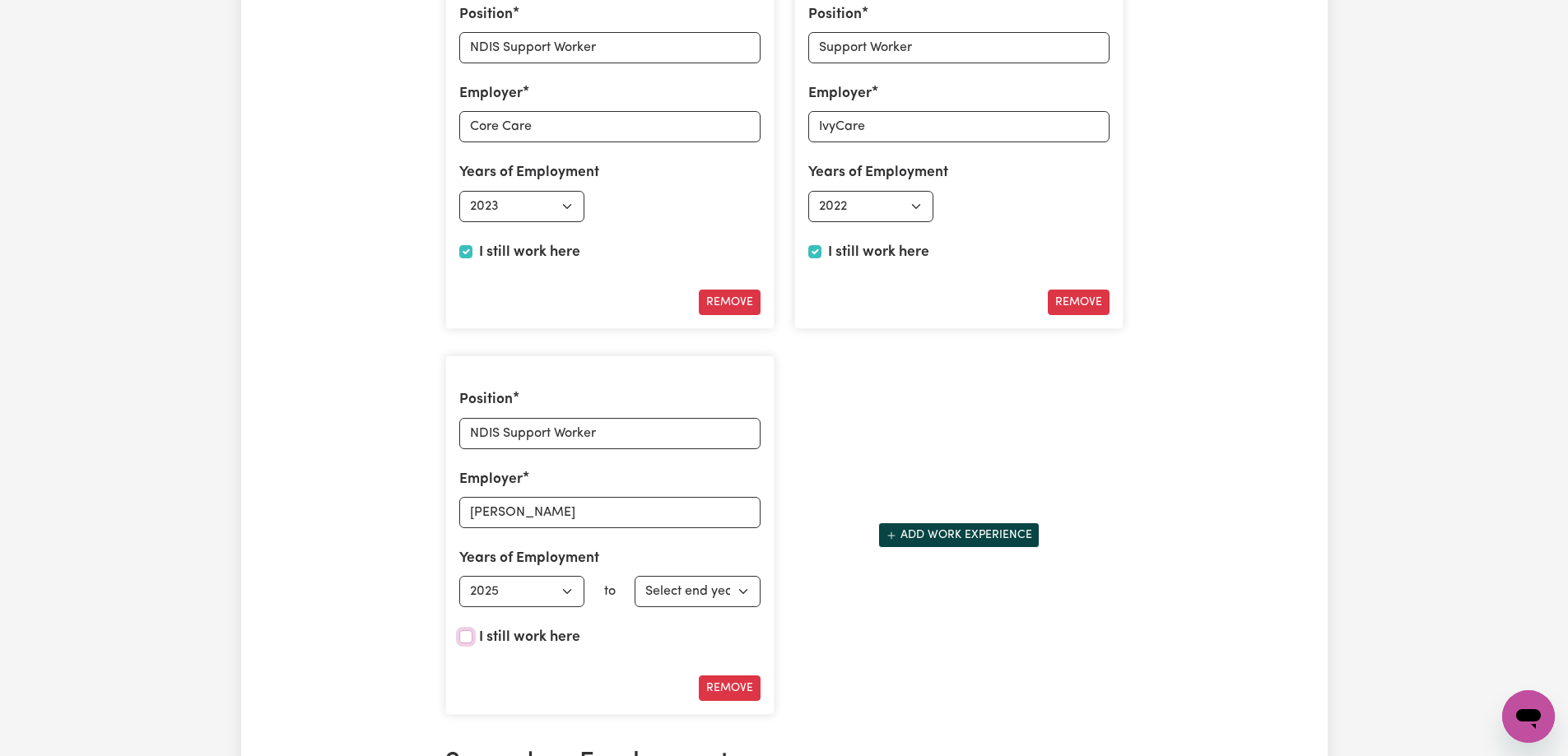
checkbox input "true"
click at [948, 537] on button "Add work experience" at bounding box center [958, 536] width 161 height 25
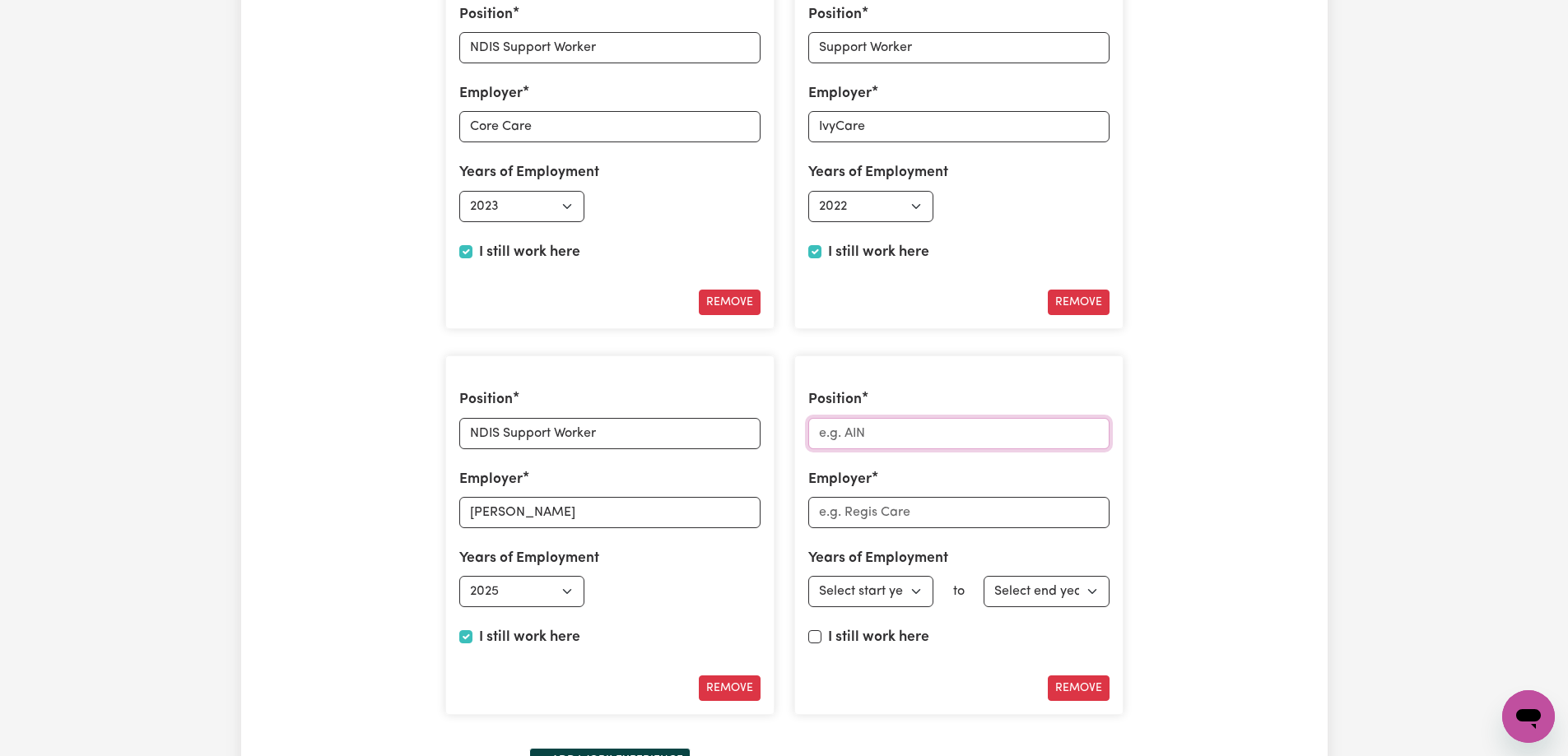
click at [905, 430] on input "Position" at bounding box center [958, 433] width 302 height 31
type input "NDIS Support Worker"
click at [967, 521] on input "Employer" at bounding box center [958, 512] width 302 height 31
type input "[PERSON_NAME]"
click at [892, 592] on select "Select start year [DATE] 1952 1953 1954 1955 1956 1957 1958 1959 1960 1961 1962…" at bounding box center [870, 591] width 126 height 31
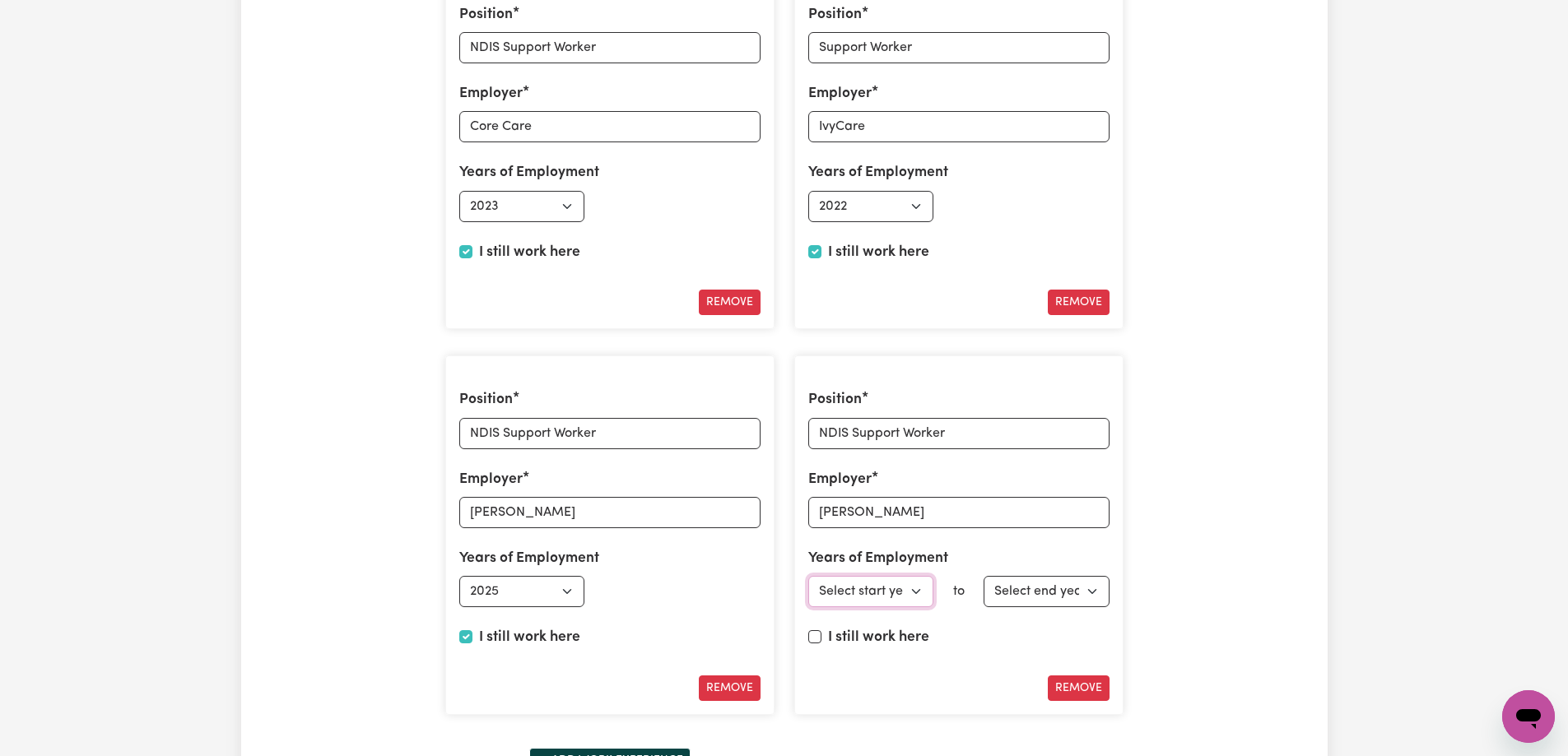
select select "2022"
click at [808, 576] on select "Select start year [DATE] 1952 1953 1954 1955 1956 1957 1958 1959 1960 1961 1962…" at bounding box center [870, 591] width 126 height 31
click at [811, 638] on input "I still work here" at bounding box center [814, 636] width 13 height 13
checkbox input "true"
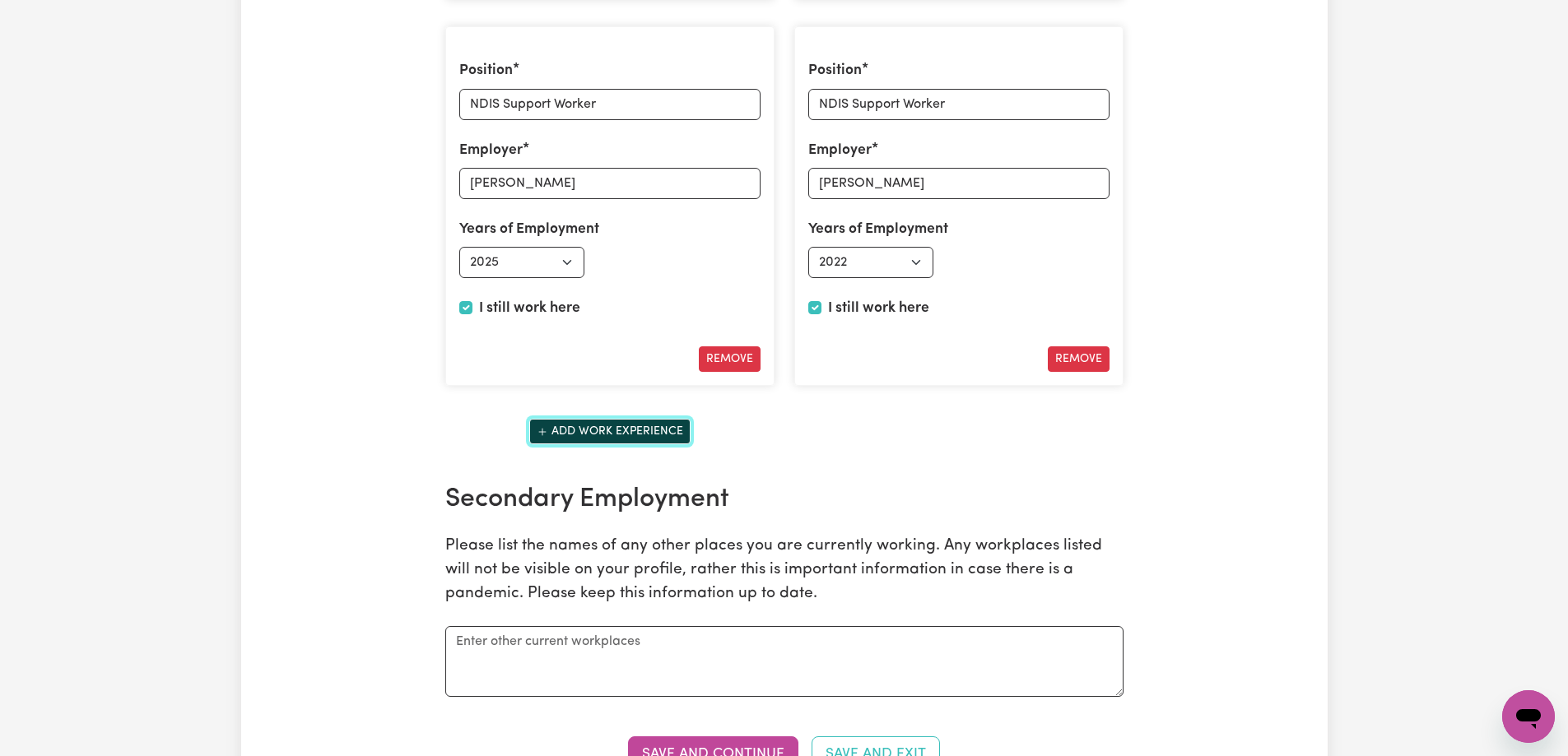
click at [623, 427] on button "Add work experience" at bounding box center [609, 431] width 161 height 25
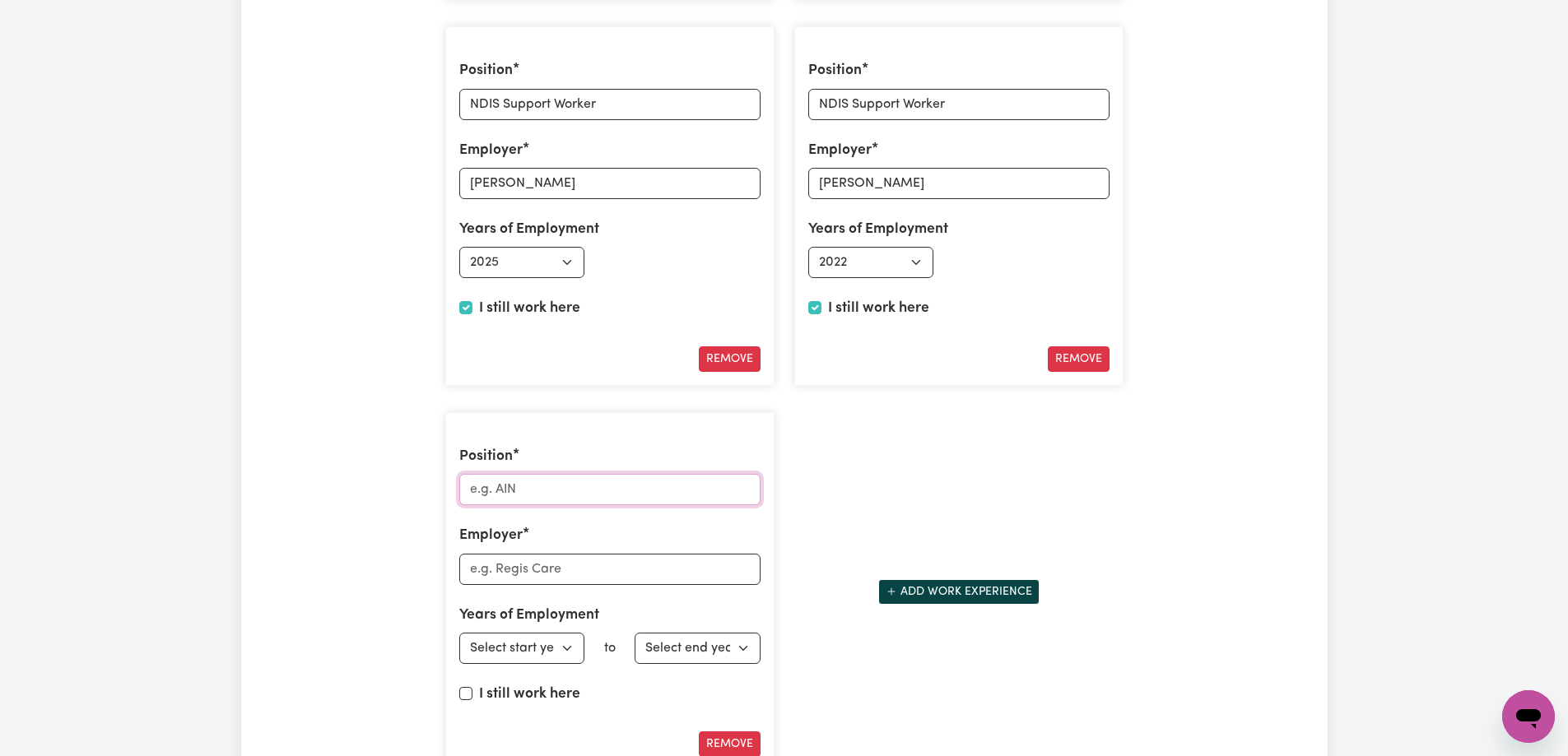
click at [615, 488] on input "Position" at bounding box center [610, 490] width 302 height 31
type input "S"
type input "NDIS Support Worker"
click at [599, 564] on input "Employer" at bounding box center [610, 570] width 302 height 31
type input "Vital Care"
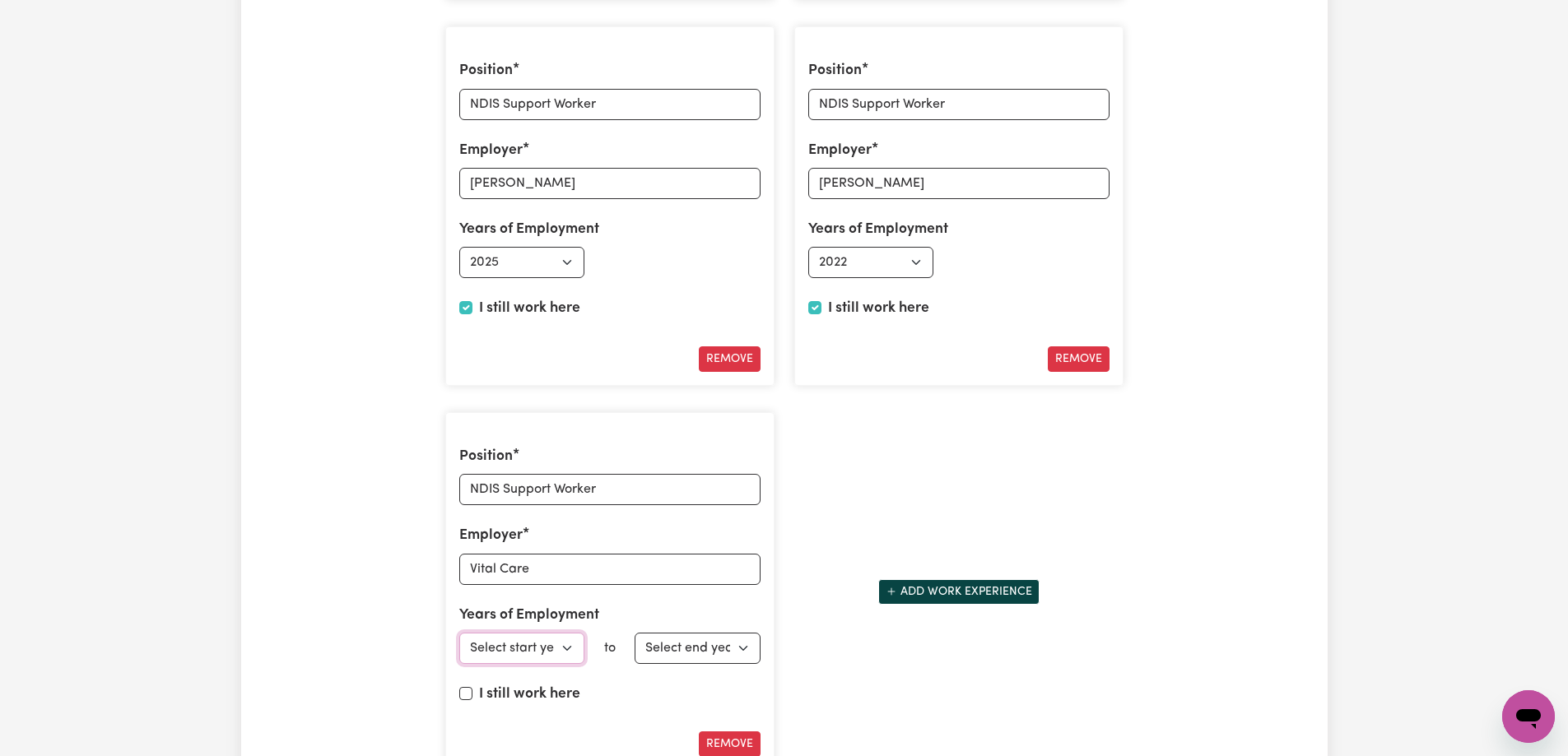
click at [532, 634] on select "Select start year [DATE] 1952 1953 1954 1955 1956 1957 1958 1959 1960 1961 1962…" at bounding box center [522, 649] width 126 height 31
select select "2023"
click at [460, 633] on select "Select start year [DATE] 1952 1953 1954 1955 1956 1957 1958 1959 1960 1961 1962…" at bounding box center [522, 649] width 126 height 31
click at [466, 694] on input "I still work here" at bounding box center [465, 693] width 13 height 13
checkbox input "true"
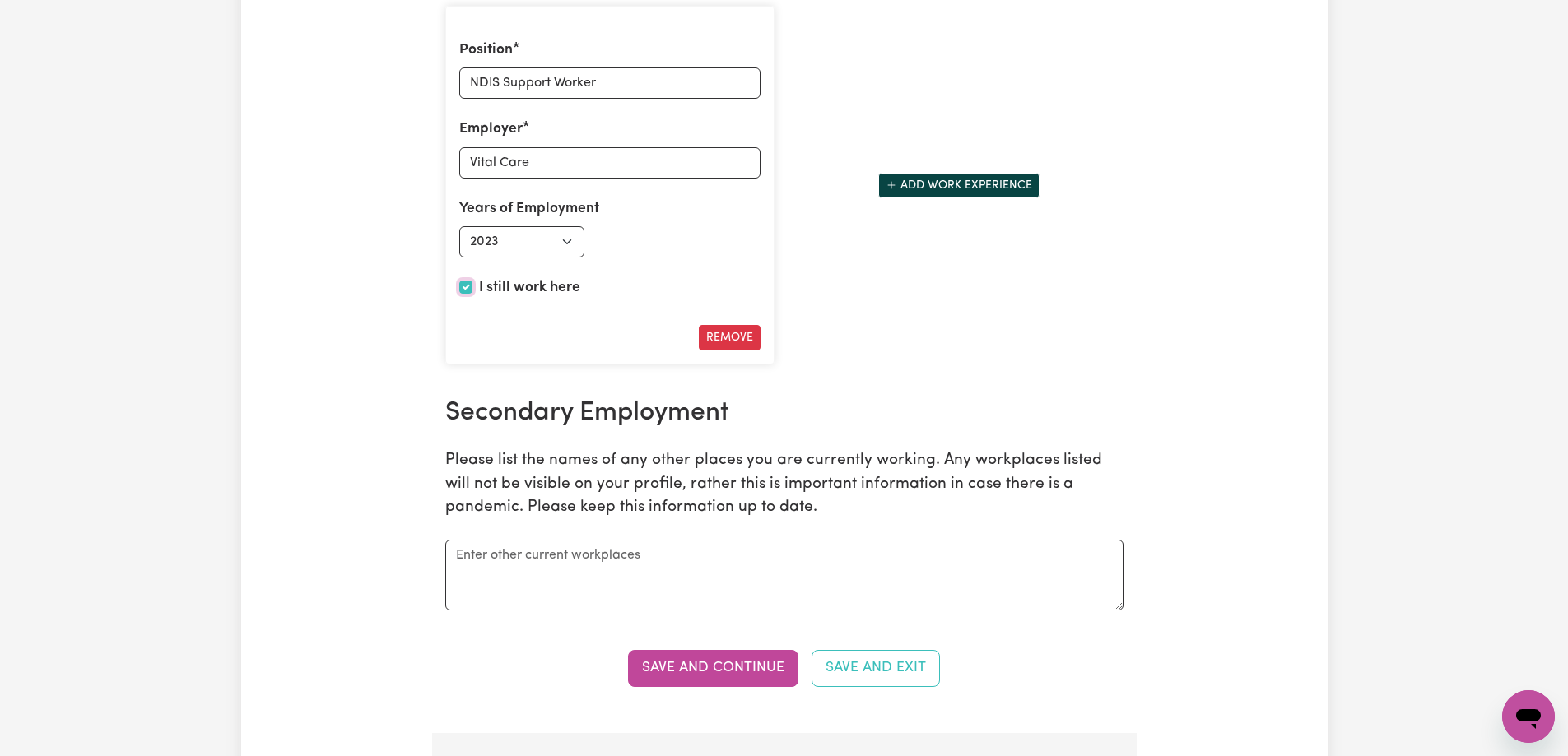
scroll to position [3227, 0]
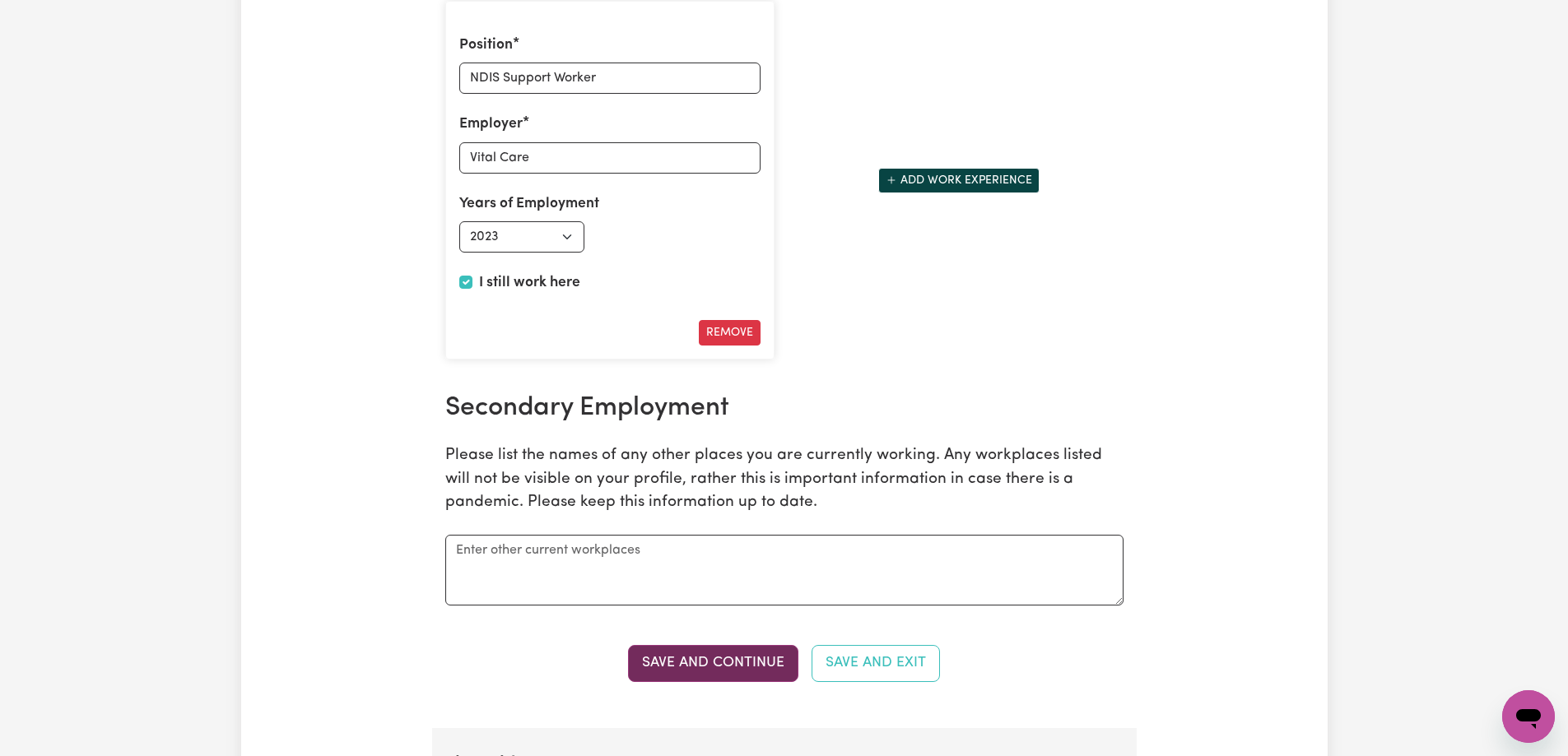
click at [731, 658] on button "Save and Continue" at bounding box center [713, 662] width 171 height 36
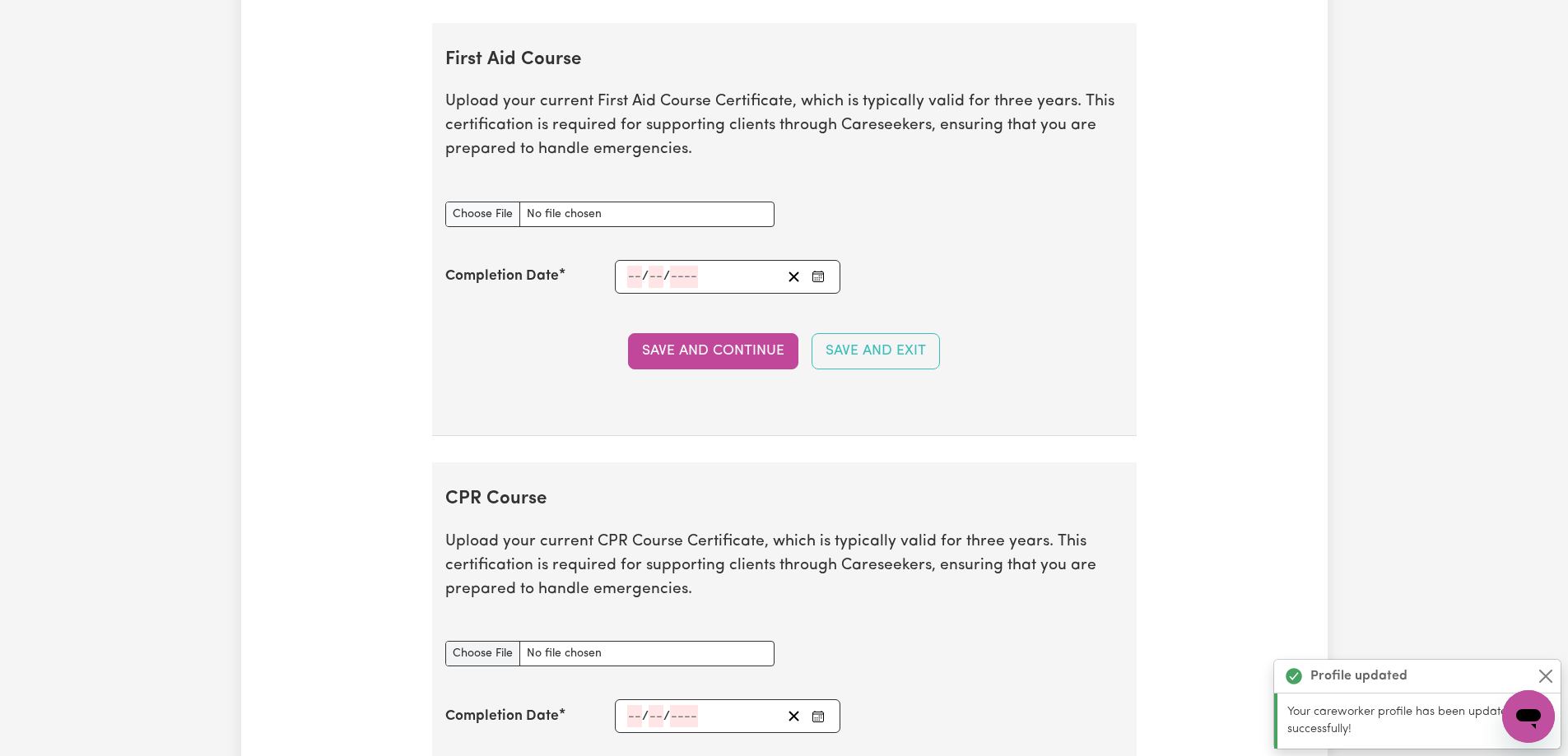
scroll to position [3956, 0]
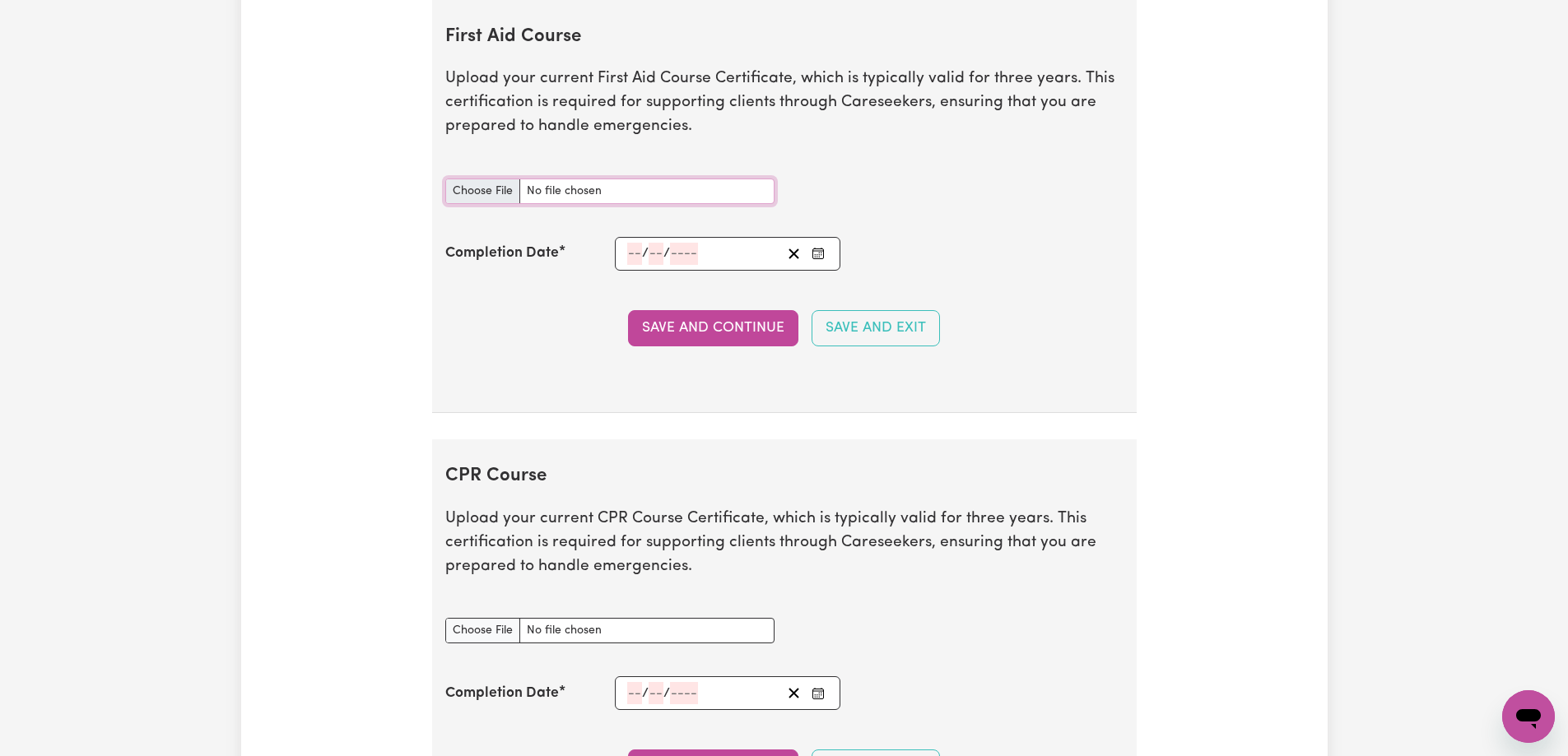
click at [472, 190] on input "First Aid Course document" at bounding box center [609, 191] width 329 height 25
type input "C:\fakepath\3f3c09fc4e16701bca23-Jienuo_Zhang_HLTAID011___Provide_First_Aid_Cer…"
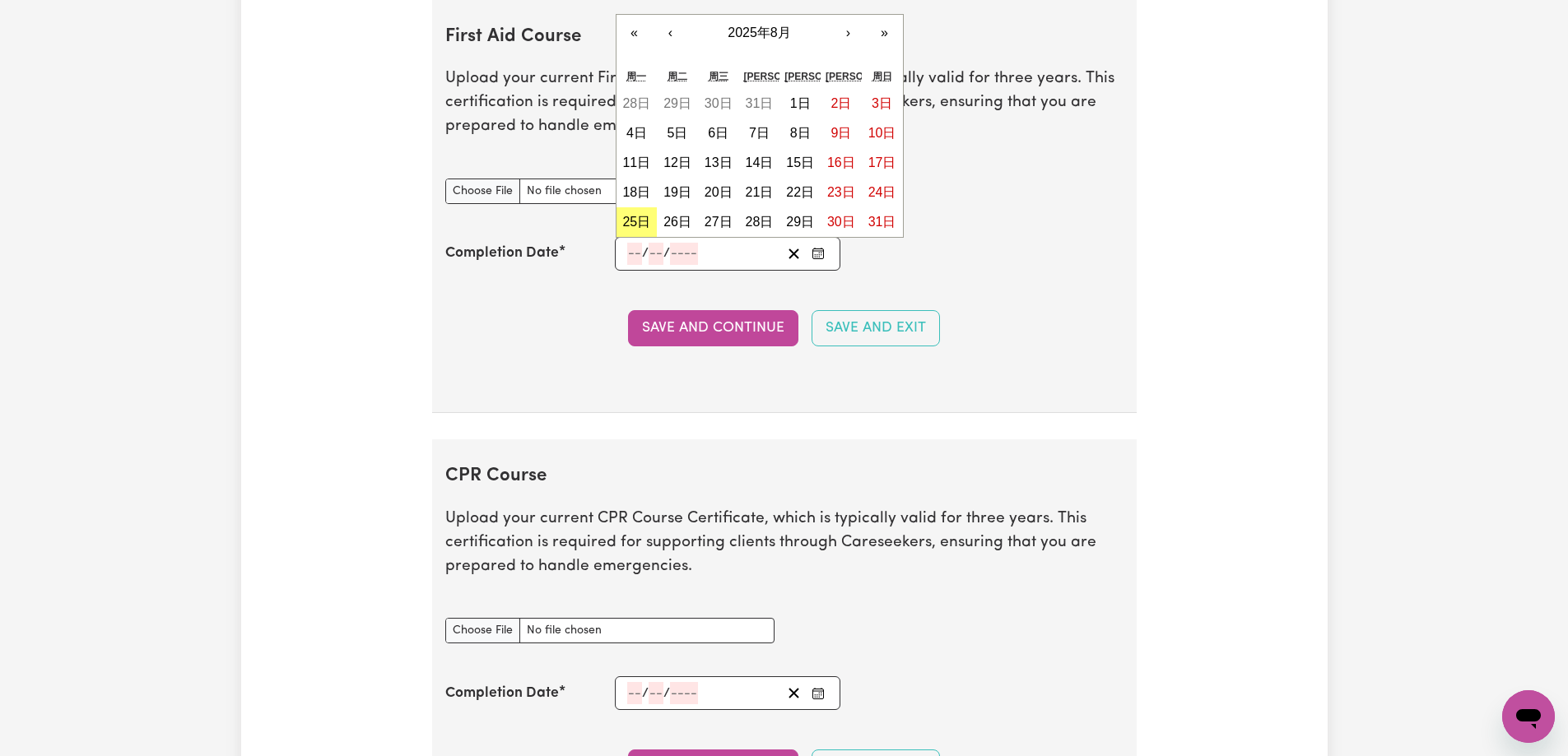
click at [628, 255] on input "number" at bounding box center [634, 254] width 15 height 22
type input "11"
type input "03"
type input "202"
type input "[DATE]"
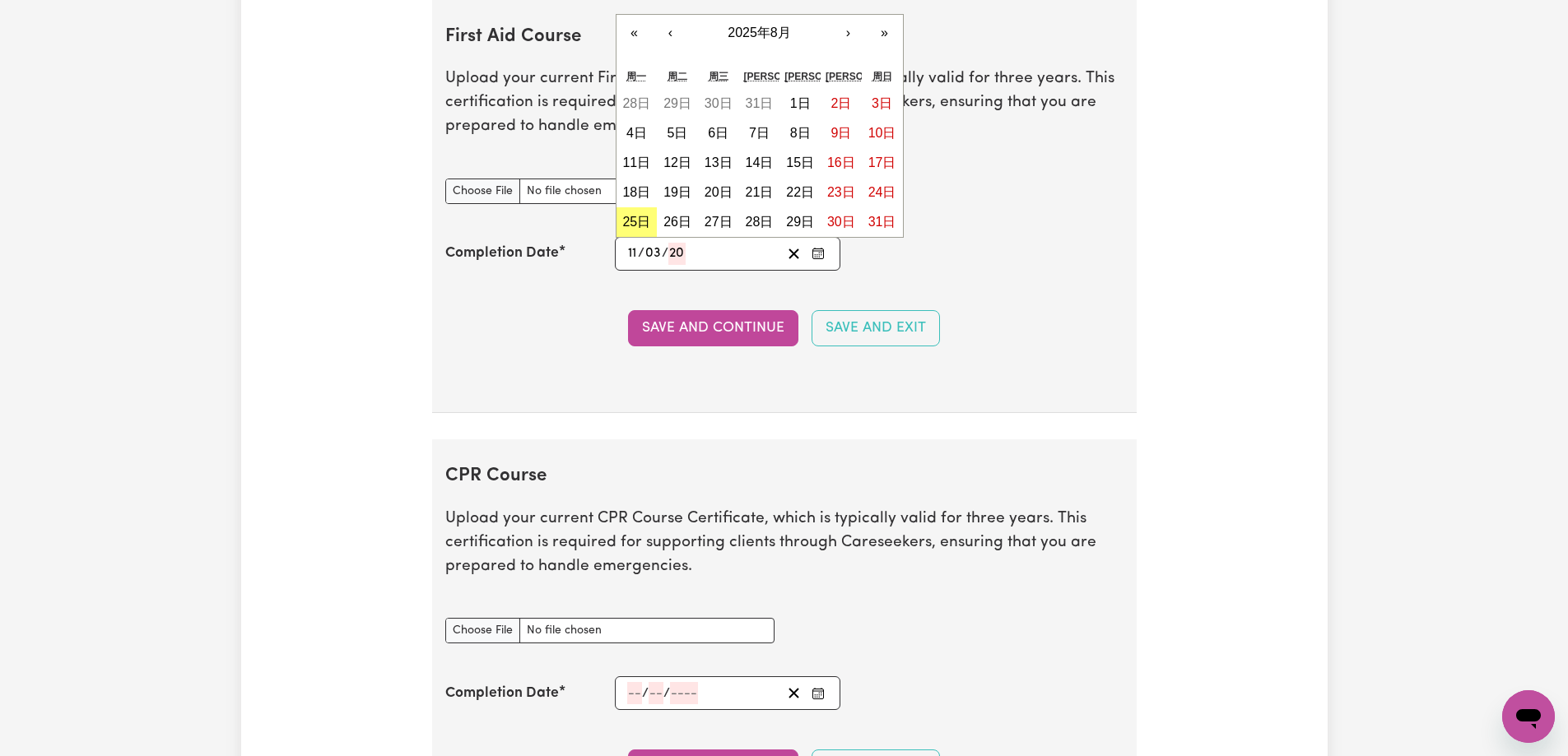
type input "3"
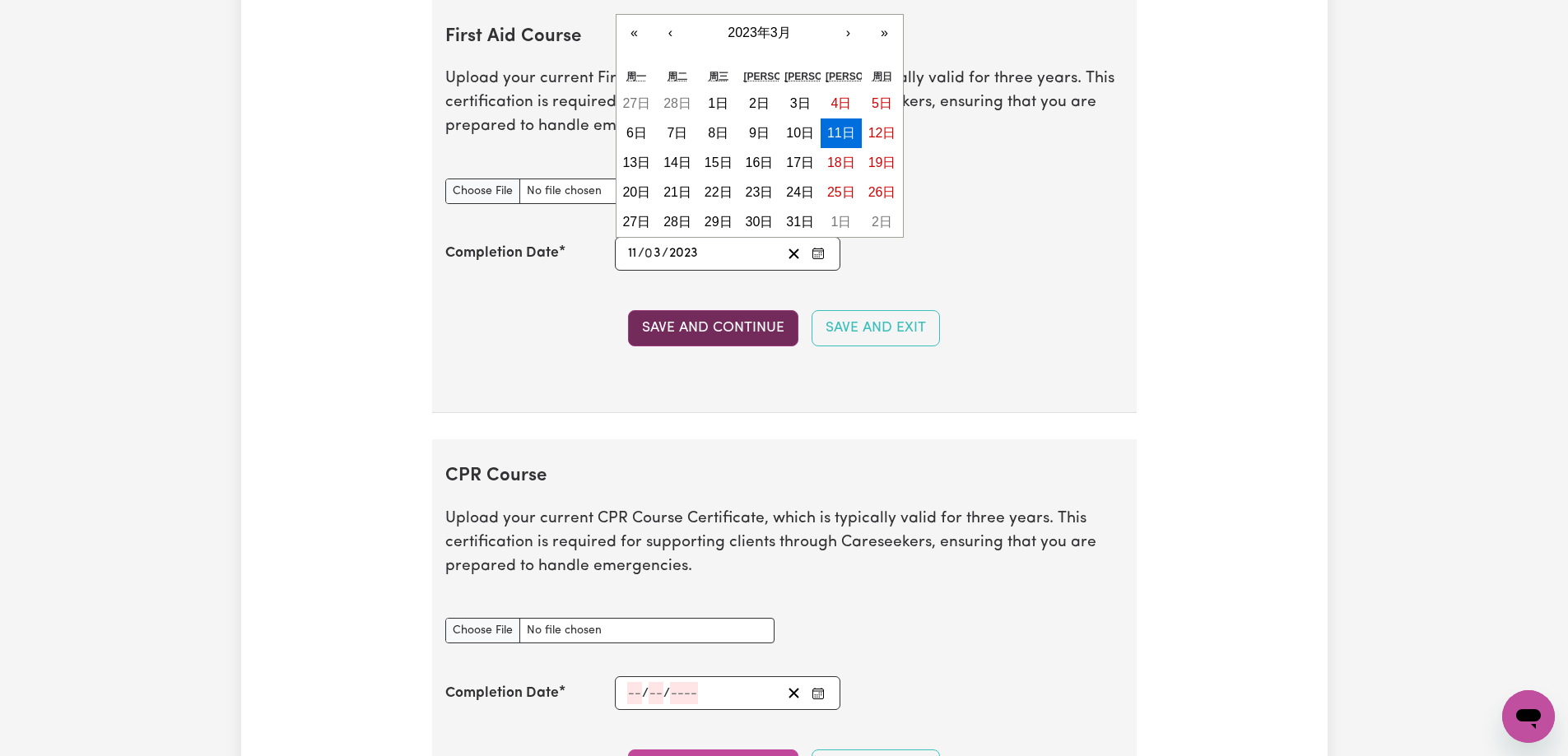
type input "2023"
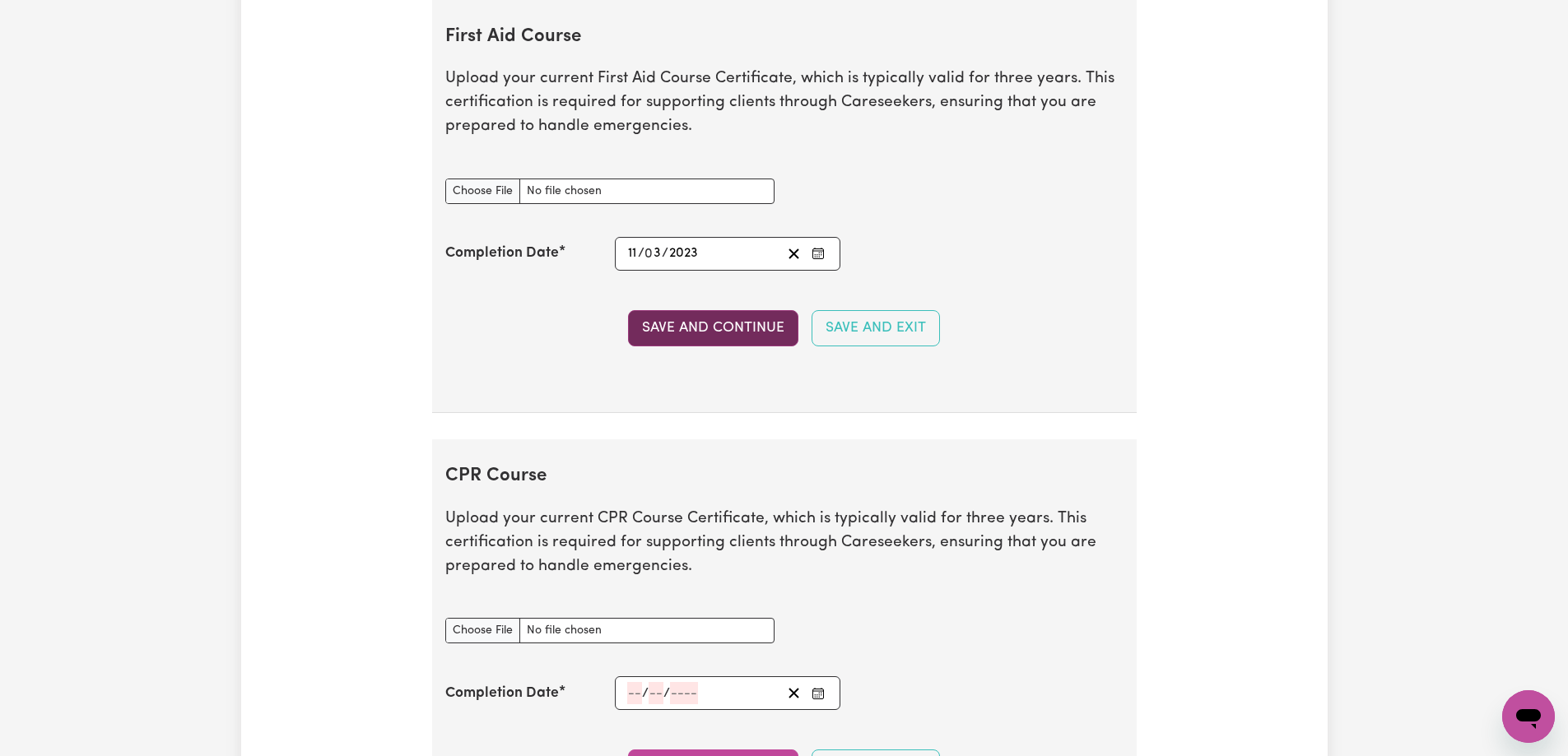
click at [681, 326] on button "Save and Continue" at bounding box center [713, 328] width 171 height 36
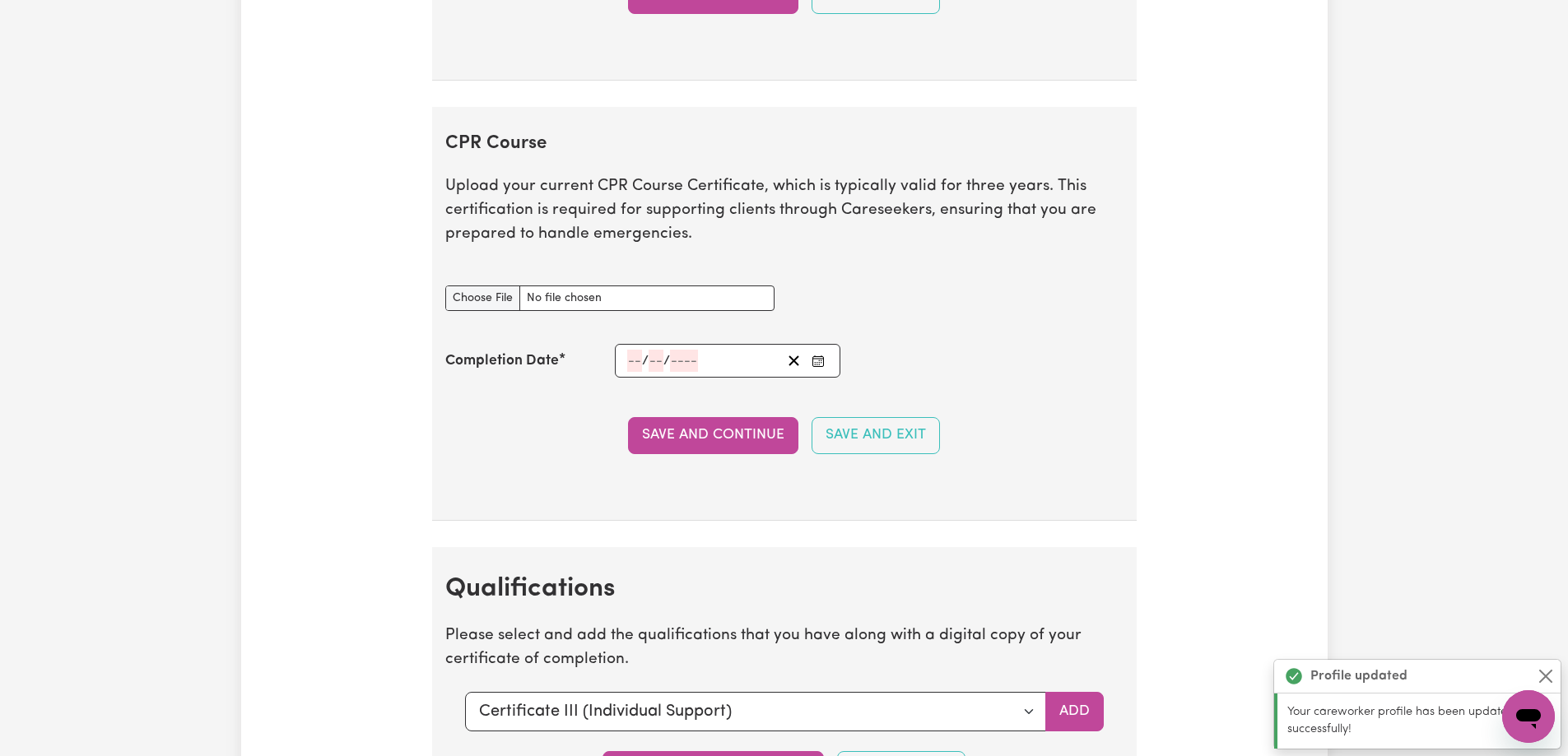
scroll to position [4395, 0]
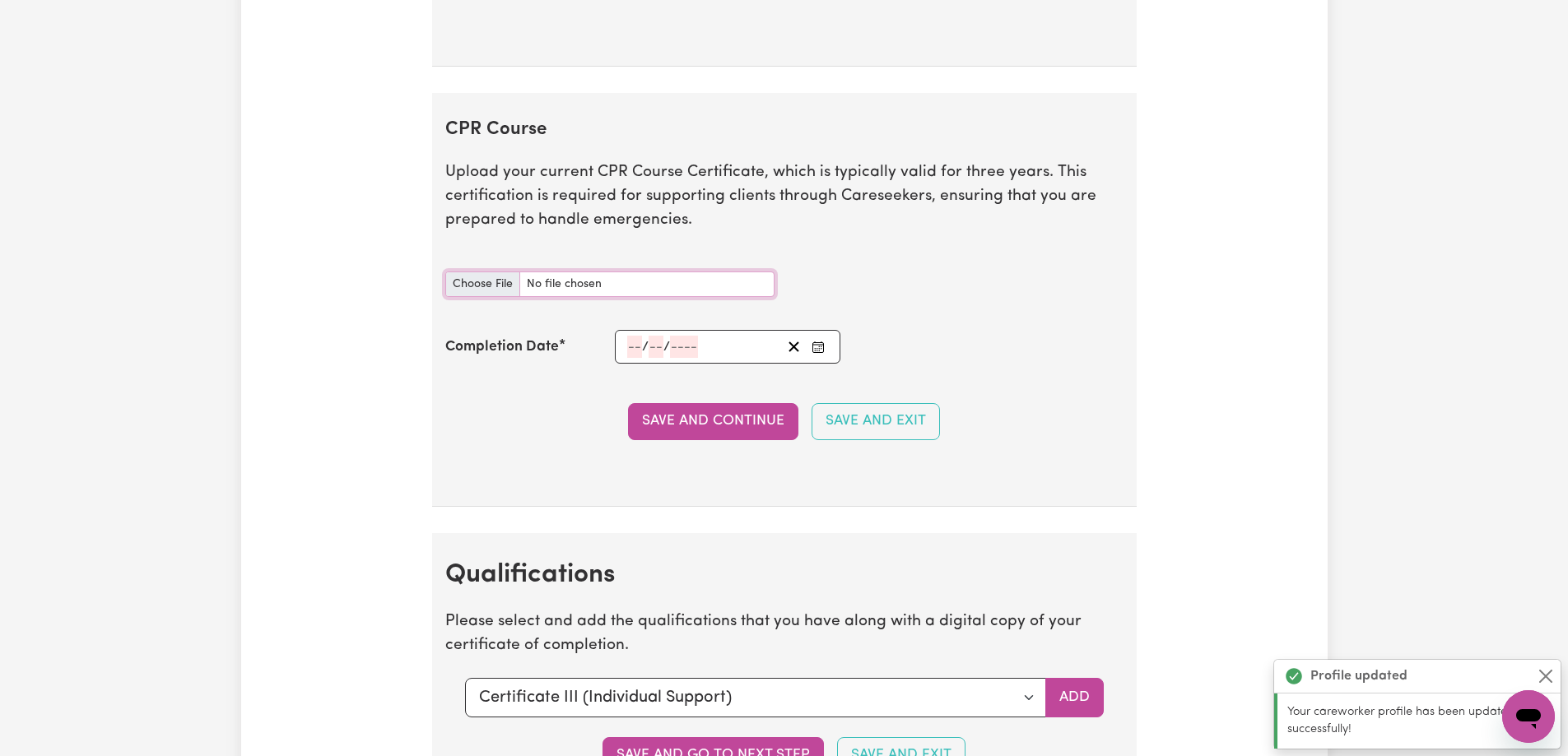
click at [480, 287] on input "CPR Course document" at bounding box center [609, 284] width 329 height 25
type input "C:\fakepath\090fdaccbbf93e79e6d3-Jienuo_Zhang_HLTAID009___Provide_[MEDICAL_DATA…"
click at [630, 343] on input "number" at bounding box center [634, 346] width 15 height 22
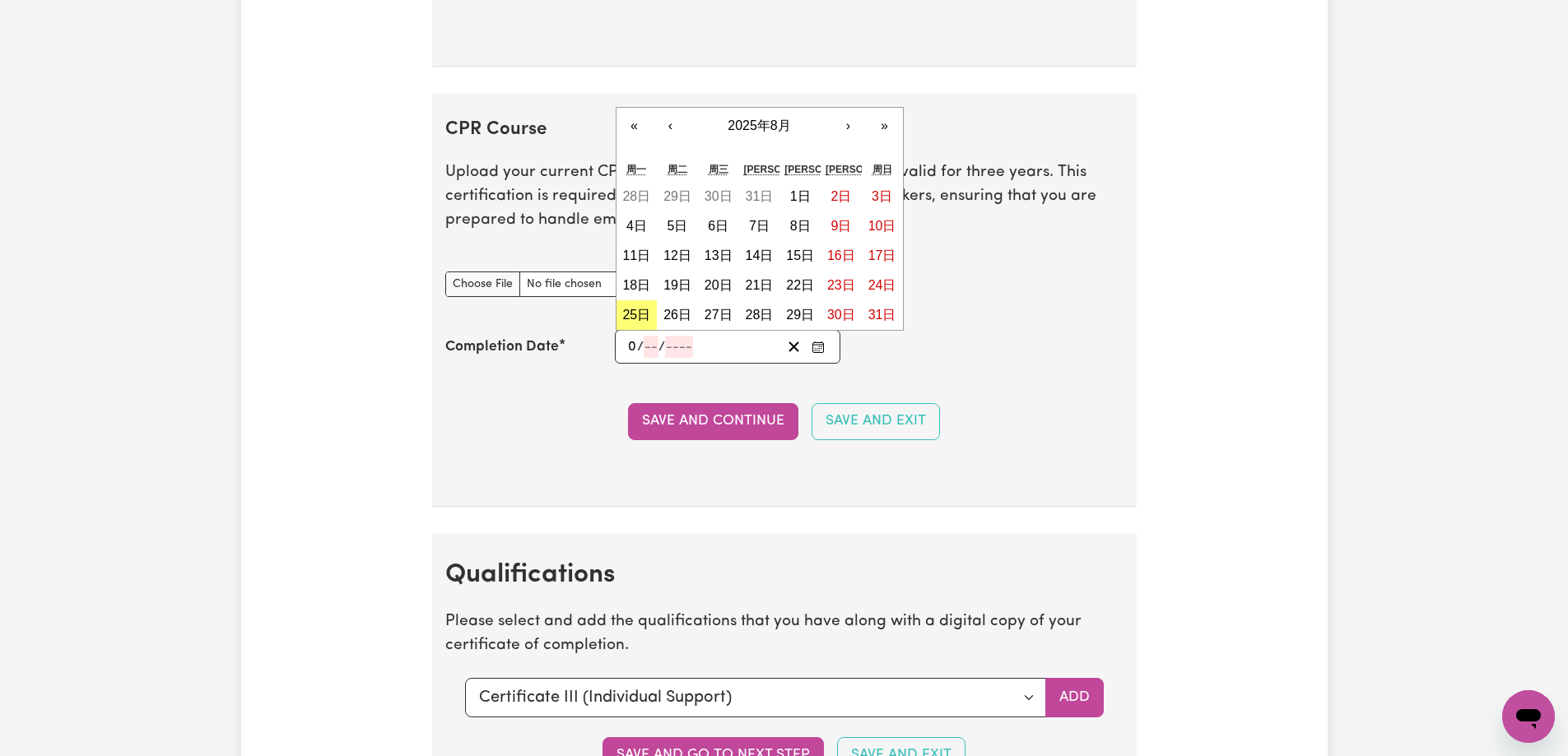
type input "08"
type input "03"
type input "202"
type input "[DATE]"
type input "8"
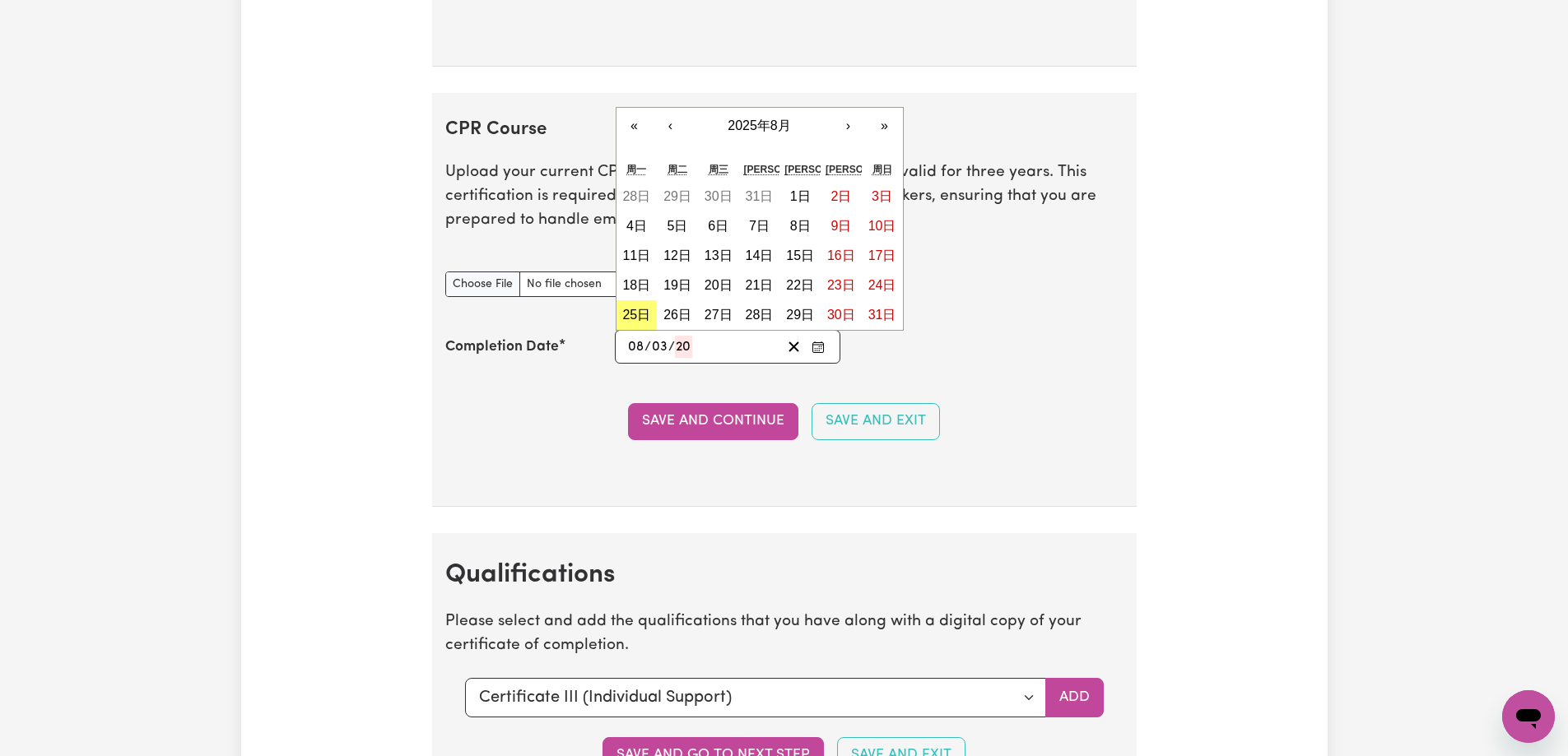
type input "3"
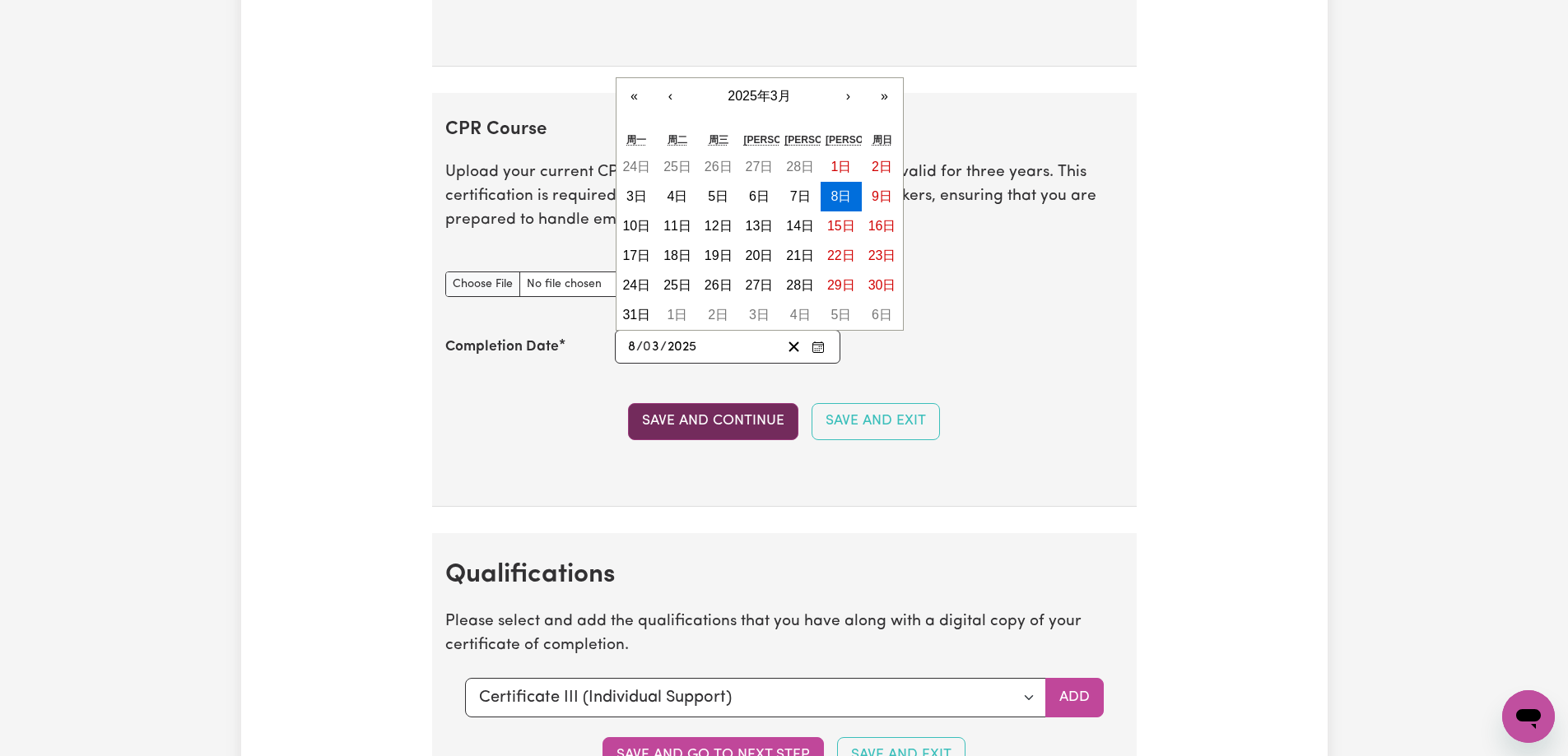
type input "2025"
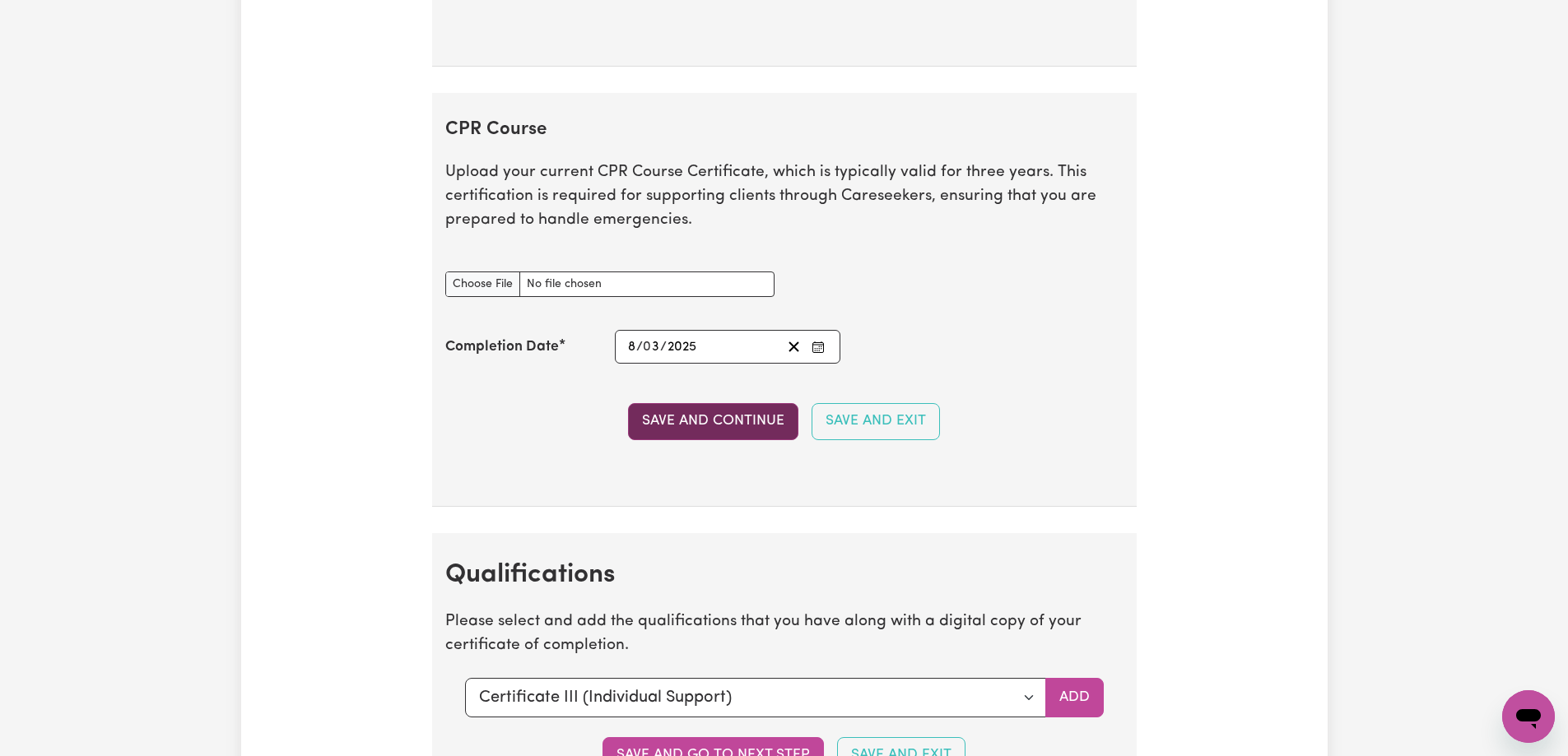
click at [664, 419] on button "Save and Continue" at bounding box center [713, 420] width 171 height 36
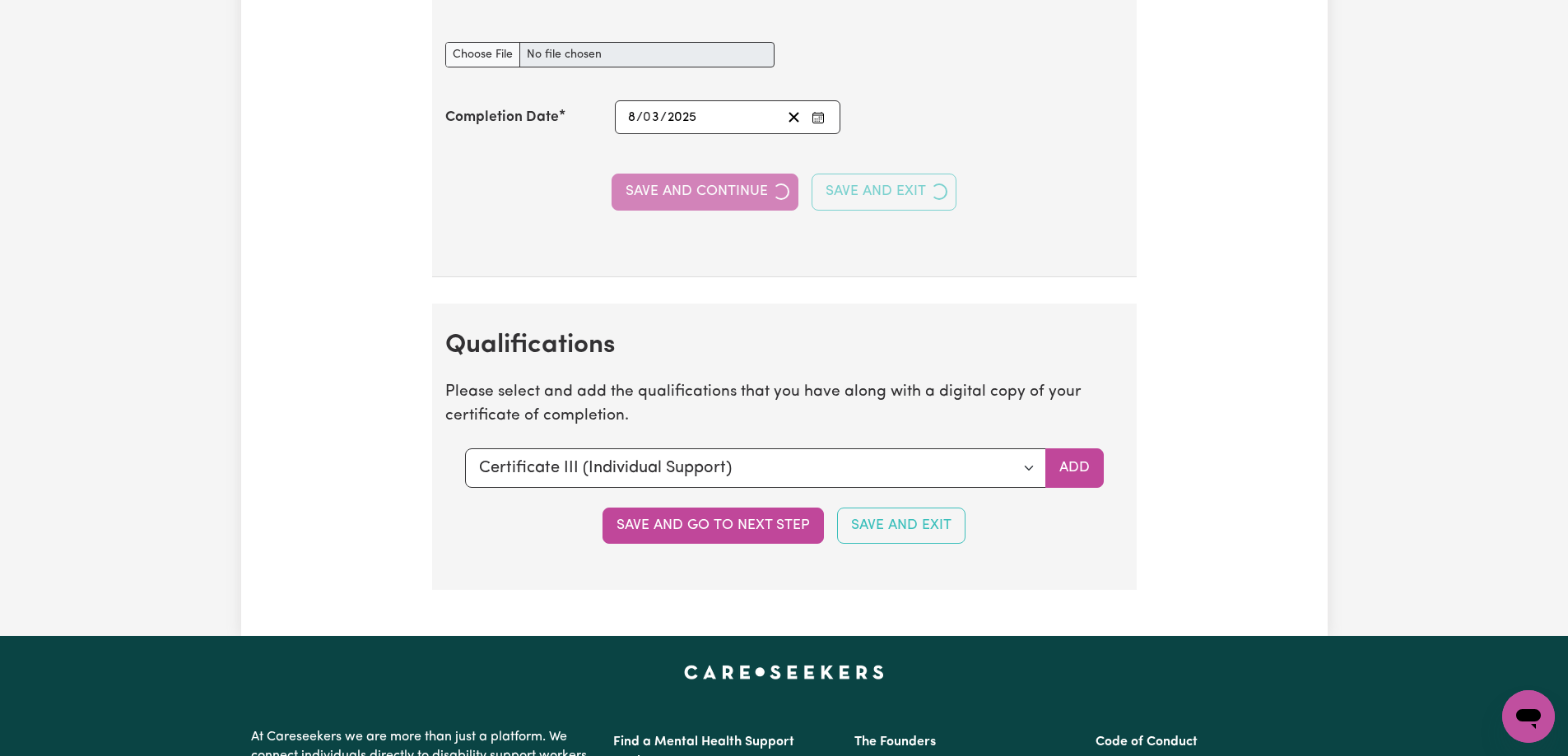
scroll to position [4641, 0]
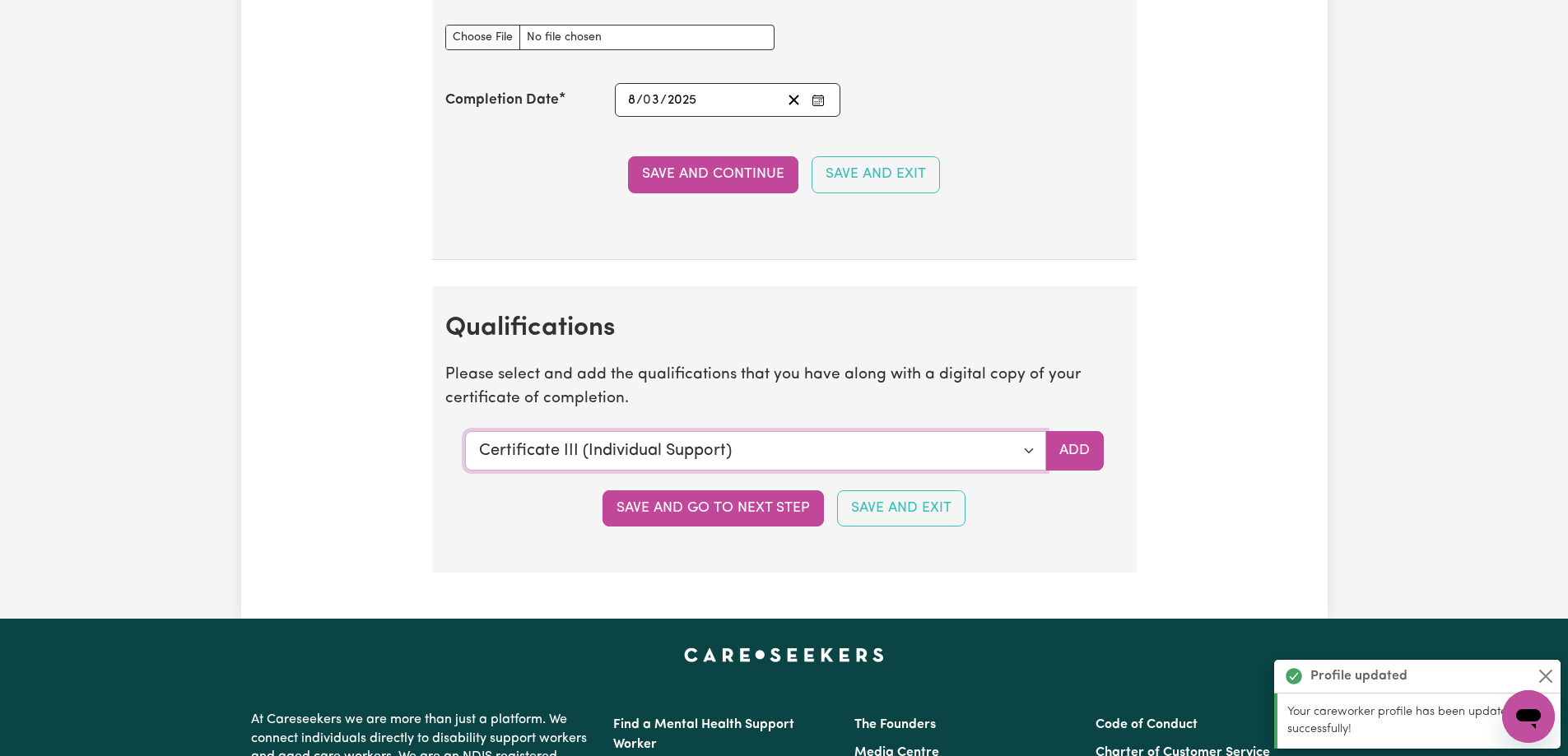
click at [613, 454] on section "Qualifications Please select and add the qualifications that you have along wit…" at bounding box center [784, 430] width 704 height 287
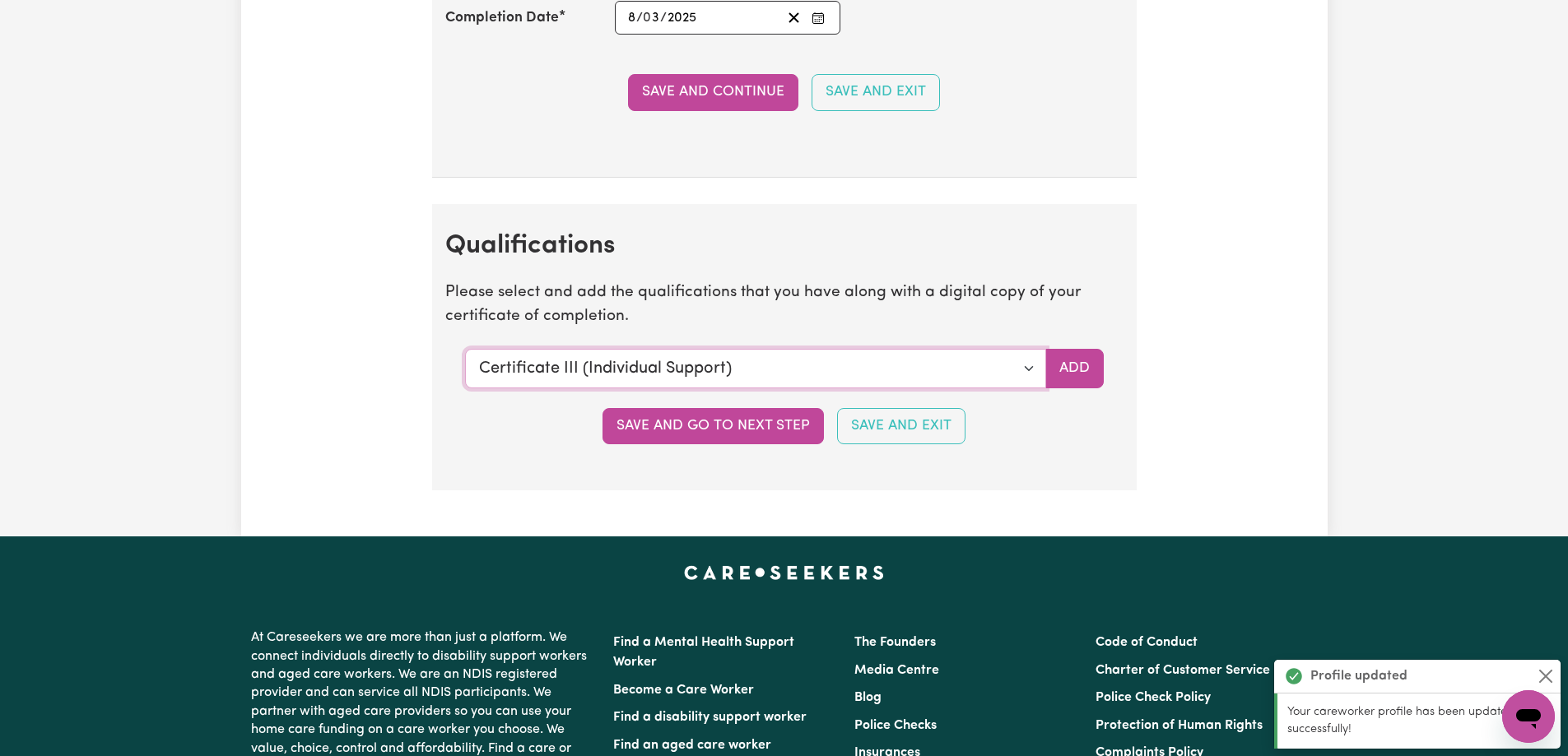
scroll to position [4928, 0]
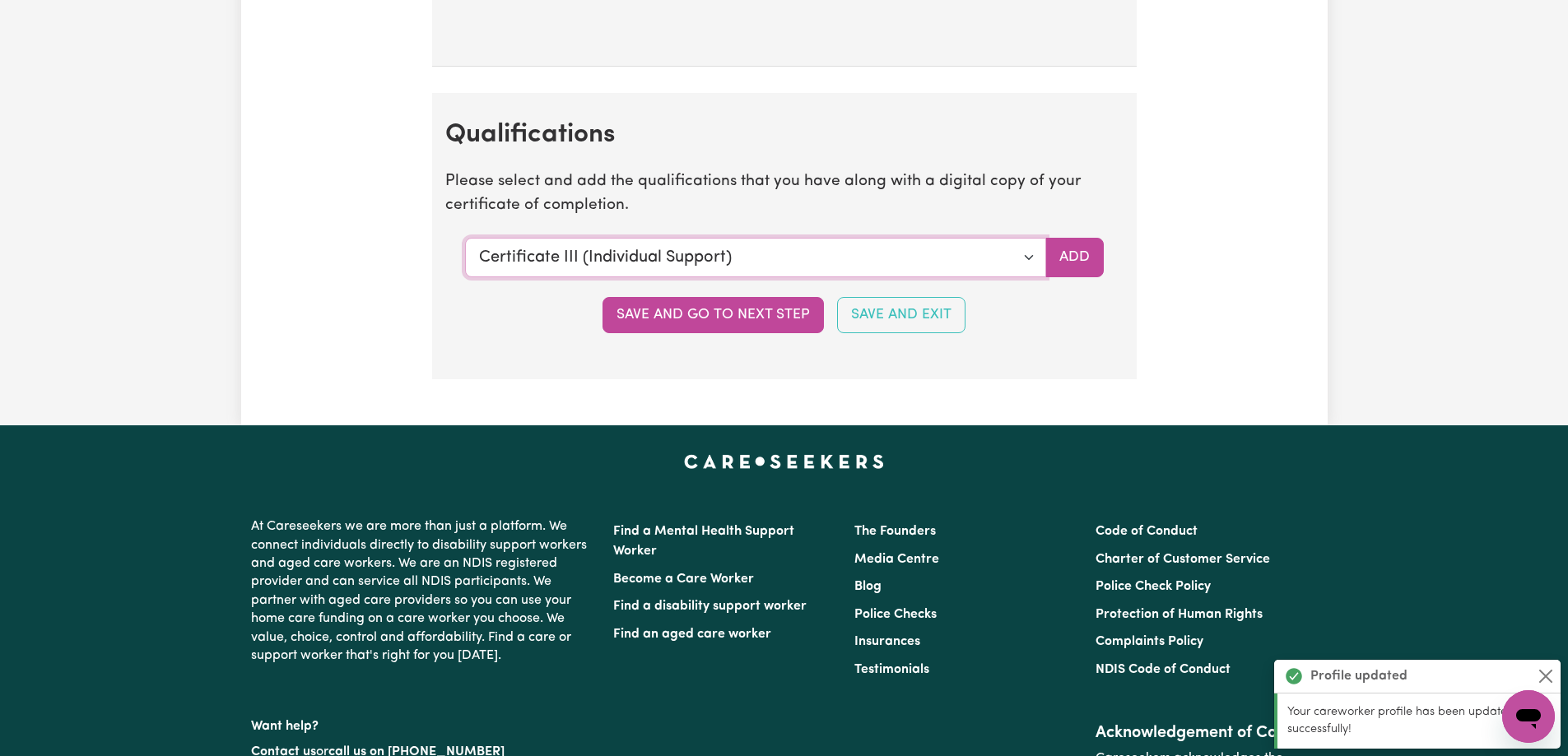
select select "Diploma of Community Services"
click at [465, 238] on select "Select a qualification to add... Certificate III (Individual Support) Certifica…" at bounding box center [755, 258] width 581 height 39
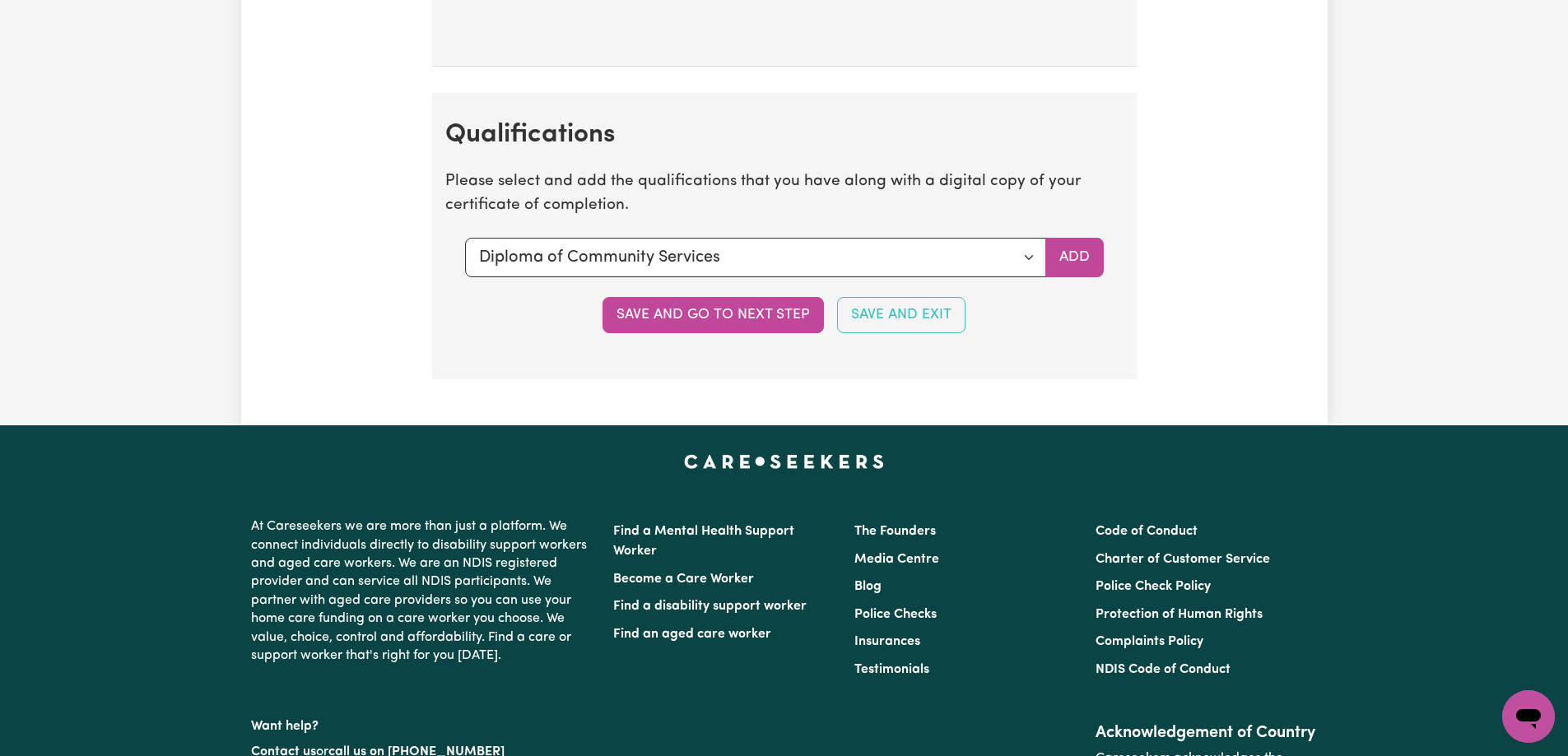
click at [726, 325] on button "Save and go to next step" at bounding box center [712, 314] width 221 height 36
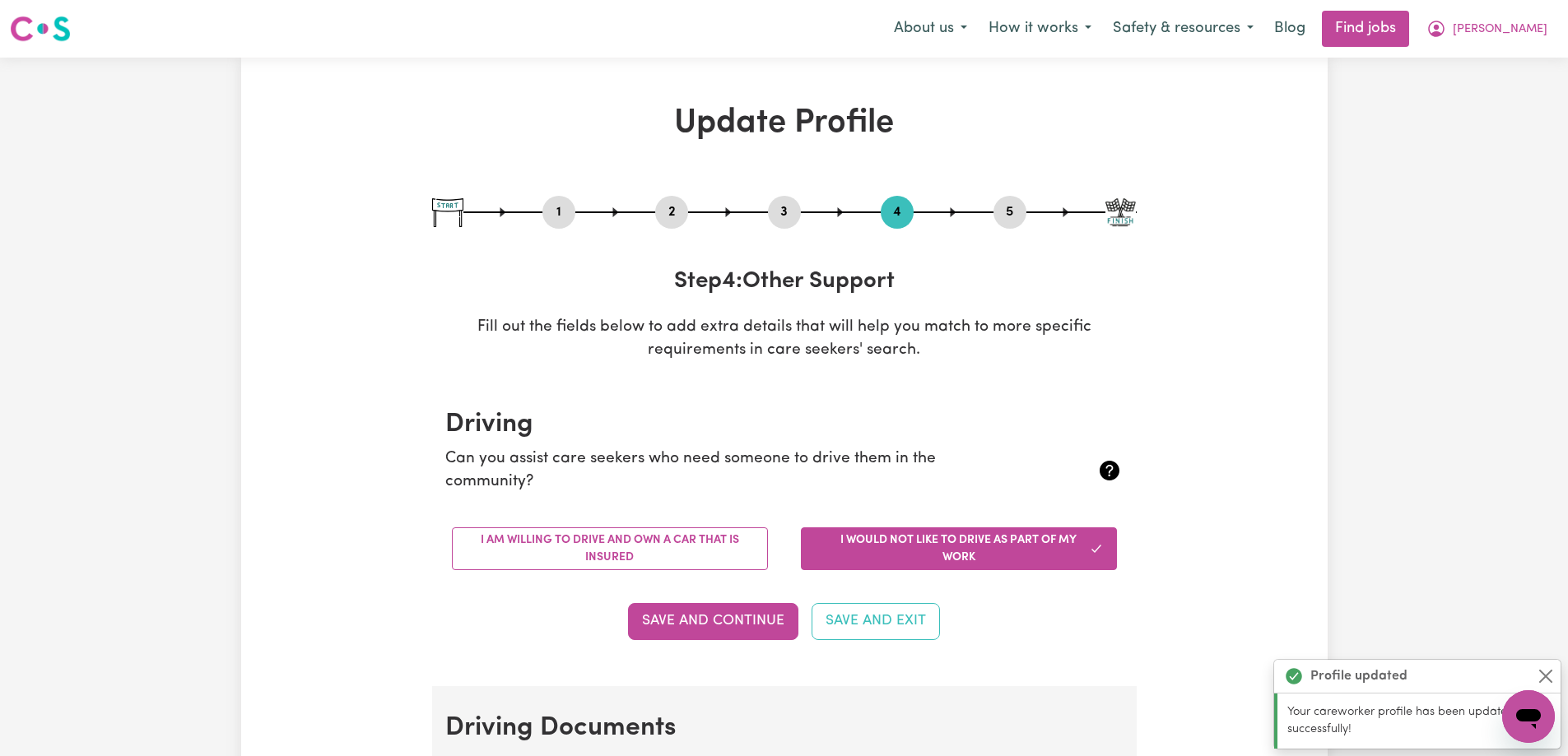
scroll to position [165, 0]
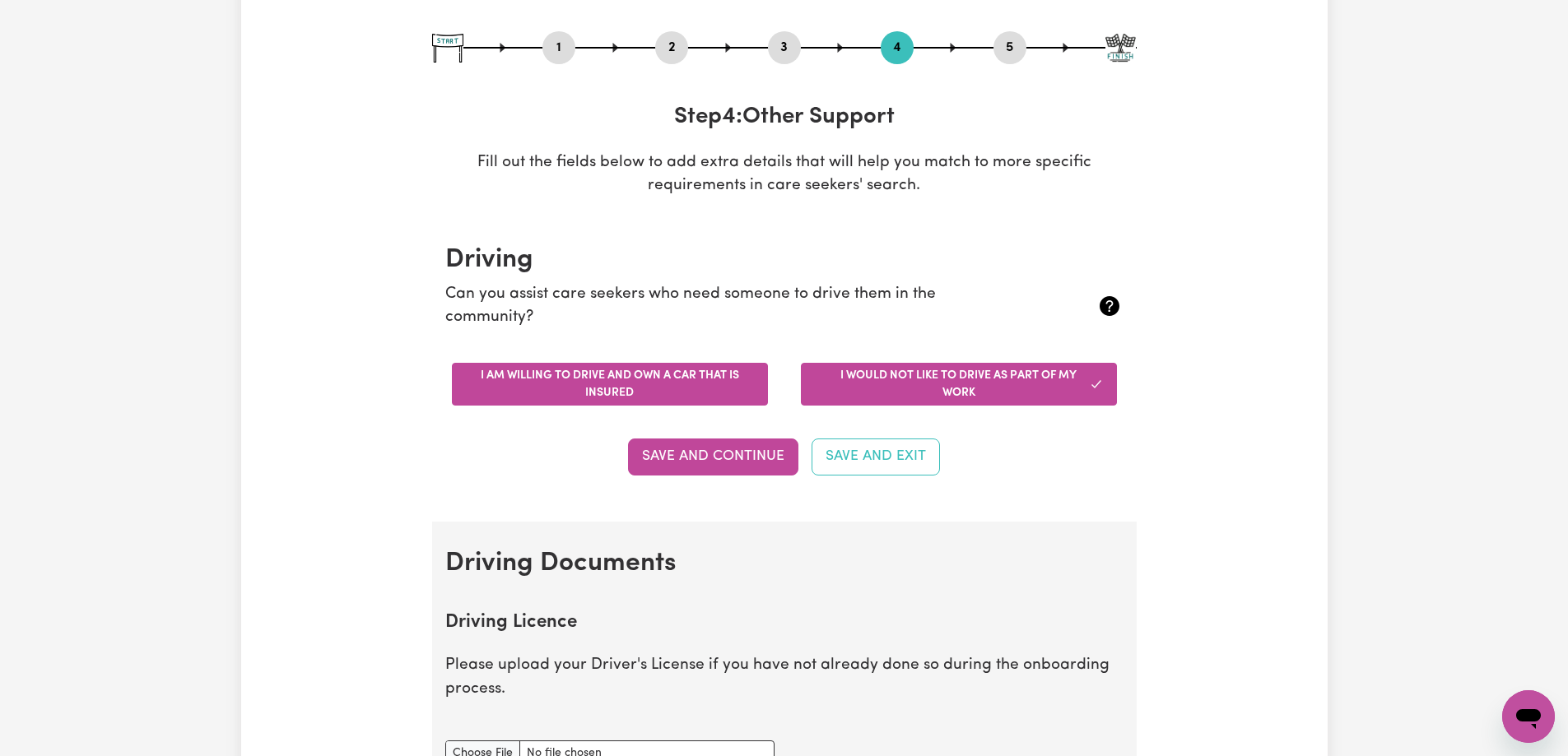
click at [503, 383] on button "I am willing to drive and own a car that is insured" at bounding box center [610, 384] width 316 height 43
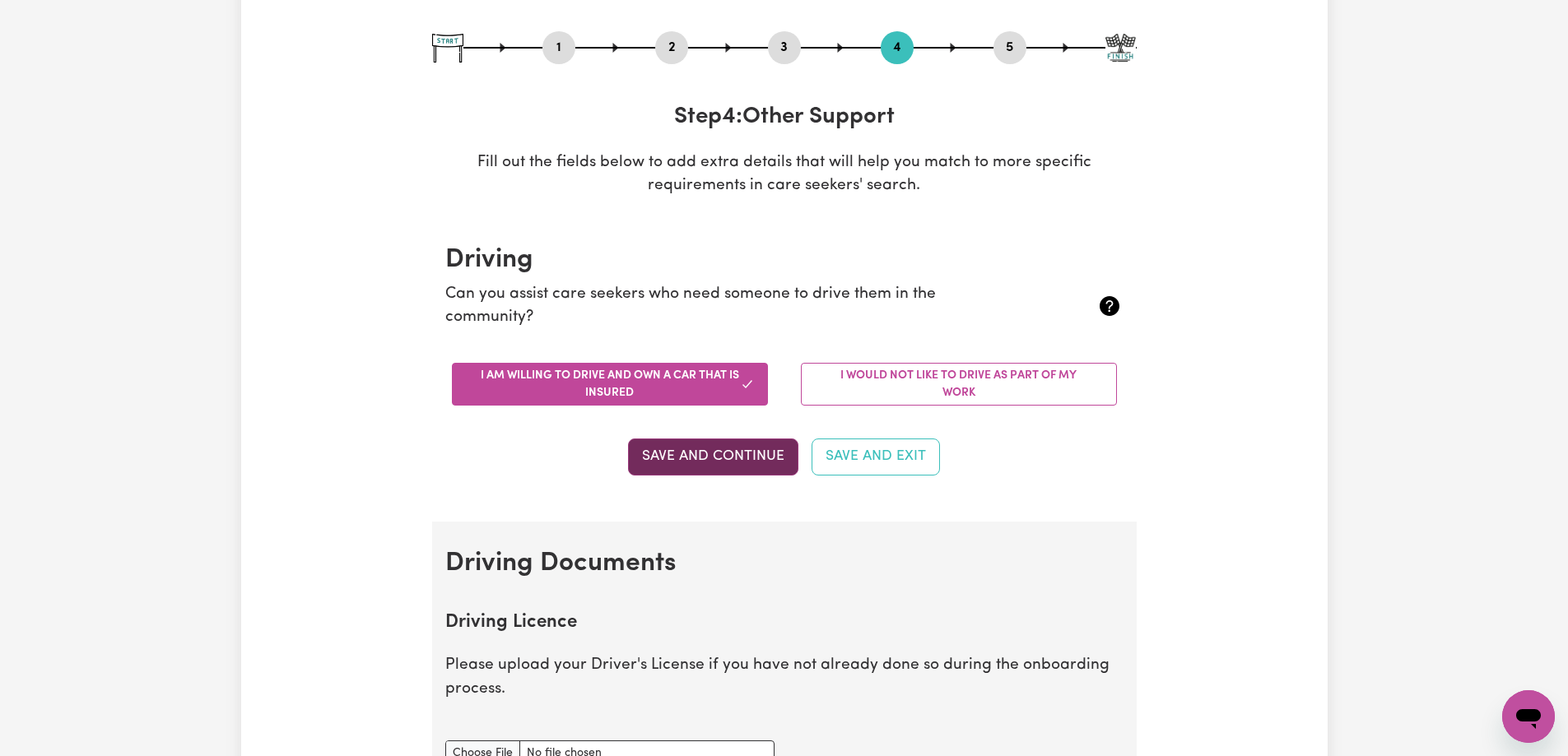
click at [663, 455] on button "Save and Continue" at bounding box center [713, 457] width 171 height 36
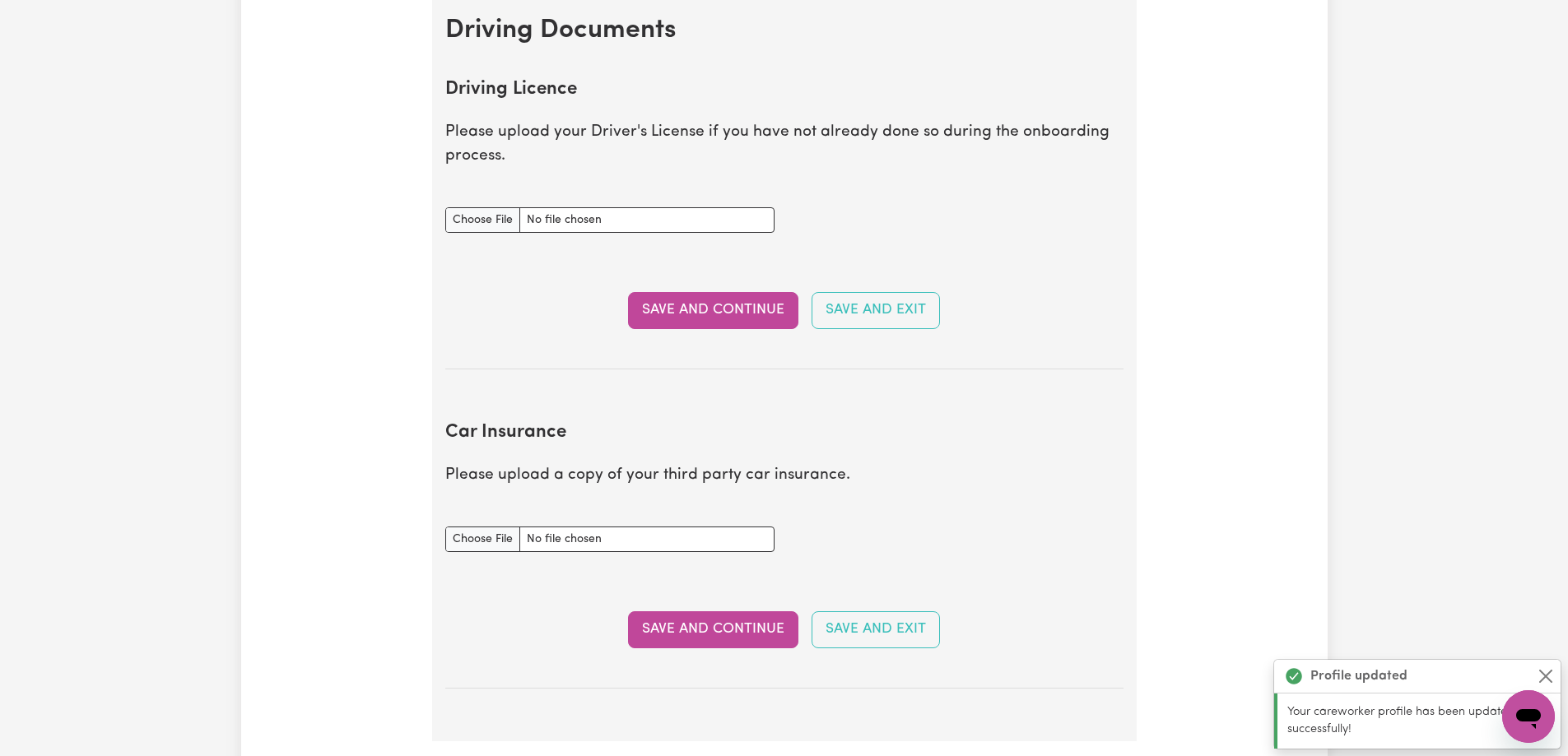
scroll to position [668, 0]
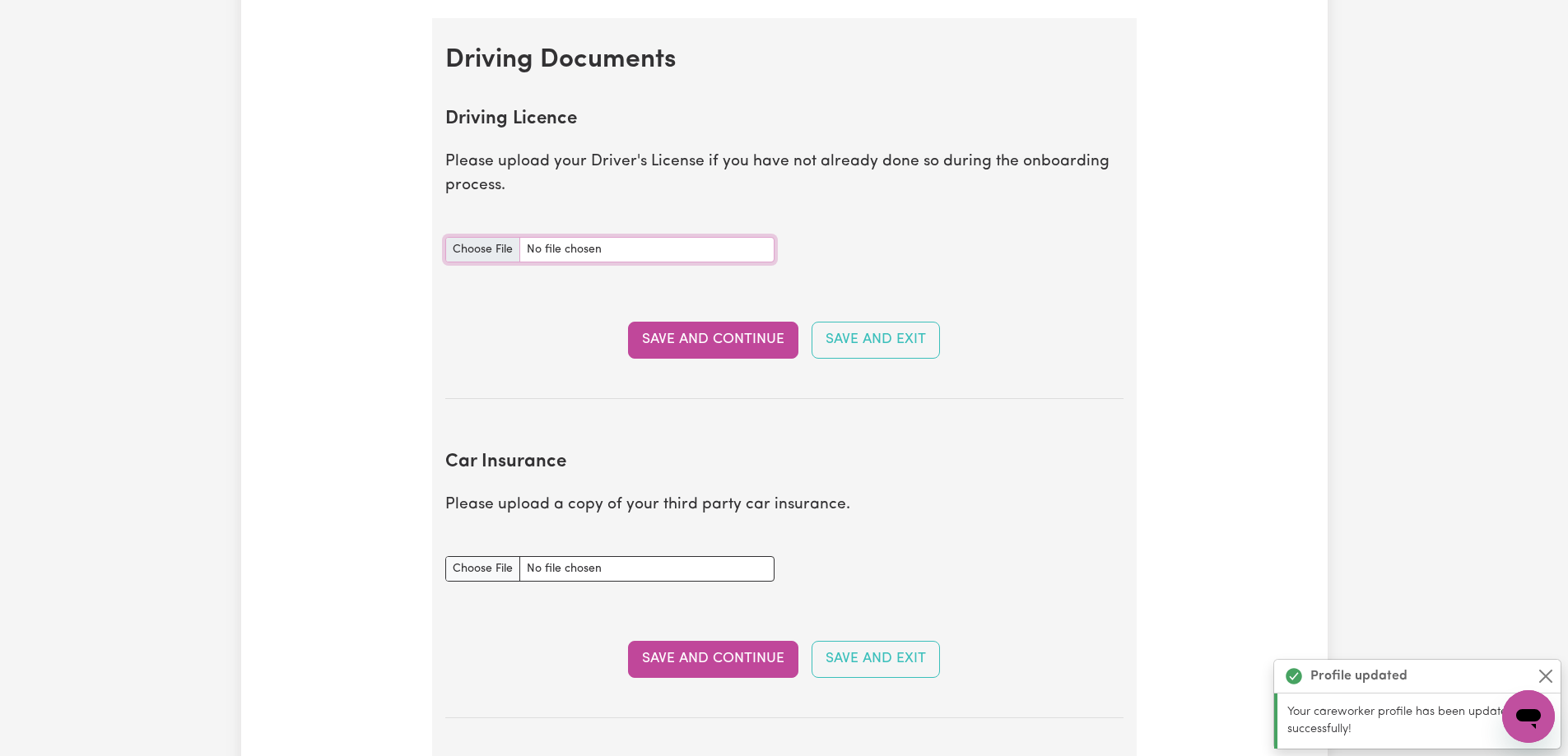
click at [475, 253] on input "Driving Licence document" at bounding box center [609, 250] width 329 height 25
type input "C:\fakepath\Drive license-1.jpg"
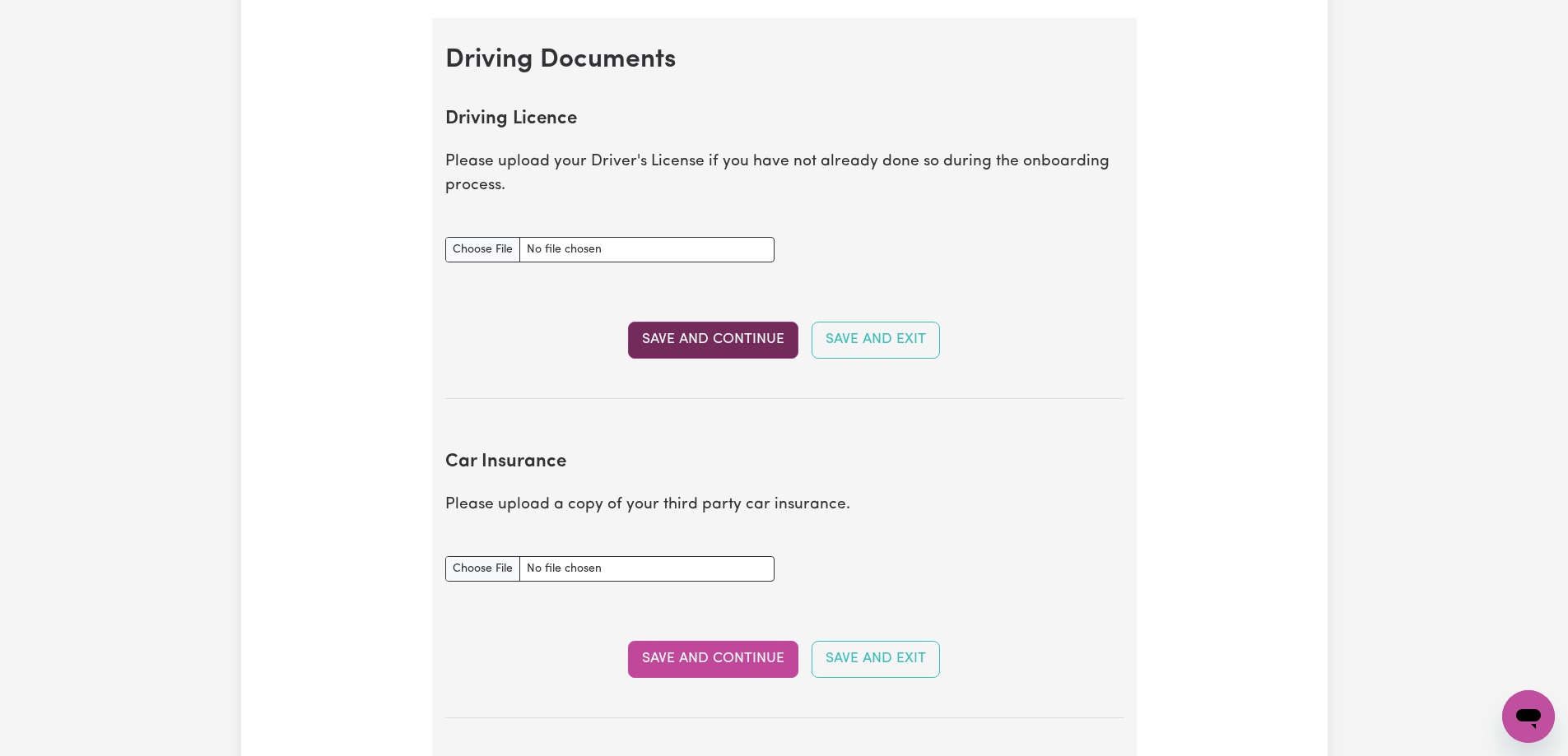
click at [752, 347] on button "Save and Continue" at bounding box center [713, 339] width 171 height 36
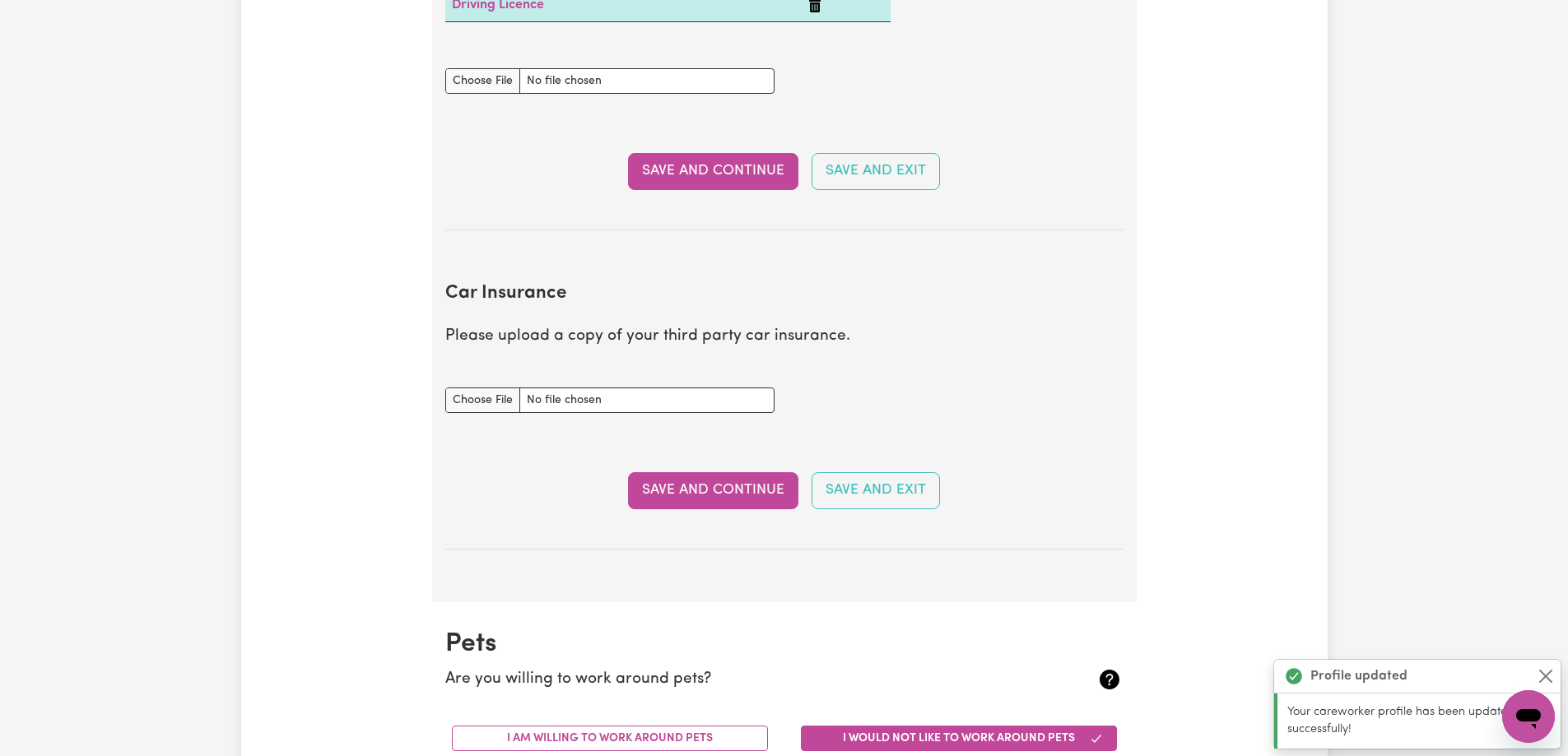
scroll to position [847, 0]
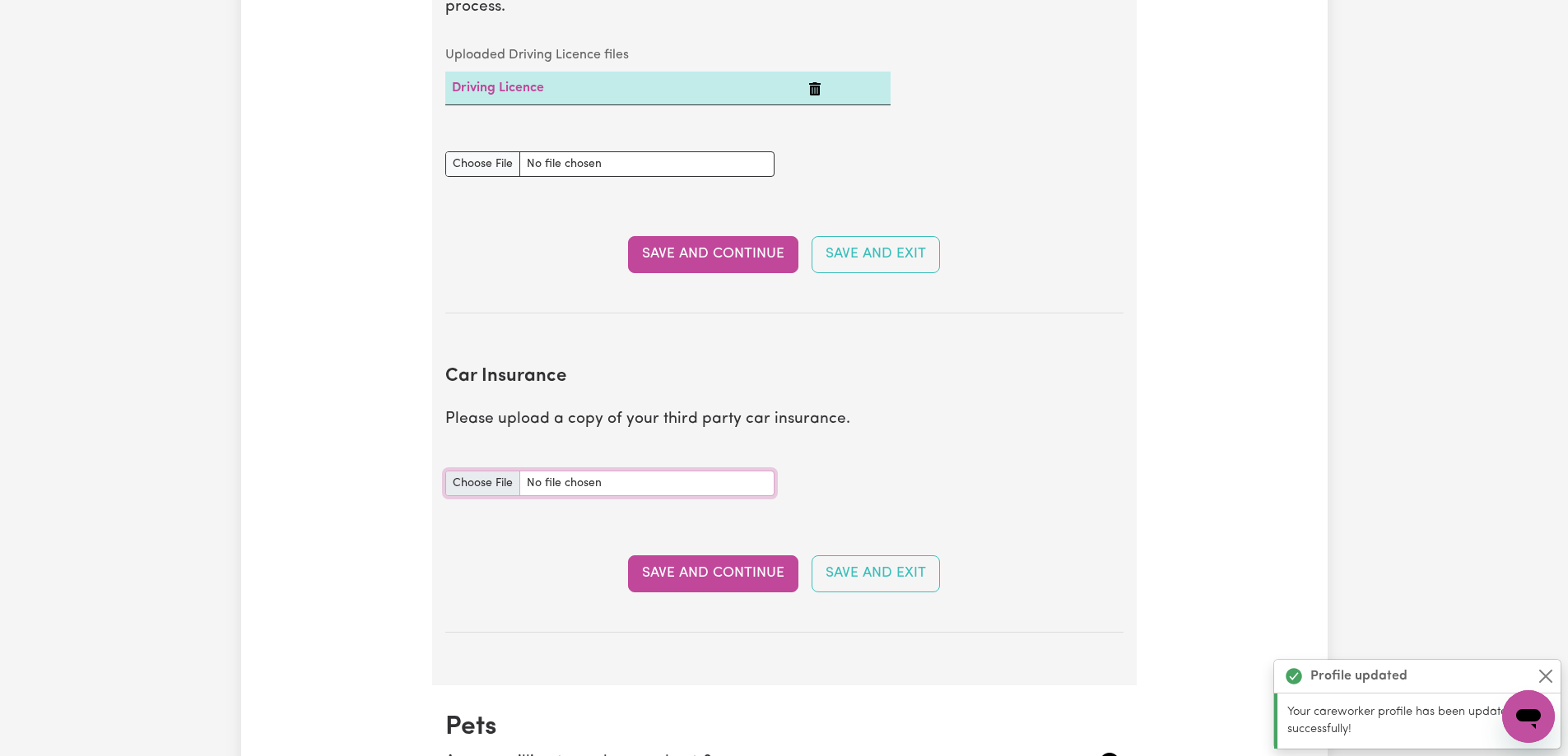
click at [487, 486] on input "Car Insurance document" at bounding box center [609, 483] width 329 height 25
type input "C:\fakepath\Policy Schedule.pdf"
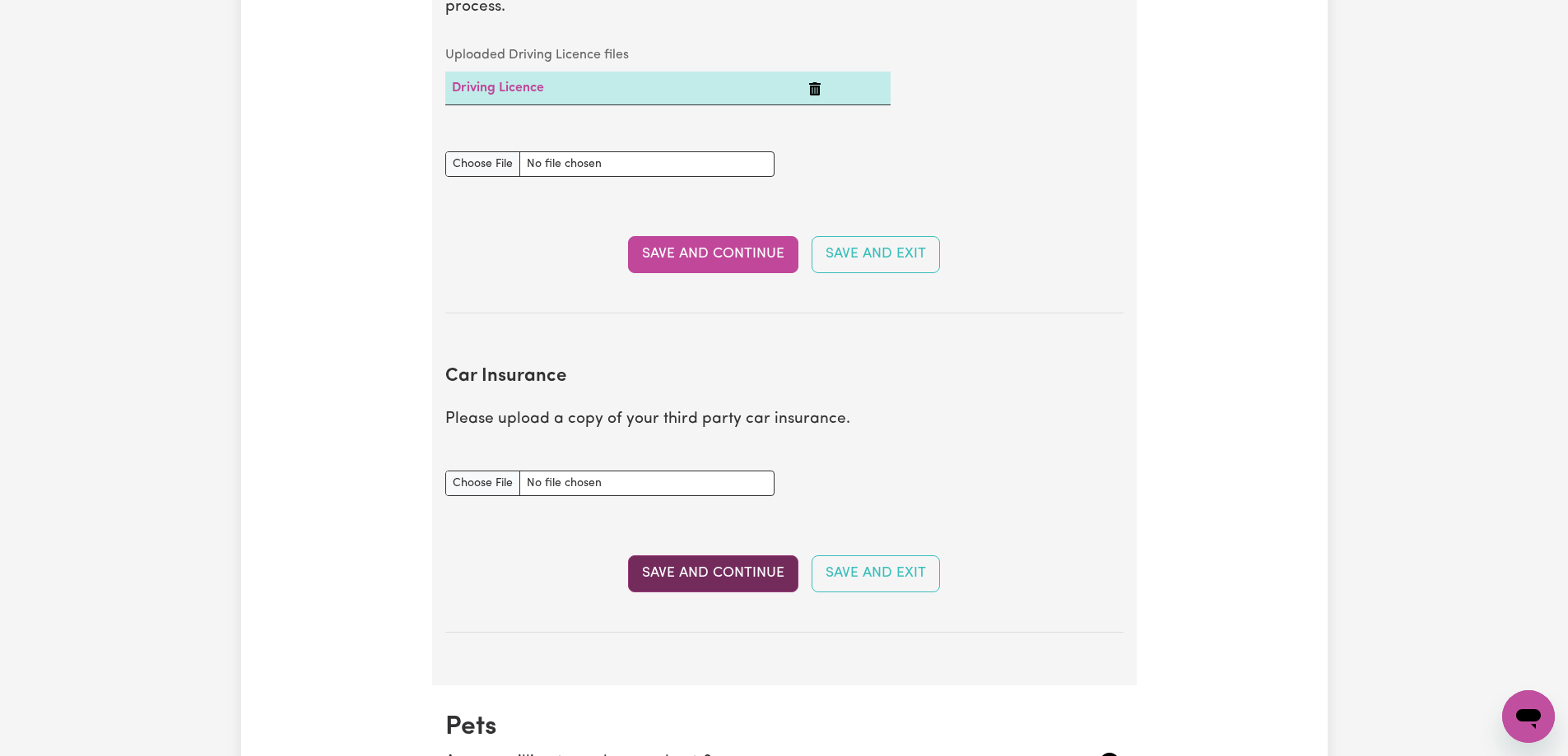
click at [743, 575] on button "Save and Continue" at bounding box center [713, 573] width 171 height 36
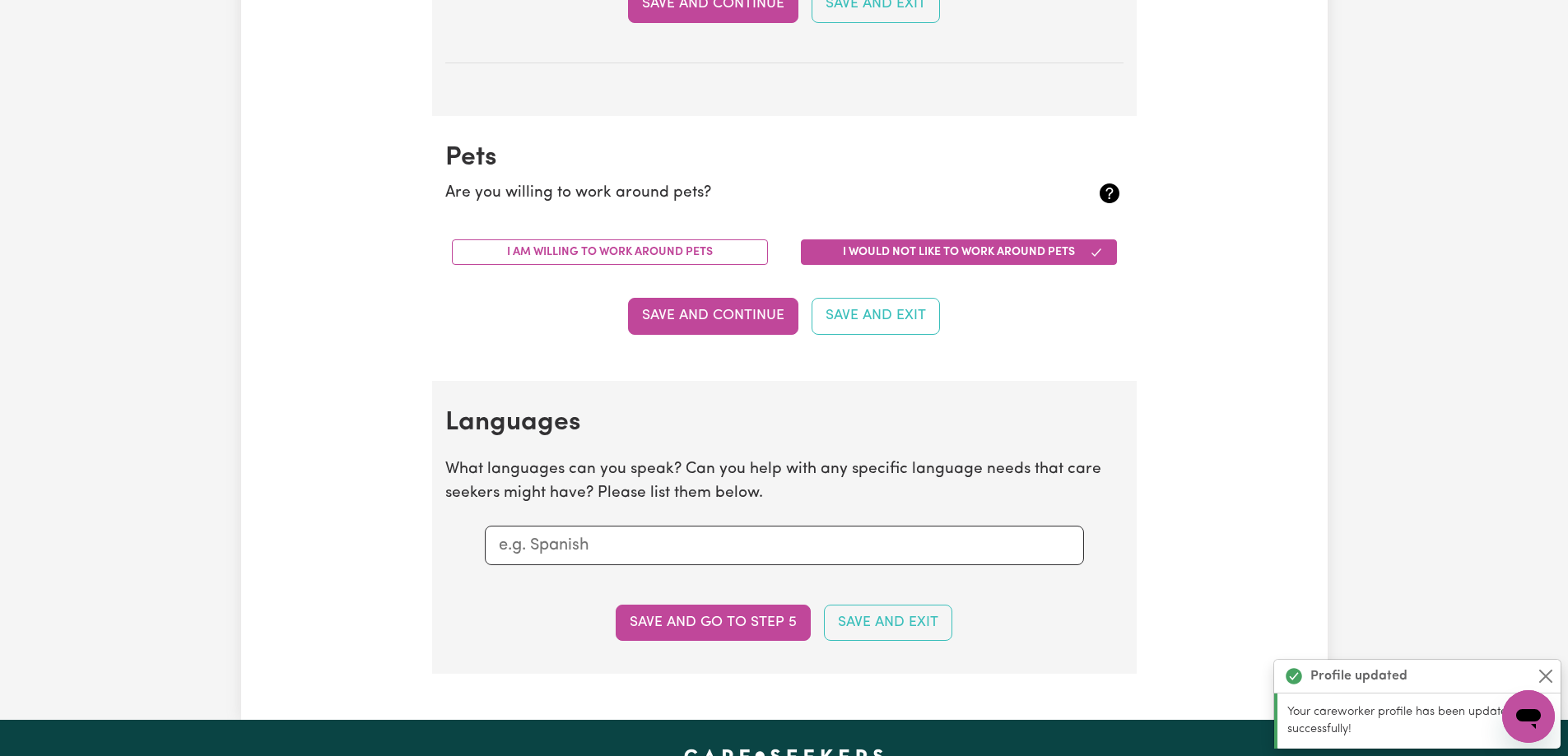
scroll to position [1532, 0]
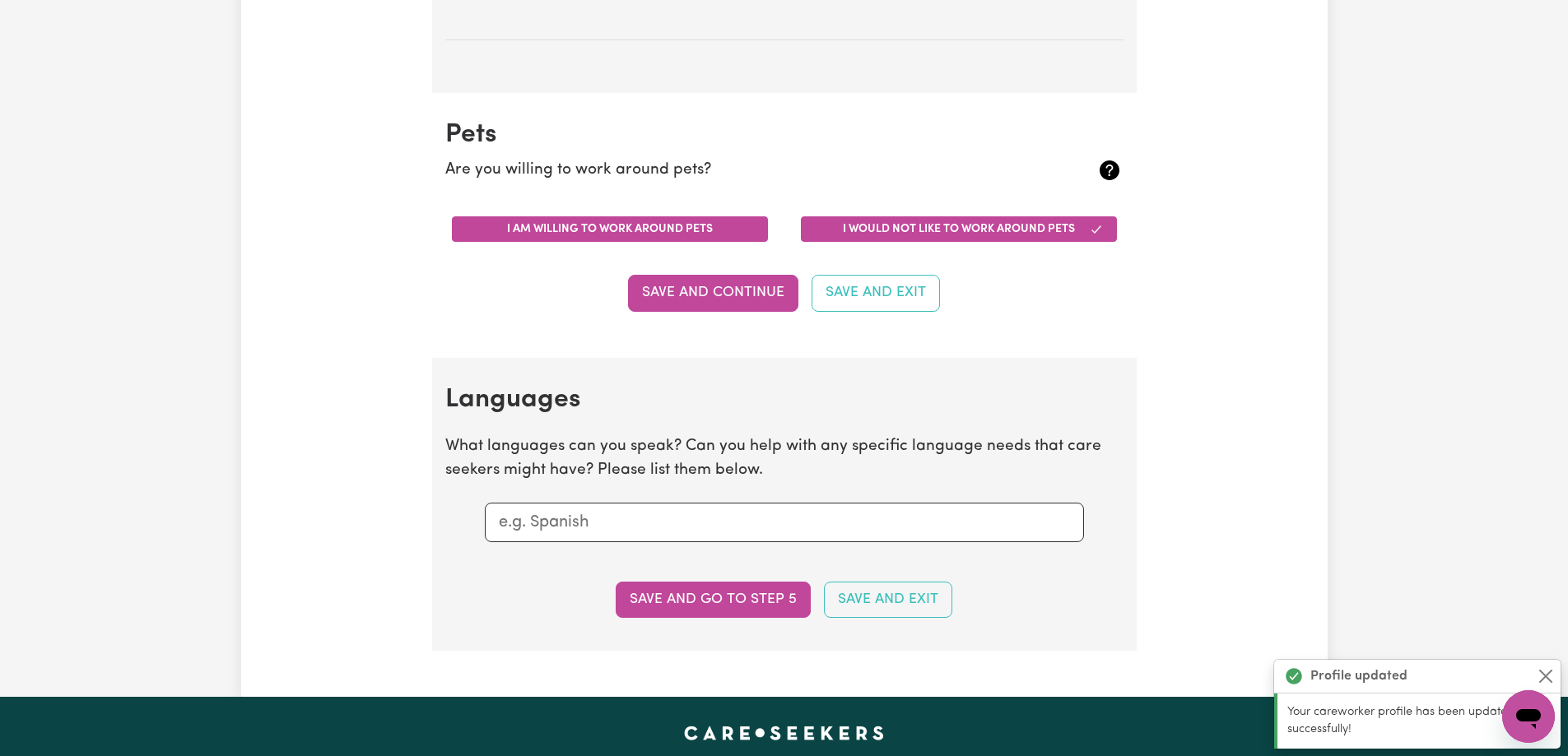
click at [567, 235] on button "I am willing to work around pets" at bounding box center [610, 229] width 316 height 25
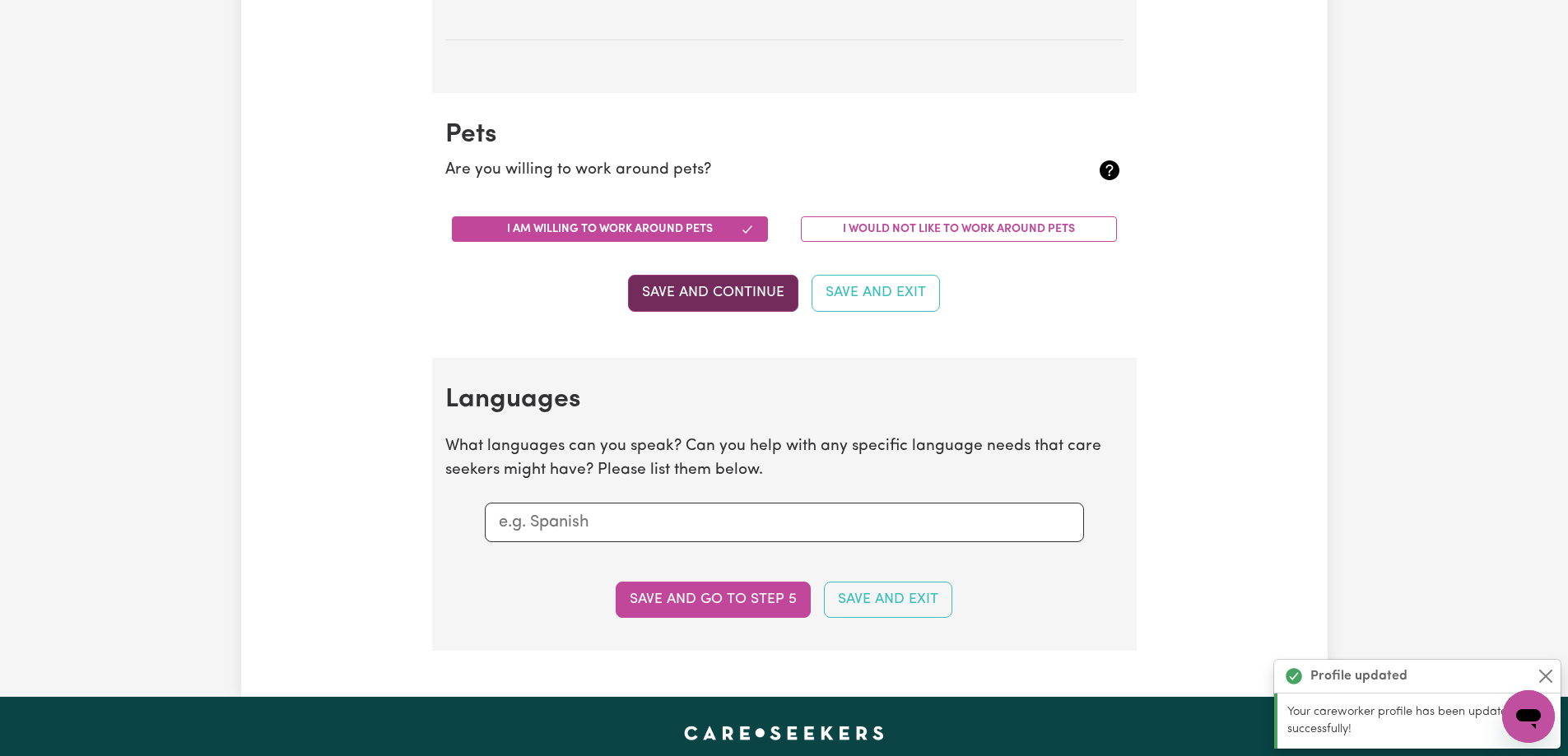
click at [736, 300] on button "Save and Continue" at bounding box center [713, 293] width 171 height 36
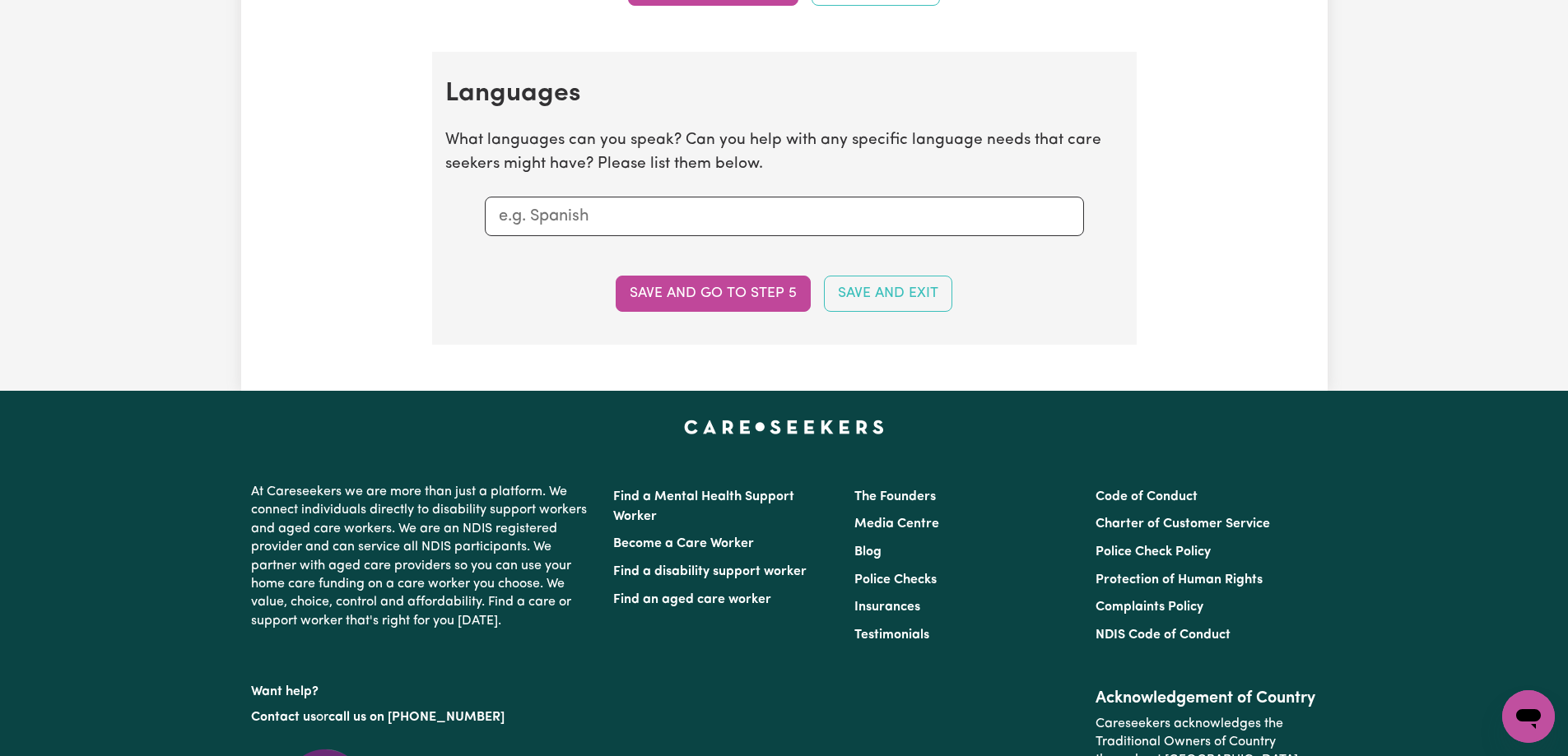
scroll to position [1890, 0]
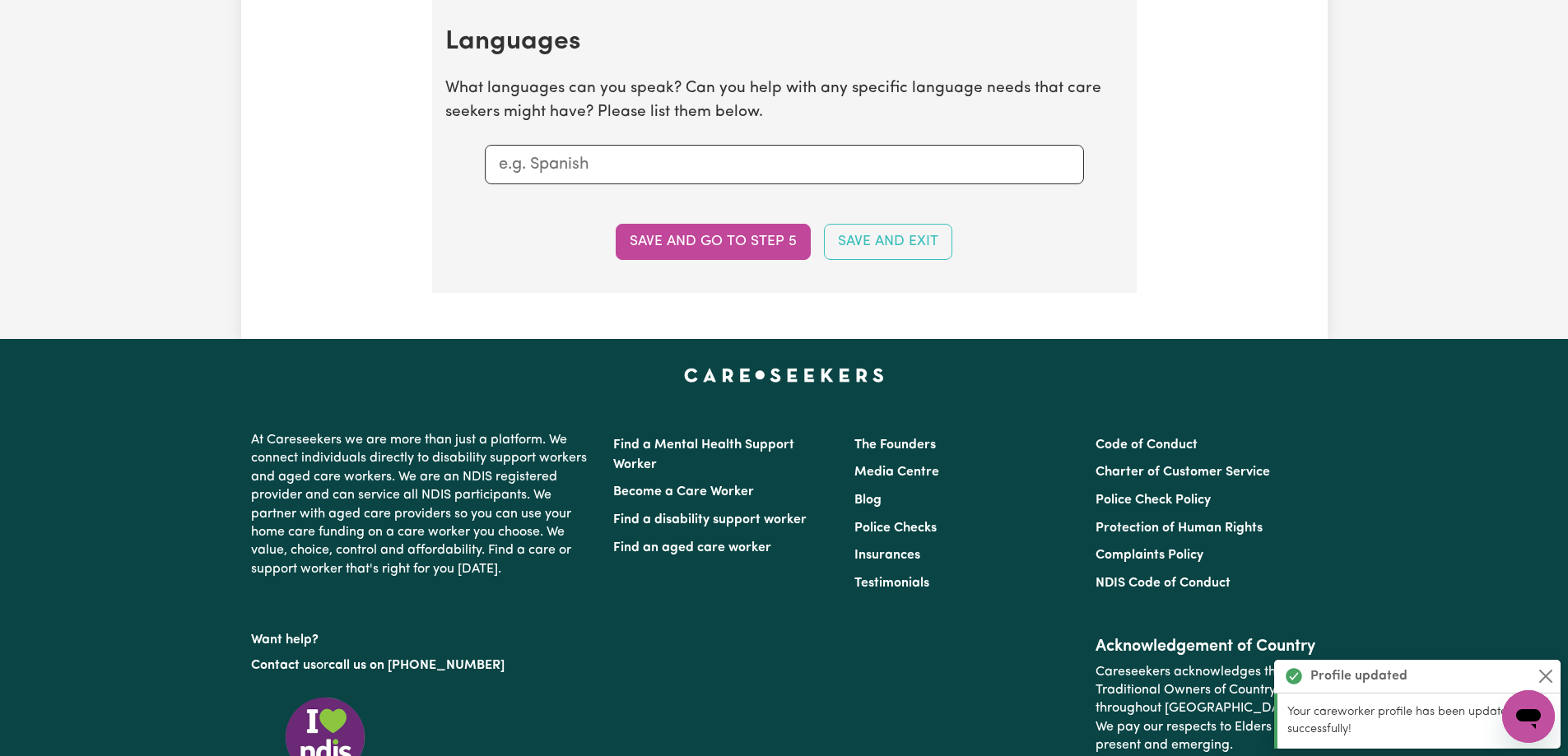
click at [604, 171] on input "text" at bounding box center [784, 164] width 571 height 24
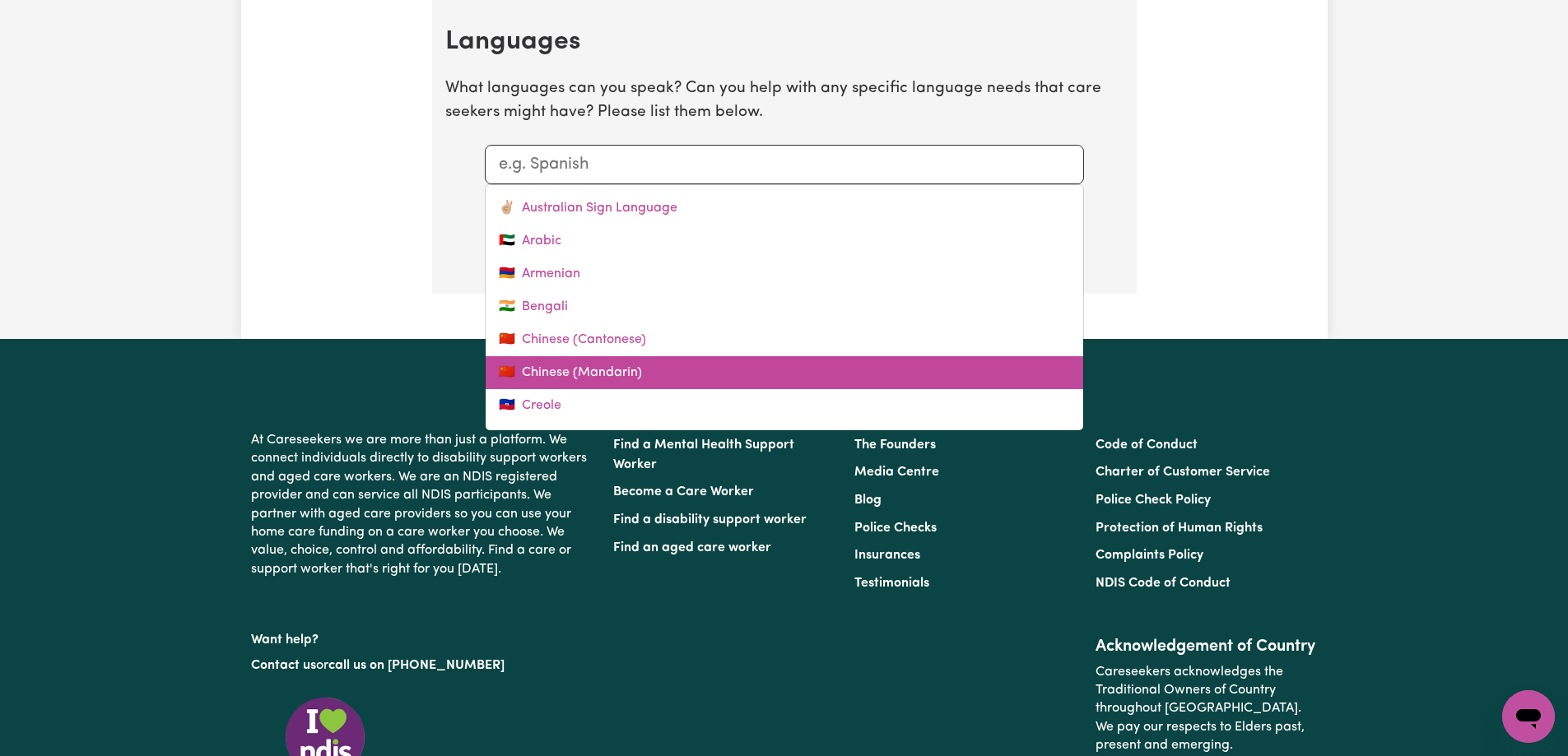
click at [590, 375] on link "🇨🇳 Chinese (Mandarin)" at bounding box center [784, 373] width 597 height 33
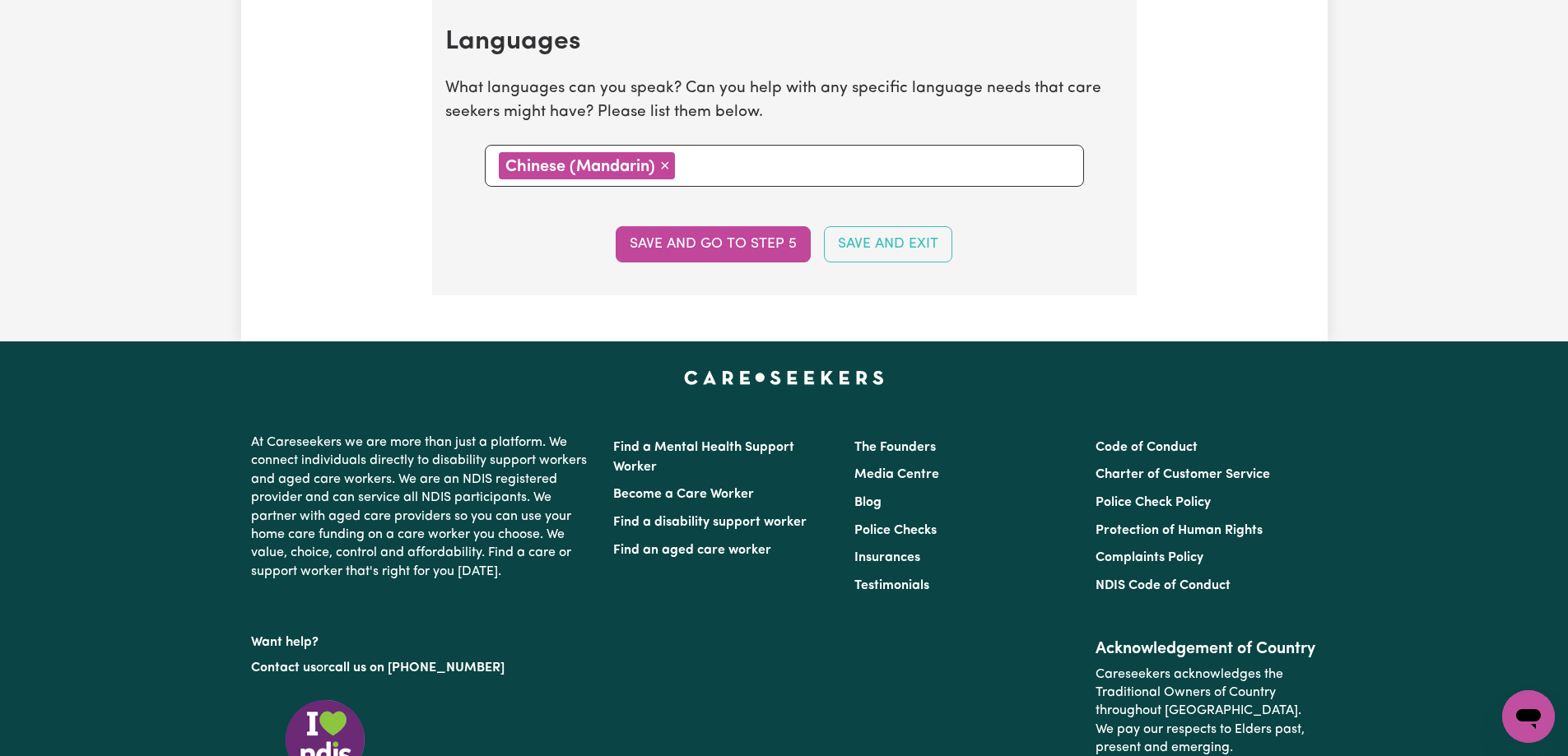
click at [718, 168] on input "text" at bounding box center [875, 164] width 390 height 24
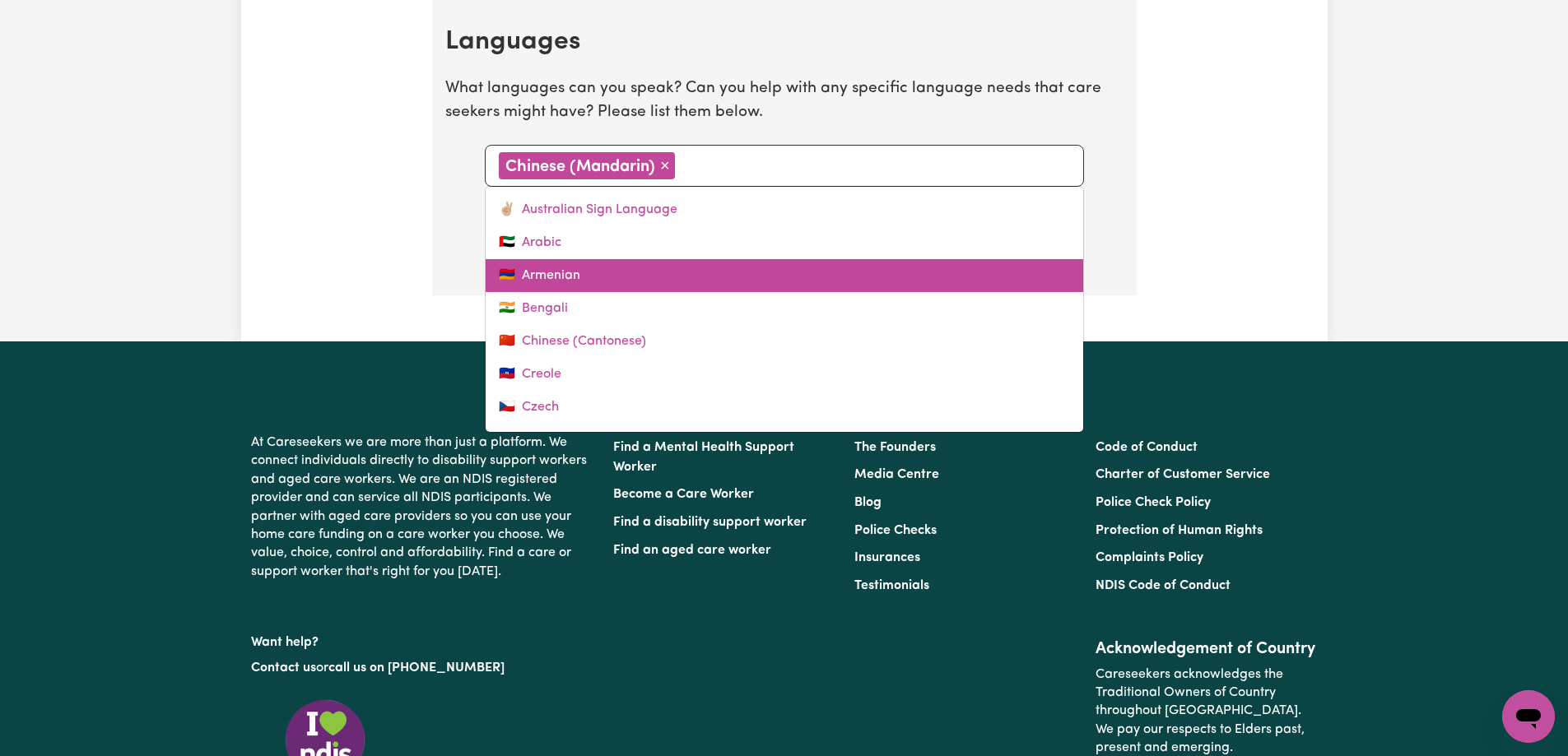
scroll to position [165, 0]
click at [671, 281] on link "🇬🇧 English" at bounding box center [784, 276] width 597 height 33
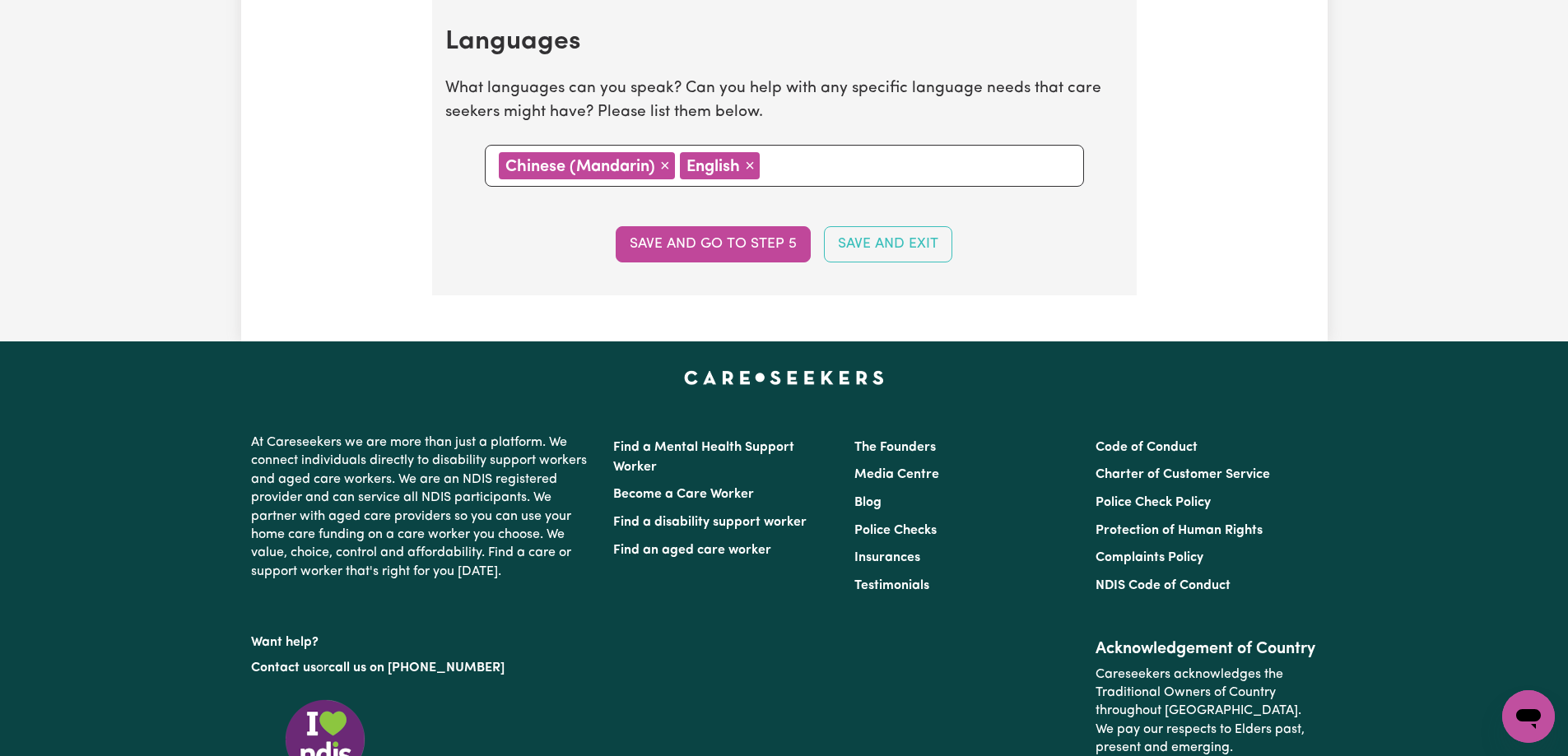
click at [813, 160] on input "text" at bounding box center [917, 164] width 304 height 24
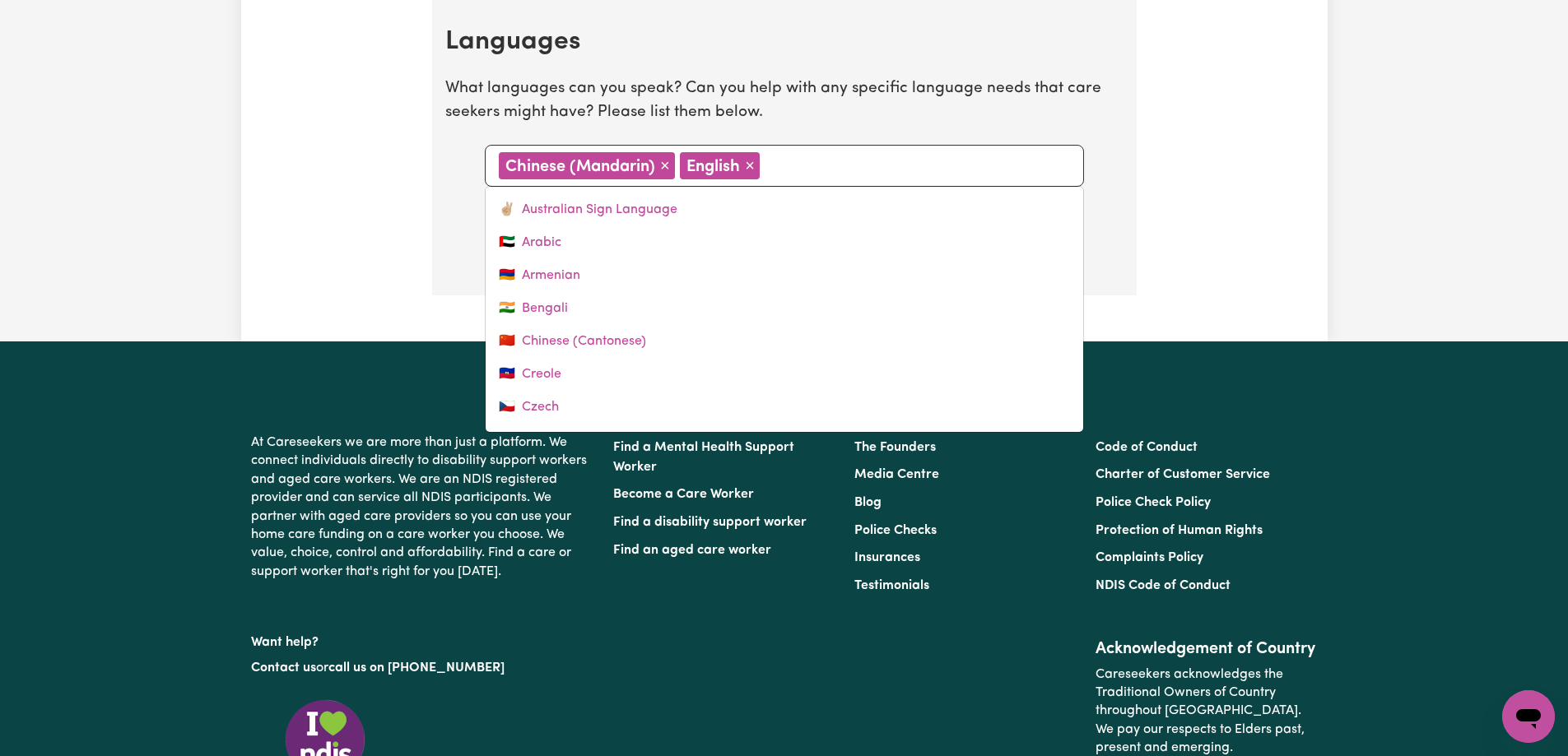
click at [813, 166] on input "text" at bounding box center [917, 164] width 304 height 24
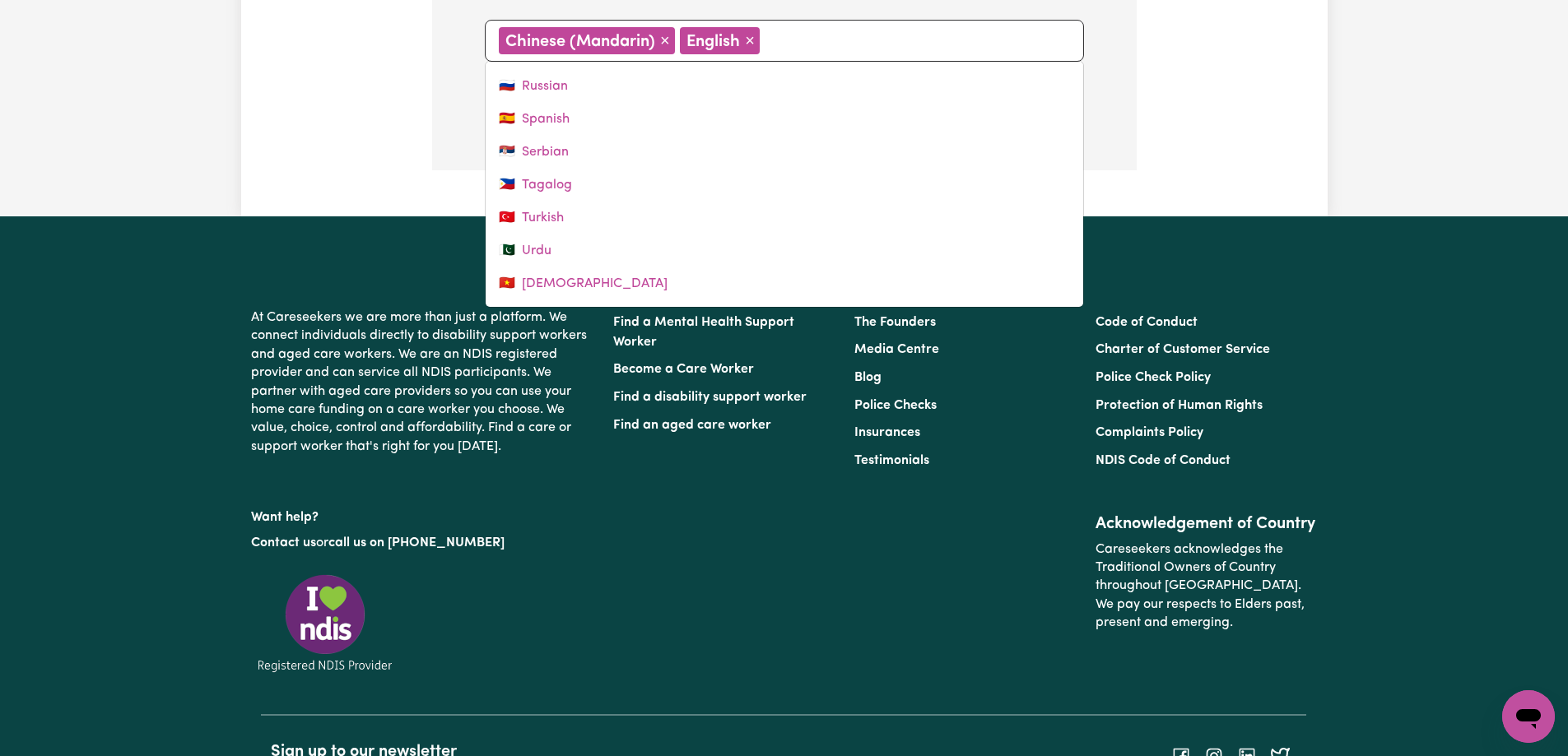
scroll to position [2131, 0]
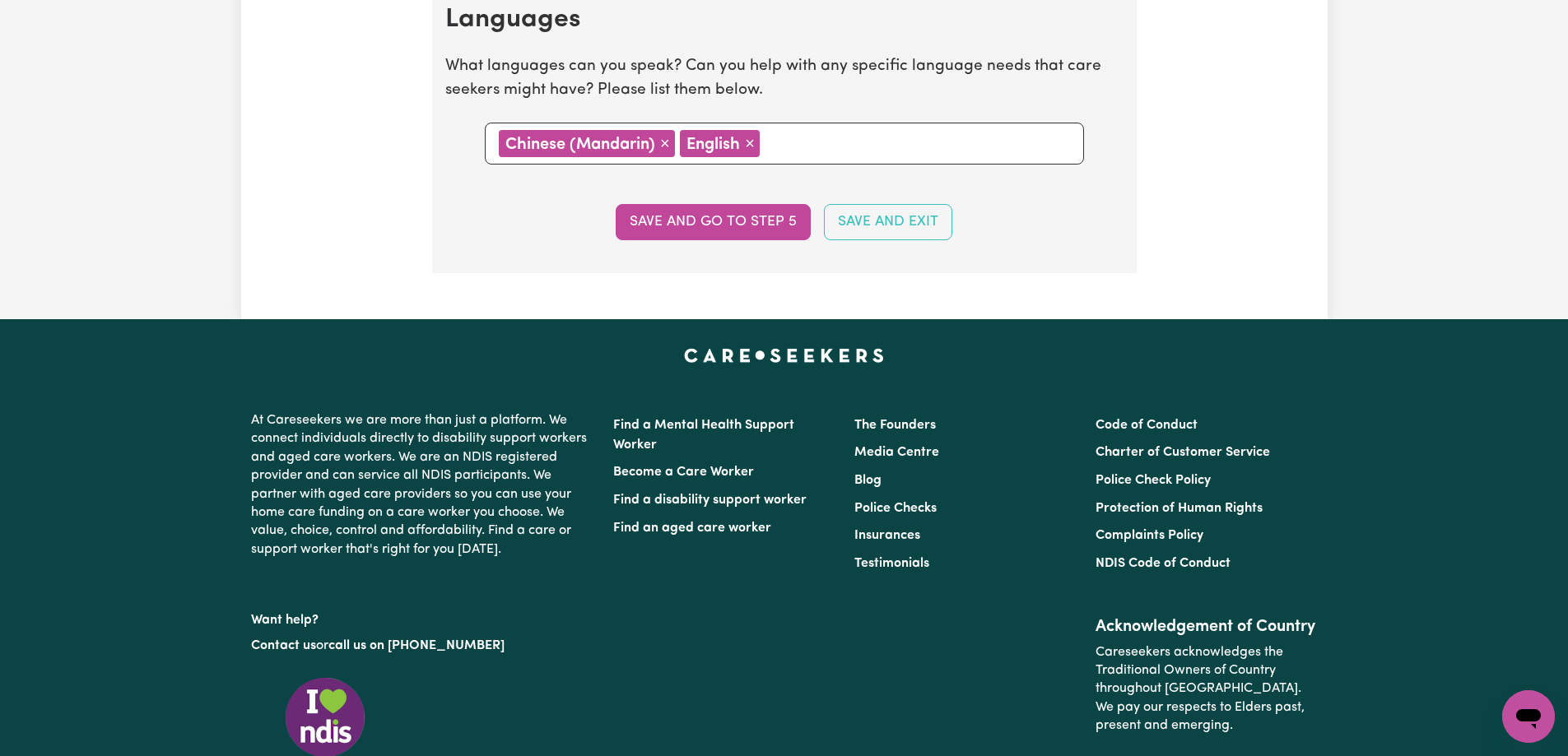
scroll to position [1802, 0]
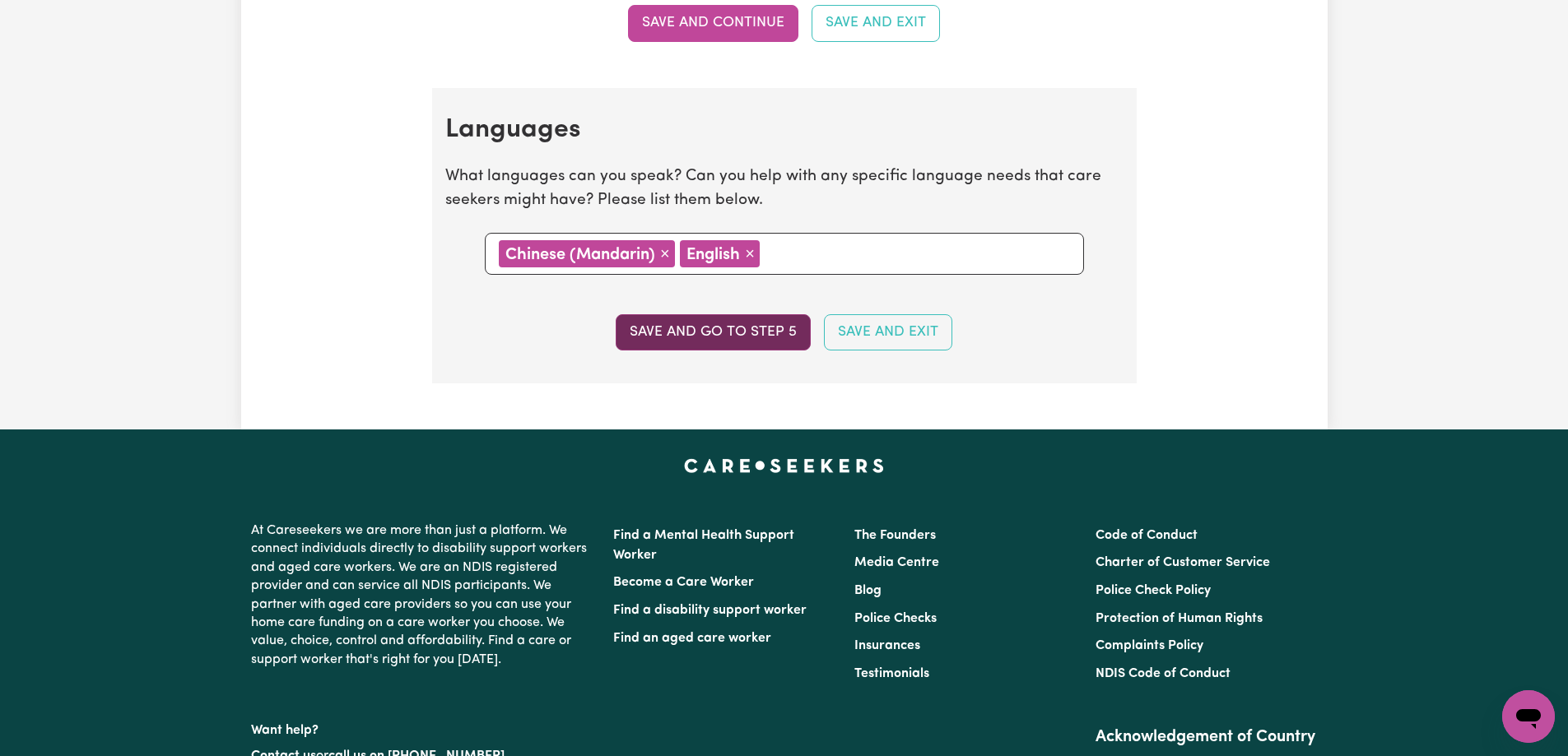
click at [689, 330] on button "Save and go to step 5" at bounding box center [713, 332] width 195 height 36
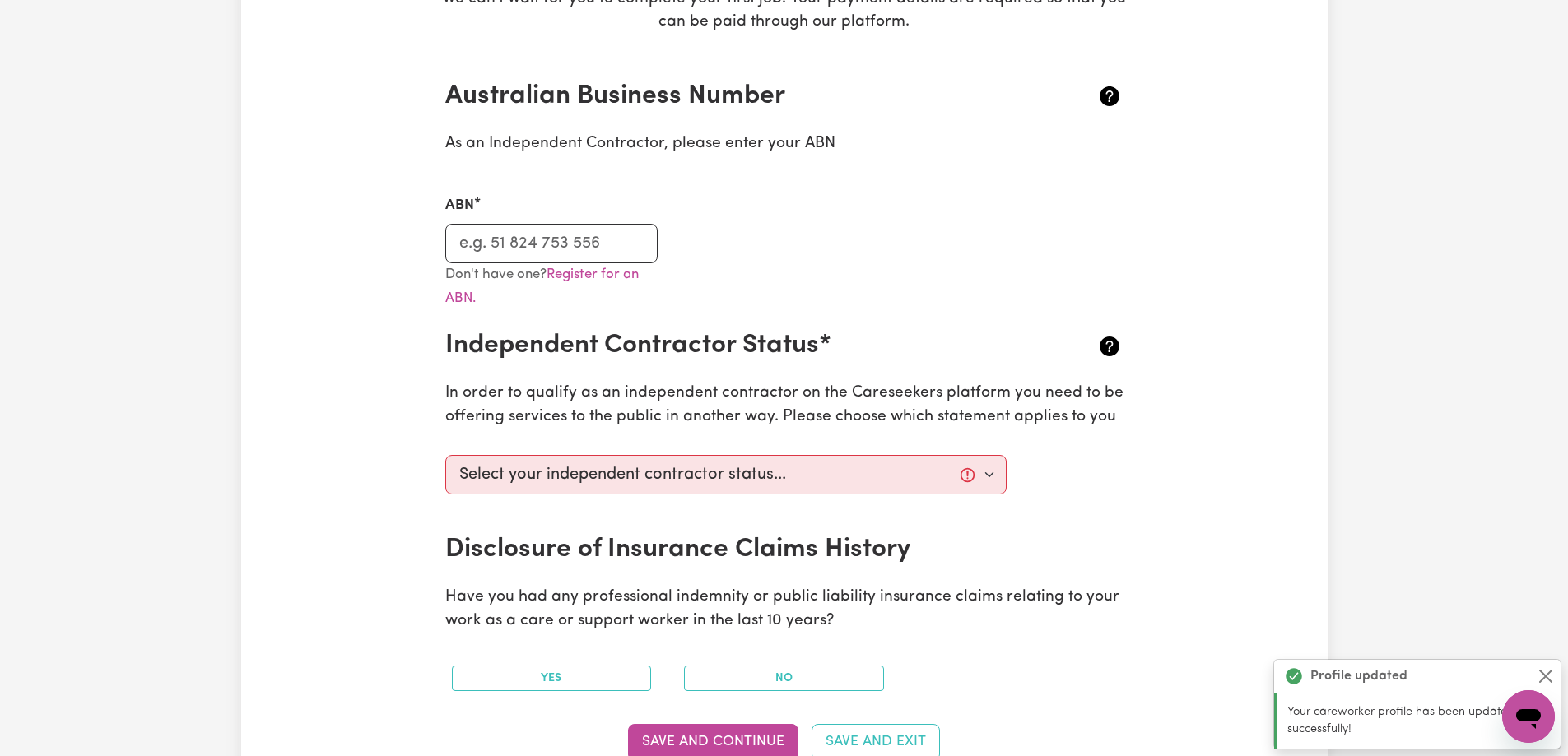
scroll to position [329, 0]
click at [545, 231] on input "ABN" at bounding box center [551, 243] width 213 height 39
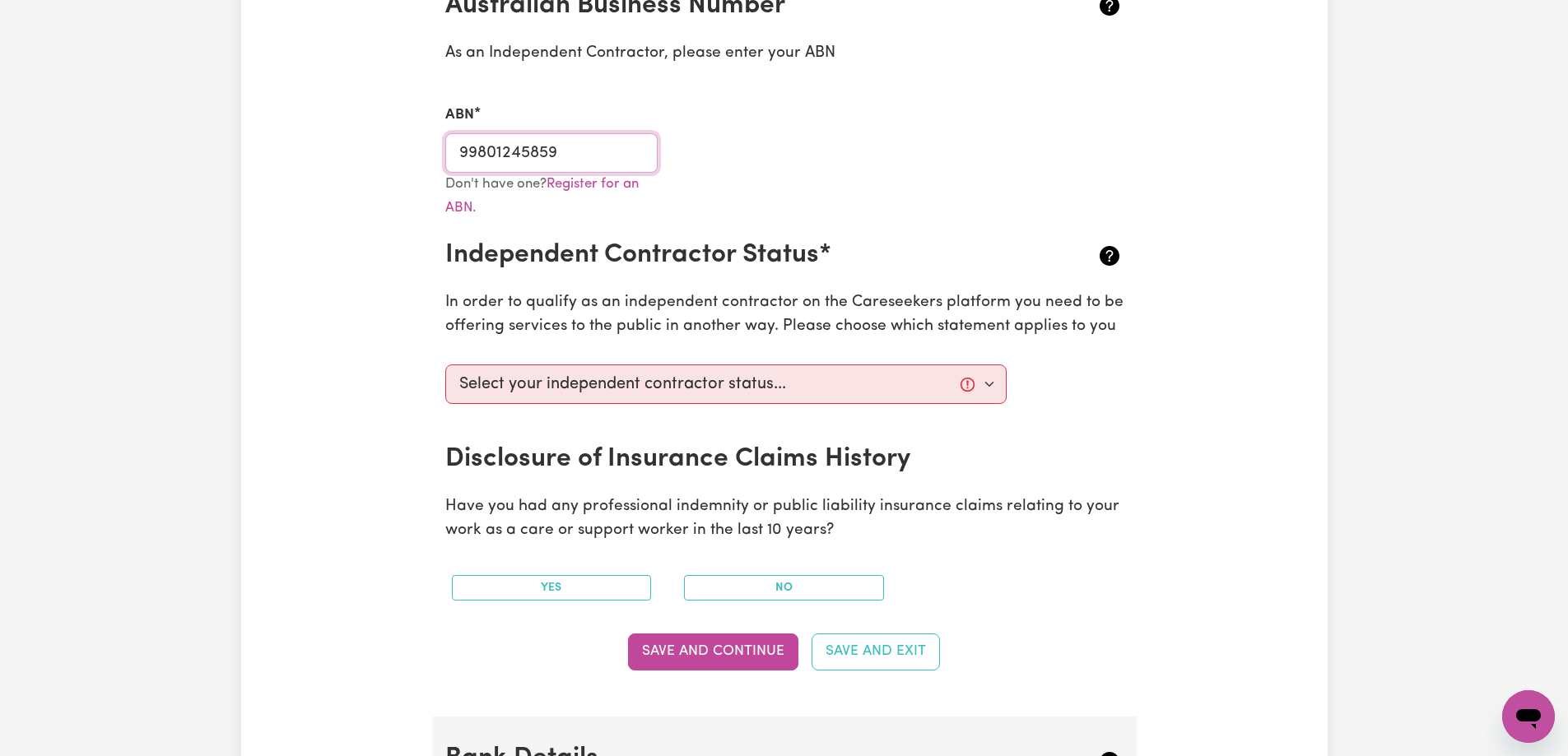
scroll to position [494, 0]
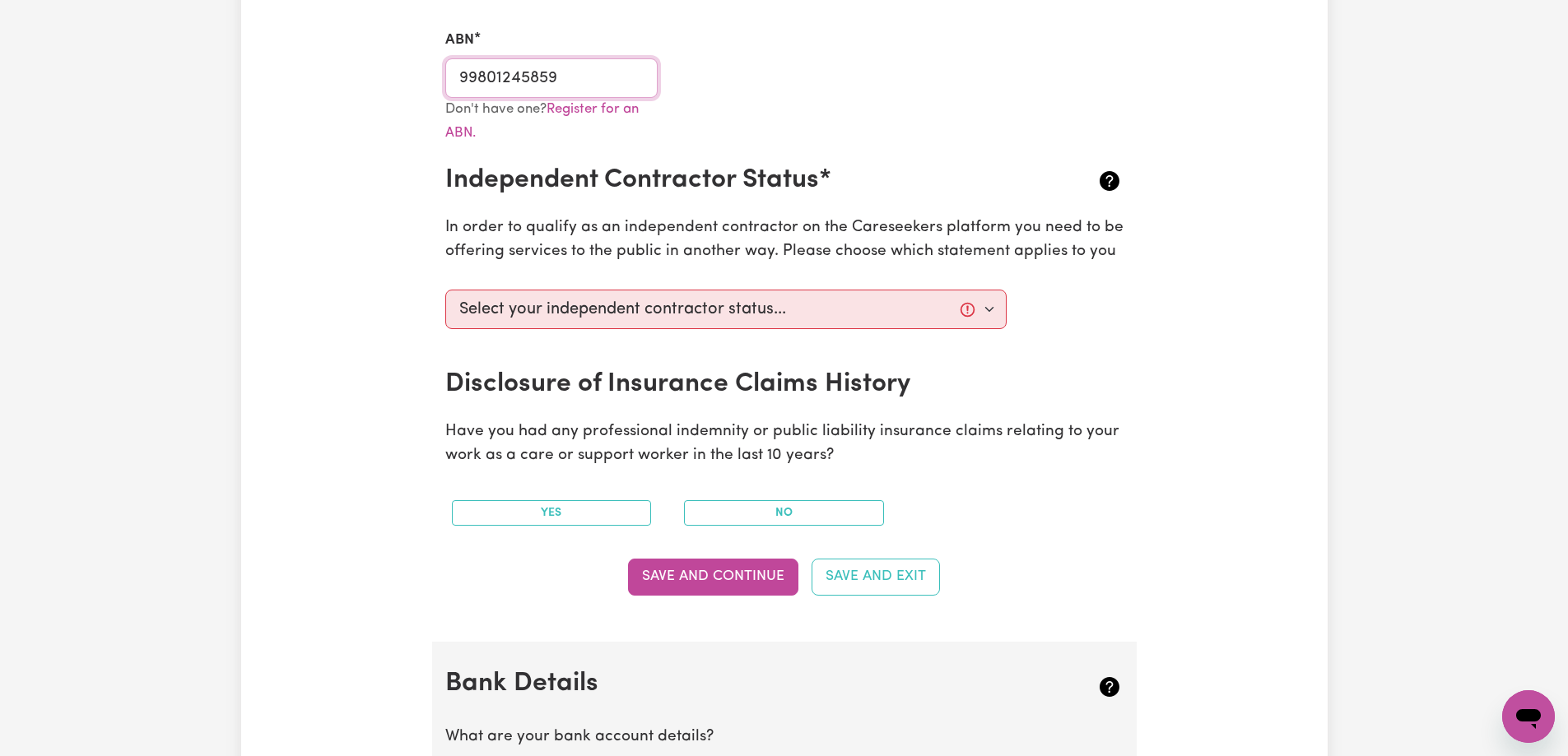
type input "99801245859"
click at [542, 227] on p "In order to qualify as an independent contractor on the Careseekers platform yo…" at bounding box center [784, 240] width 678 height 48
click at [543, 227] on p "In order to qualify as an independent contractor on the Careseekers platform yo…" at bounding box center [784, 240] width 678 height 48
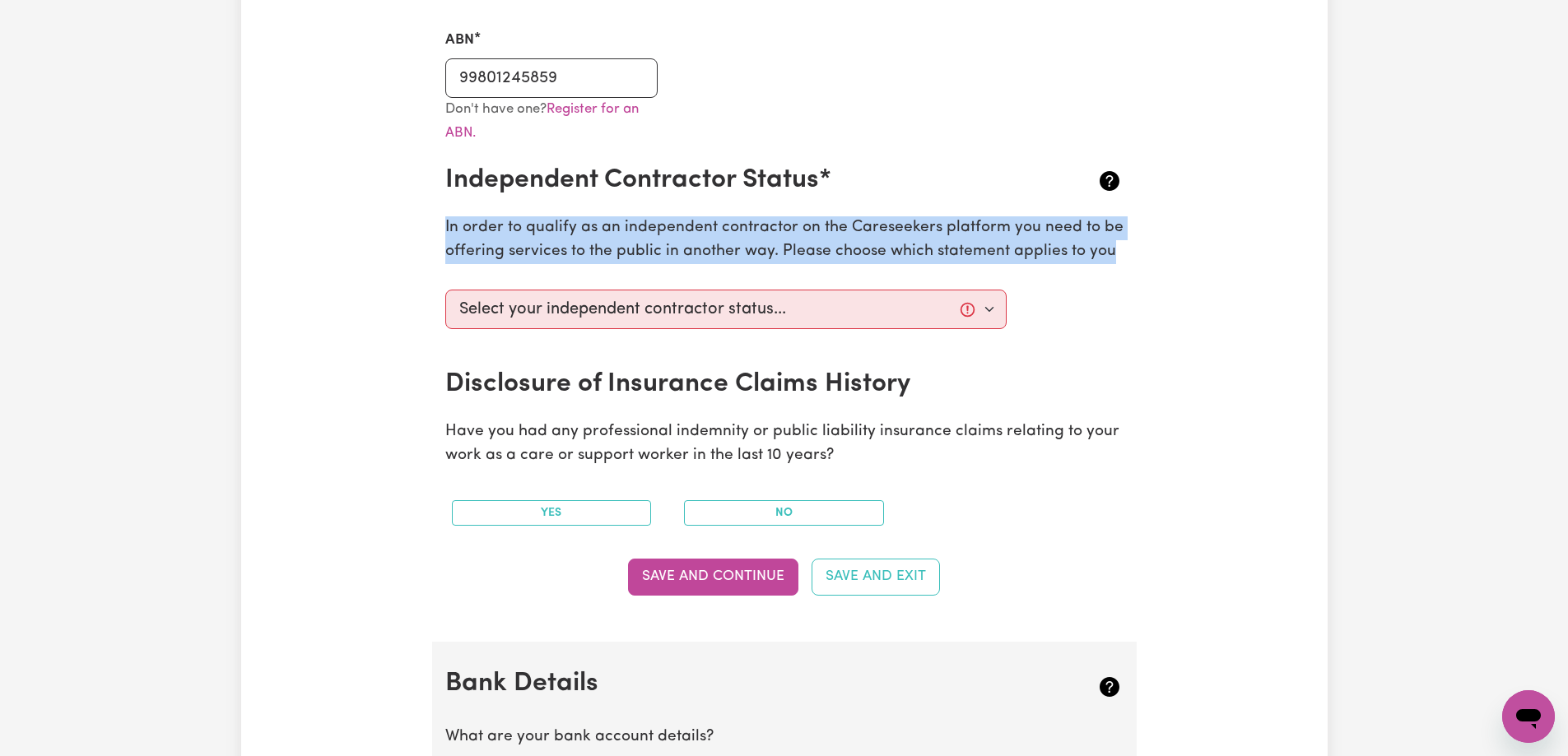
click at [543, 227] on p "In order to qualify as an independent contractor on the Careseekers platform yo…" at bounding box center [784, 240] width 678 height 48
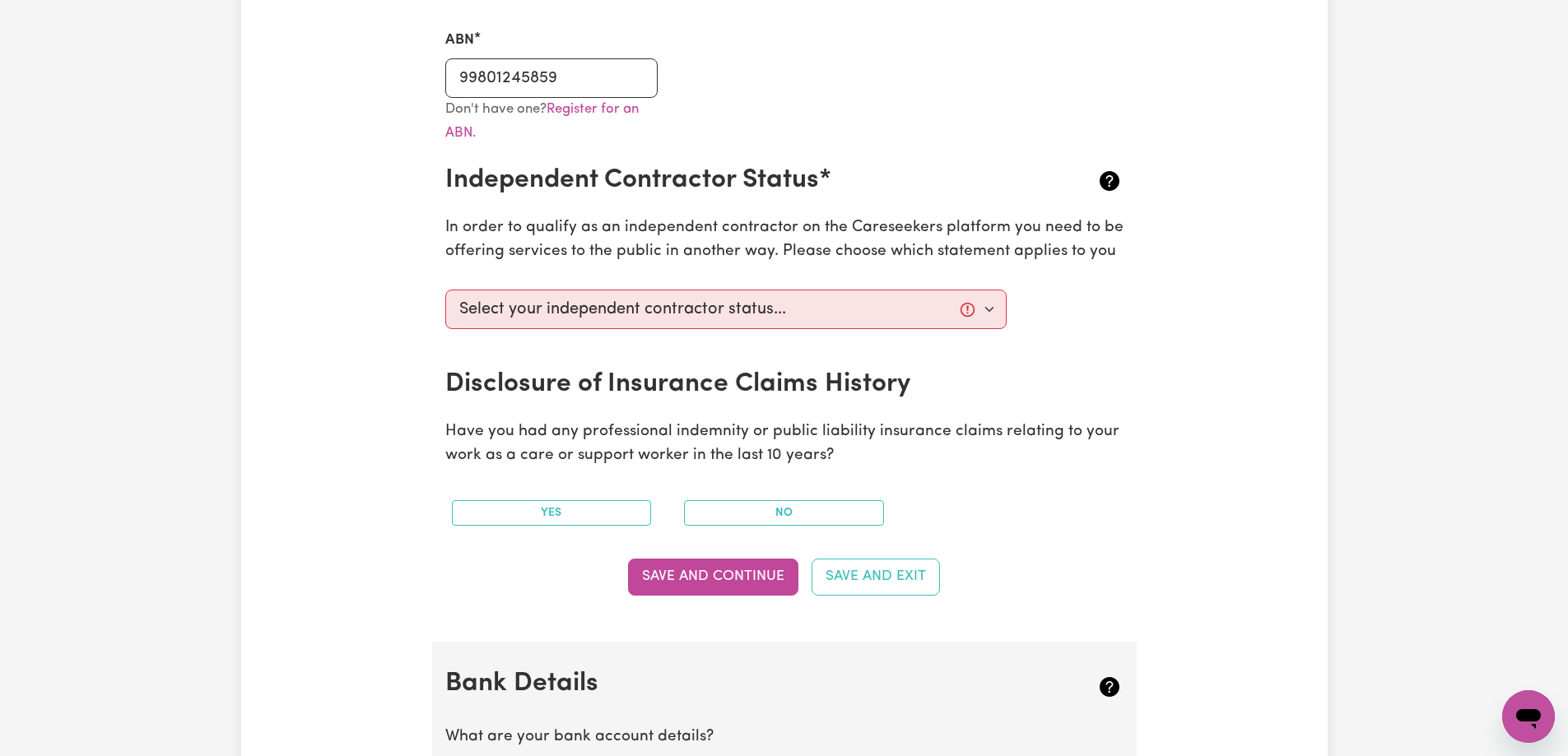
drag, startPoint x: 362, startPoint y: 316, endPoint x: 403, endPoint y: 310, distance: 41.4
click at [362, 316] on div "Update Profile 1 2 3 4 5 Step 5 : Payment Details We can't wait for you to comp…" at bounding box center [784, 450] width 1086 height 1680
click at [512, 310] on select "Select your independent contractor status... I am providing services through an…" at bounding box center [726, 309] width 562 height 39
click at [969, 313] on select "Select your independent contractor status... I am providing services through an…" at bounding box center [726, 309] width 562 height 39
click at [968, 310] on select "Select your independent contractor status... I am providing services through an…" at bounding box center [726, 309] width 562 height 39
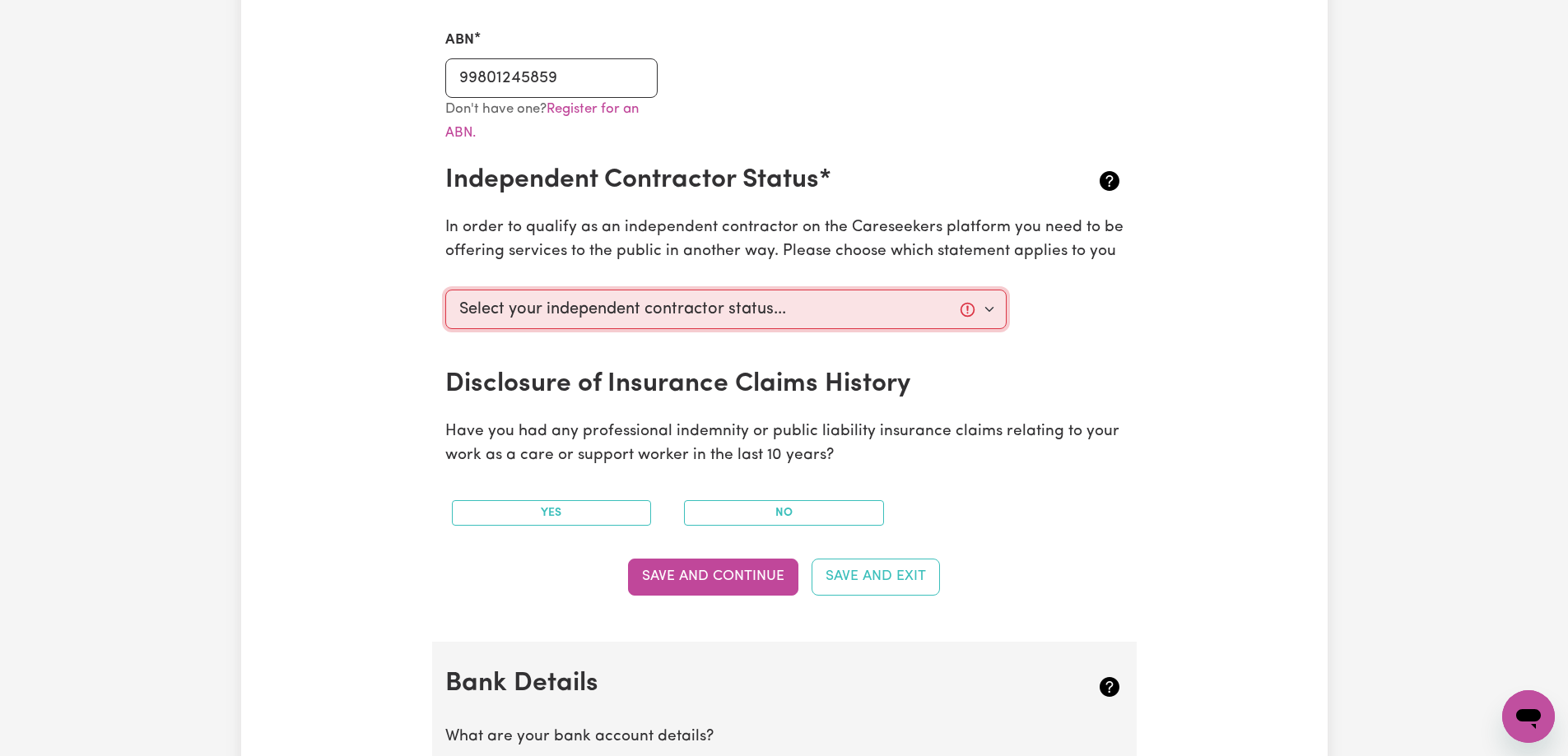
click at [529, 328] on select "Select your independent contractor status... I am providing services through an…" at bounding box center [726, 309] width 562 height 39
select select "I am providing services privately on my own"
click at [445, 290] on select "Select your independent contractor status... I am providing services through an…" at bounding box center [726, 309] width 562 height 39
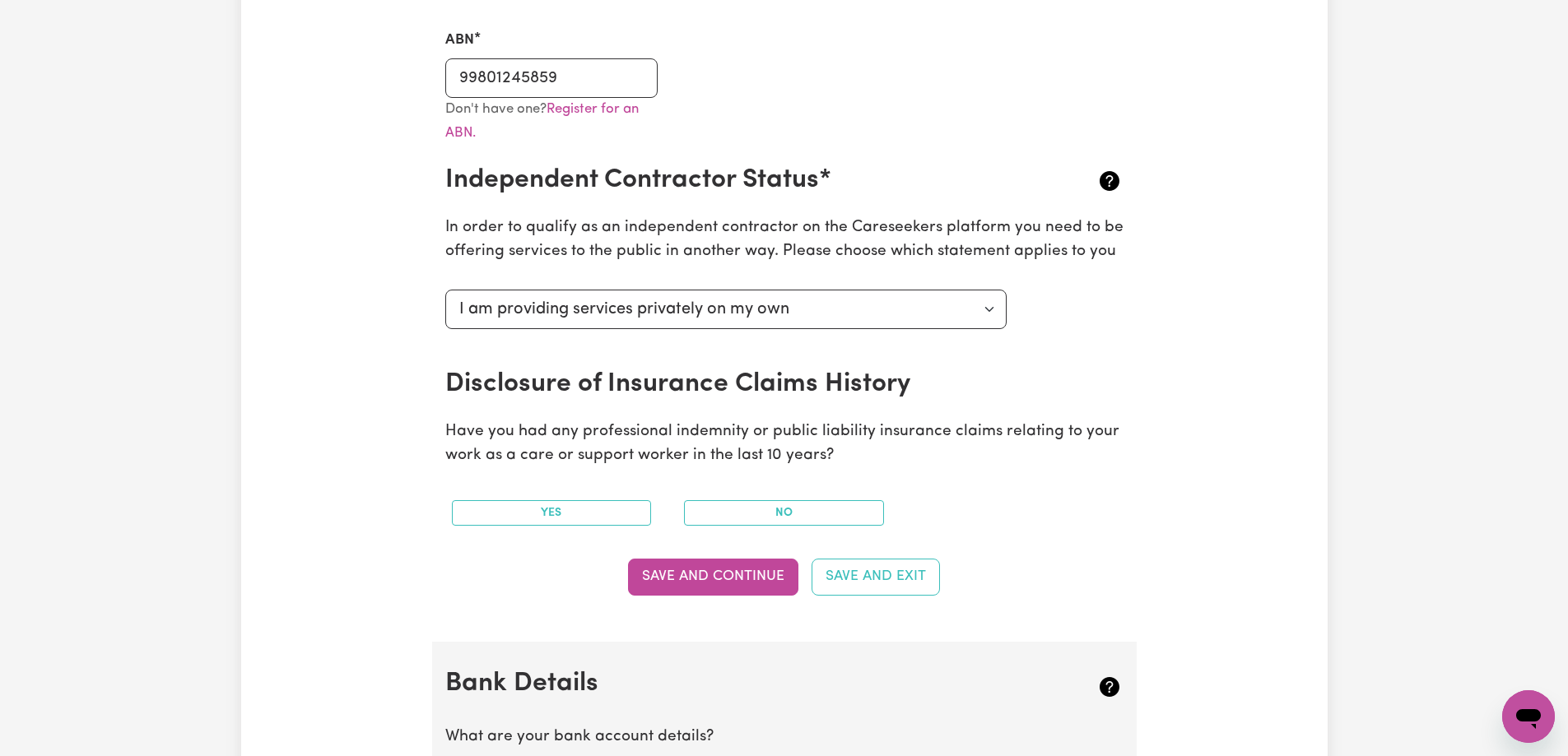
click at [523, 428] on p "Have you had any professional indemnity or public liability insurance claims re…" at bounding box center [784, 444] width 678 height 48
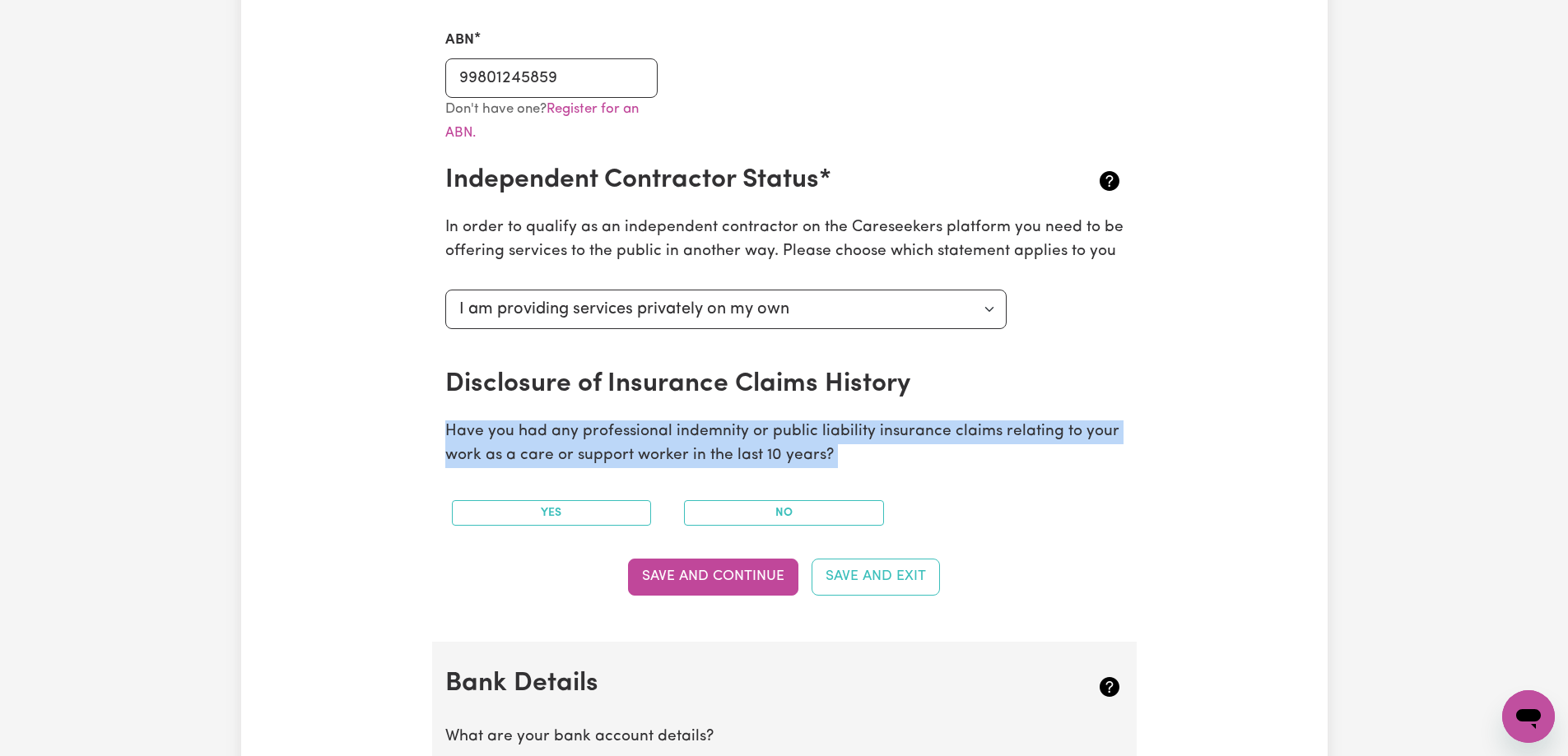
click at [523, 428] on p "Have you had any professional indemnity or public liability insurance claims re…" at bounding box center [784, 444] width 678 height 48
click at [412, 477] on div "Update Profile 1 2 3 4 5 Step 5 : Payment Details We can't wait for you to comp…" at bounding box center [784, 450] width 1086 height 1680
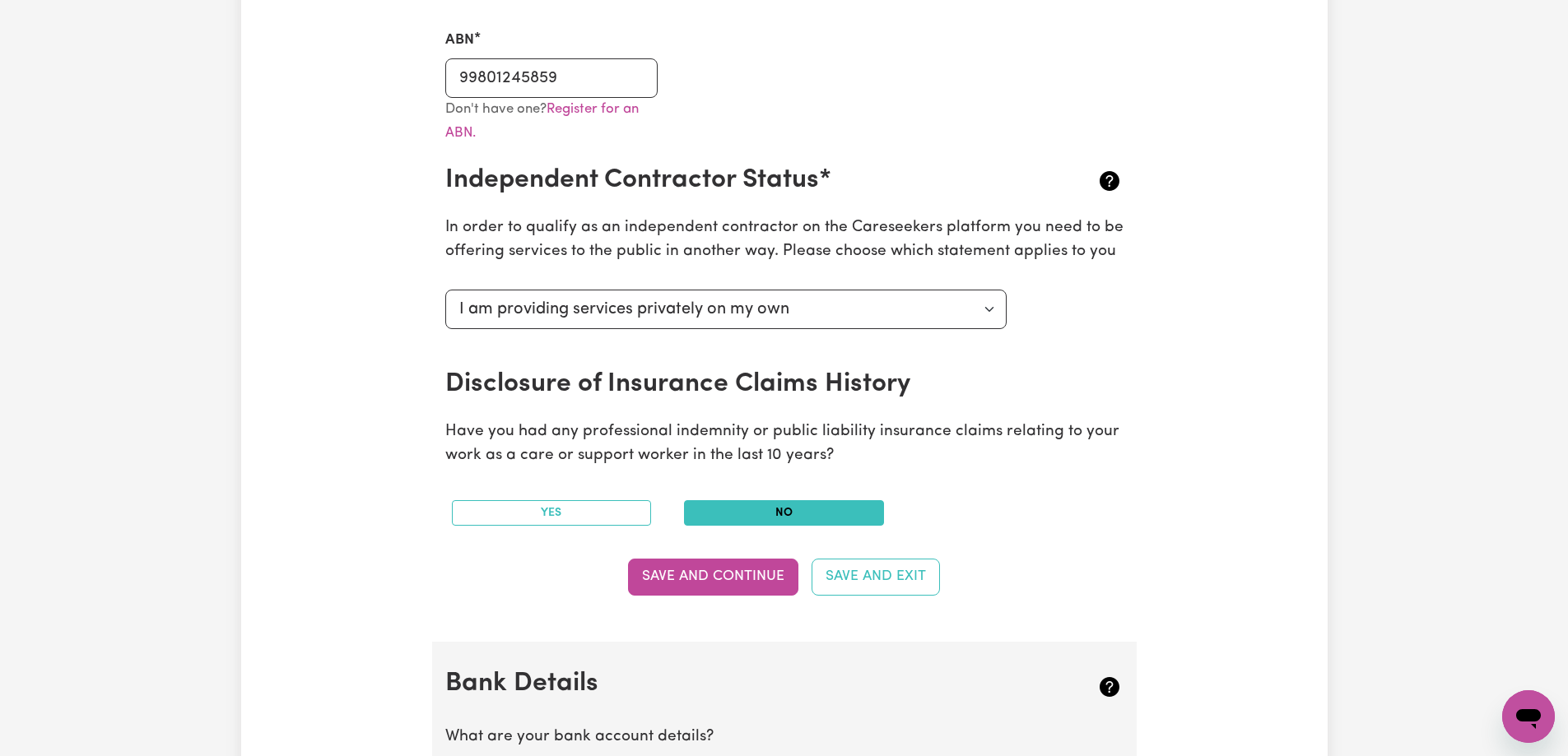
click at [728, 510] on button "No" at bounding box center [784, 513] width 200 height 25
click at [719, 576] on button "Save and Continue" at bounding box center [713, 577] width 171 height 36
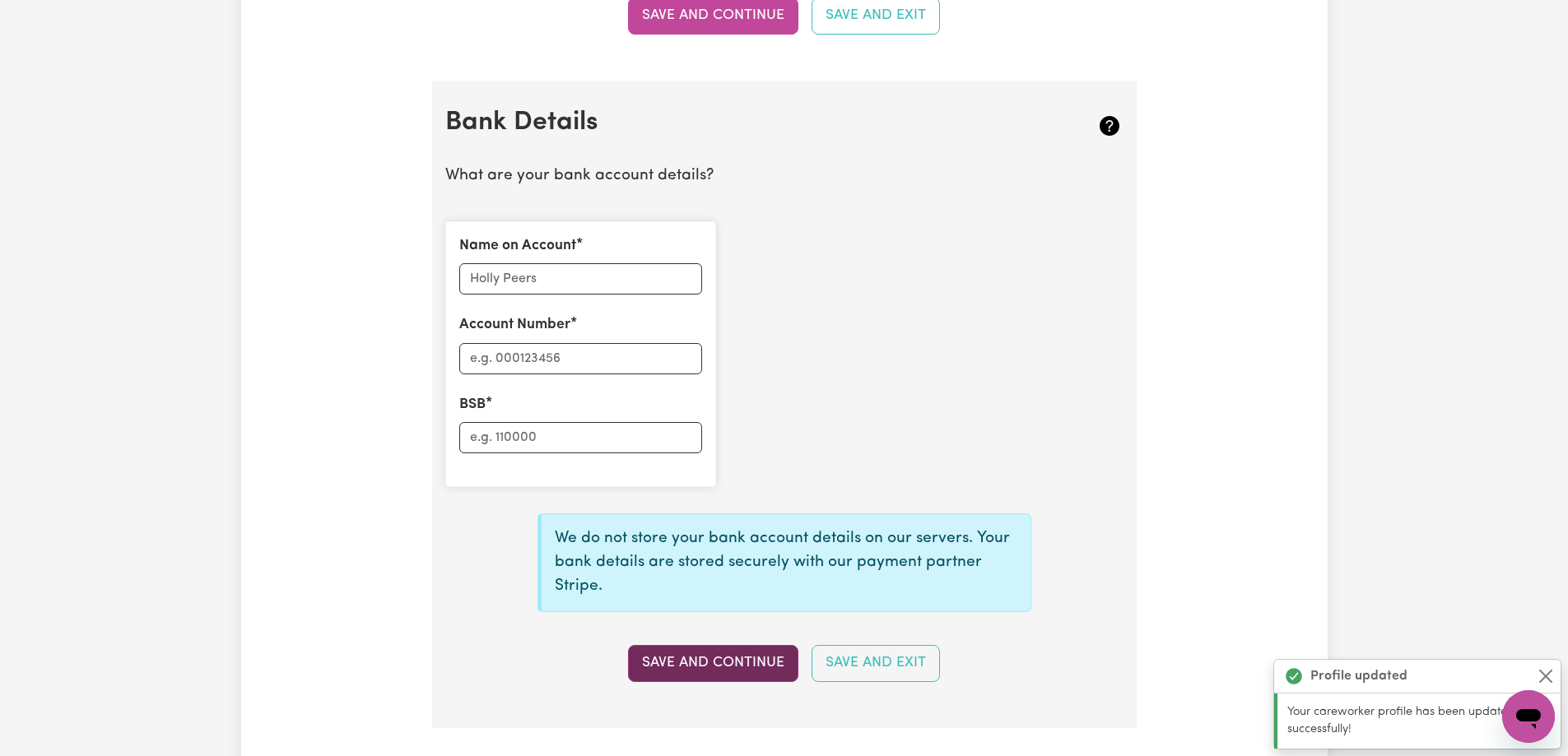
scroll to position [1135, 0]
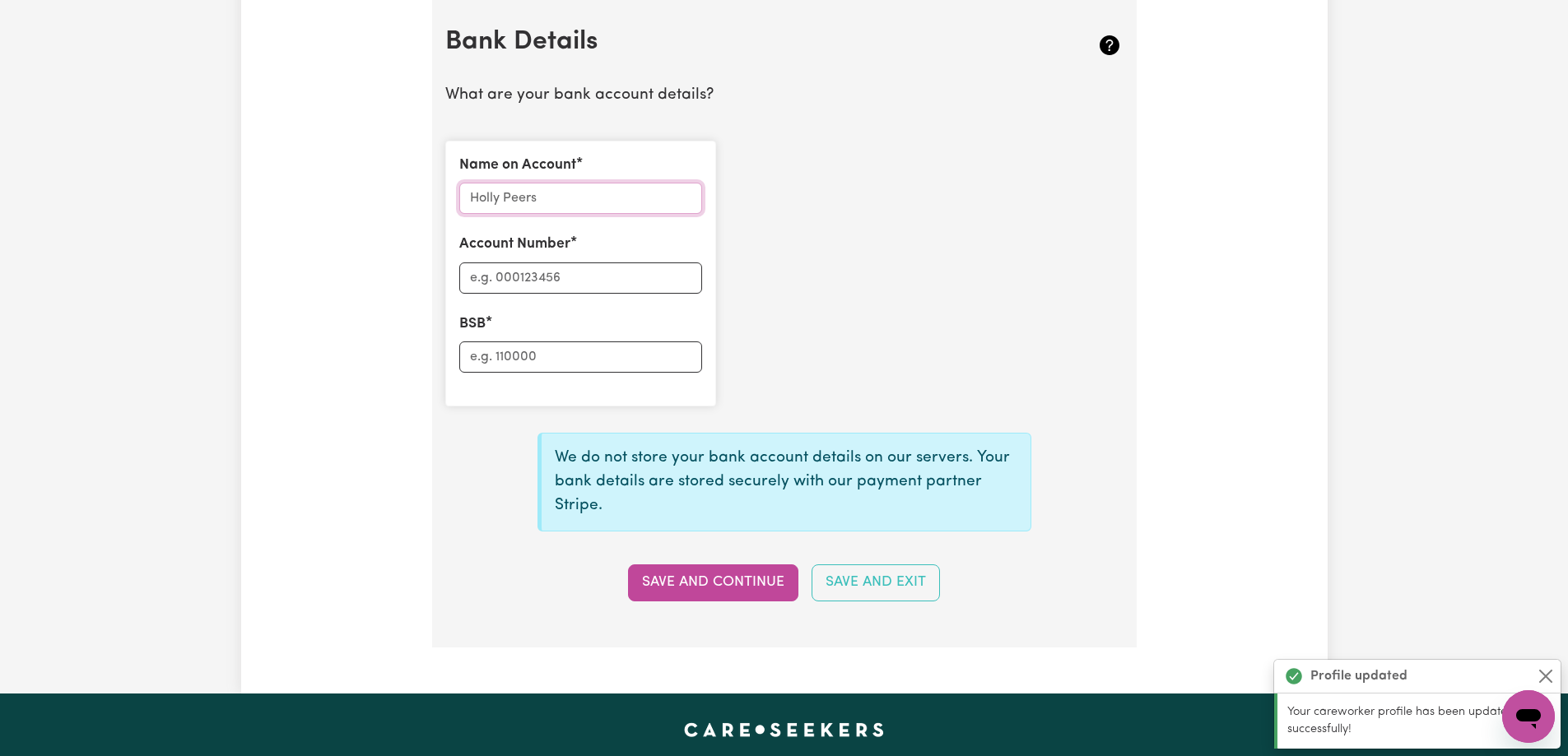
click at [526, 199] on input "Name on Account" at bounding box center [581, 198] width 243 height 31
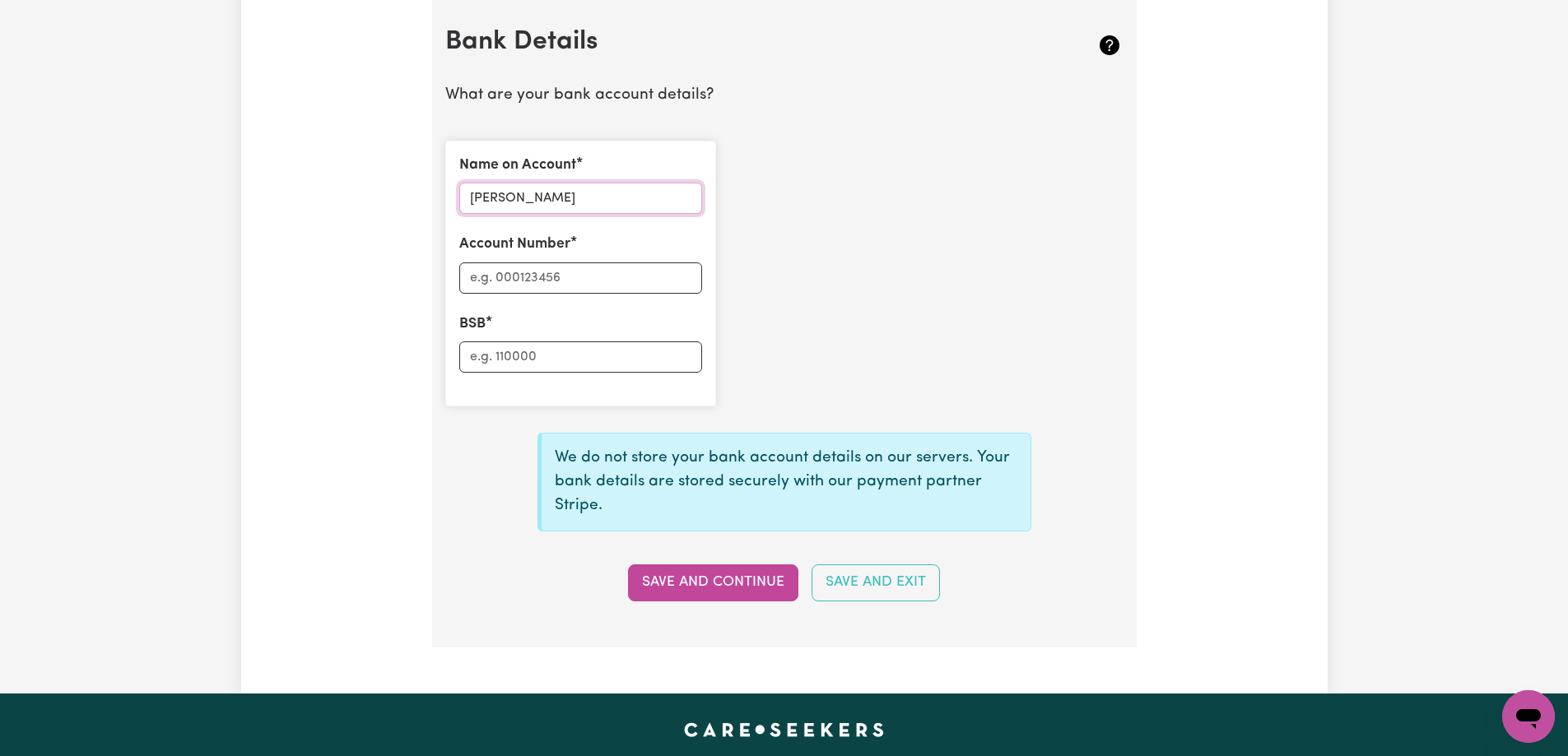
type input "[PERSON_NAME]"
click at [512, 281] on input "Account Number" at bounding box center [581, 278] width 243 height 31
type input "009988090"
click at [507, 357] on input "BSB" at bounding box center [581, 357] width 243 height 31
type input "343007"
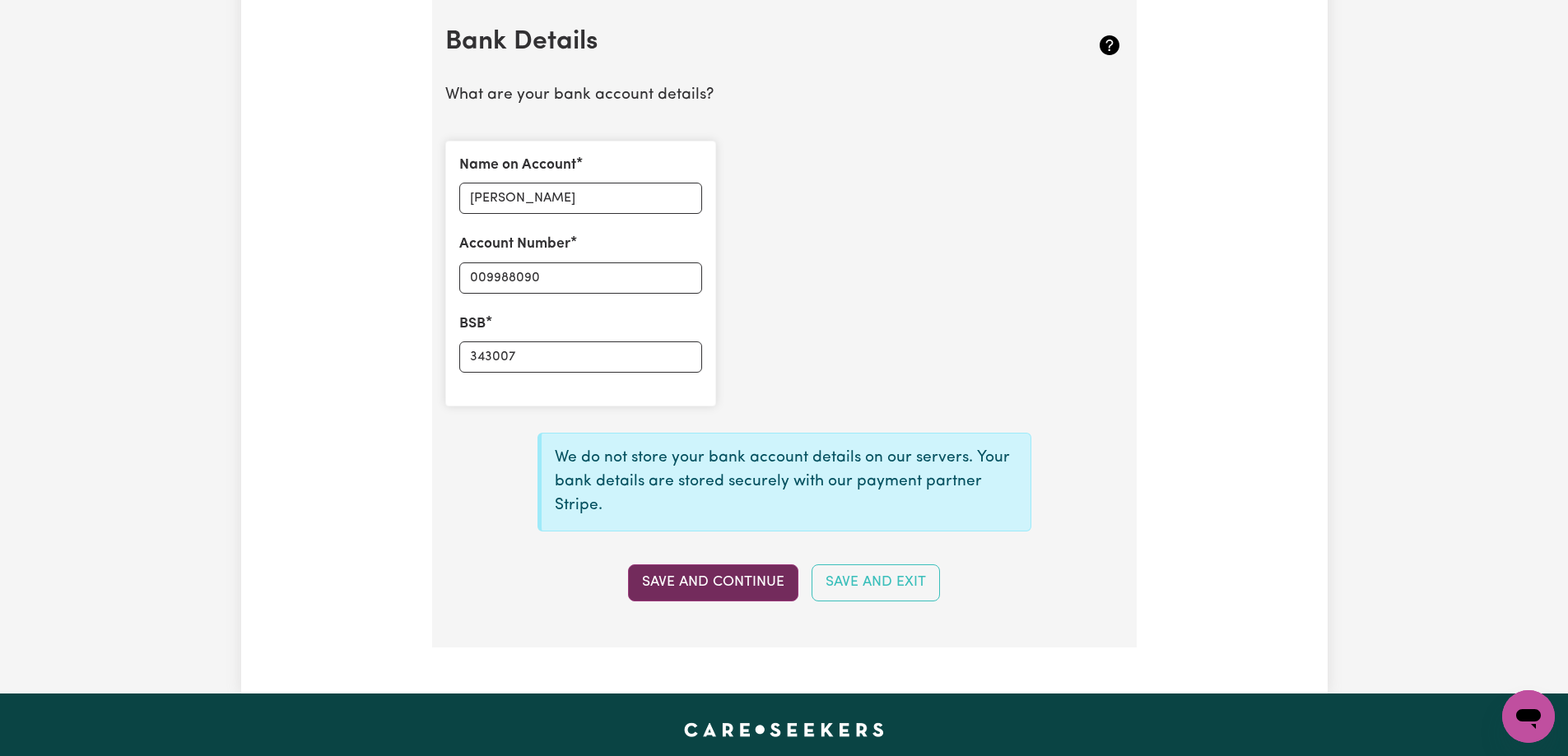
click at [697, 577] on button "Save and Continue" at bounding box center [713, 582] width 171 height 36
type input "****8090"
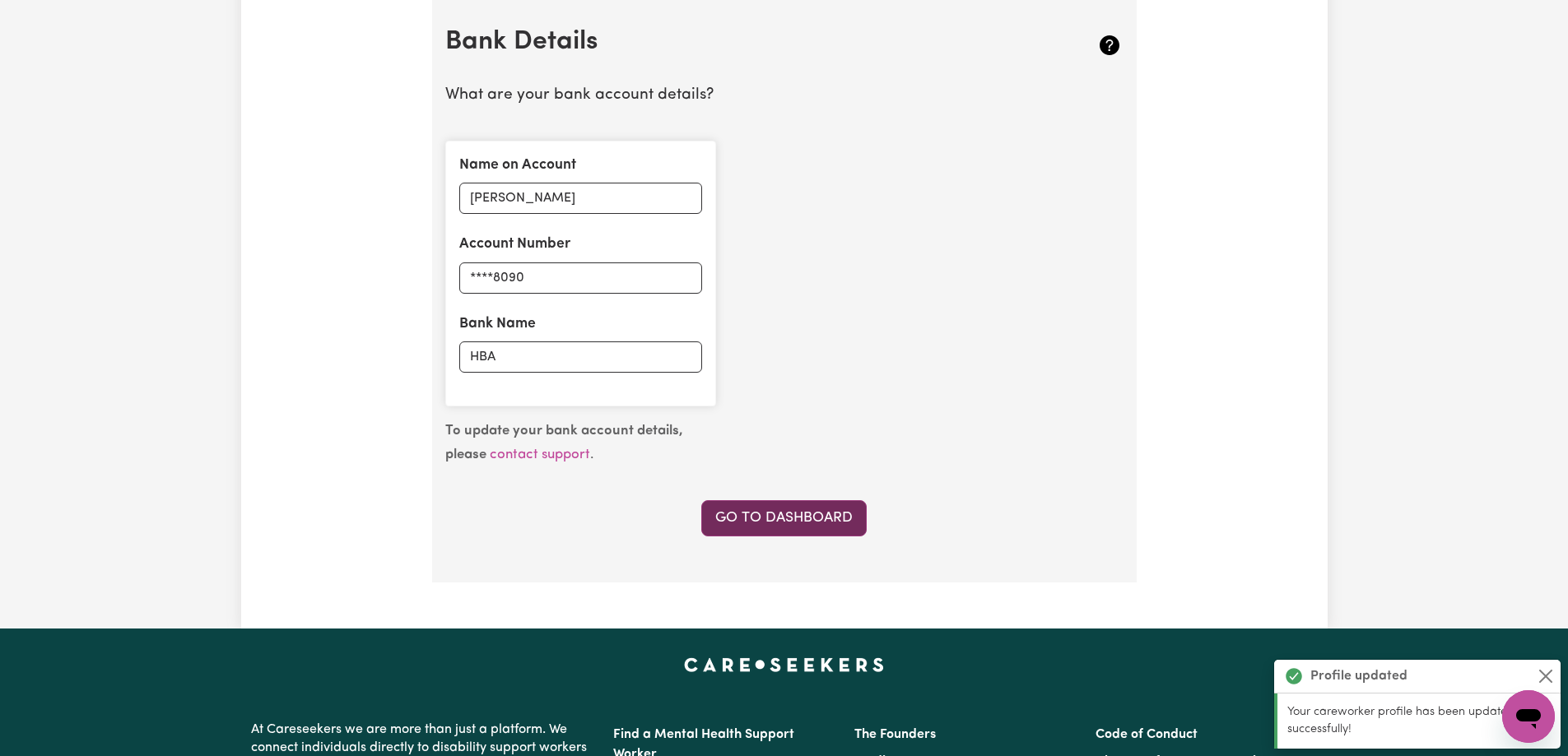
click at [823, 522] on link "Go to Dashboard" at bounding box center [784, 518] width 166 height 36
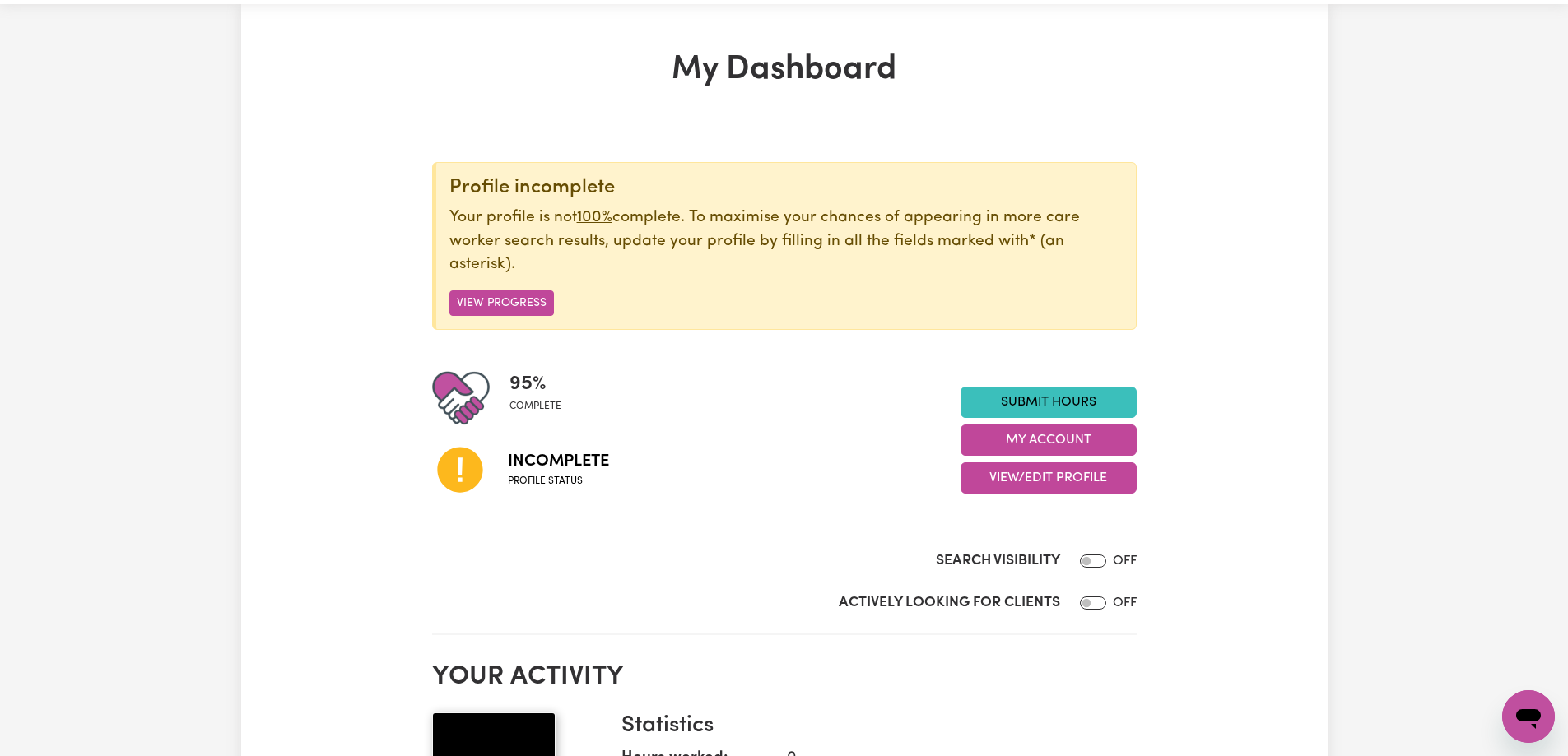
scroll to position [82, 0]
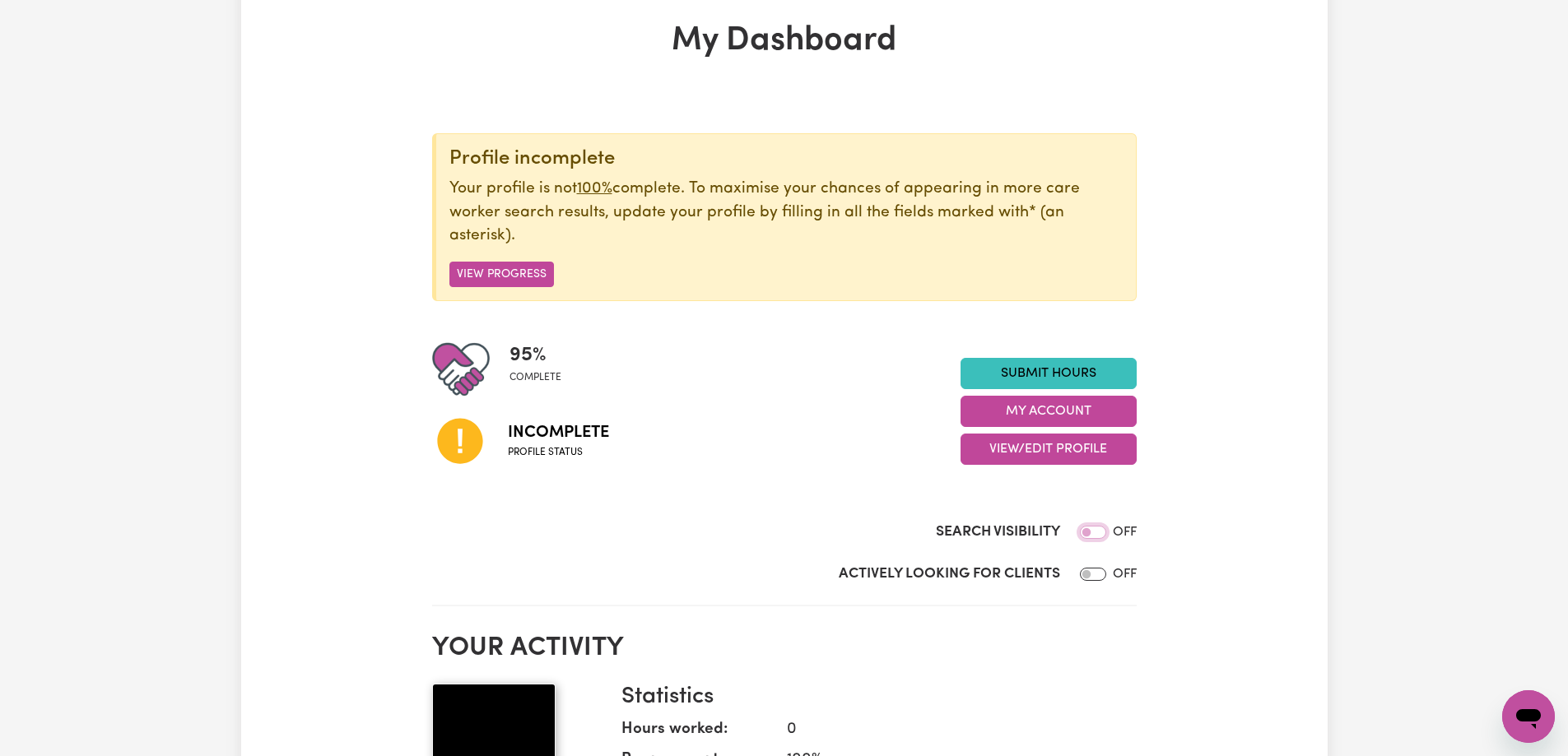
click at [1091, 532] on input "Search Visibility" at bounding box center [1093, 532] width 26 height 13
checkbox input "true"
click at [1089, 576] on input "Actively Looking for Clients" at bounding box center [1093, 574] width 26 height 13
checkbox input "true"
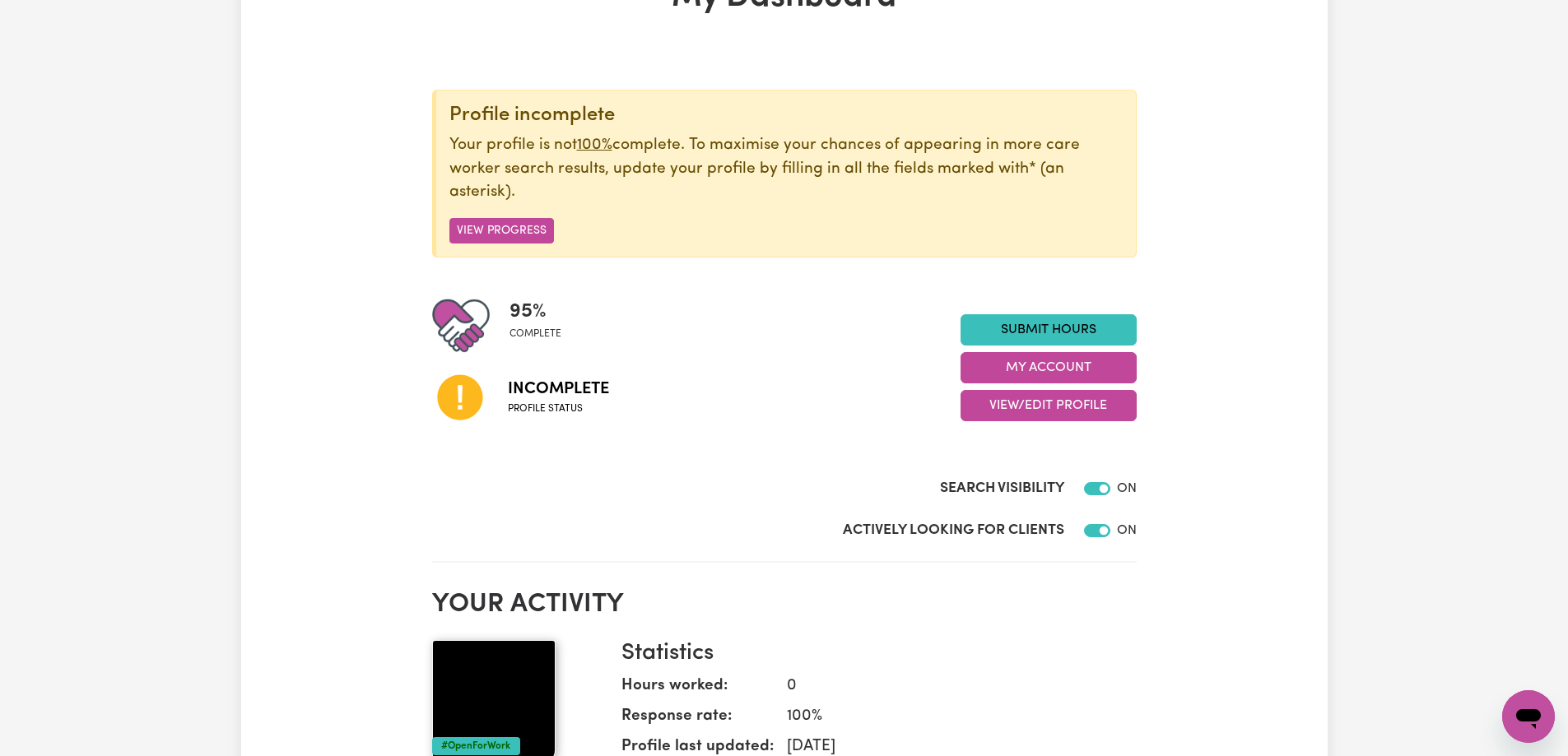
scroll to position [0, 0]
